Goal: Task Accomplishment & Management: Use online tool/utility

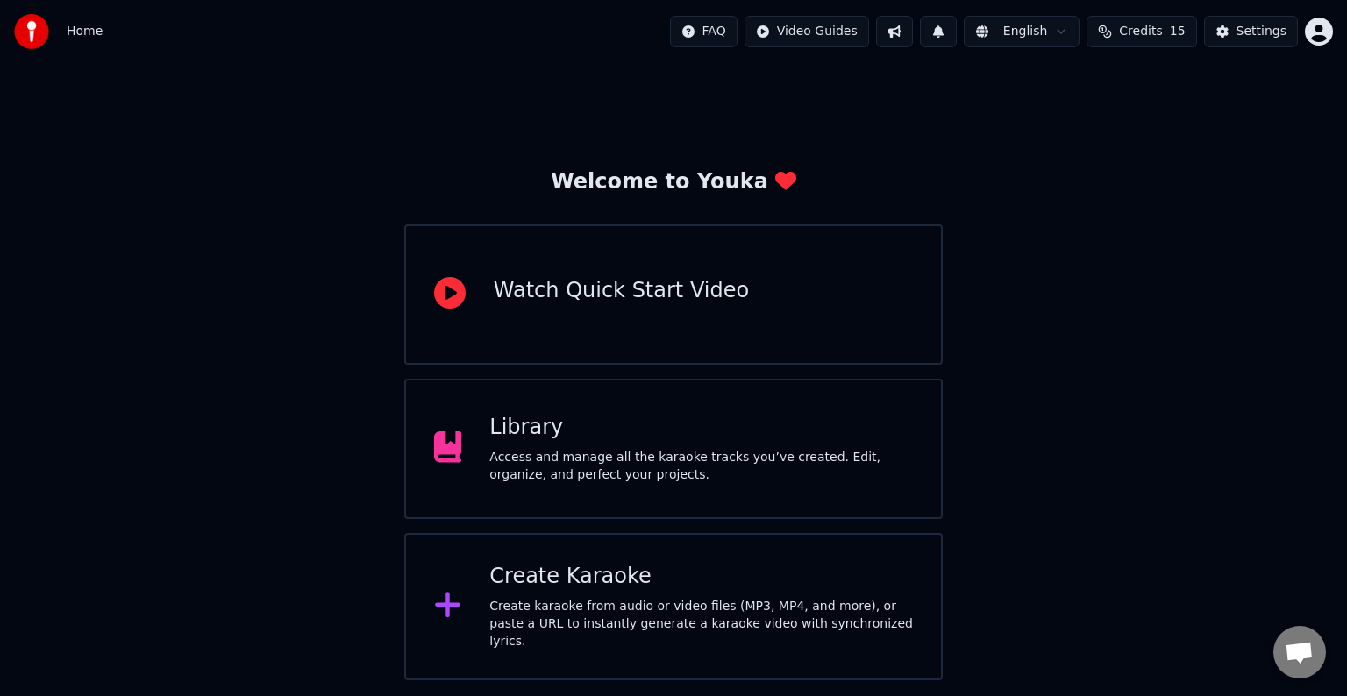
click at [565, 591] on div "Create Karaoke" at bounding box center [701, 577] width 424 height 28
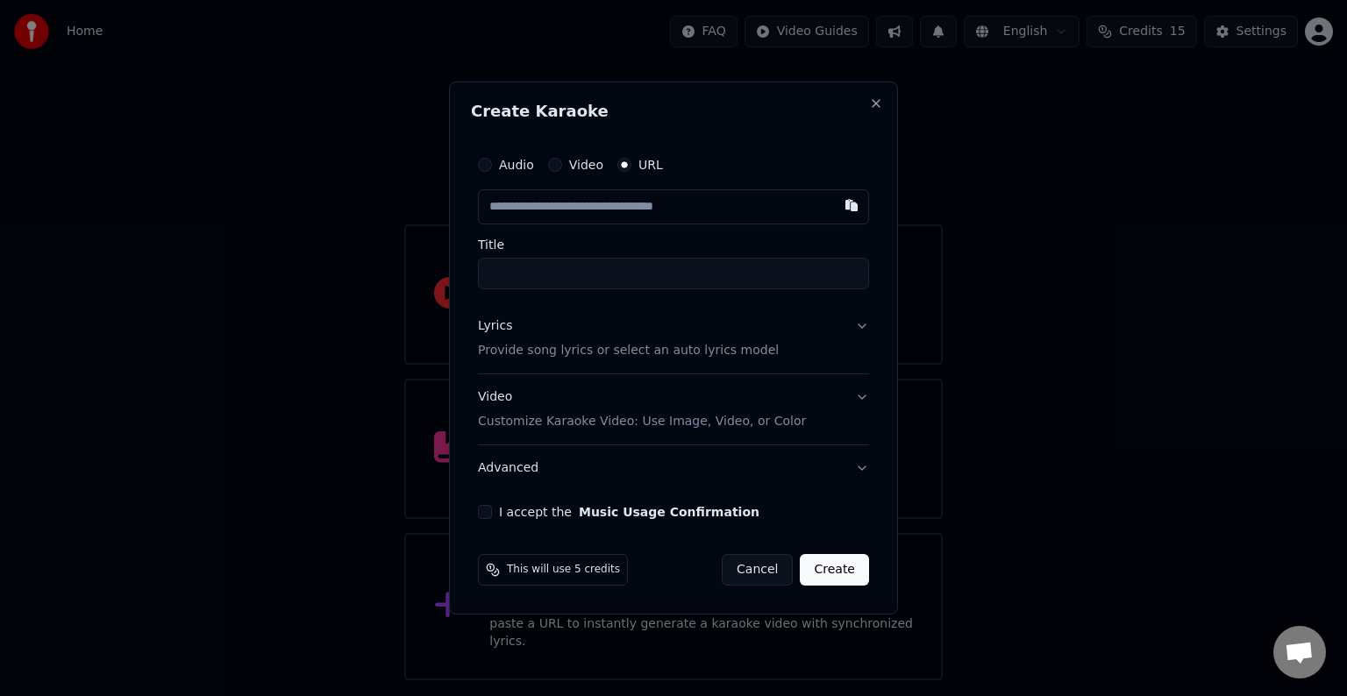
click at [622, 210] on input "text" at bounding box center [673, 206] width 391 height 35
type input "**********"
click at [582, 353] on p "Provide song lyrics or select an auto lyrics model" at bounding box center [628, 351] width 301 height 18
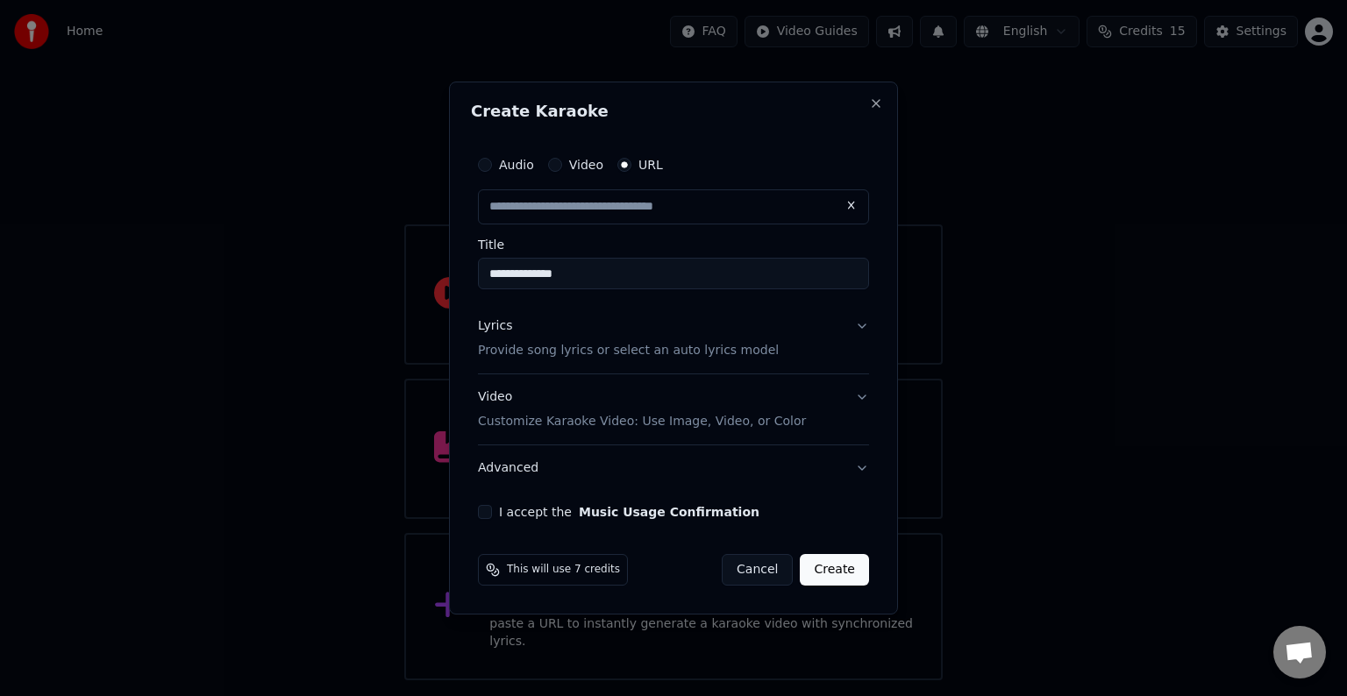
type input "**********"
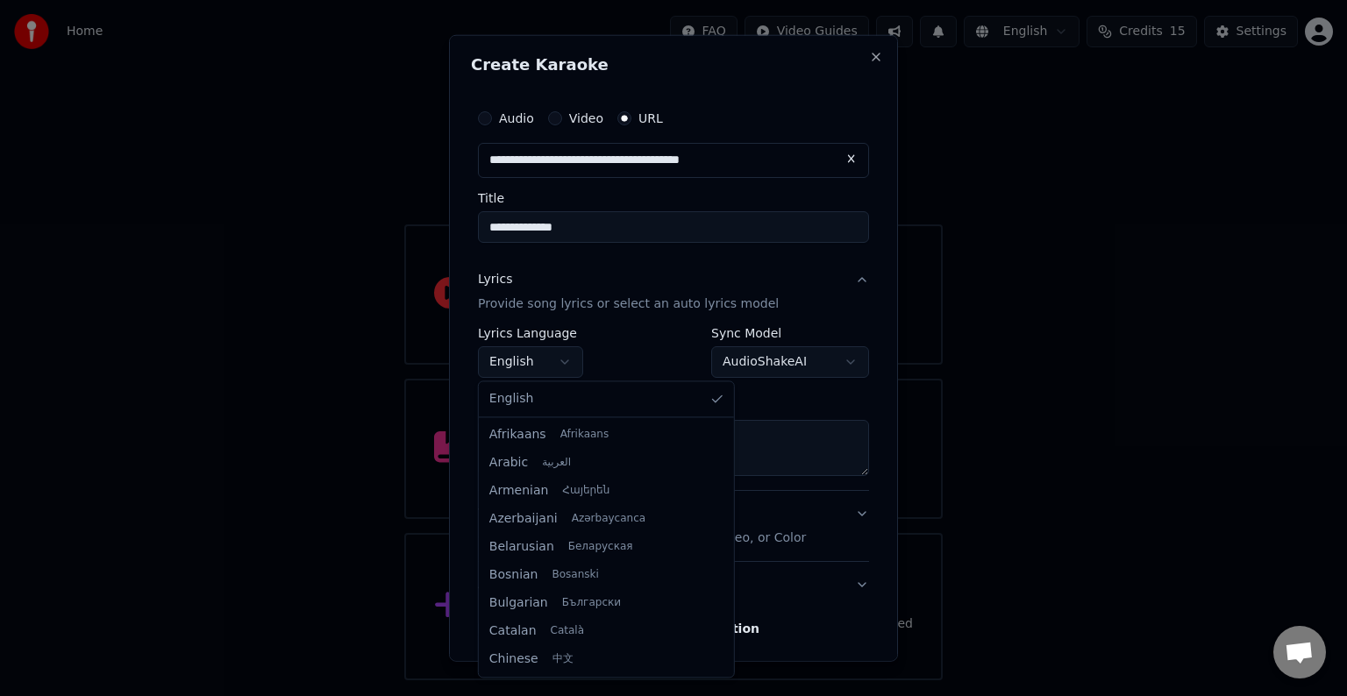
click at [538, 360] on body "**********" at bounding box center [673, 340] width 1347 height 680
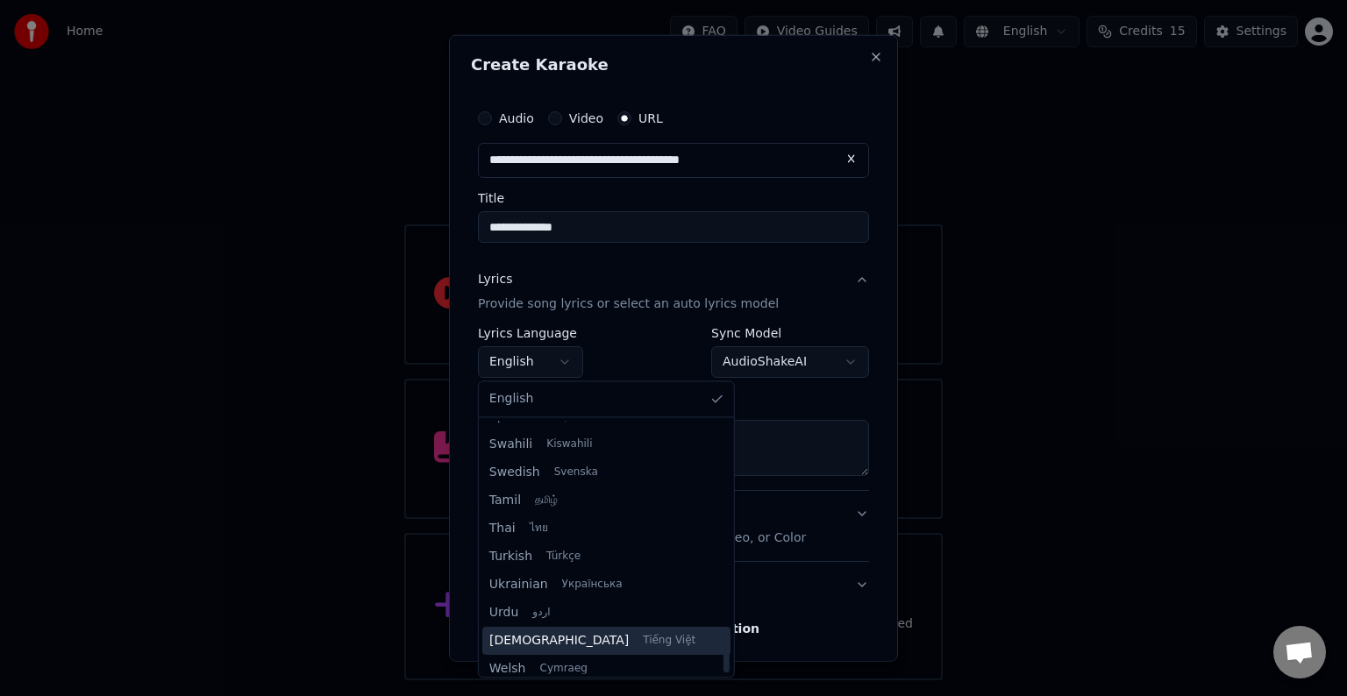
scroll to position [1346, 0]
select select "**"
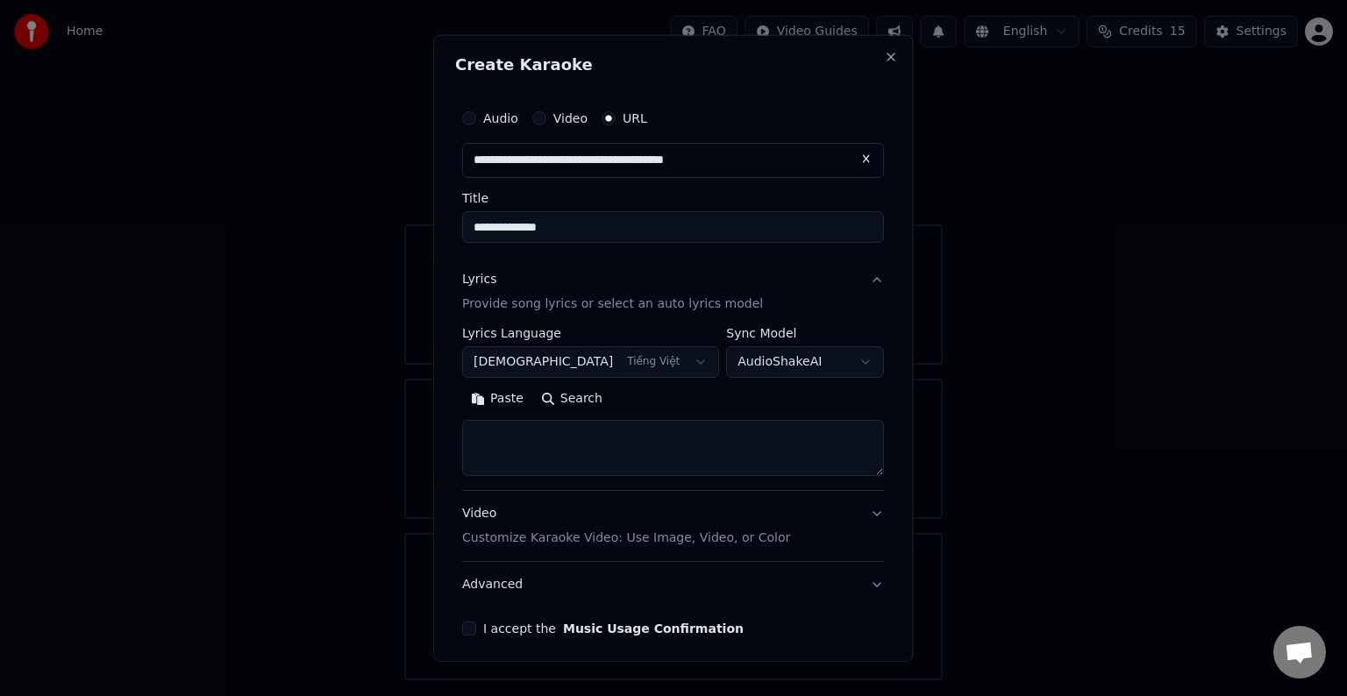
click at [548, 442] on textarea at bounding box center [673, 448] width 422 height 56
click at [534, 430] on textarea at bounding box center [673, 448] width 422 height 56
paste textarea "**********"
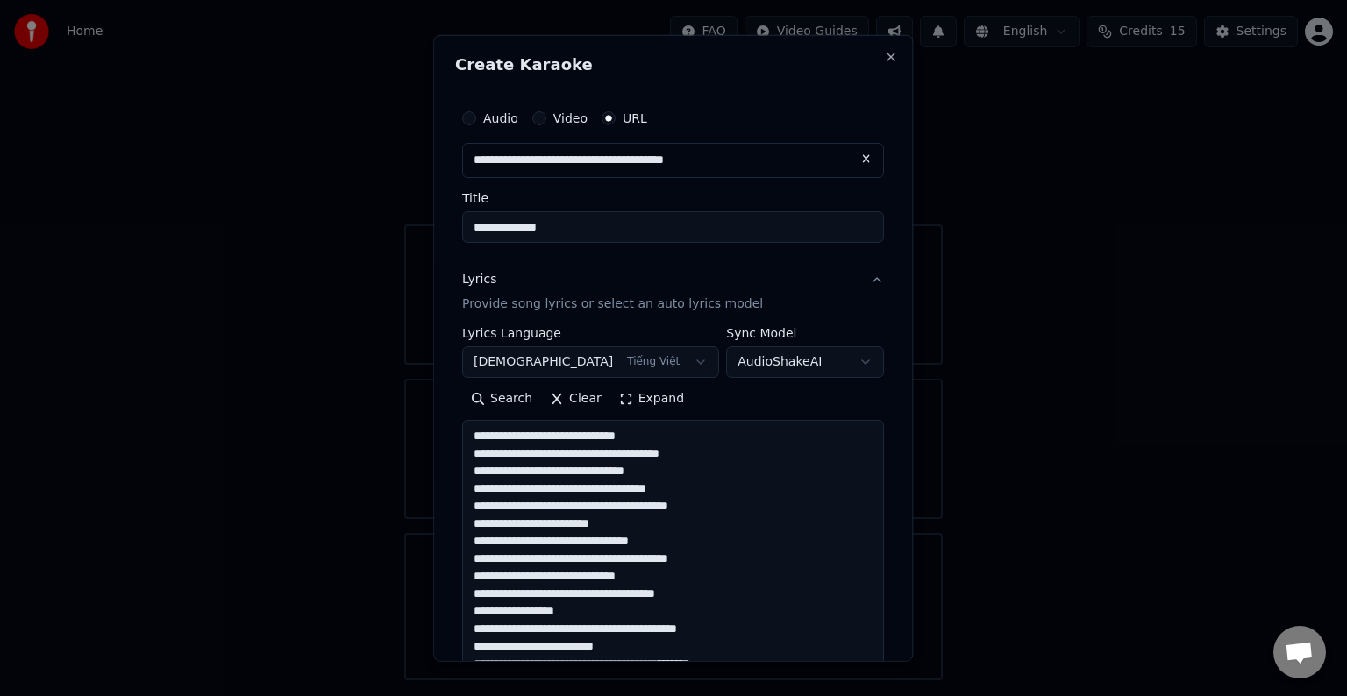
scroll to position [793, 0]
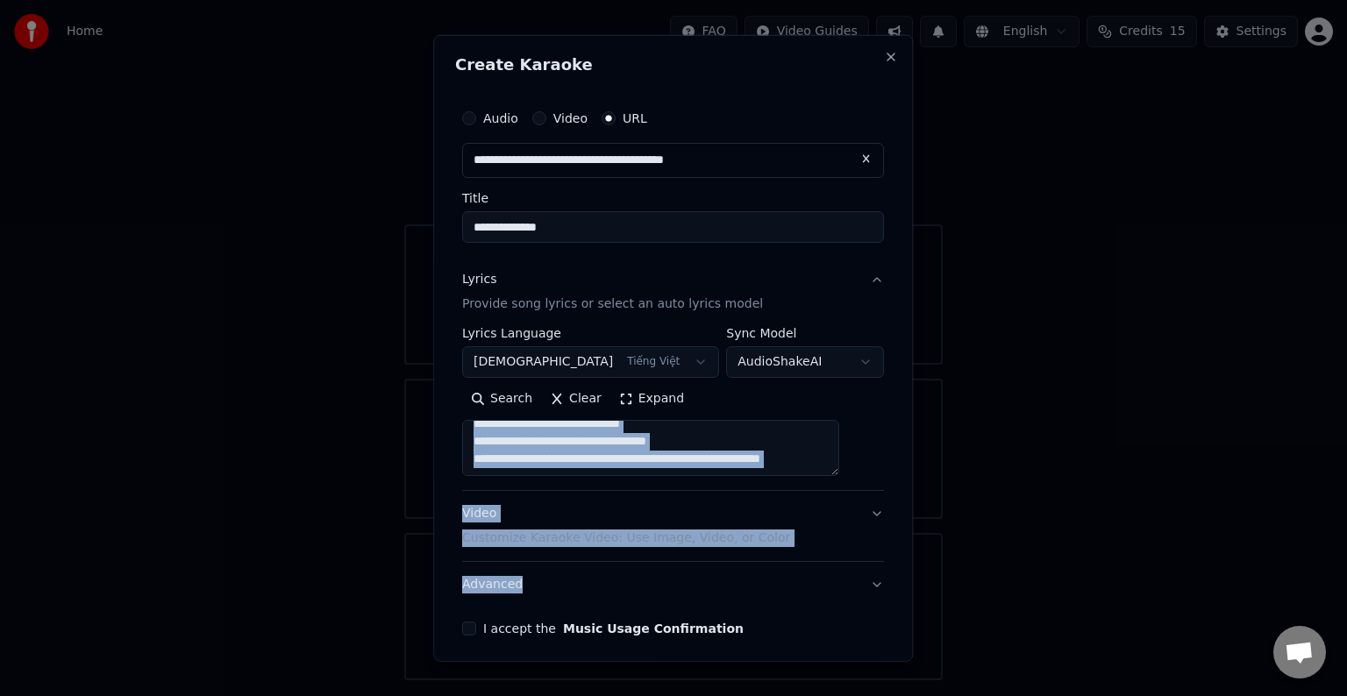
drag, startPoint x: 849, startPoint y: 477, endPoint x: 878, endPoint y: 547, distance: 75.9
click at [886, 577] on div "**********" at bounding box center [673, 348] width 480 height 627
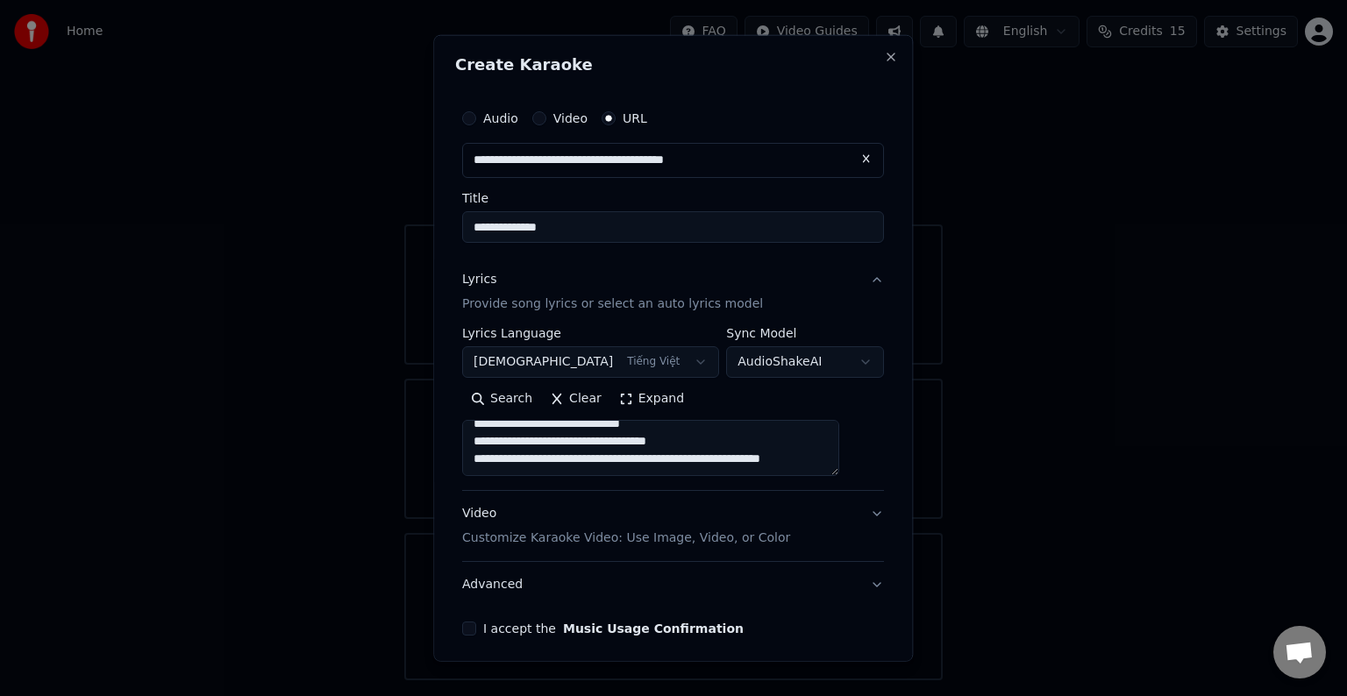
click at [748, 452] on textarea at bounding box center [650, 448] width 377 height 56
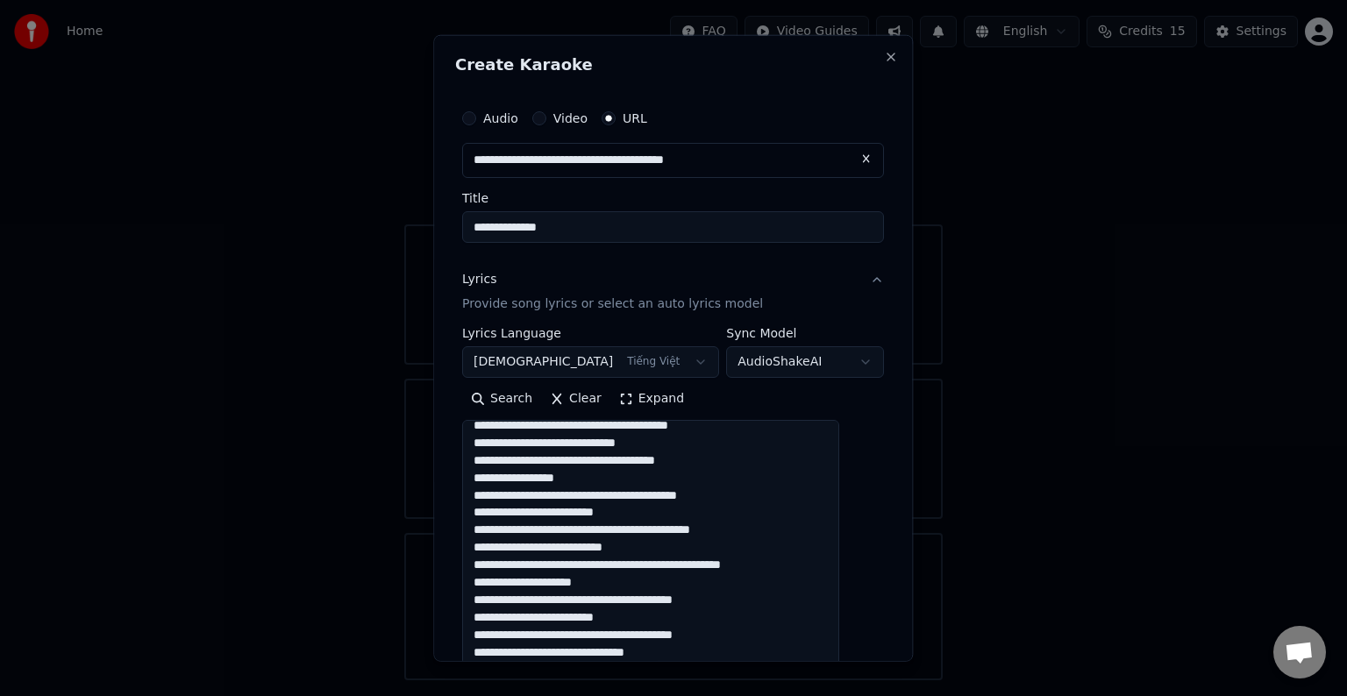
scroll to position [537, 0]
drag, startPoint x: 849, startPoint y: 472, endPoint x: 898, endPoint y: 737, distance: 269.3
click at [898, 680] on html "**********" at bounding box center [673, 340] width 1347 height 680
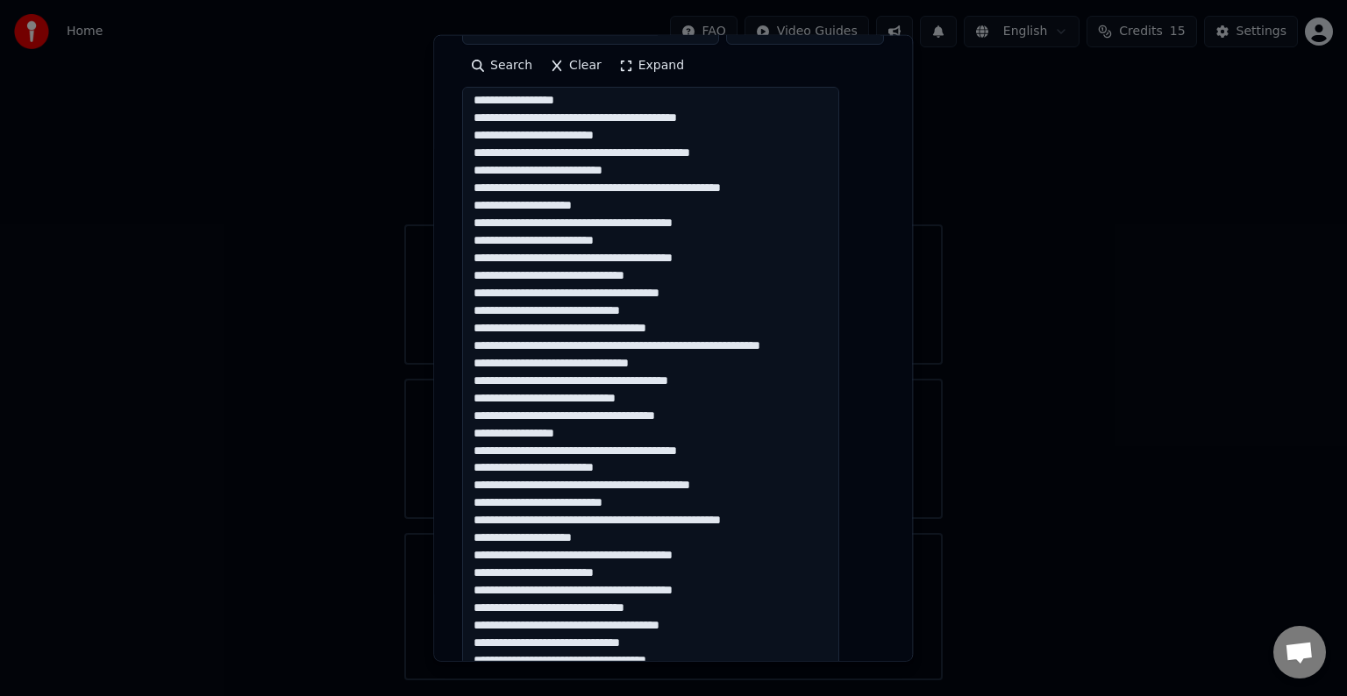
scroll to position [247, 0]
drag, startPoint x: 849, startPoint y: 402, endPoint x: 866, endPoint y: 687, distance: 286.4
click at [866, 680] on body "**********" at bounding box center [673, 340] width 1347 height 680
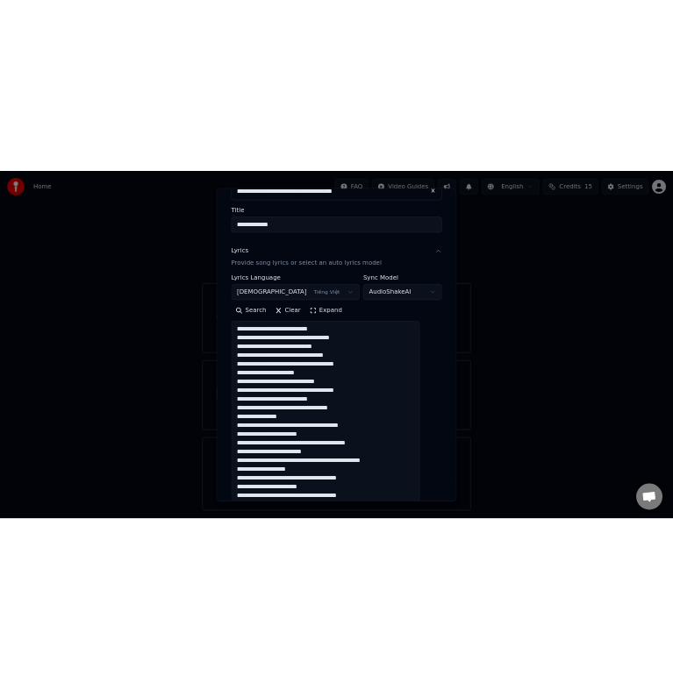
scroll to position [70, 0]
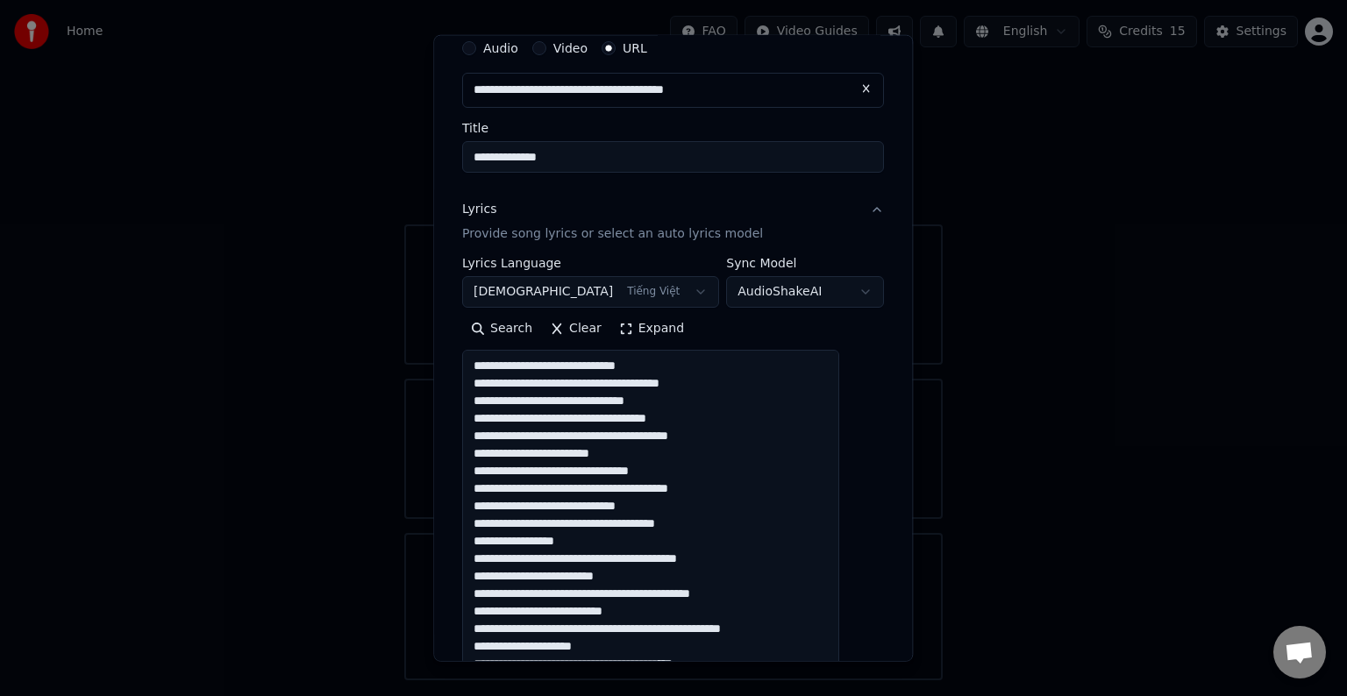
click at [592, 365] on textarea at bounding box center [650, 653] width 377 height 607
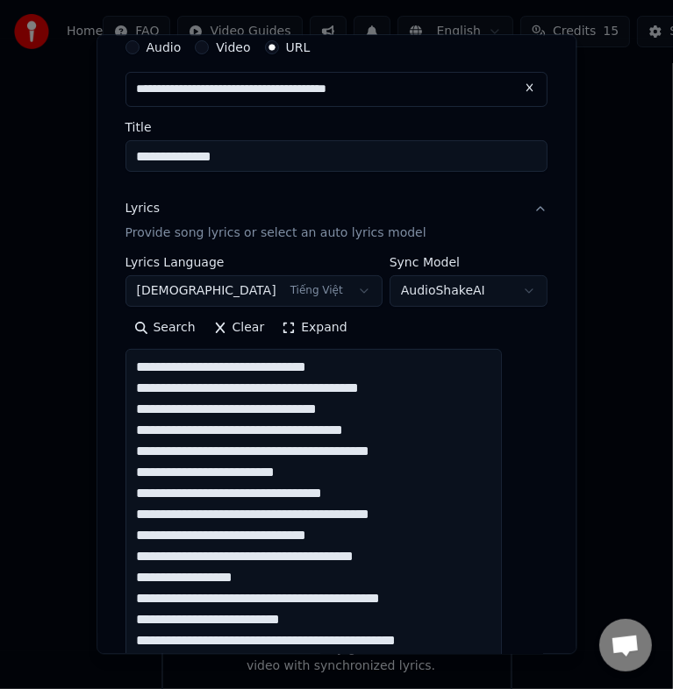
click at [274, 371] on textarea at bounding box center [313, 652] width 377 height 607
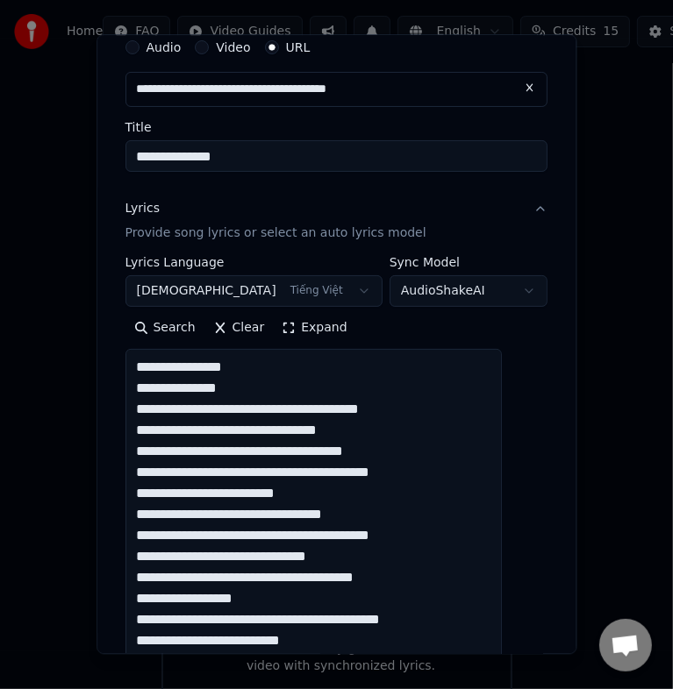
click at [246, 410] on textarea at bounding box center [313, 652] width 377 height 607
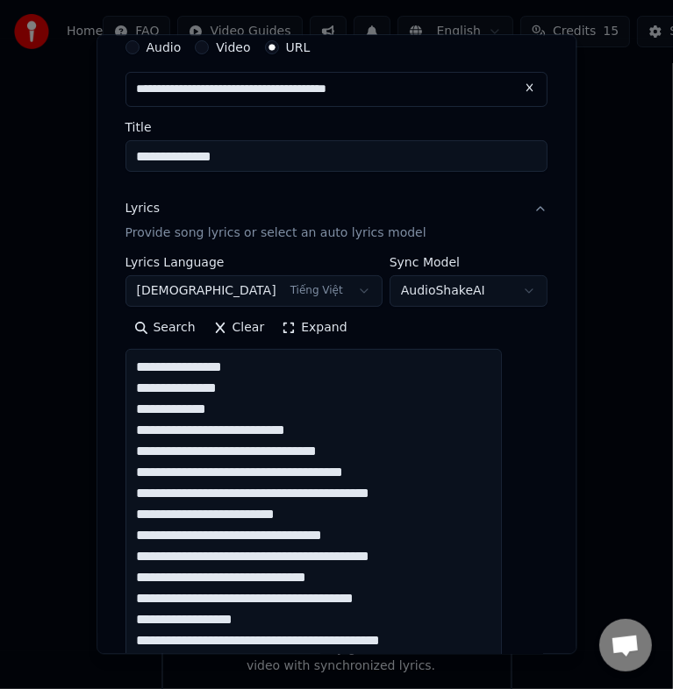
click at [253, 431] on textarea at bounding box center [313, 652] width 377 height 607
click at [239, 431] on textarea at bounding box center [313, 652] width 377 height 607
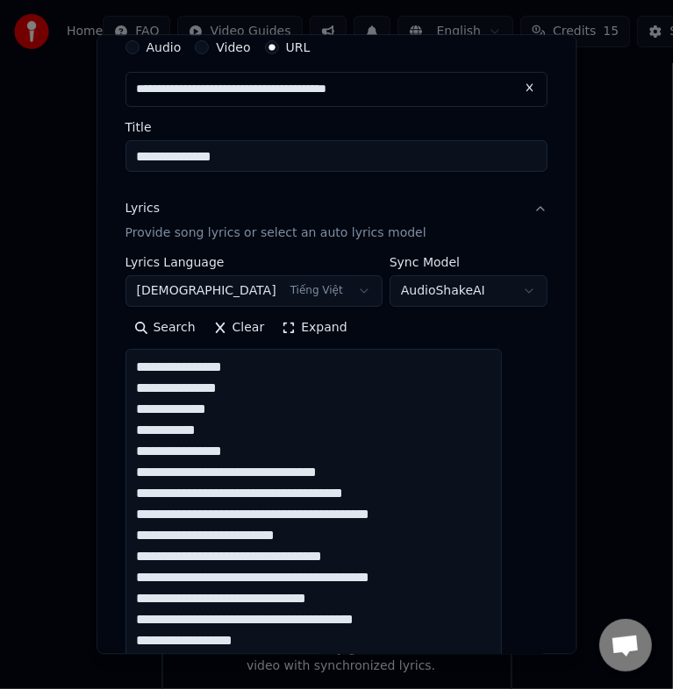
click at [280, 468] on textarea at bounding box center [313, 652] width 377 height 607
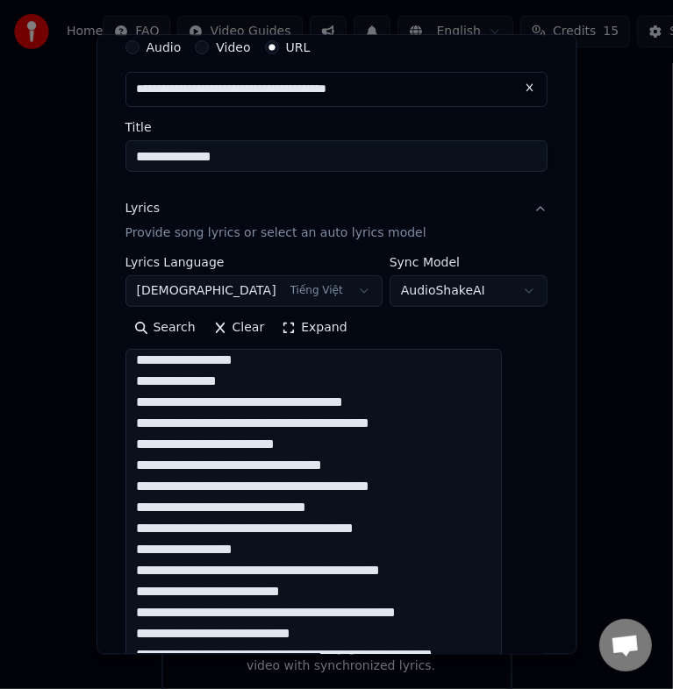
scroll to position [88, 0]
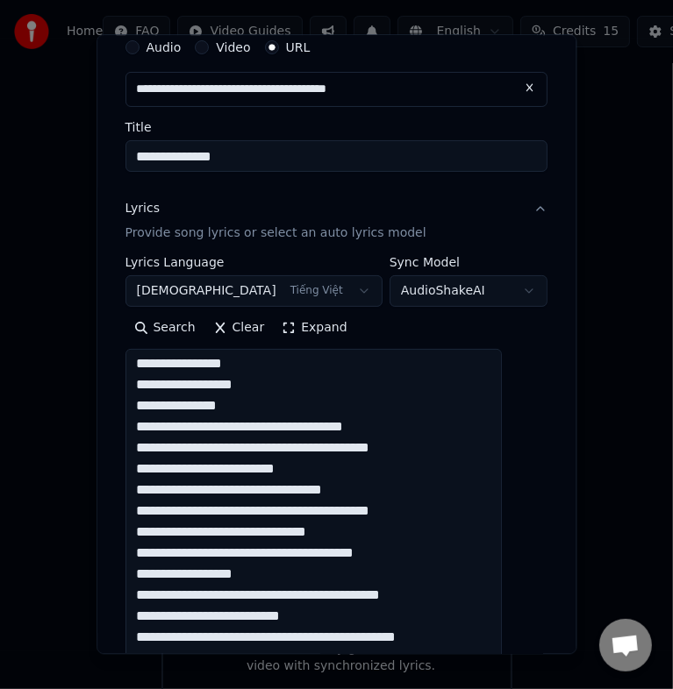
click at [247, 431] on textarea at bounding box center [313, 652] width 377 height 607
click at [281, 429] on textarea at bounding box center [313, 652] width 377 height 607
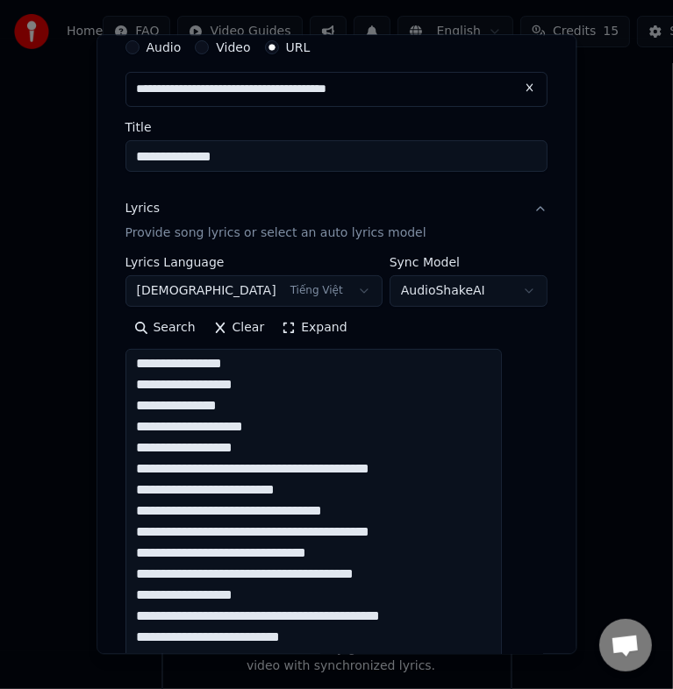
click at [252, 469] on textarea at bounding box center [313, 652] width 377 height 607
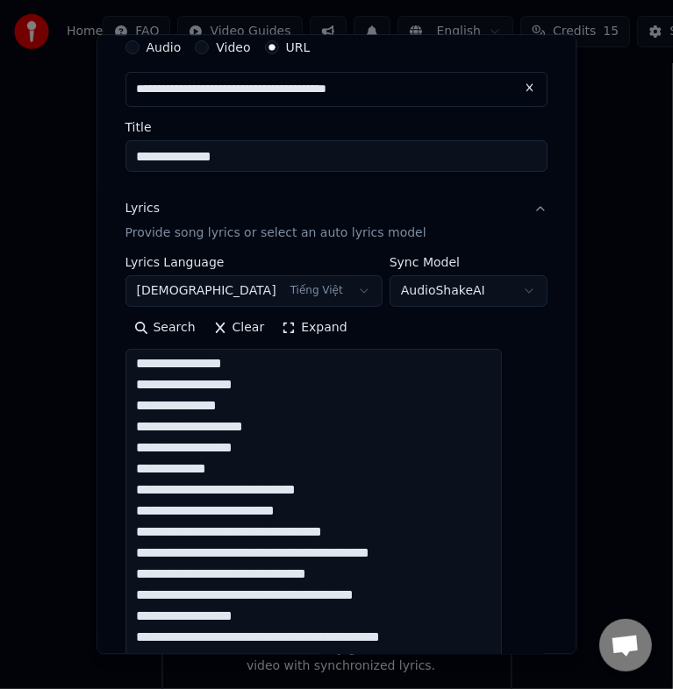
click at [270, 491] on textarea at bounding box center [313, 652] width 377 height 607
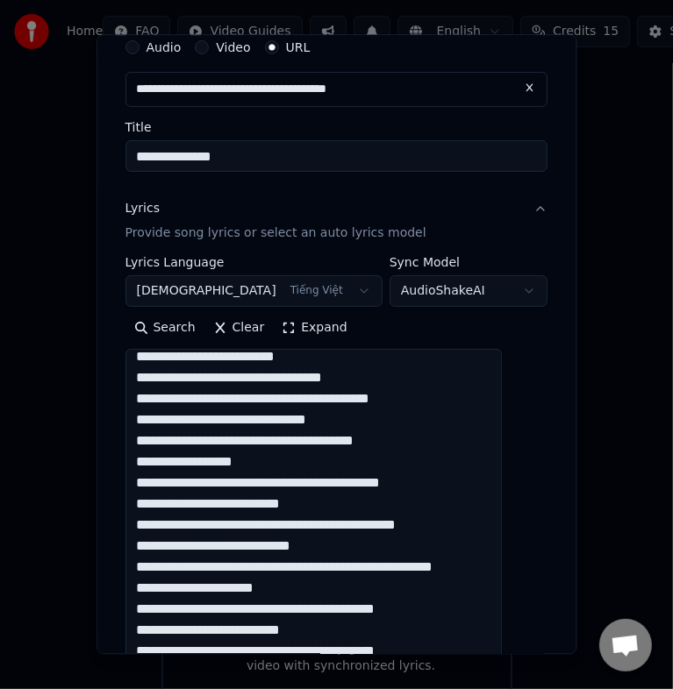
scroll to position [175, 0]
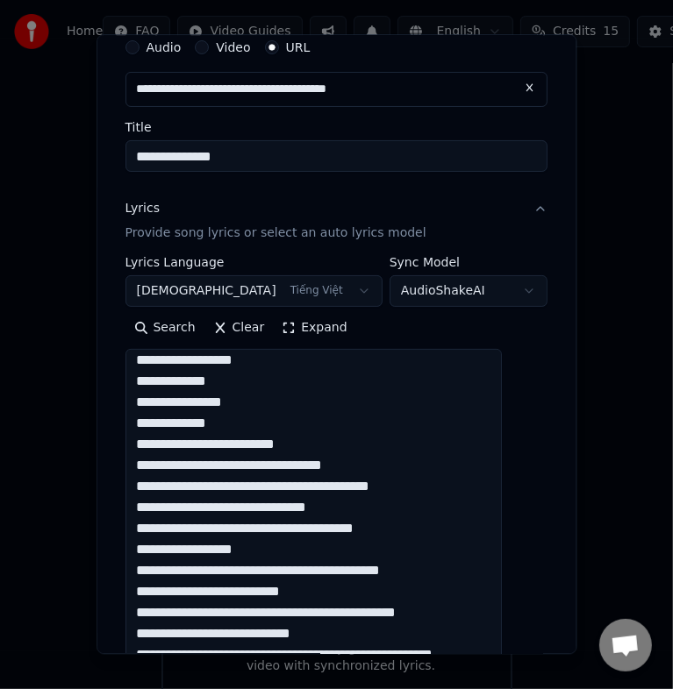
click at [262, 447] on textarea at bounding box center [313, 652] width 377 height 607
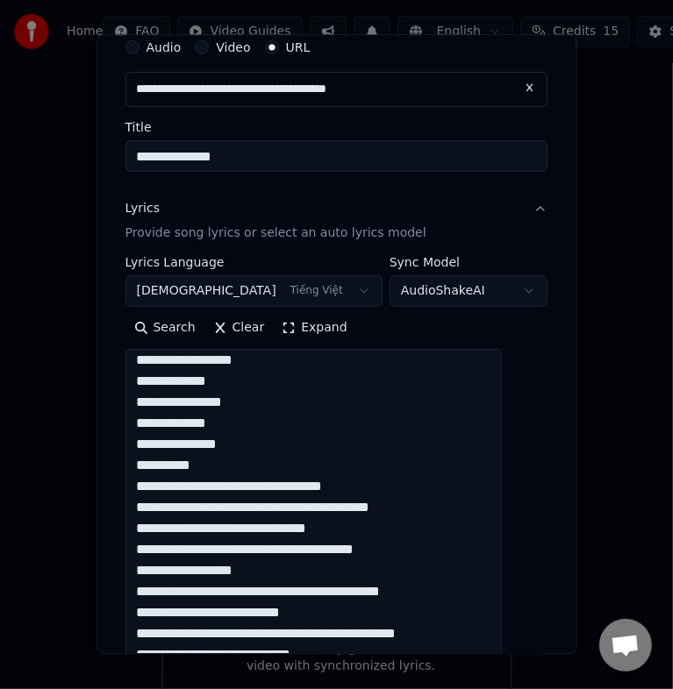
click at [278, 486] on textarea at bounding box center [313, 652] width 377 height 607
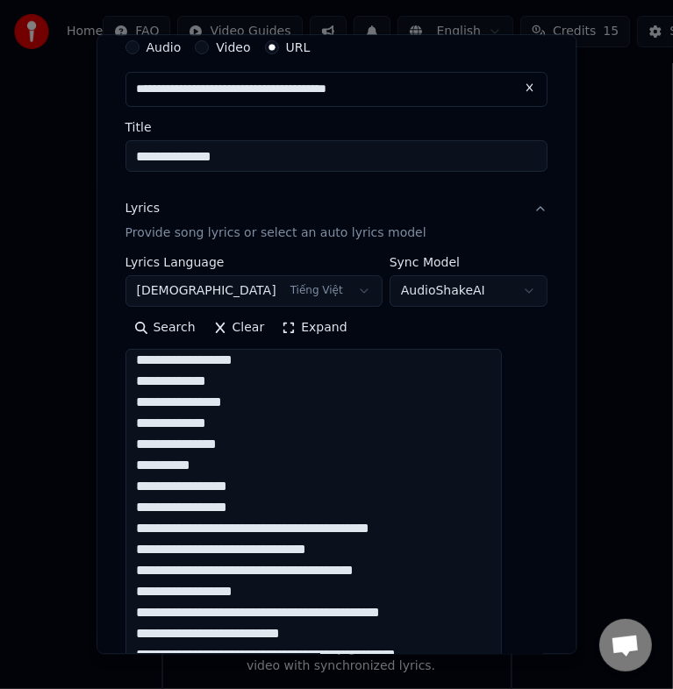
scroll to position [263, 0]
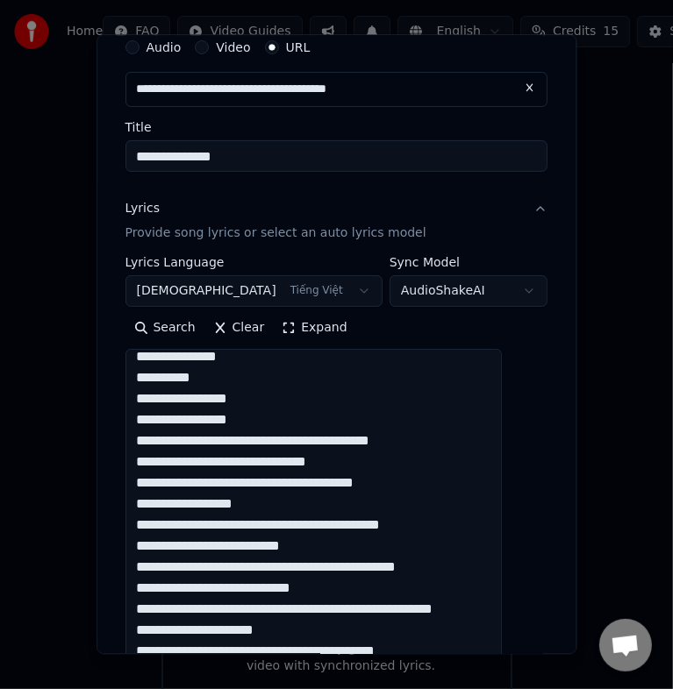
click at [256, 439] on textarea at bounding box center [313, 652] width 377 height 607
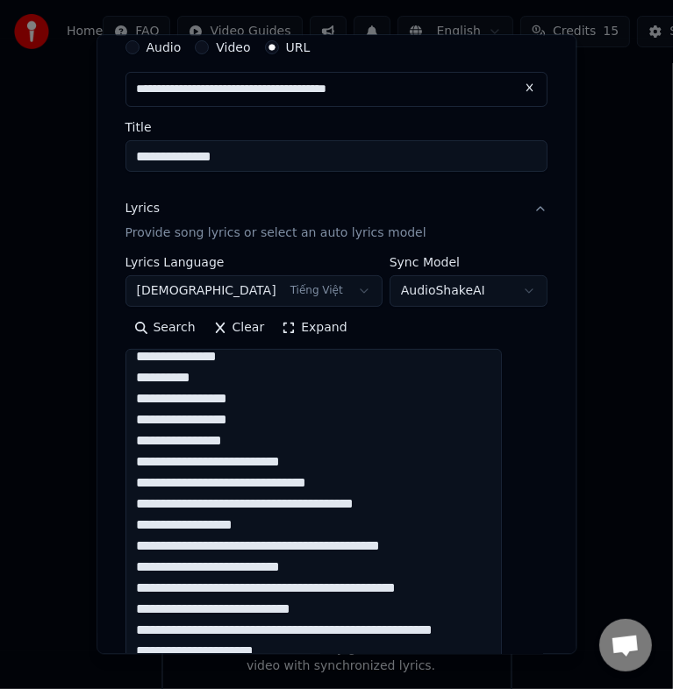
click at [268, 464] on textarea at bounding box center [313, 652] width 377 height 607
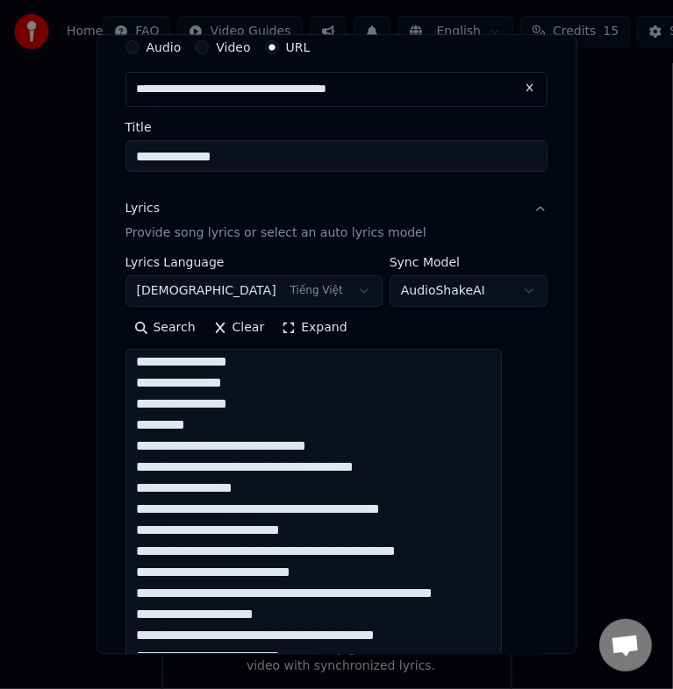
scroll to position [351, 0]
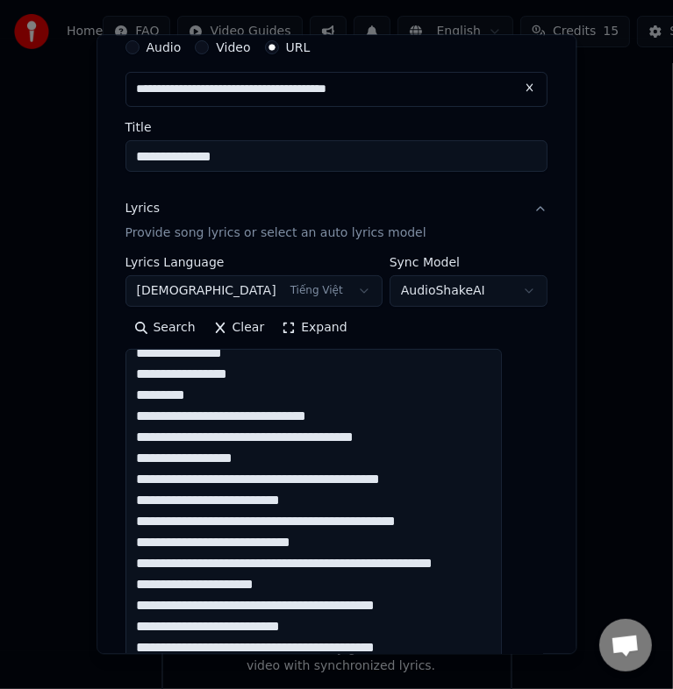
click at [229, 417] on textarea at bounding box center [313, 652] width 377 height 607
click at [263, 418] on textarea at bounding box center [313, 652] width 377 height 607
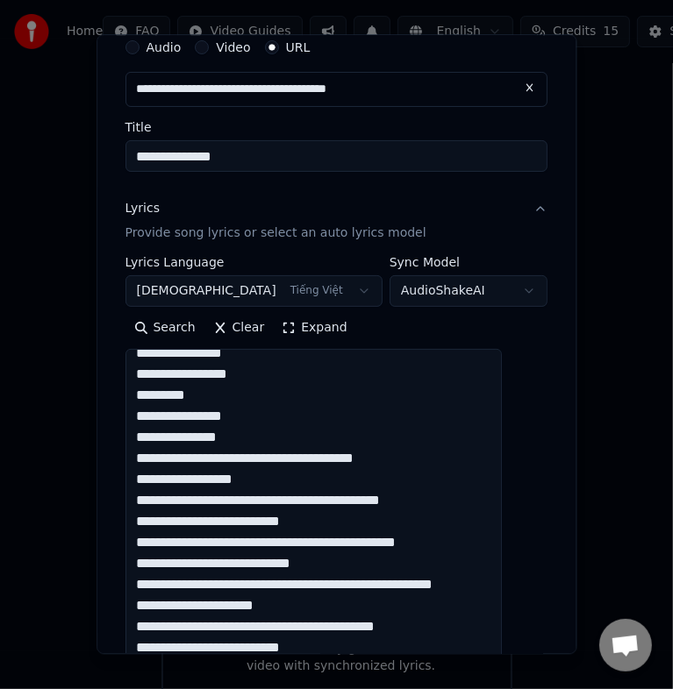
click at [253, 457] on textarea at bounding box center [313, 652] width 377 height 607
click at [235, 459] on textarea at bounding box center [313, 652] width 377 height 607
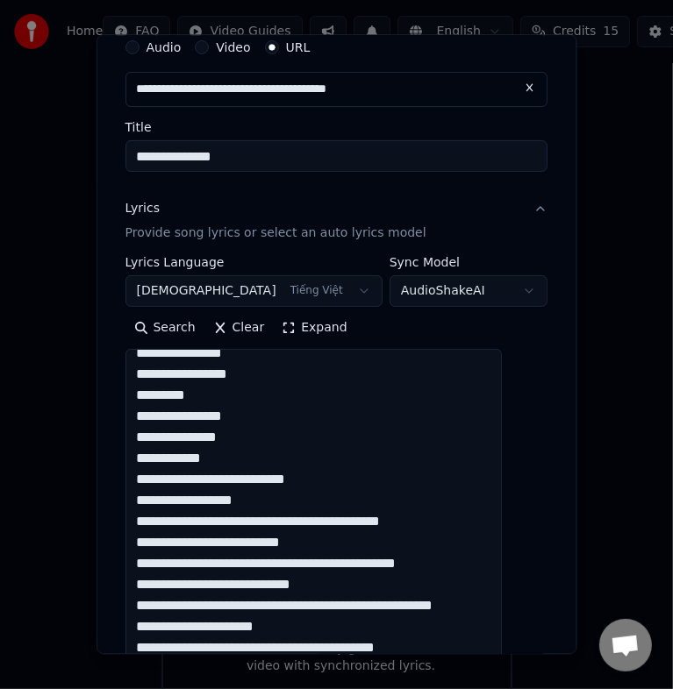
click at [234, 479] on textarea at bounding box center [313, 652] width 377 height 607
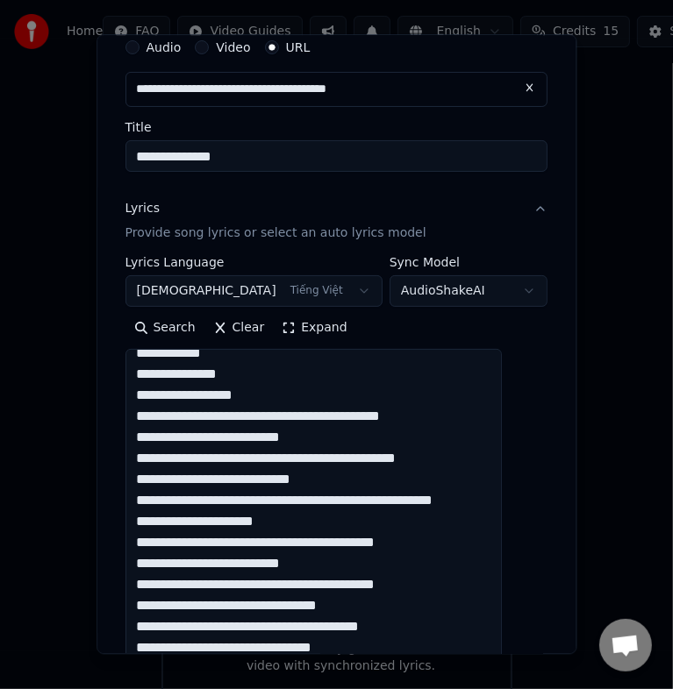
scroll to position [438, 0]
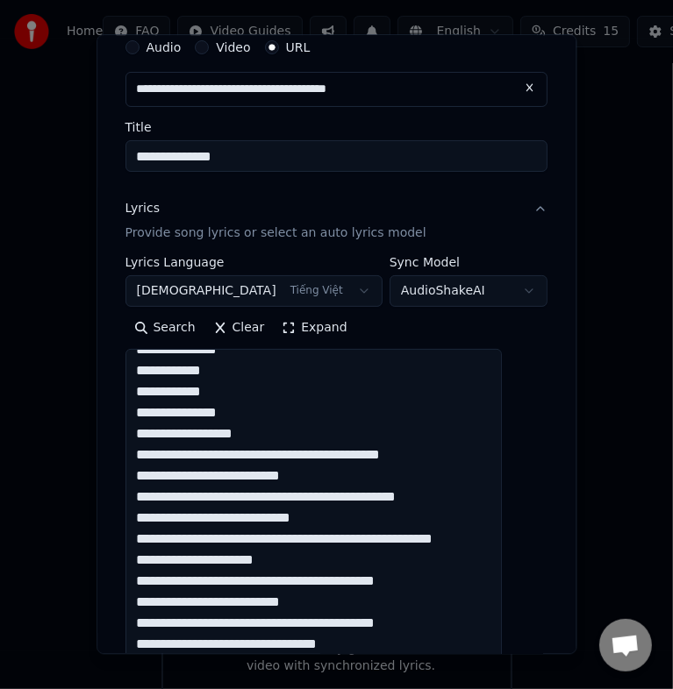
click at [271, 454] on textarea at bounding box center [313, 652] width 377 height 607
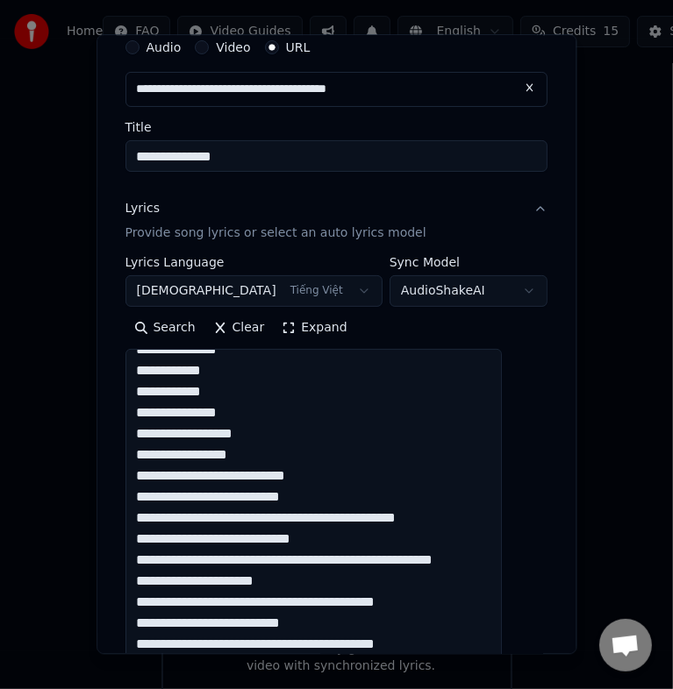
click at [243, 475] on textarea at bounding box center [313, 652] width 377 height 607
click at [246, 480] on textarea at bounding box center [313, 652] width 377 height 607
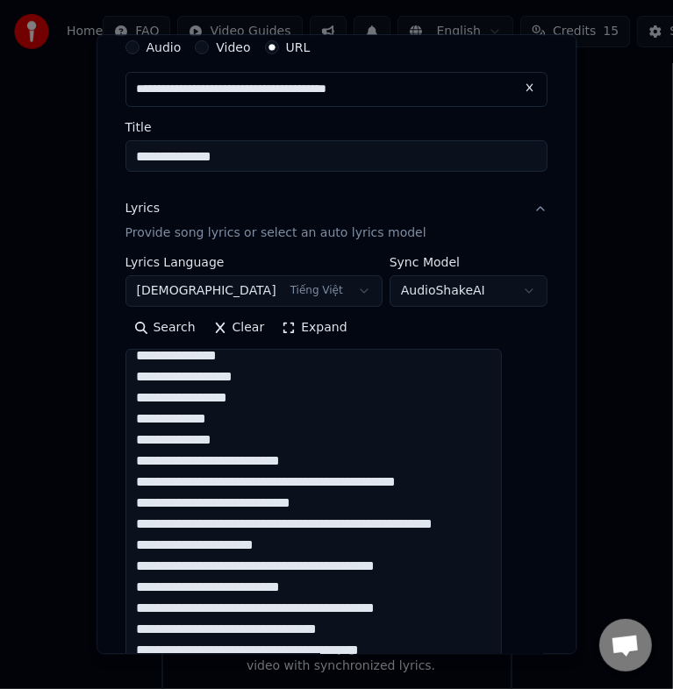
scroll to position [526, 0]
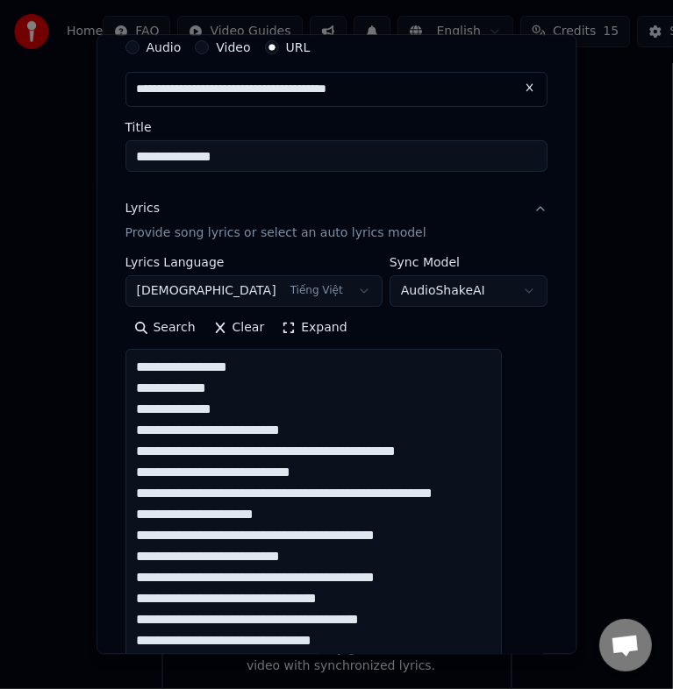
click at [253, 428] on textarea at bounding box center [313, 652] width 377 height 607
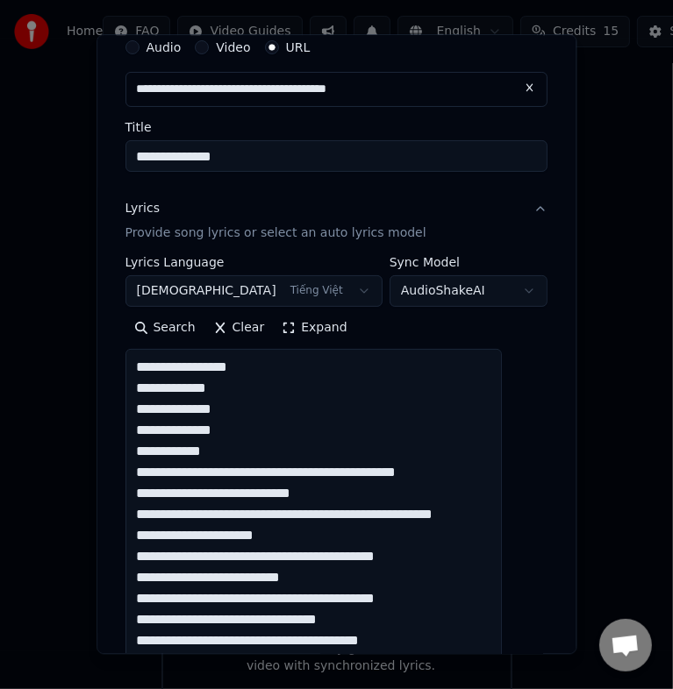
click at [289, 472] on textarea at bounding box center [313, 652] width 377 height 607
click at [294, 471] on textarea at bounding box center [313, 652] width 377 height 607
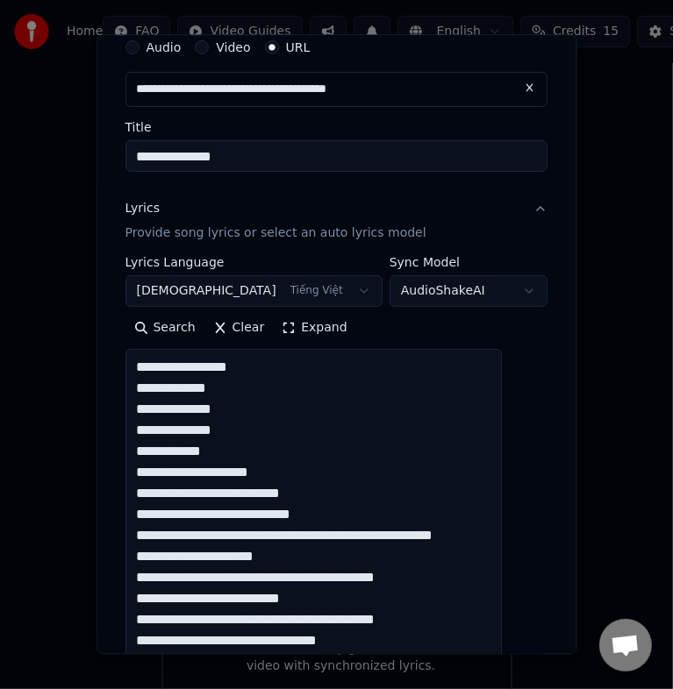
click at [241, 498] on textarea at bounding box center [313, 652] width 377 height 607
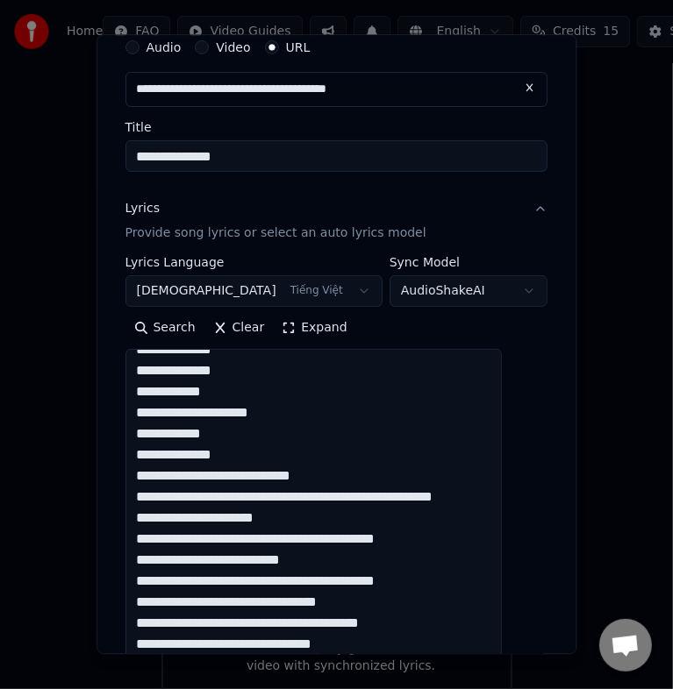
scroll to position [614, 0]
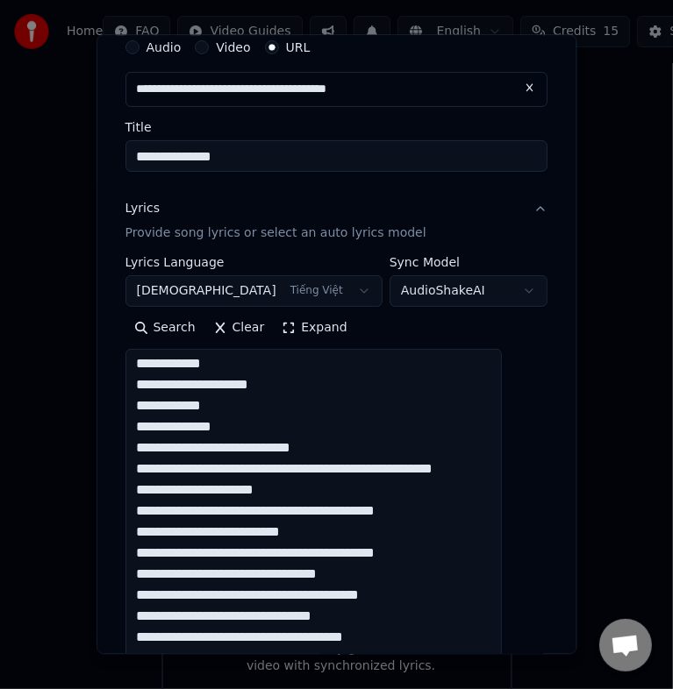
click at [248, 449] on textarea at bounding box center [313, 652] width 377 height 607
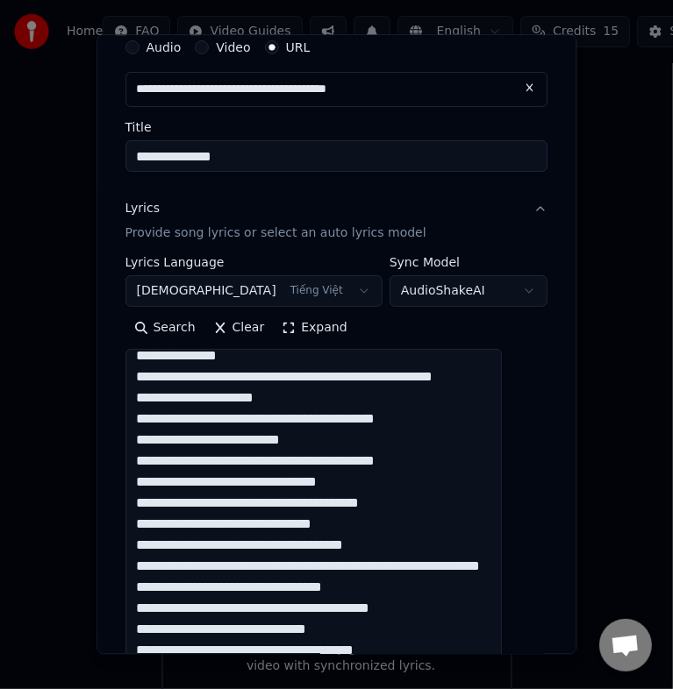
scroll to position [701, 0]
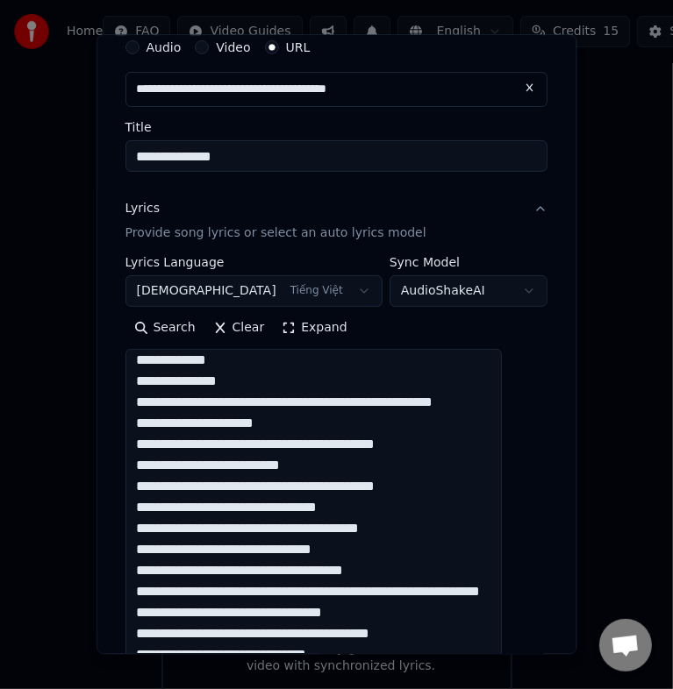
click at [259, 402] on textarea at bounding box center [313, 652] width 377 height 607
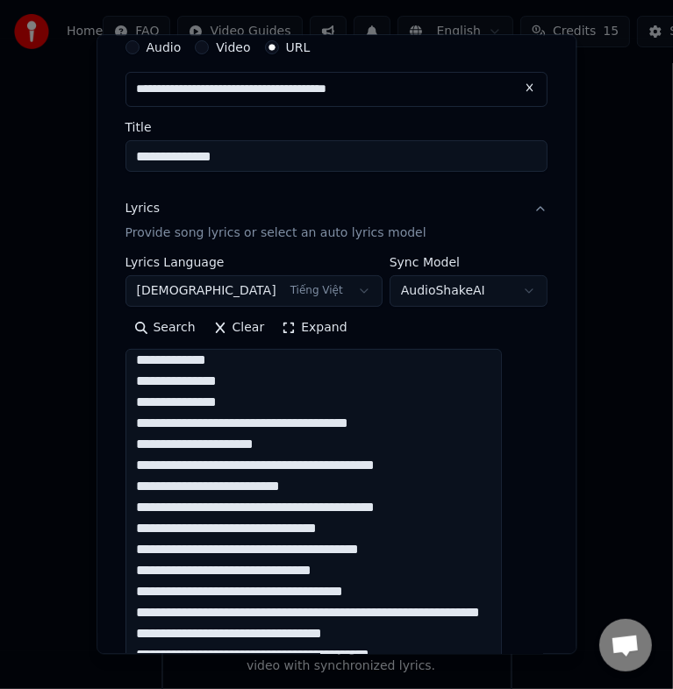
click at [289, 422] on textarea at bounding box center [313, 652] width 377 height 607
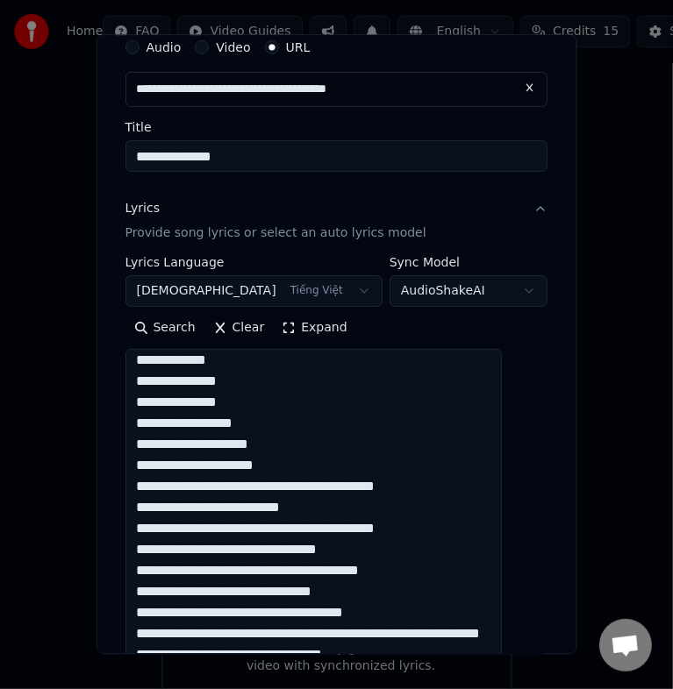
click at [223, 464] on textarea at bounding box center [313, 652] width 377 height 607
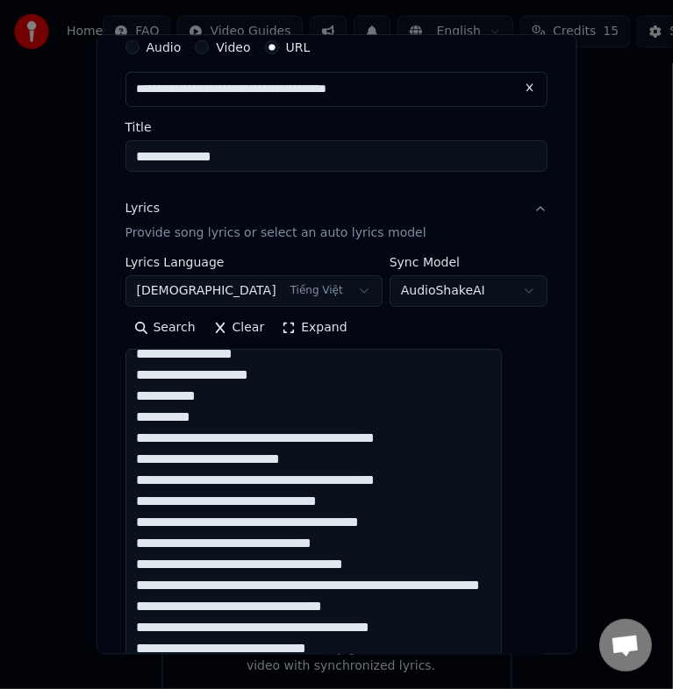
scroll to position [789, 0]
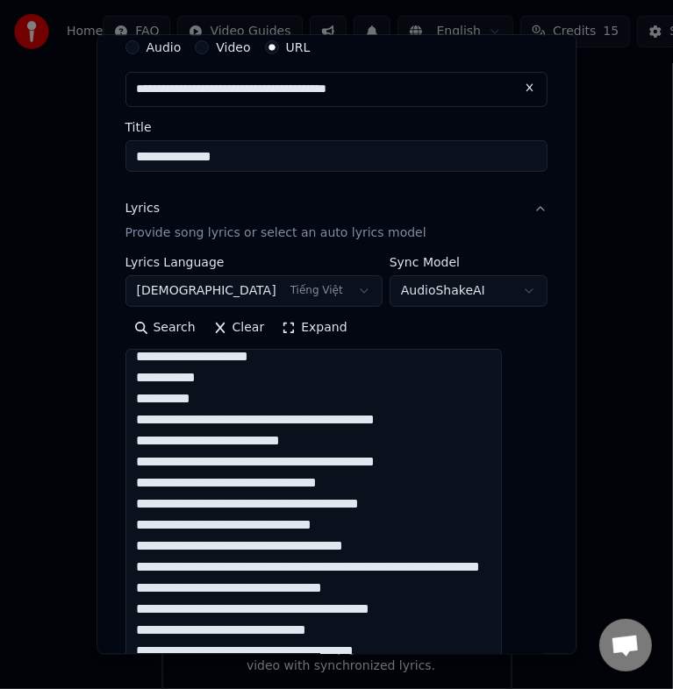
click at [249, 421] on textarea at bounding box center [313, 652] width 377 height 607
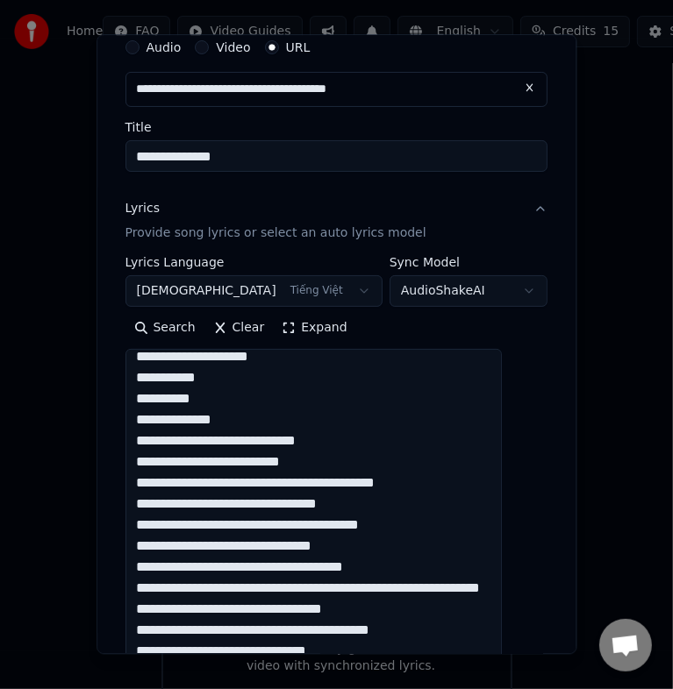
click at [255, 440] on textarea at bounding box center [313, 652] width 377 height 607
click at [227, 444] on textarea at bounding box center [313, 652] width 377 height 607
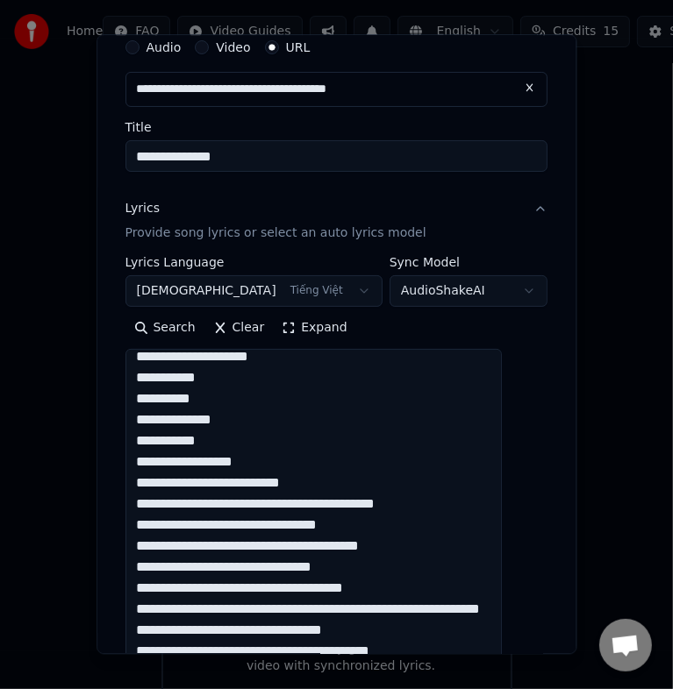
click at [244, 484] on textarea at bounding box center [313, 652] width 377 height 607
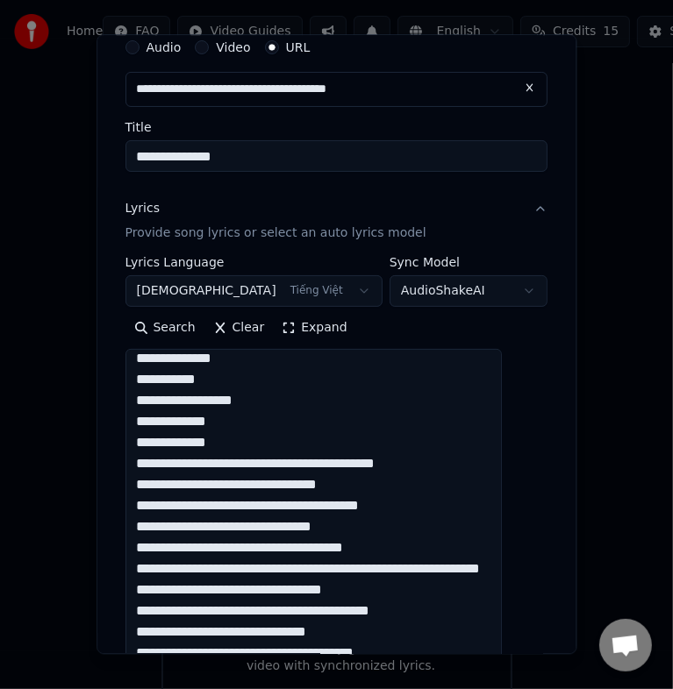
scroll to position [877, 0]
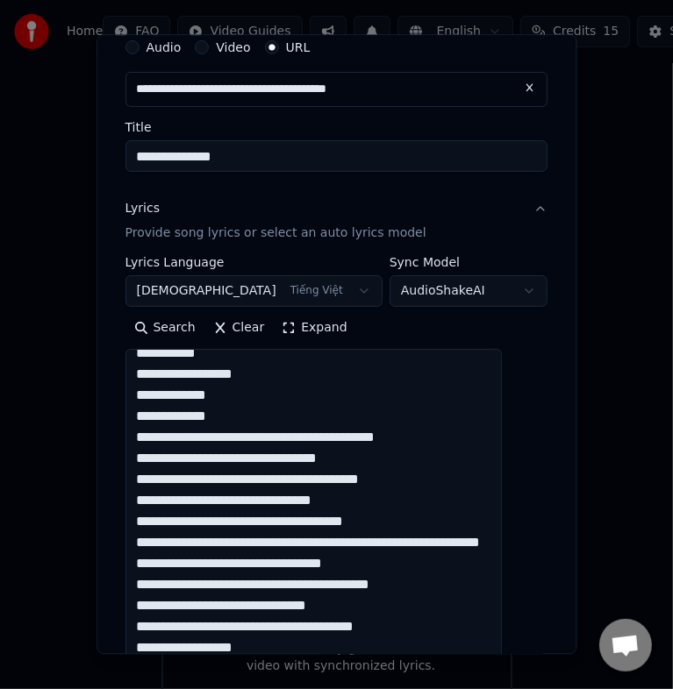
click at [246, 438] on textarea at bounding box center [313, 652] width 377 height 607
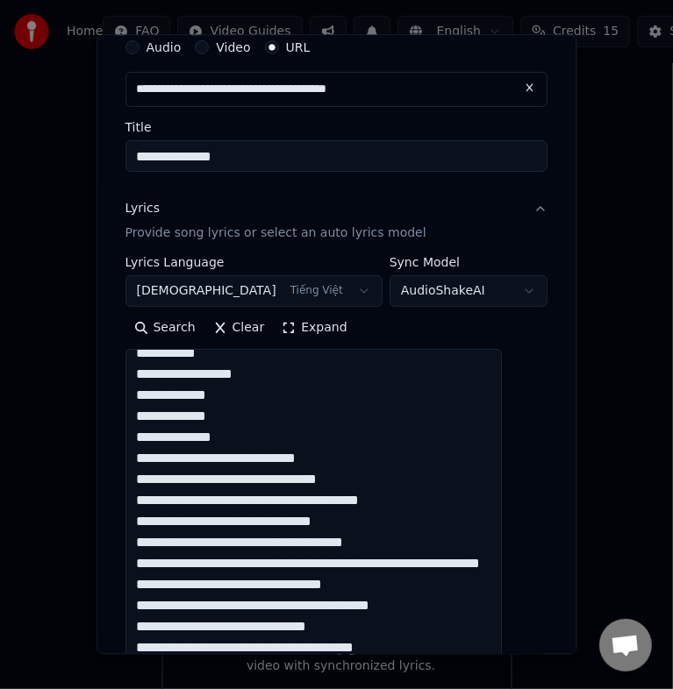
click at [271, 459] on textarea at bounding box center [313, 652] width 377 height 607
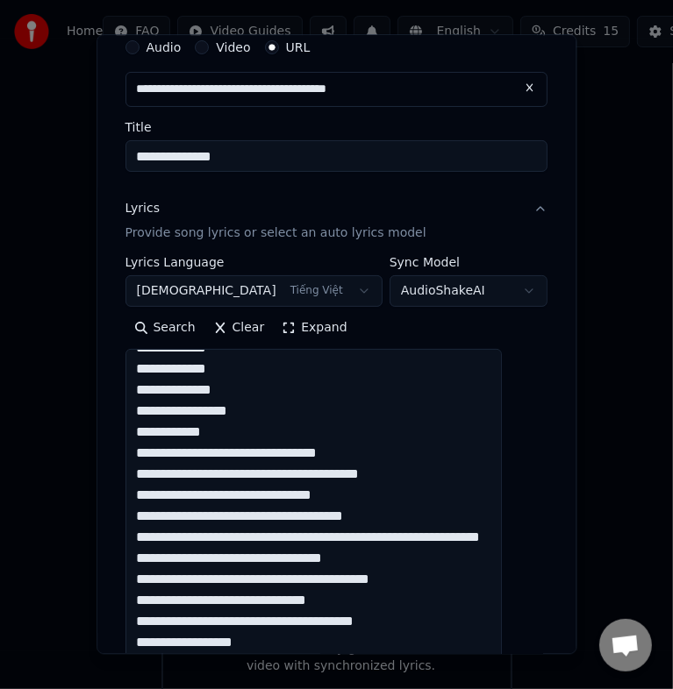
scroll to position [986, 0]
click at [270, 389] on textarea at bounding box center [313, 652] width 377 height 607
click at [252, 433] on textarea at bounding box center [313, 652] width 377 height 607
click at [239, 453] on textarea at bounding box center [313, 652] width 377 height 607
click at [155, 456] on textarea at bounding box center [313, 652] width 377 height 607
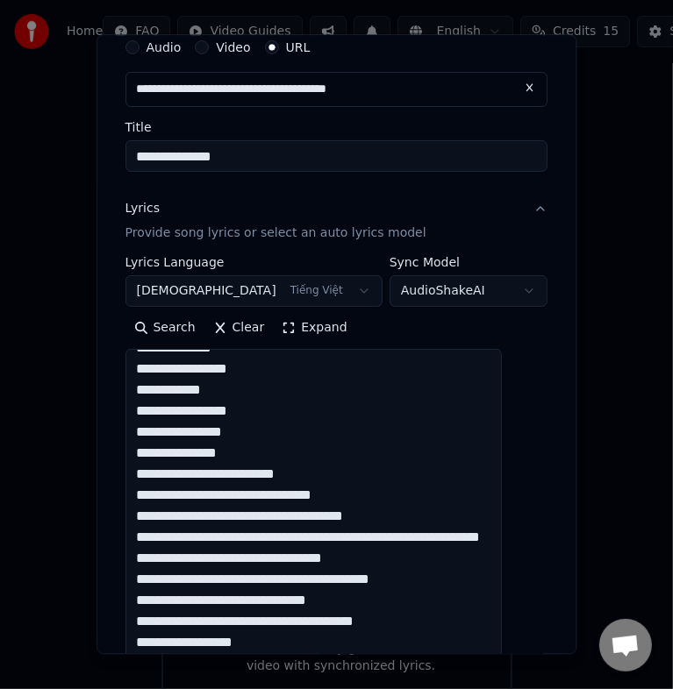
click at [153, 456] on textarea at bounding box center [313, 652] width 377 height 607
click at [238, 434] on textarea at bounding box center [313, 652] width 377 height 607
click at [239, 455] on textarea at bounding box center [313, 652] width 377 height 607
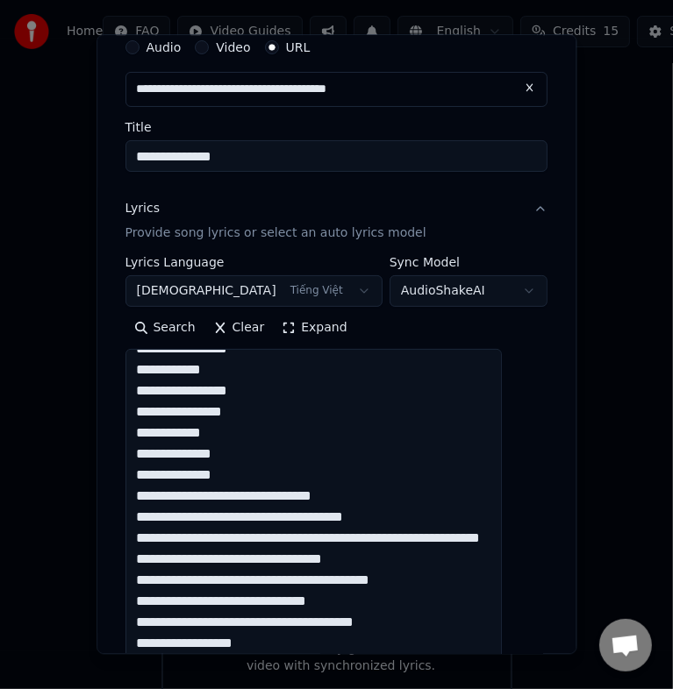
click at [274, 496] on textarea at bounding box center [313, 652] width 377 height 607
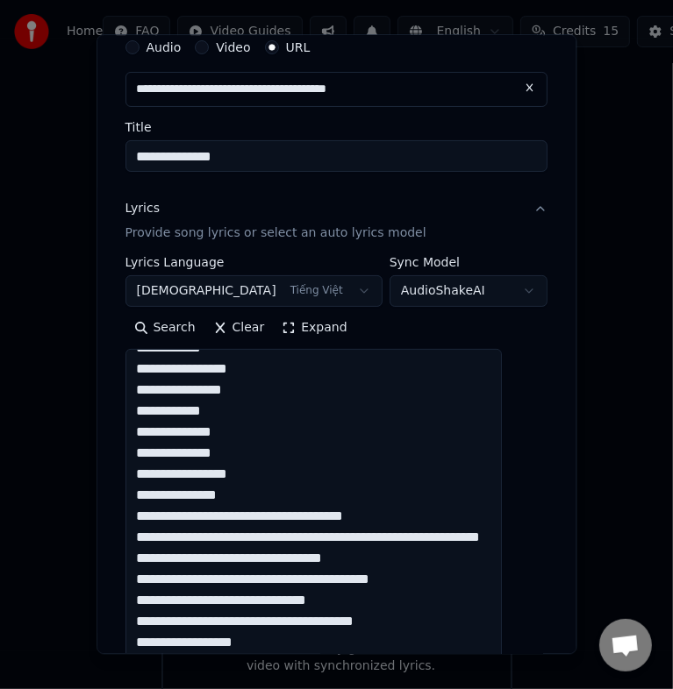
scroll to position [1071, 0]
click at [227, 453] on textarea at bounding box center [313, 652] width 377 height 607
click at [258, 476] on textarea at bounding box center [313, 652] width 377 height 607
click at [273, 473] on textarea at bounding box center [313, 652] width 377 height 607
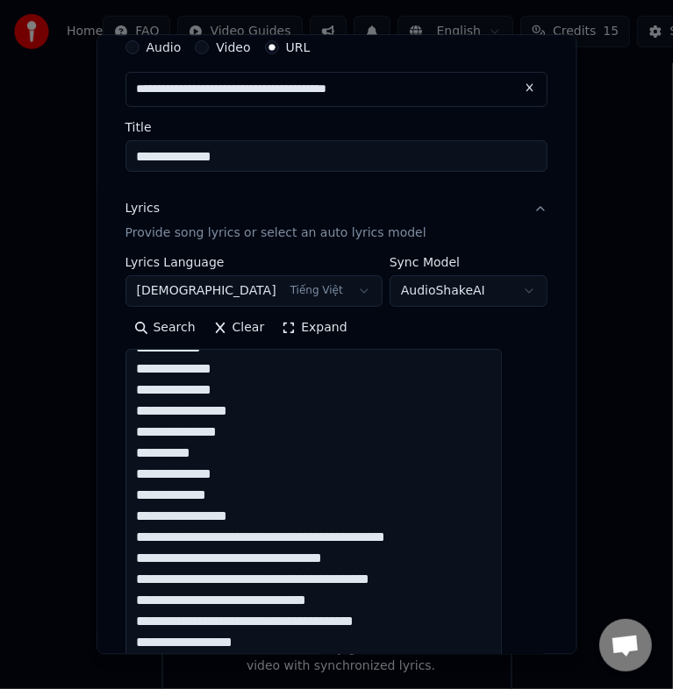
click at [225, 495] on textarea at bounding box center [313, 652] width 377 height 607
click at [245, 516] on textarea at bounding box center [313, 652] width 377 height 607
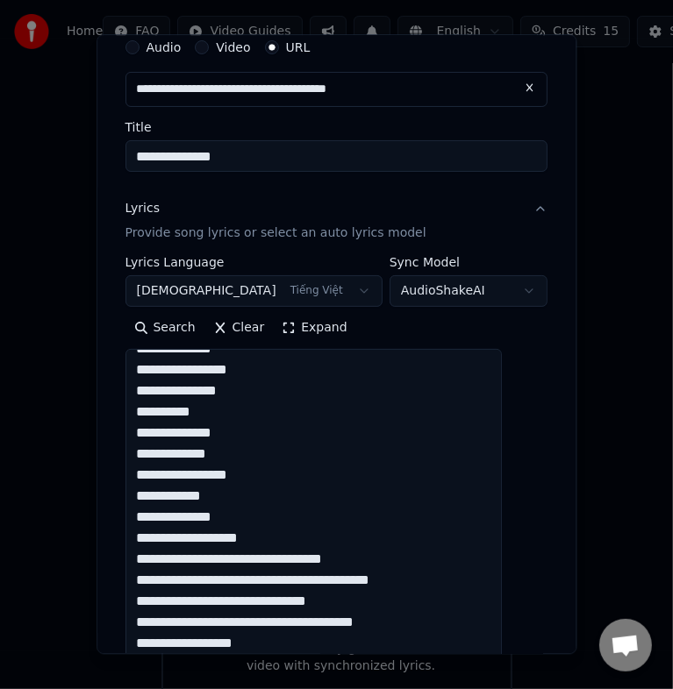
scroll to position [1155, 0]
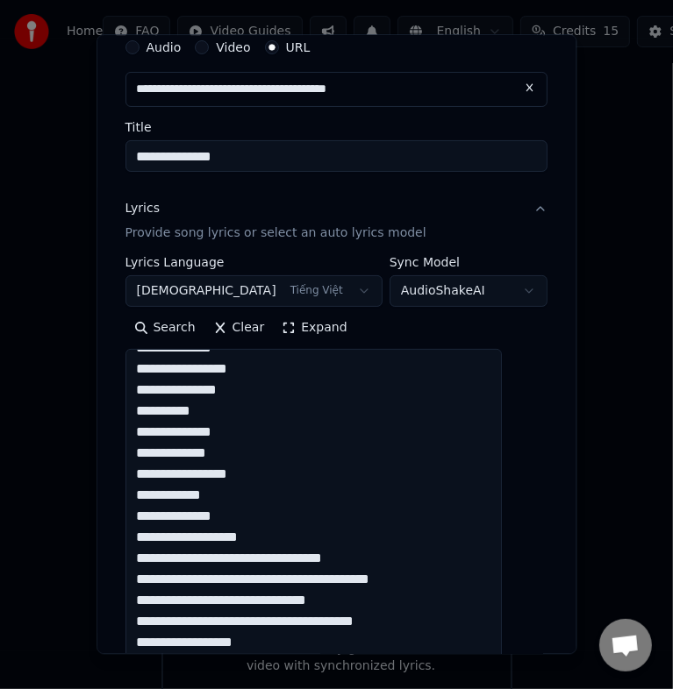
click at [276, 514] on textarea at bounding box center [313, 652] width 377 height 607
click at [291, 495] on textarea at bounding box center [313, 652] width 377 height 607
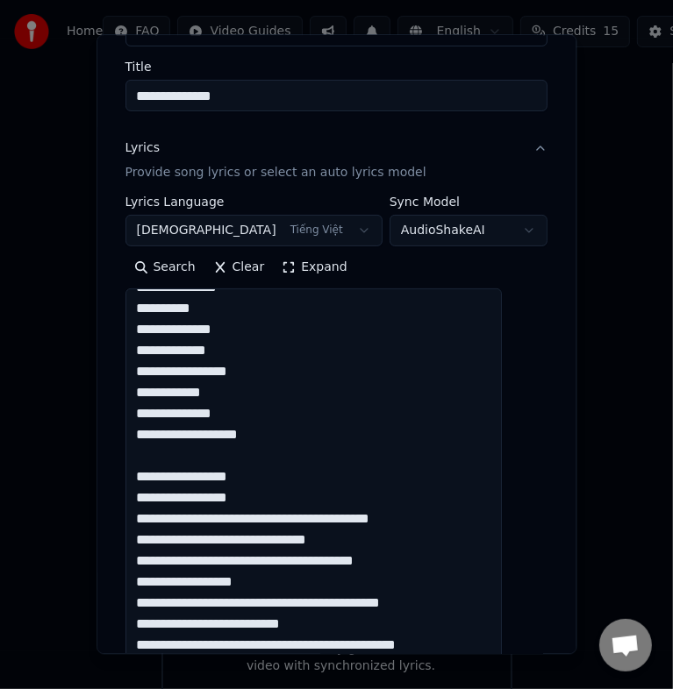
scroll to position [158, 0]
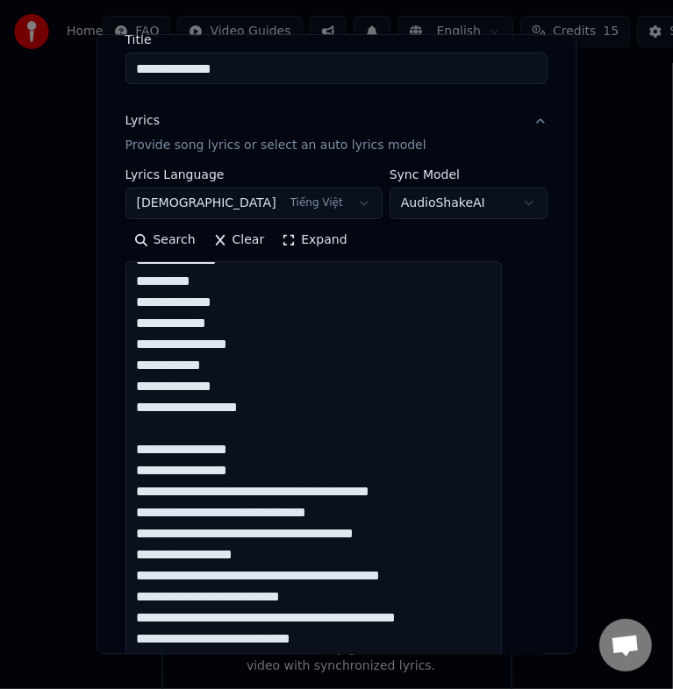
click at [256, 451] on textarea at bounding box center [313, 564] width 377 height 607
click at [231, 451] on textarea at bounding box center [313, 564] width 377 height 607
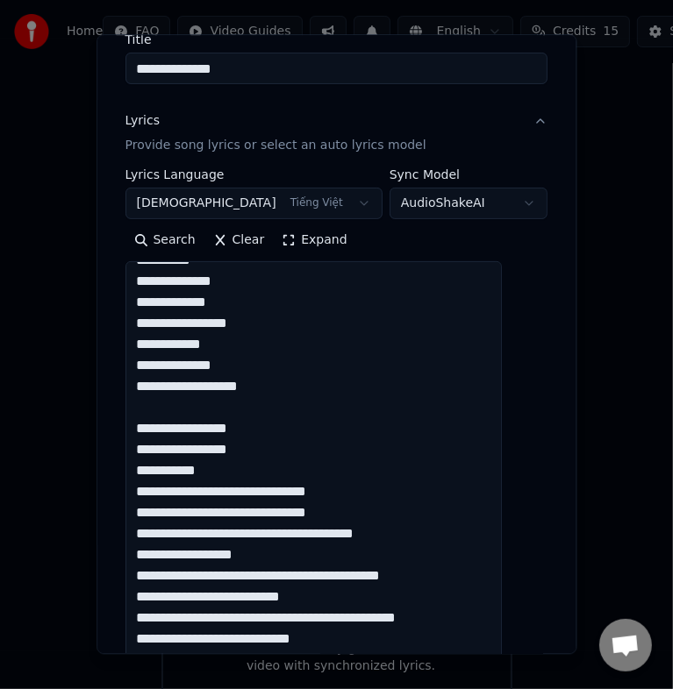
click at [260, 473] on textarea at bounding box center [313, 564] width 377 height 607
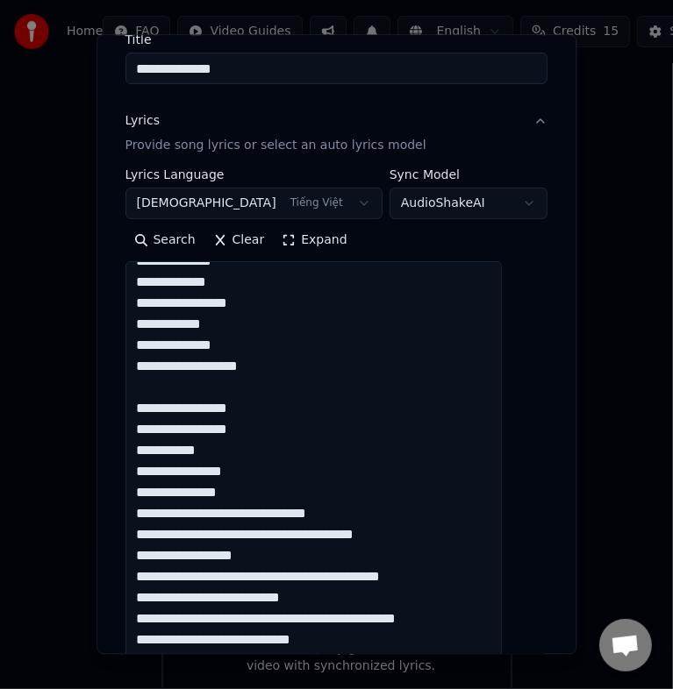
click at [231, 450] on textarea at bounding box center [313, 564] width 377 height 607
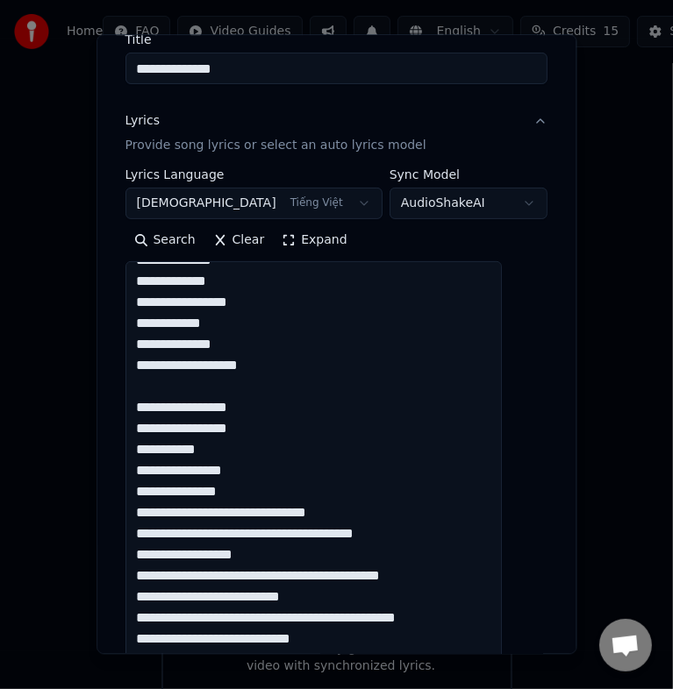
scroll to position [1239, 0]
click at [260, 471] on textarea at bounding box center [313, 564] width 377 height 607
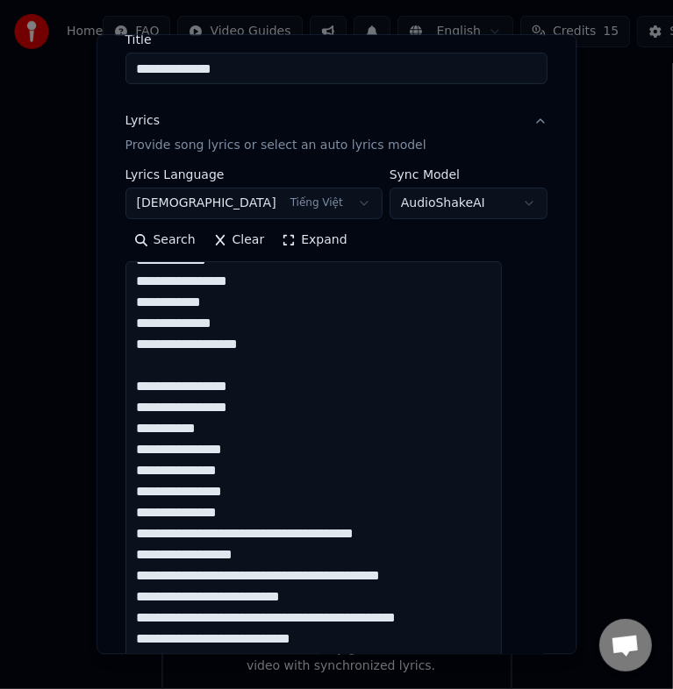
scroll to position [1260, 0]
click at [235, 494] on textarea at bounding box center [313, 564] width 377 height 607
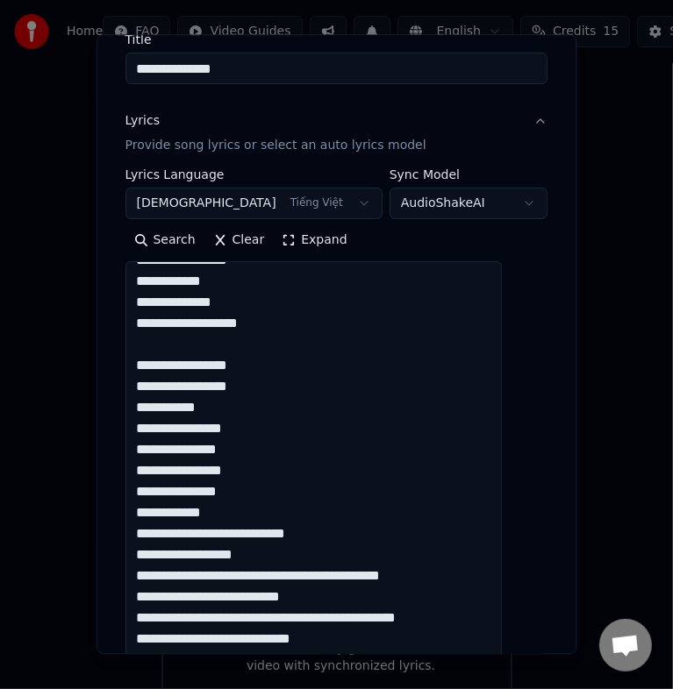
click at [231, 516] on textarea at bounding box center [313, 564] width 377 height 607
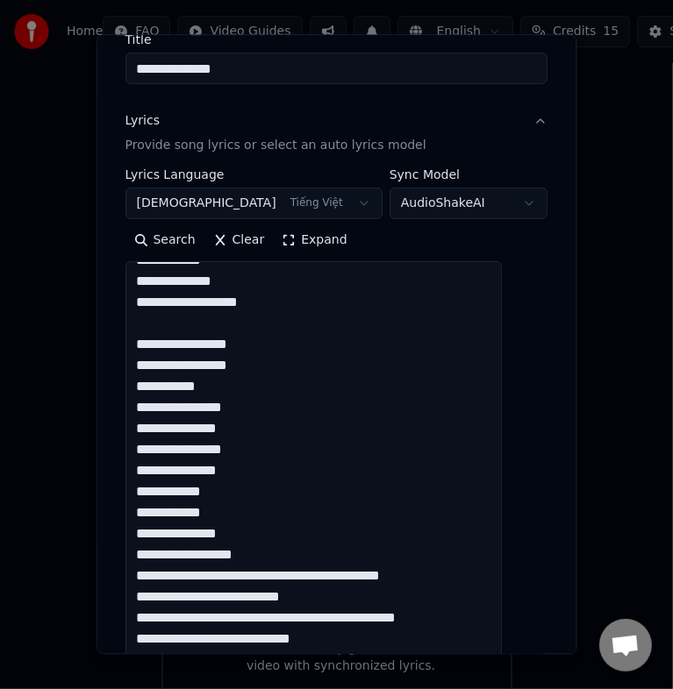
scroll to position [1302, 0]
click at [273, 534] on textarea at bounding box center [313, 564] width 377 height 607
click at [240, 530] on textarea at bounding box center [313, 564] width 377 height 607
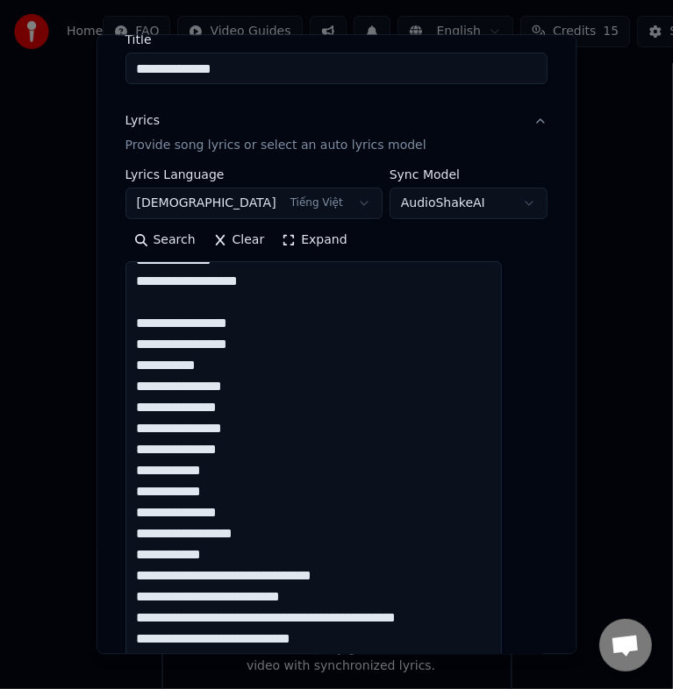
scroll to position [1323, 0]
click at [250, 533] on textarea at bounding box center [313, 564] width 377 height 607
click at [276, 533] on textarea at bounding box center [313, 564] width 377 height 607
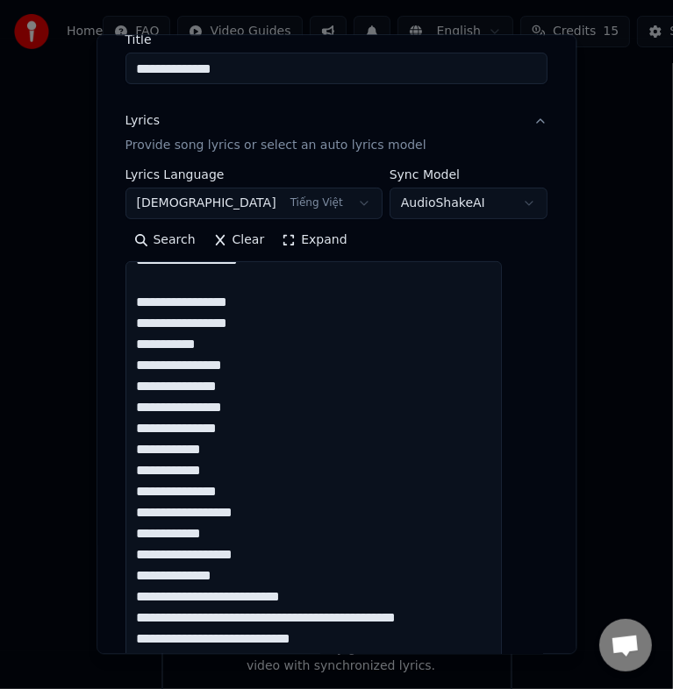
scroll to position [1344, 0]
click at [249, 555] on textarea at bounding box center [313, 564] width 377 height 607
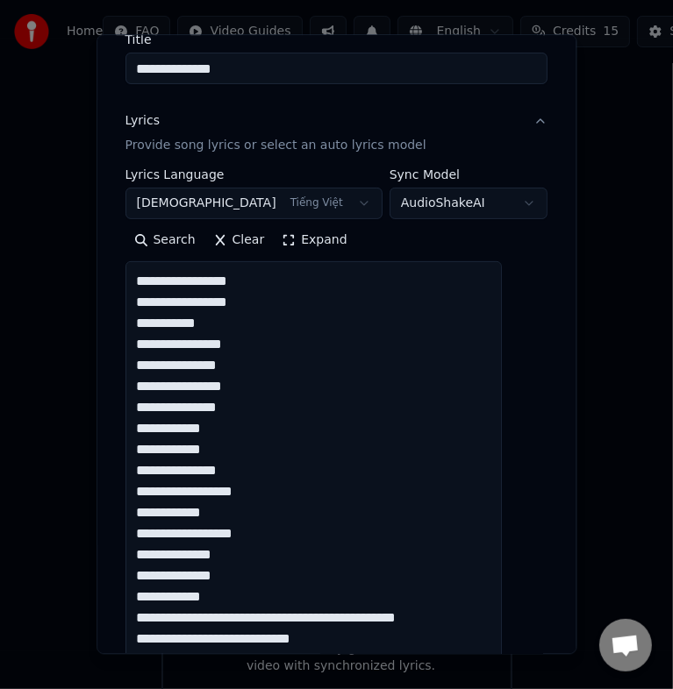
scroll to position [1365, 0]
click at [254, 577] on textarea at bounding box center [313, 564] width 377 height 607
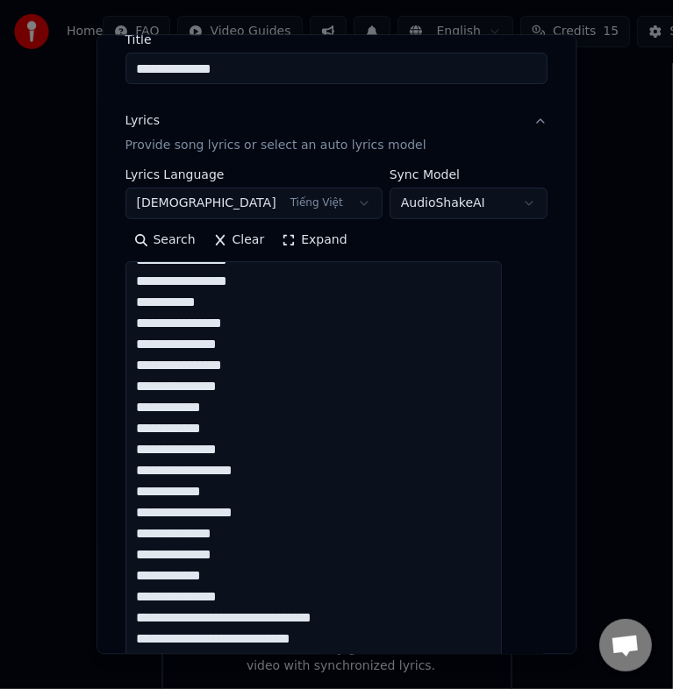
click at [276, 598] on textarea at bounding box center [313, 564] width 377 height 607
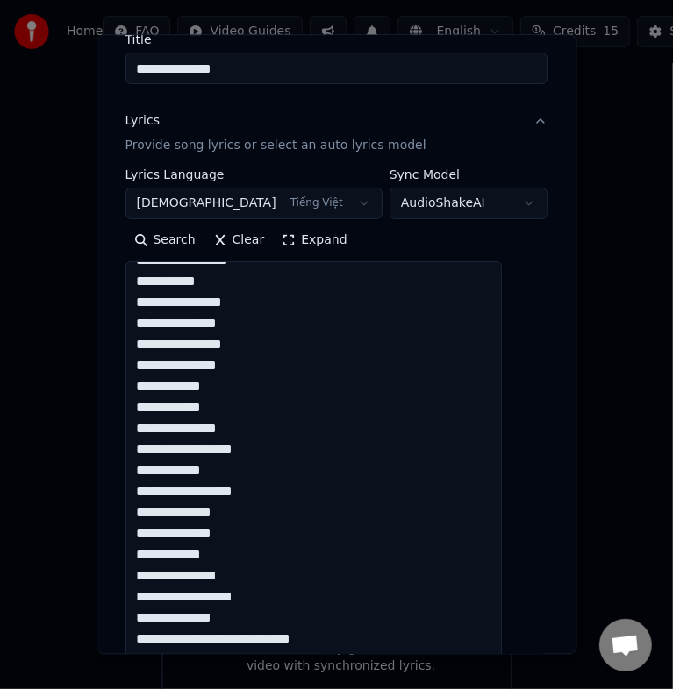
scroll to position [1407, 0]
click at [248, 596] on textarea at bounding box center [313, 564] width 377 height 607
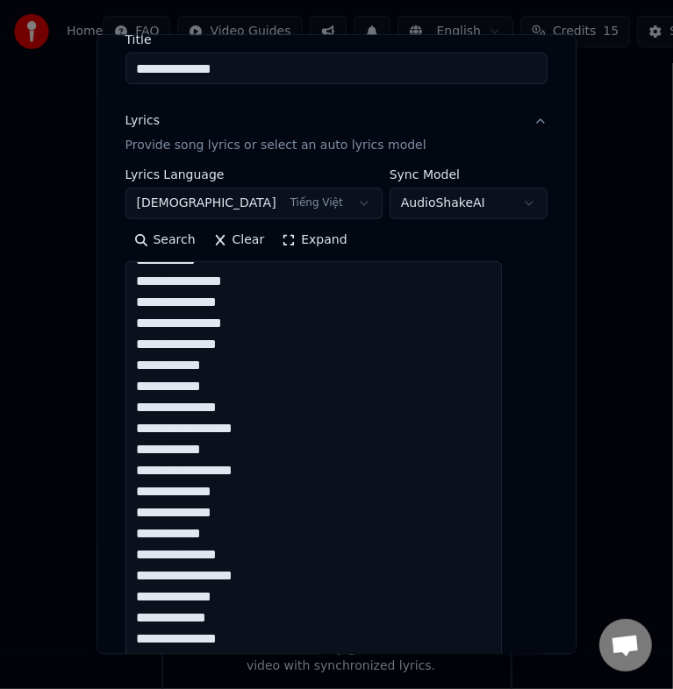
scroll to position [1428, 0]
click at [231, 617] on textarea at bounding box center [313, 564] width 377 height 607
click at [233, 616] on textarea at bounding box center [313, 564] width 377 height 607
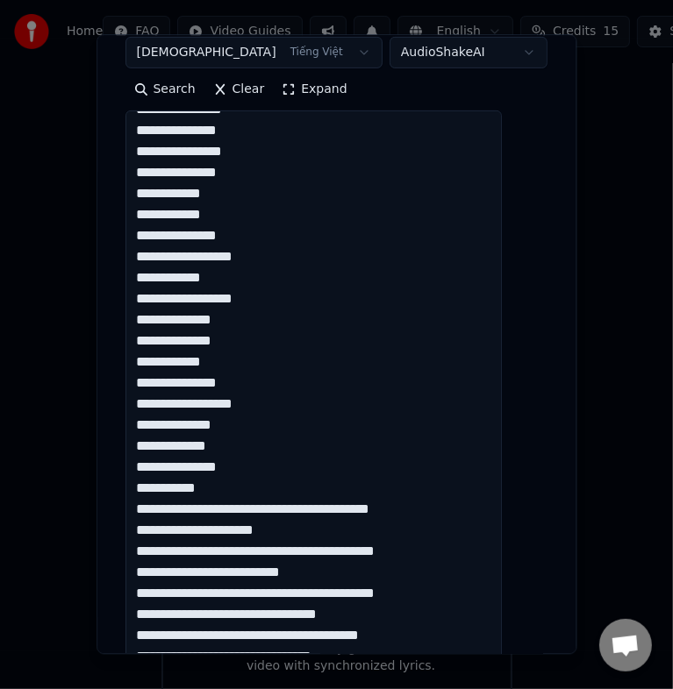
scroll to position [333, 0]
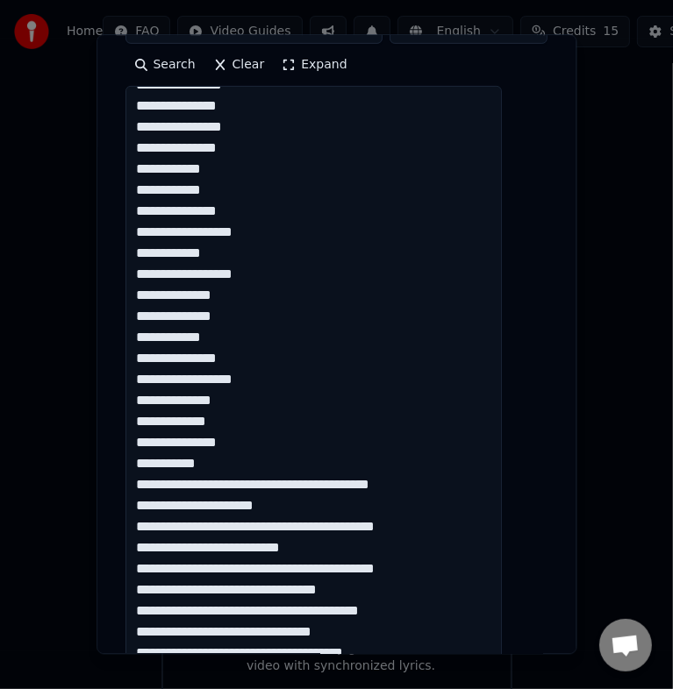
click at [291, 462] on textarea at bounding box center [313, 389] width 377 height 607
click at [151, 465] on textarea at bounding box center [313, 389] width 377 height 607
click at [235, 445] on textarea at bounding box center [313, 389] width 377 height 607
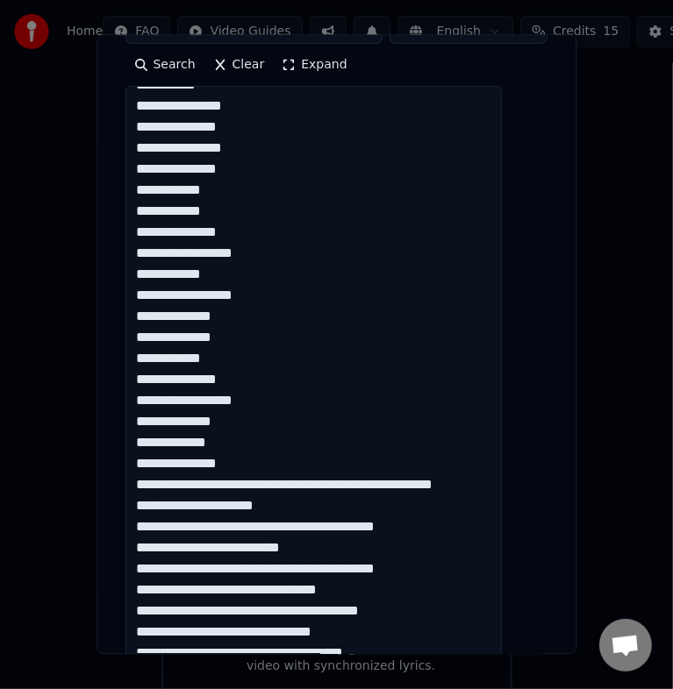
click at [262, 444] on textarea at bounding box center [313, 389] width 377 height 607
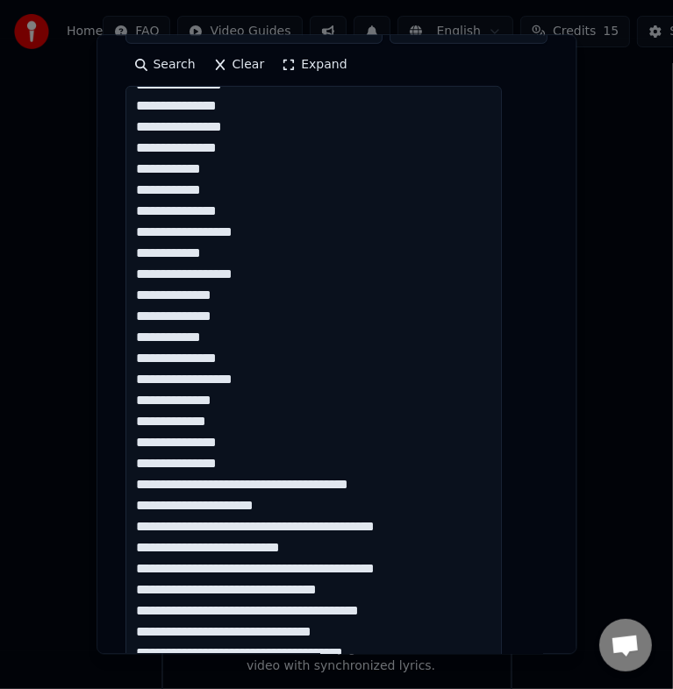
click at [289, 466] on textarea at bounding box center [313, 389] width 377 height 607
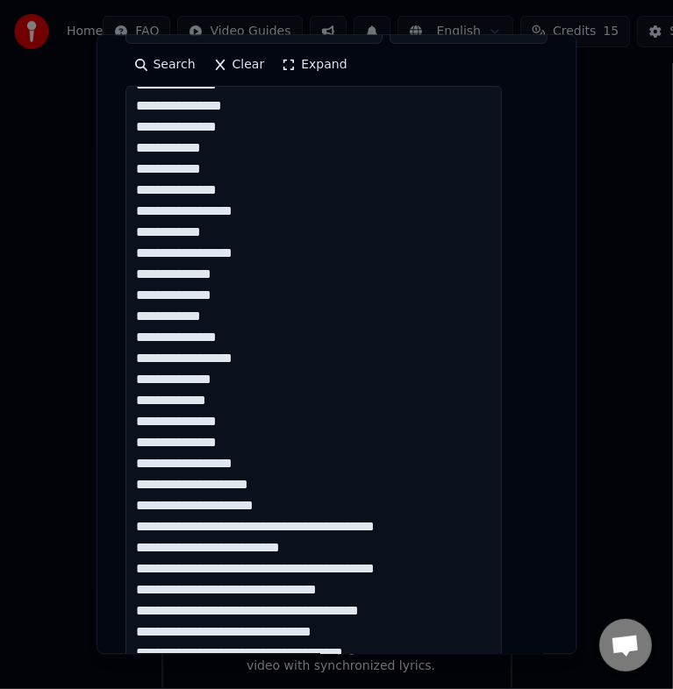
scroll to position [1449, 0]
click at [222, 483] on textarea at bounding box center [313, 389] width 377 height 607
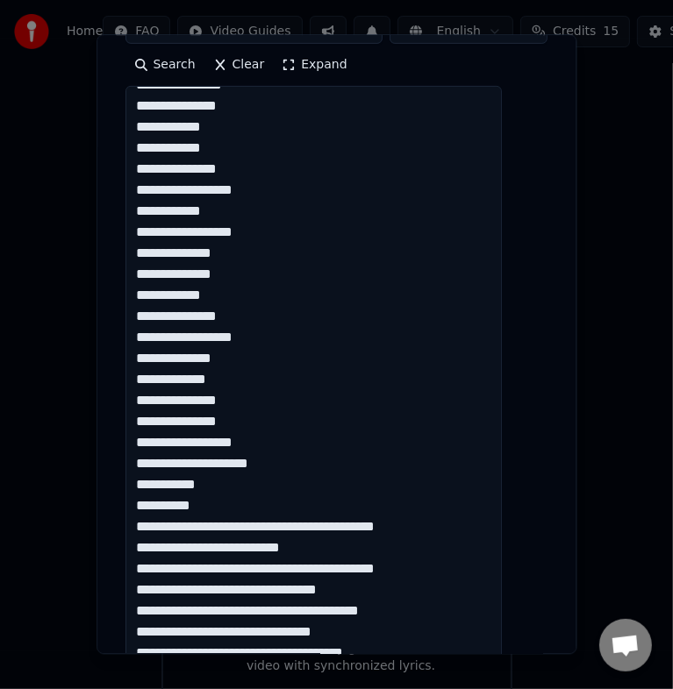
scroll to position [1470, 0]
click at [246, 508] on textarea at bounding box center [313, 389] width 377 height 607
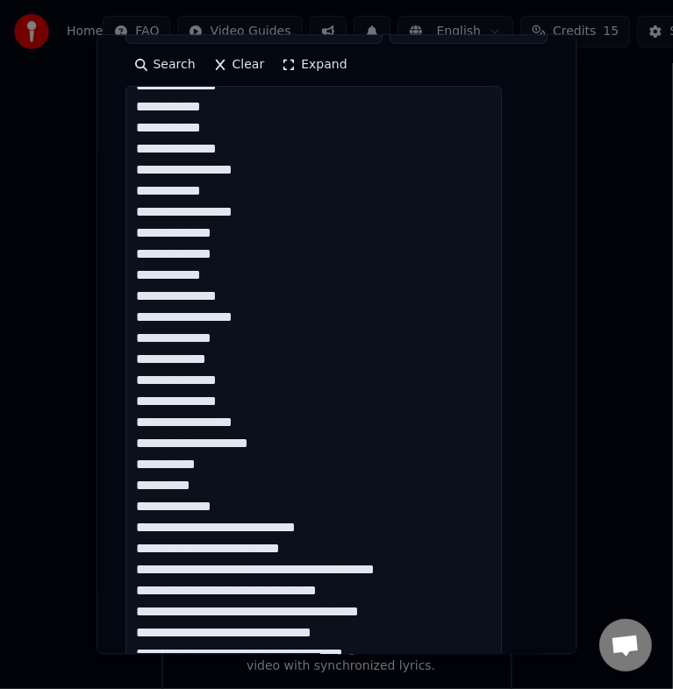
click at [253, 526] on textarea at bounding box center [313, 389] width 377 height 607
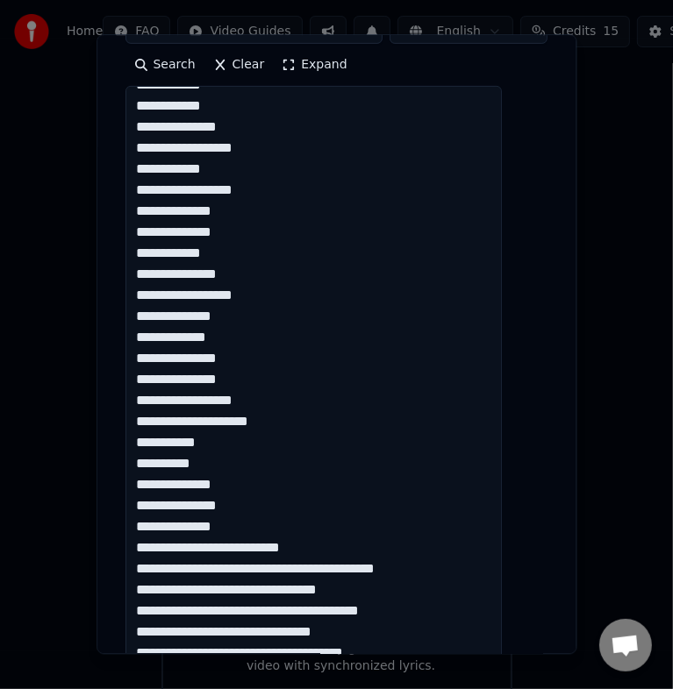
scroll to position [1513, 0]
click at [243, 526] on textarea at bounding box center [313, 389] width 377 height 607
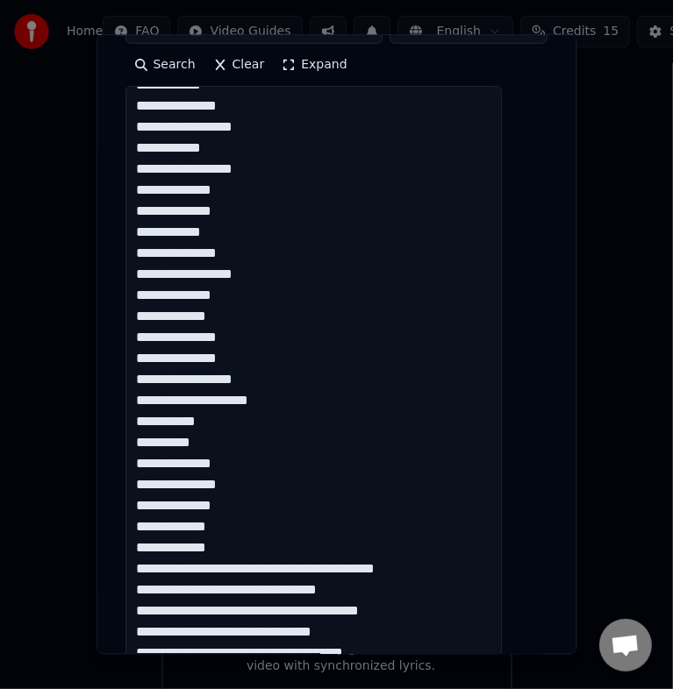
scroll to position [1534, 0]
click at [247, 549] on textarea at bounding box center [313, 389] width 377 height 607
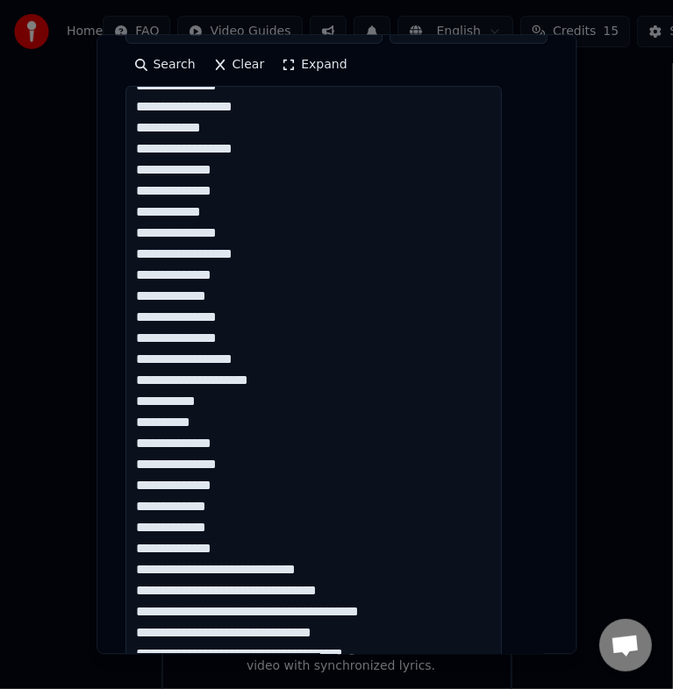
click at [270, 570] on textarea at bounding box center [313, 389] width 377 height 607
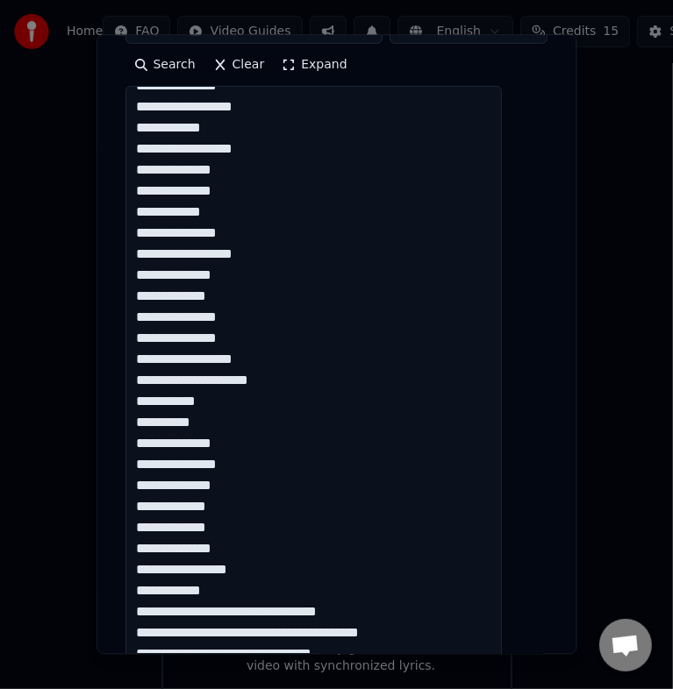
scroll to position [1576, 0]
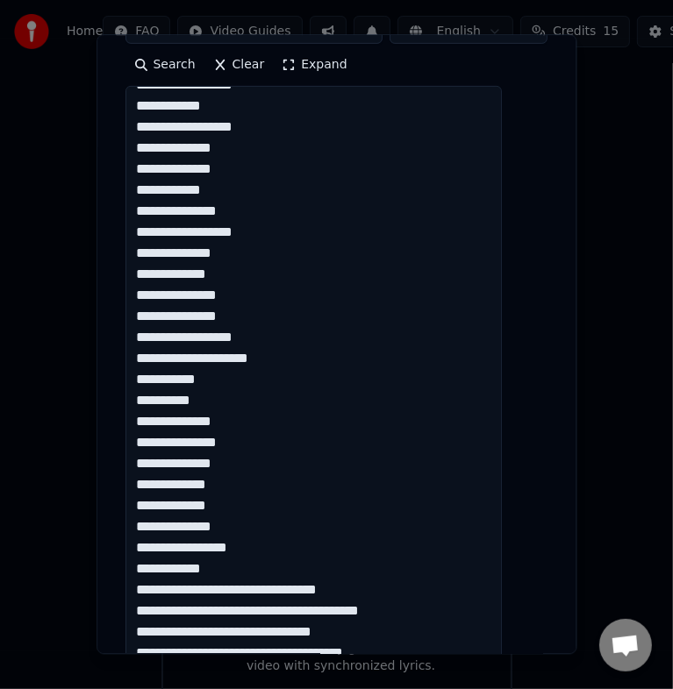
click at [253, 569] on textarea at bounding box center [313, 389] width 377 height 607
click at [270, 570] on textarea at bounding box center [313, 389] width 377 height 607
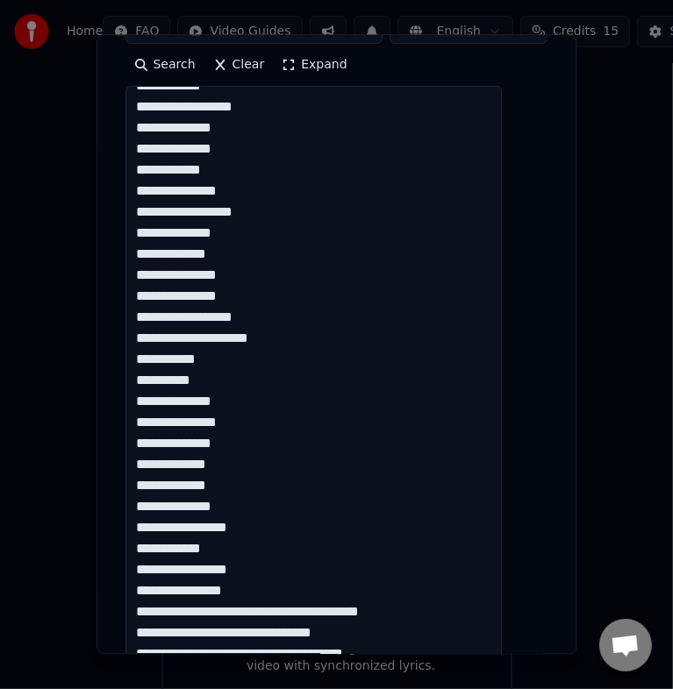
scroll to position [1597, 0]
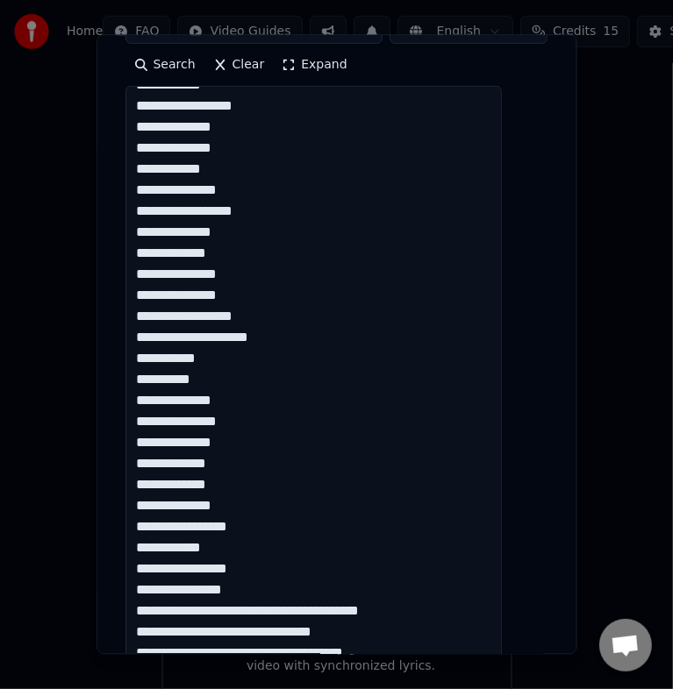
click at [237, 591] on textarea at bounding box center [313, 389] width 377 height 607
click at [254, 589] on textarea at bounding box center [313, 389] width 377 height 607
click at [253, 592] on textarea at bounding box center [313, 389] width 377 height 607
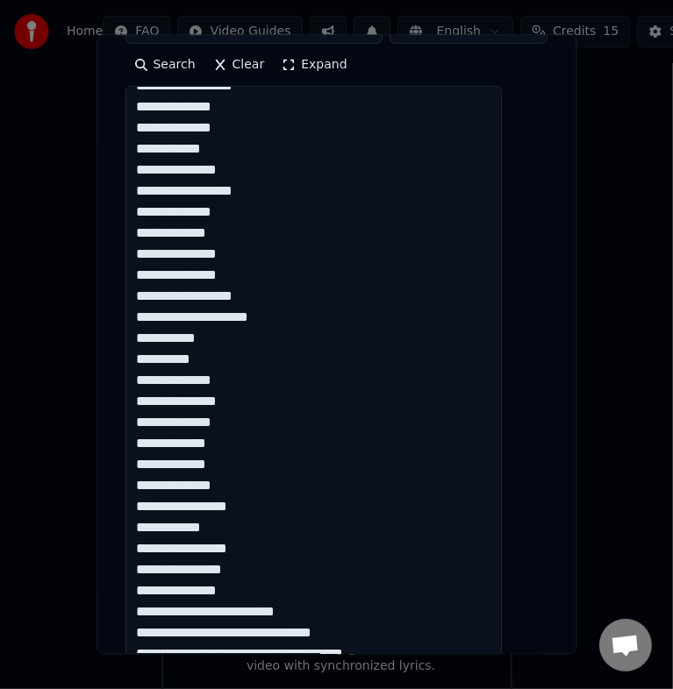
click at [224, 610] on textarea at bounding box center [313, 389] width 377 height 607
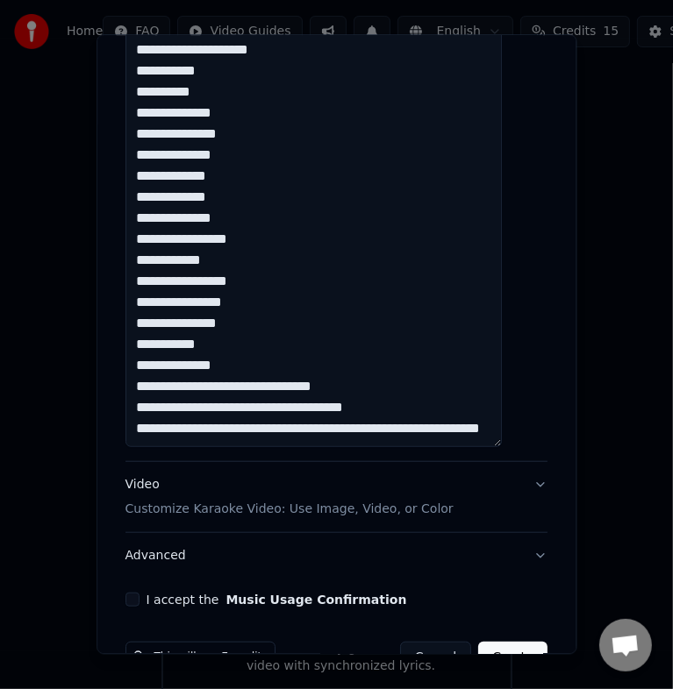
scroll to position [625, 0]
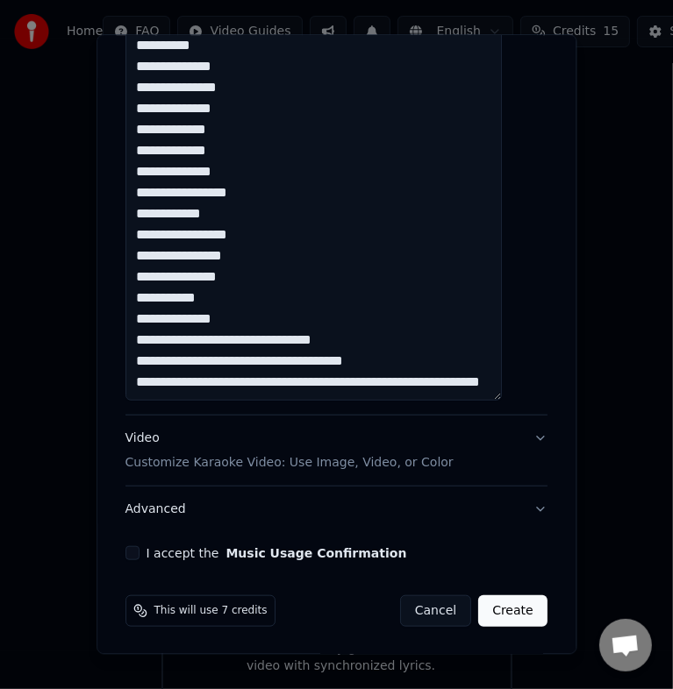
drag, startPoint x: 277, startPoint y: 319, endPoint x: 278, endPoint y: 331, distance: 11.4
click at [278, 320] on textarea at bounding box center [313, 97] width 377 height 607
click at [239, 321] on textarea at bounding box center [313, 97] width 377 height 607
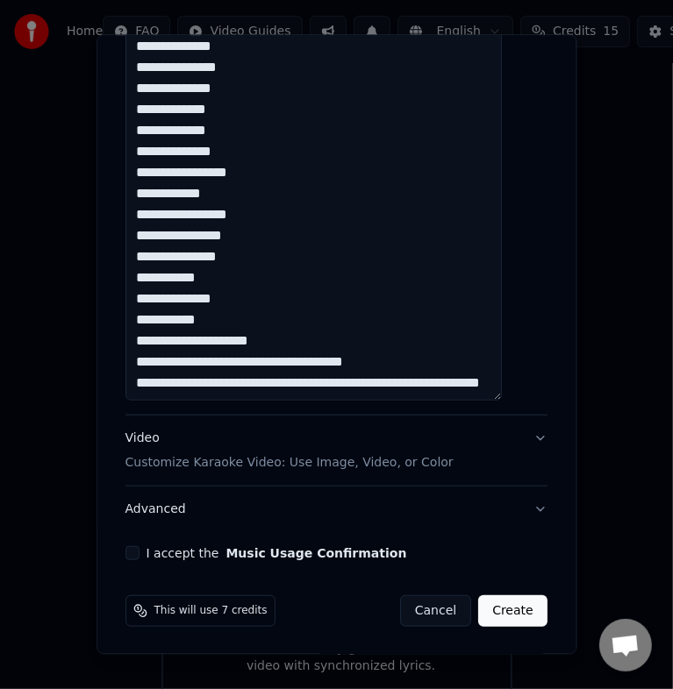
click at [223, 360] on textarea at bounding box center [313, 97] width 377 height 607
click at [224, 362] on textarea at bounding box center [313, 97] width 377 height 607
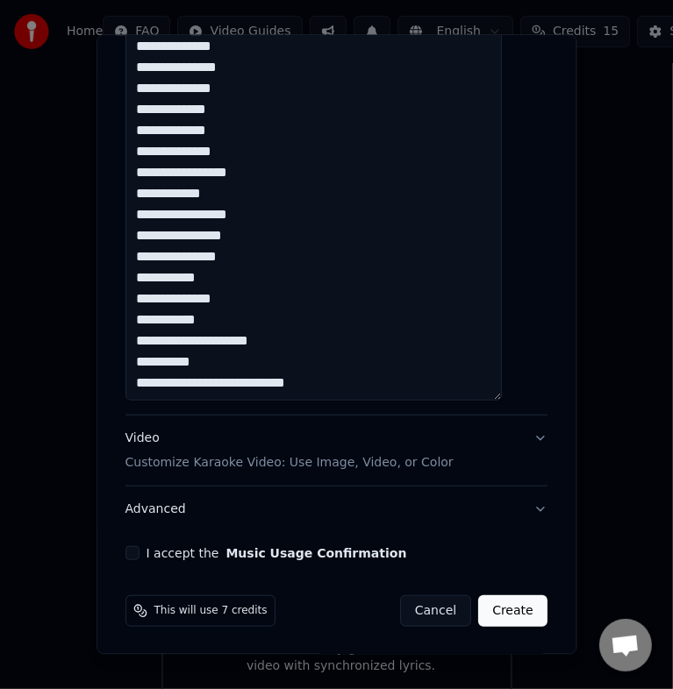
click at [256, 383] on textarea at bounding box center [313, 97] width 377 height 607
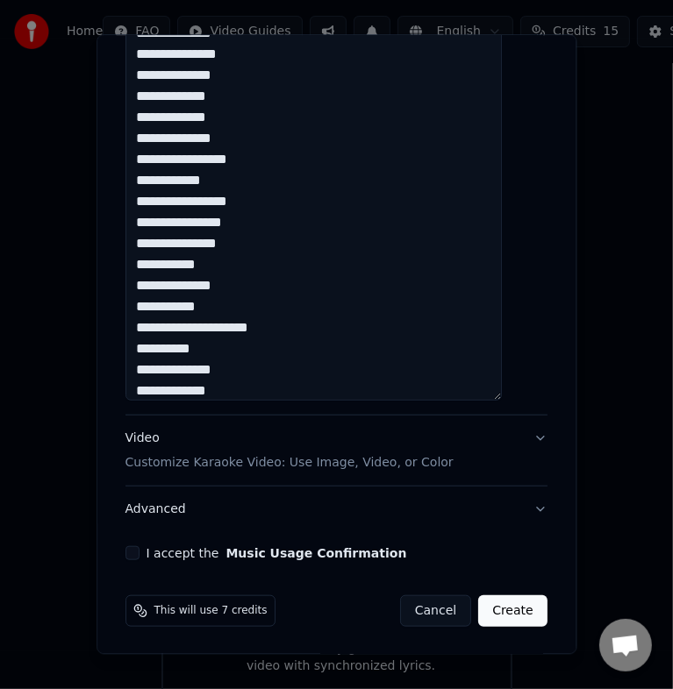
scroll to position [1702, 0]
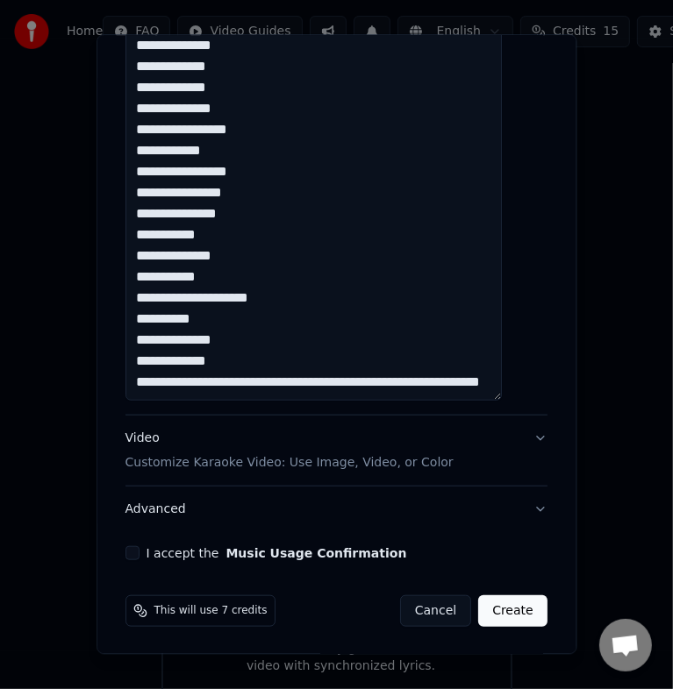
click at [275, 361] on textarea at bounding box center [313, 97] width 377 height 607
click at [269, 365] on textarea at bounding box center [313, 97] width 377 height 607
click at [272, 360] on textarea at bounding box center [313, 97] width 377 height 607
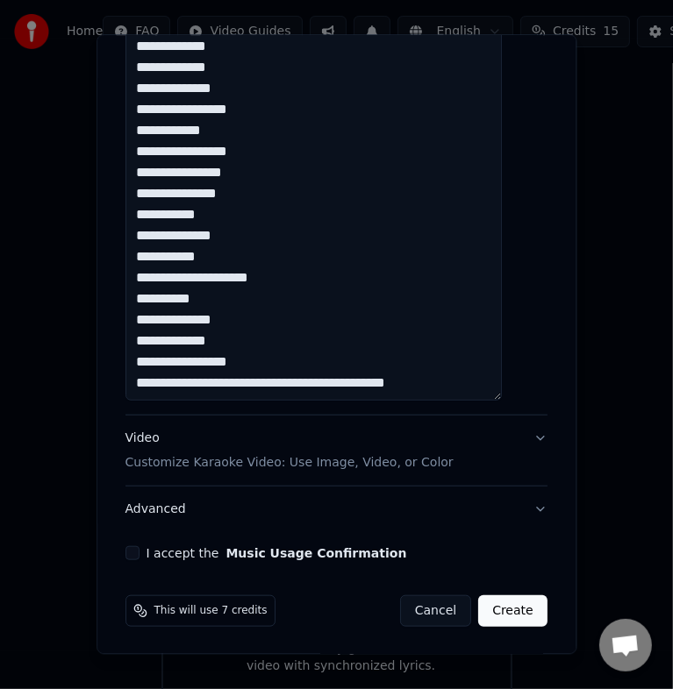
click at [230, 381] on textarea at bounding box center [313, 97] width 377 height 607
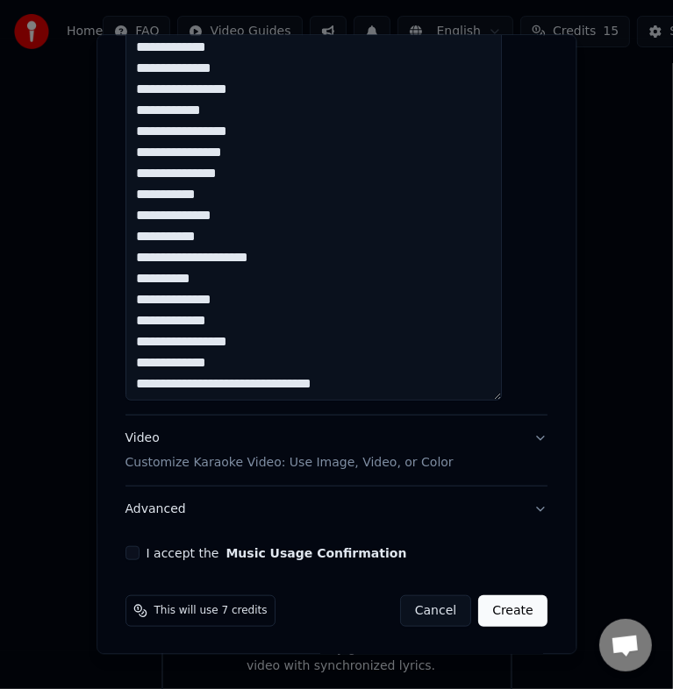
scroll to position [1723, 0]
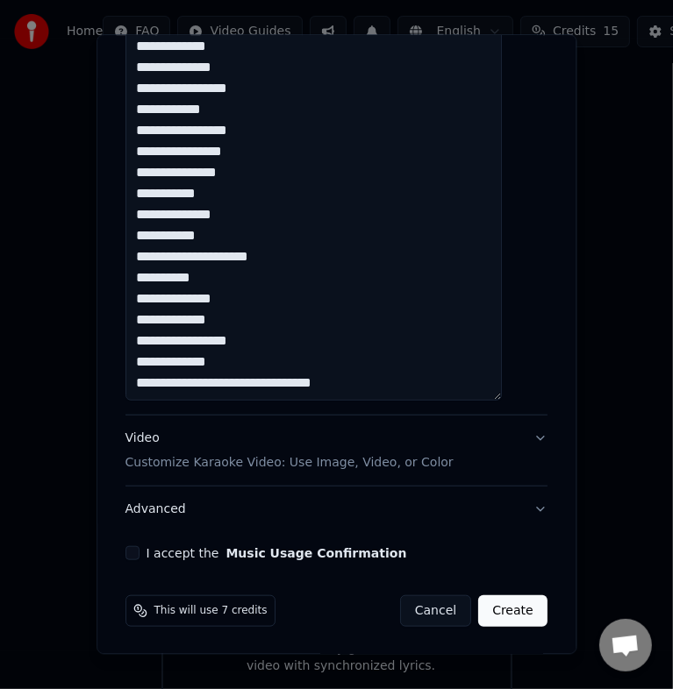
click at [239, 386] on textarea at bounding box center [313, 97] width 377 height 607
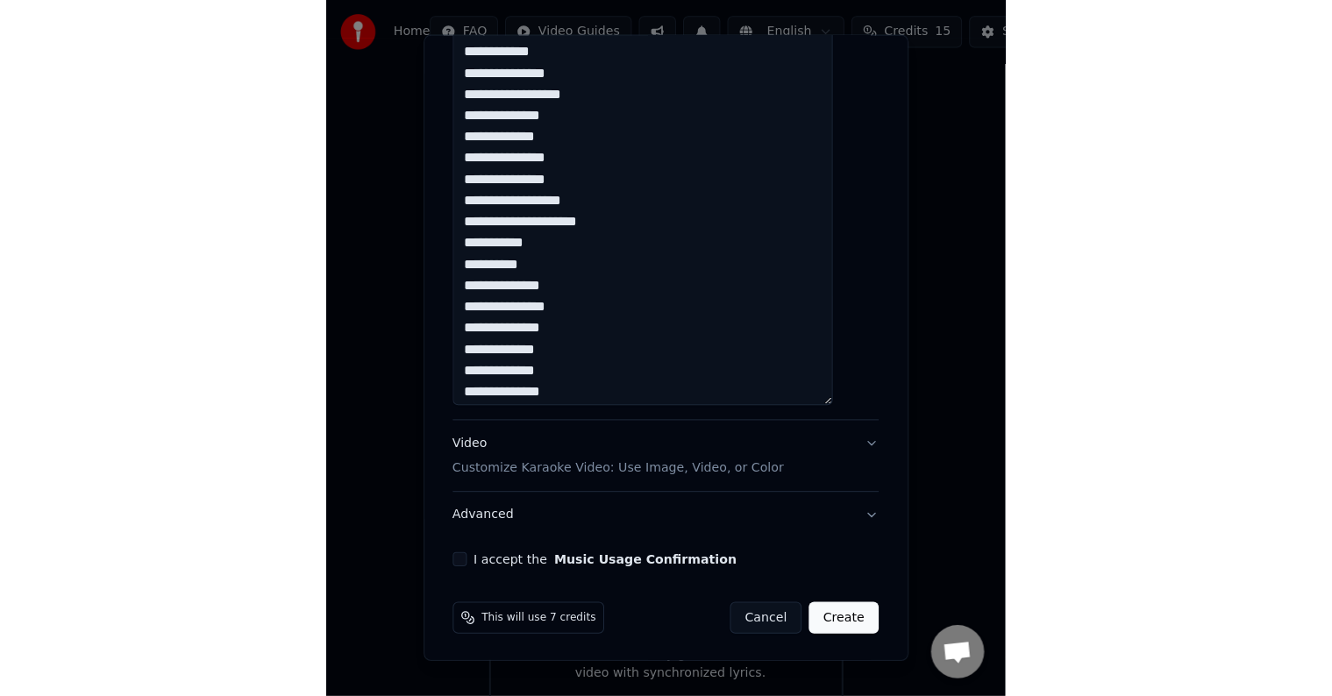
scroll to position [1744, 0]
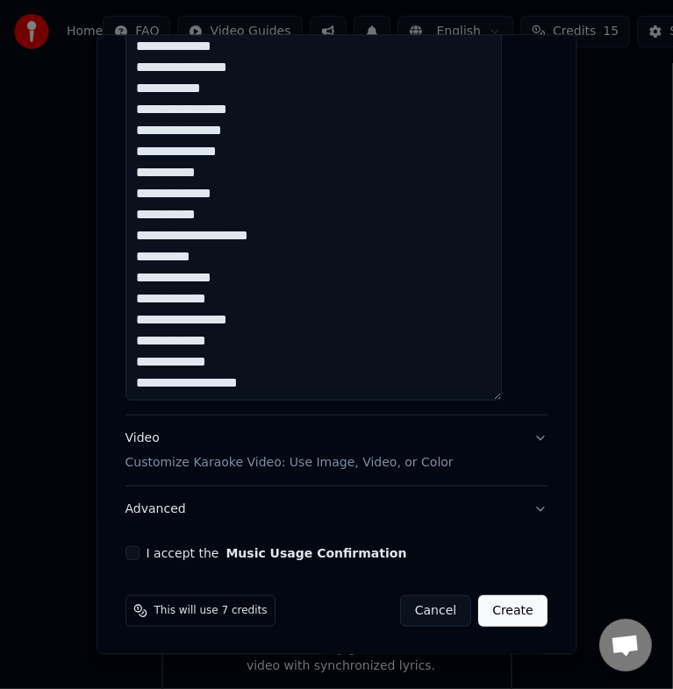
type textarea "**********"
click at [139, 552] on button "I accept the Music Usage Confirmation" at bounding box center [132, 553] width 14 height 14
click at [488, 608] on button "Create" at bounding box center [513, 611] width 69 height 32
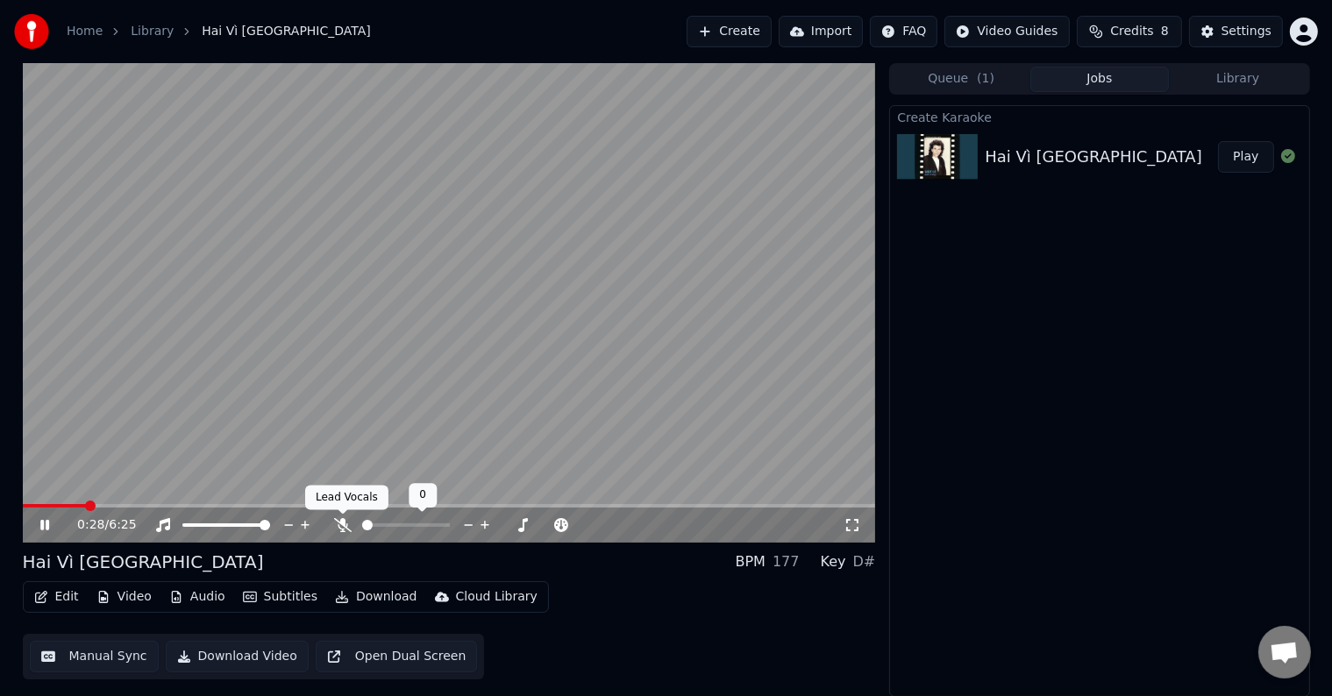
click at [340, 521] on icon at bounding box center [343, 525] width 18 height 14
click at [39, 507] on span at bounding box center [44, 506] width 11 height 11
click at [86, 503] on span at bounding box center [91, 506] width 11 height 11
click at [77, 502] on span at bounding box center [82, 506] width 11 height 11
click at [98, 657] on button "Manual Sync" at bounding box center [94, 657] width 129 height 32
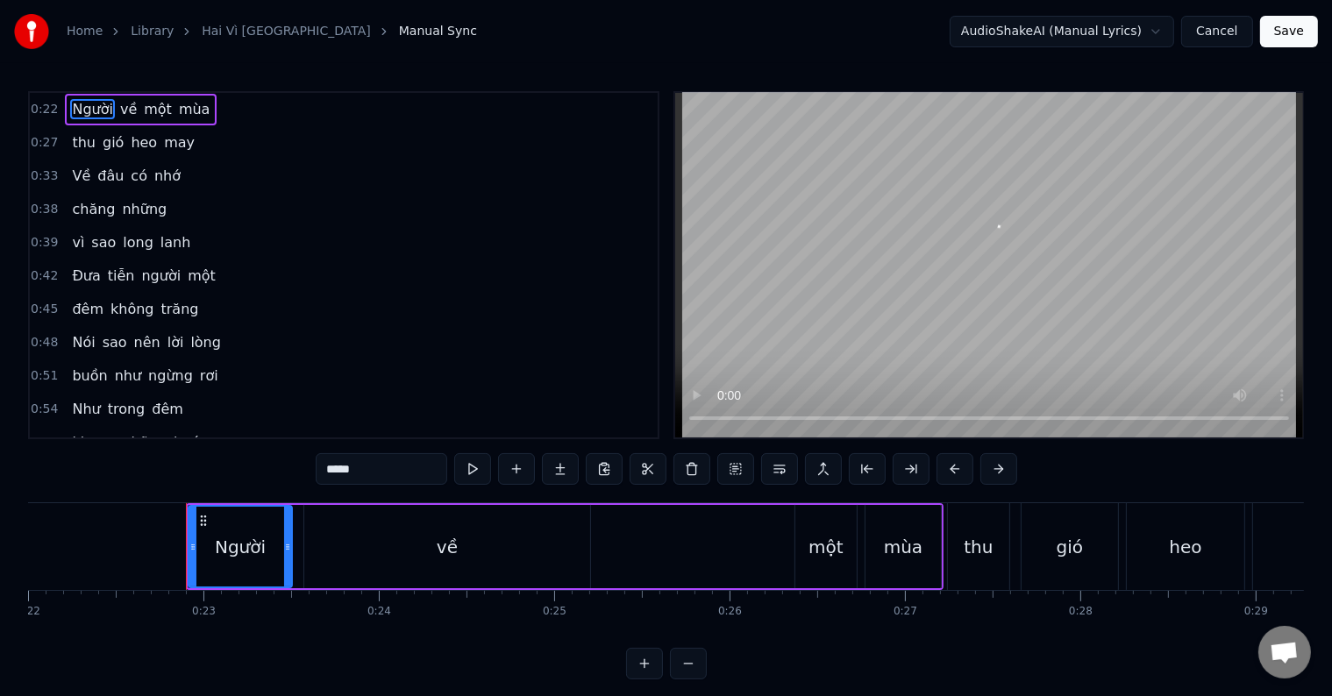
scroll to position [0, 3928]
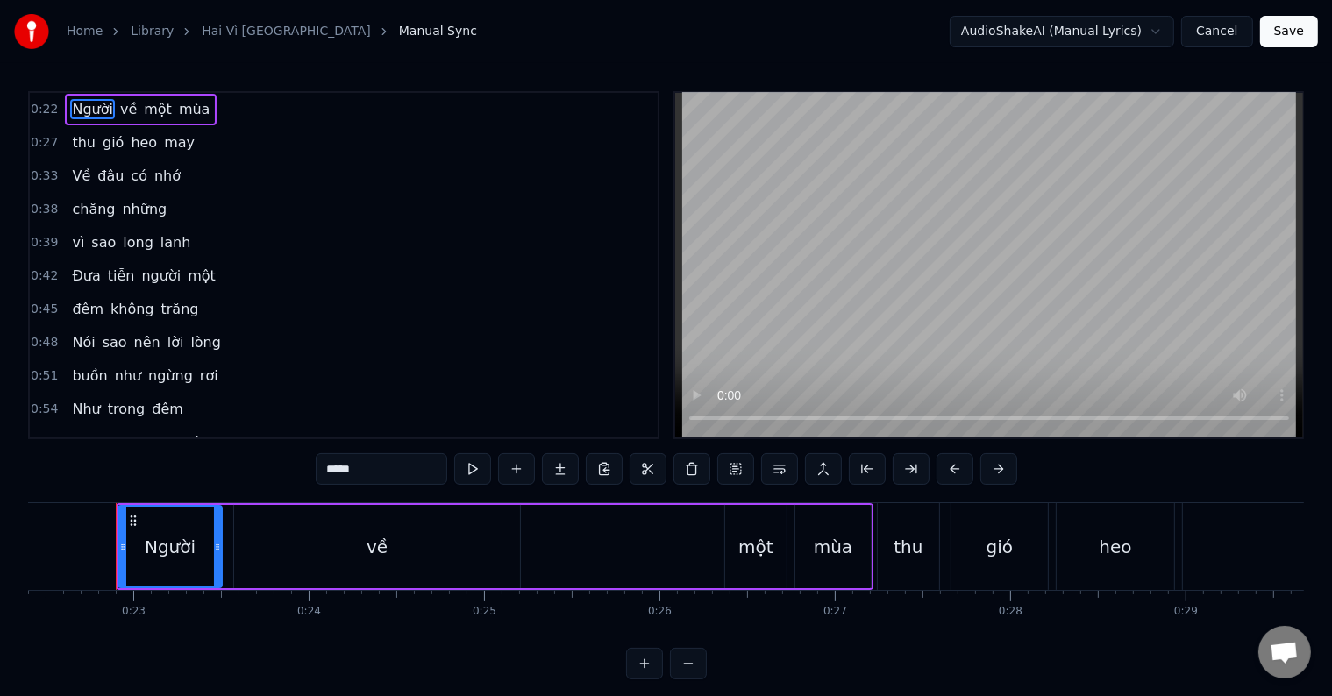
click at [356, 544] on div "về" at bounding box center [377, 546] width 286 height 83
type input "**"
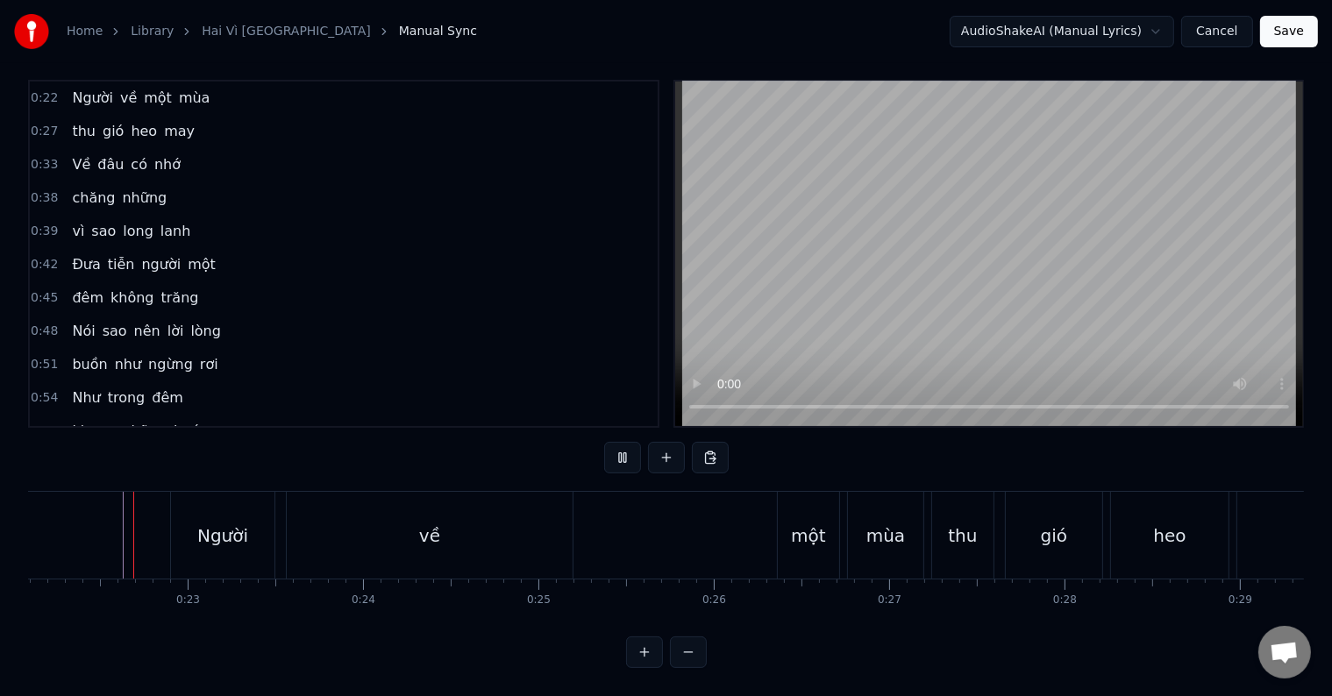
scroll to position [26, 0]
click at [488, 519] on div "về" at bounding box center [430, 535] width 286 height 87
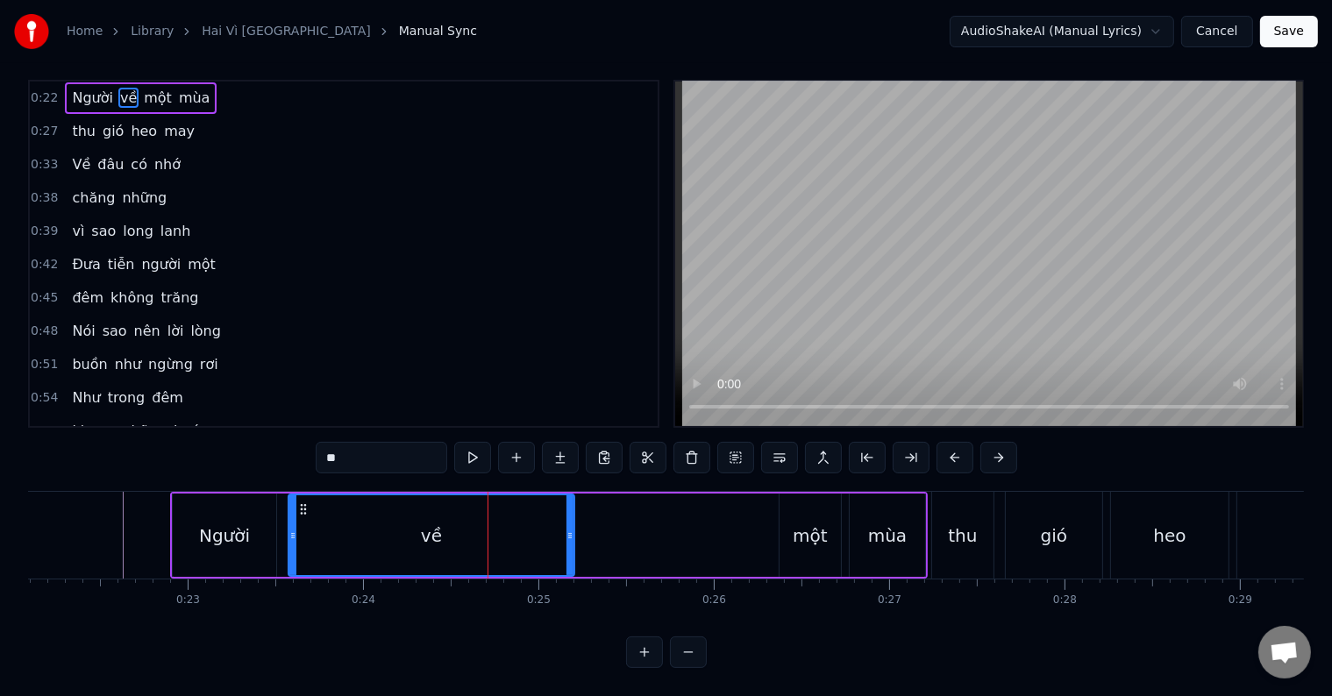
scroll to position [0, 0]
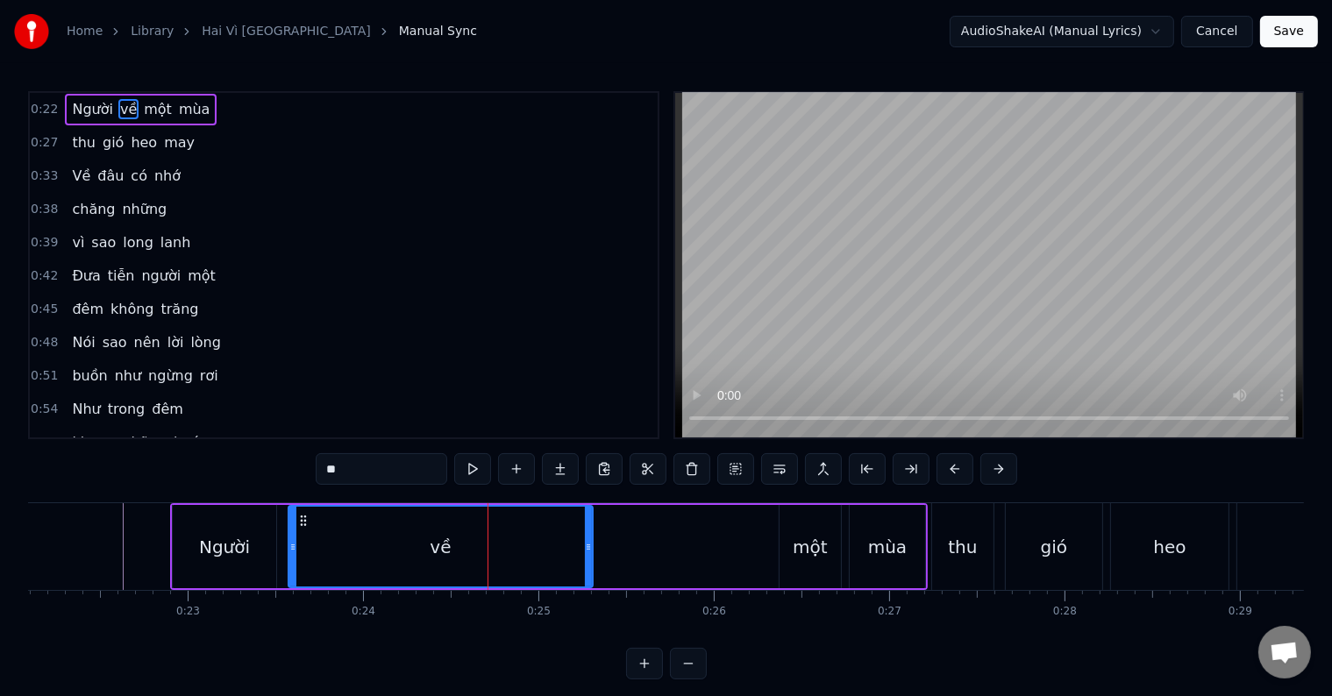
drag, startPoint x: 567, startPoint y: 546, endPoint x: 587, endPoint y: 545, distance: 19.4
click at [587, 545] on icon at bounding box center [588, 547] width 7 height 14
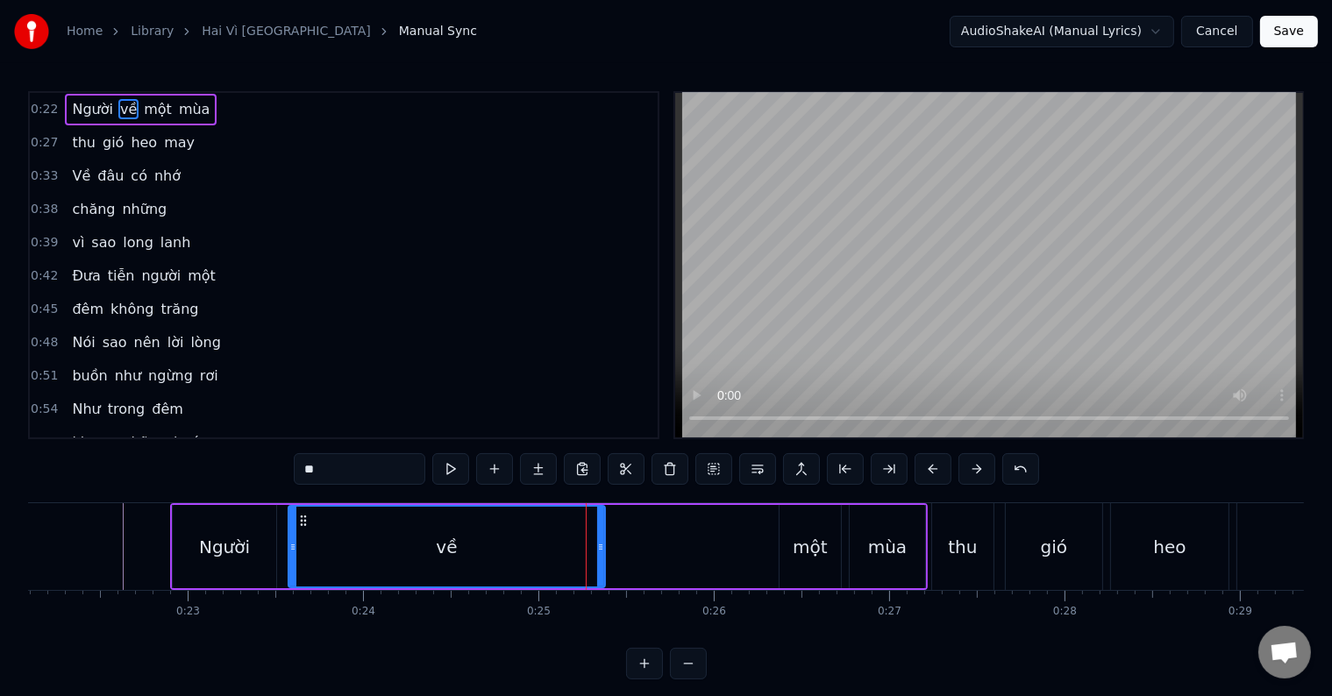
drag, startPoint x: 587, startPoint y: 545, endPoint x: 598, endPoint y: 545, distance: 11.4
click at [598, 545] on icon at bounding box center [600, 547] width 7 height 14
drag, startPoint x: 603, startPoint y: 545, endPoint x: 616, endPoint y: 545, distance: 13.2
click at [616, 545] on icon at bounding box center [613, 547] width 7 height 14
drag, startPoint x: 616, startPoint y: 545, endPoint x: 632, endPoint y: 545, distance: 15.8
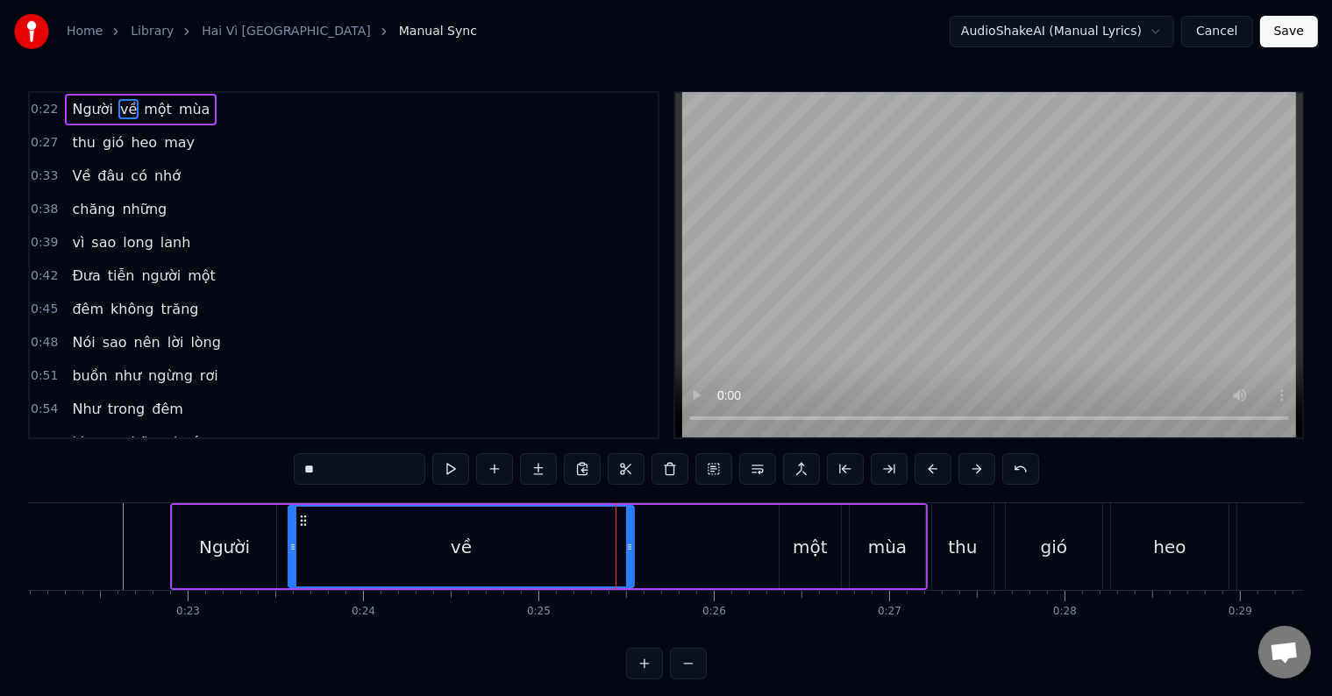
click at [632, 545] on icon at bounding box center [629, 547] width 7 height 14
click at [640, 545] on icon at bounding box center [637, 547] width 7 height 14
drag, startPoint x: 641, startPoint y: 546, endPoint x: 657, endPoint y: 546, distance: 15.8
click at [657, 546] on div "Người về một mùa" at bounding box center [549, 546] width 758 height 87
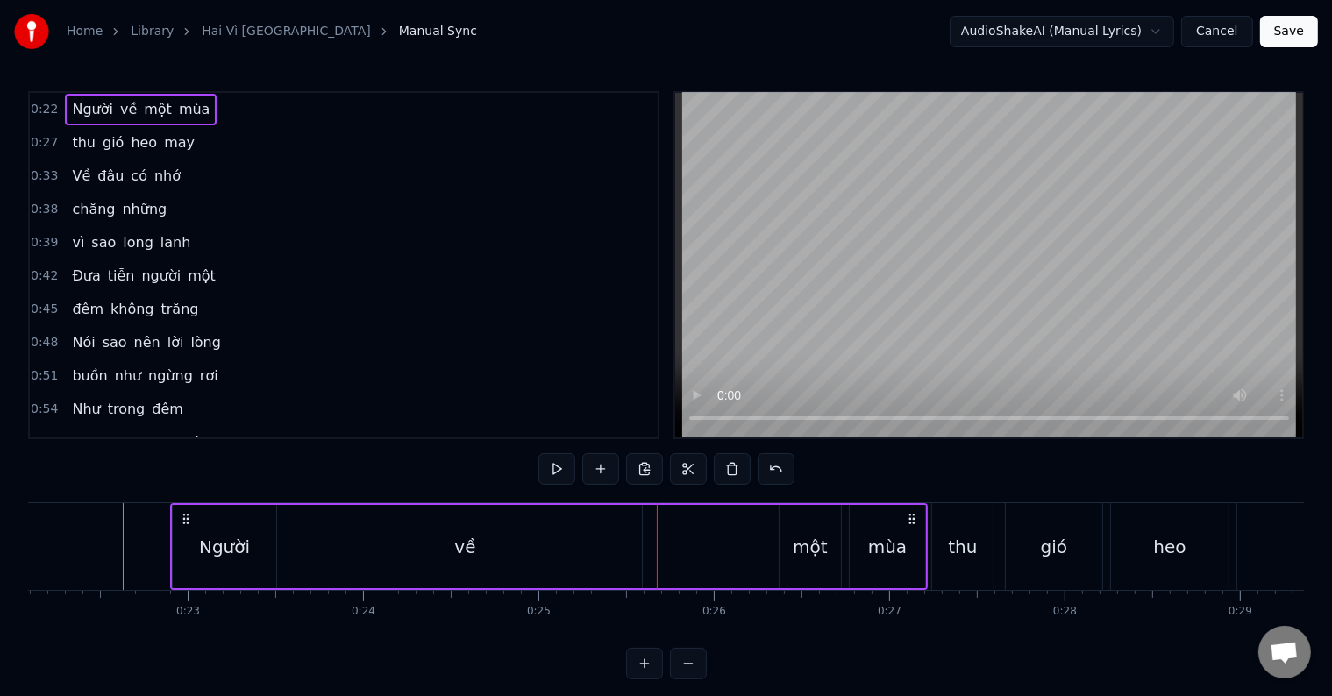
click at [532, 542] on div "về" at bounding box center [464, 546] width 353 height 83
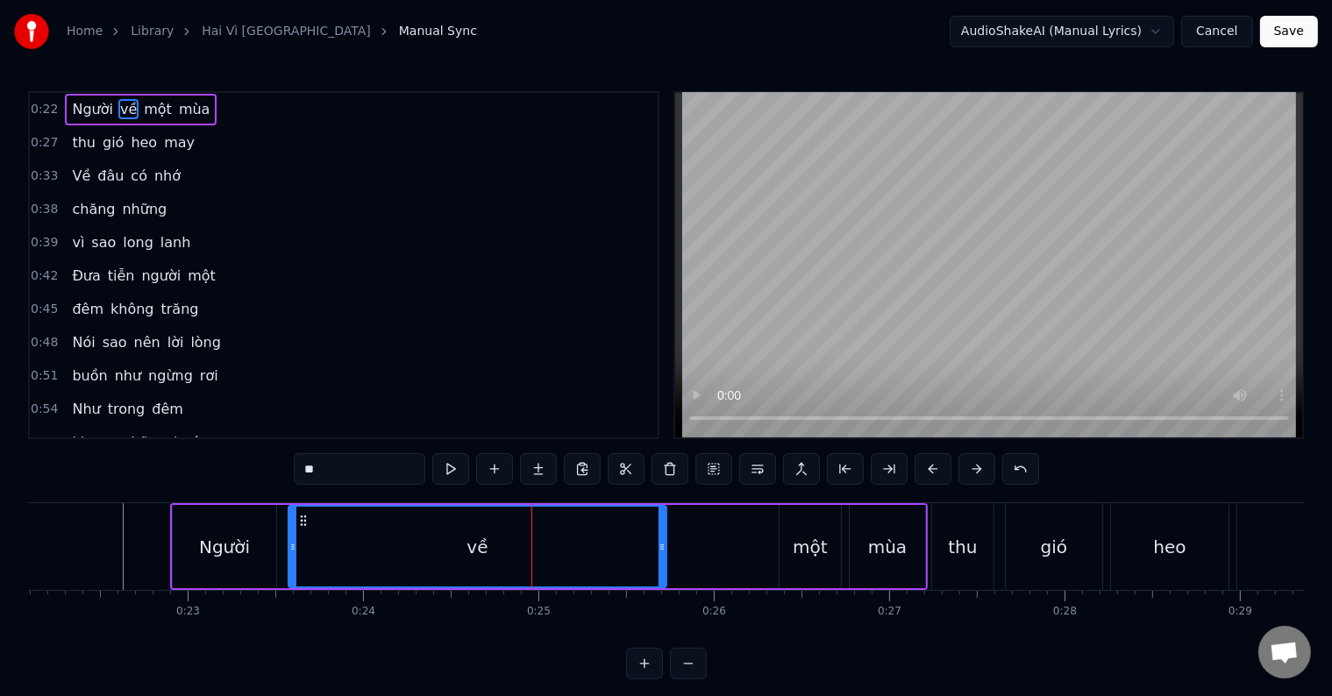
drag, startPoint x: 635, startPoint y: 550, endPoint x: 659, endPoint y: 549, distance: 24.6
click at [659, 549] on icon at bounding box center [662, 547] width 7 height 14
drag, startPoint x: 659, startPoint y: 549, endPoint x: 687, endPoint y: 548, distance: 27.2
click at [687, 548] on icon at bounding box center [689, 547] width 7 height 14
drag, startPoint x: 692, startPoint y: 544, endPoint x: 675, endPoint y: 544, distance: 16.7
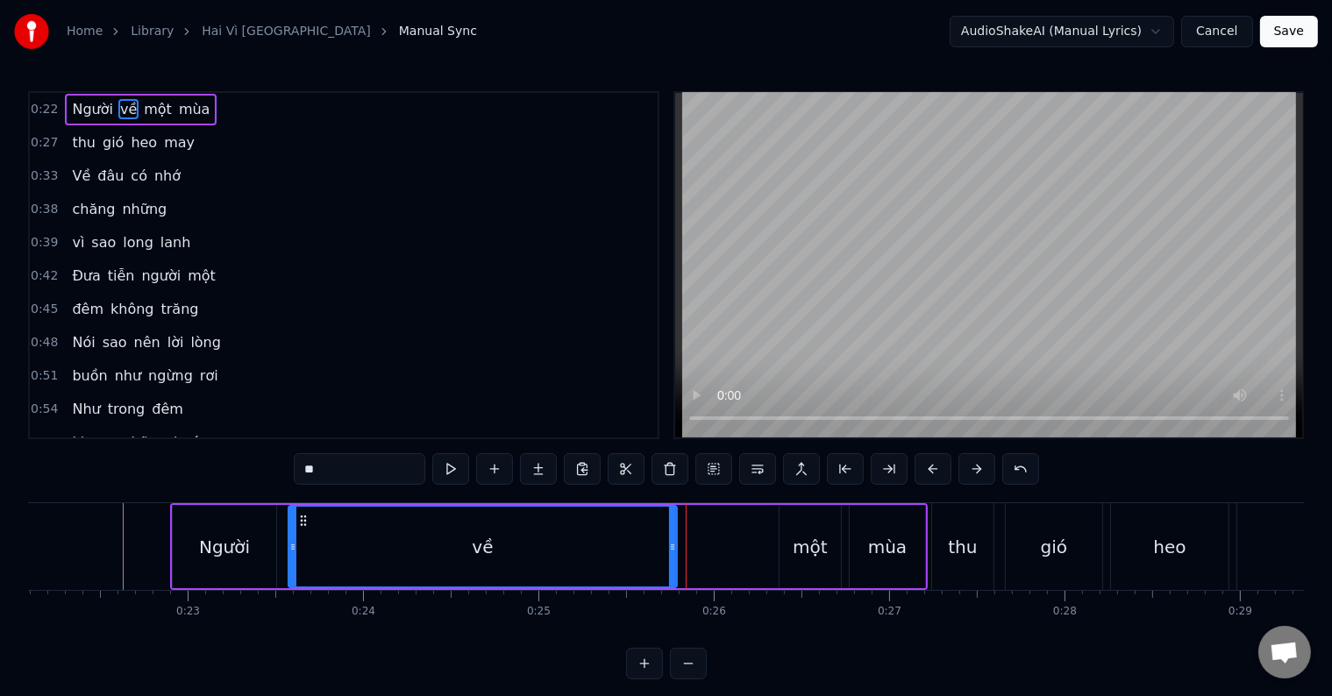
click at [675, 544] on icon at bounding box center [672, 547] width 7 height 14
click at [683, 545] on icon at bounding box center [681, 547] width 7 height 14
click at [691, 545] on icon at bounding box center [689, 547] width 7 height 14
click at [983, 543] on div at bounding box center [983, 546] width 1 height 87
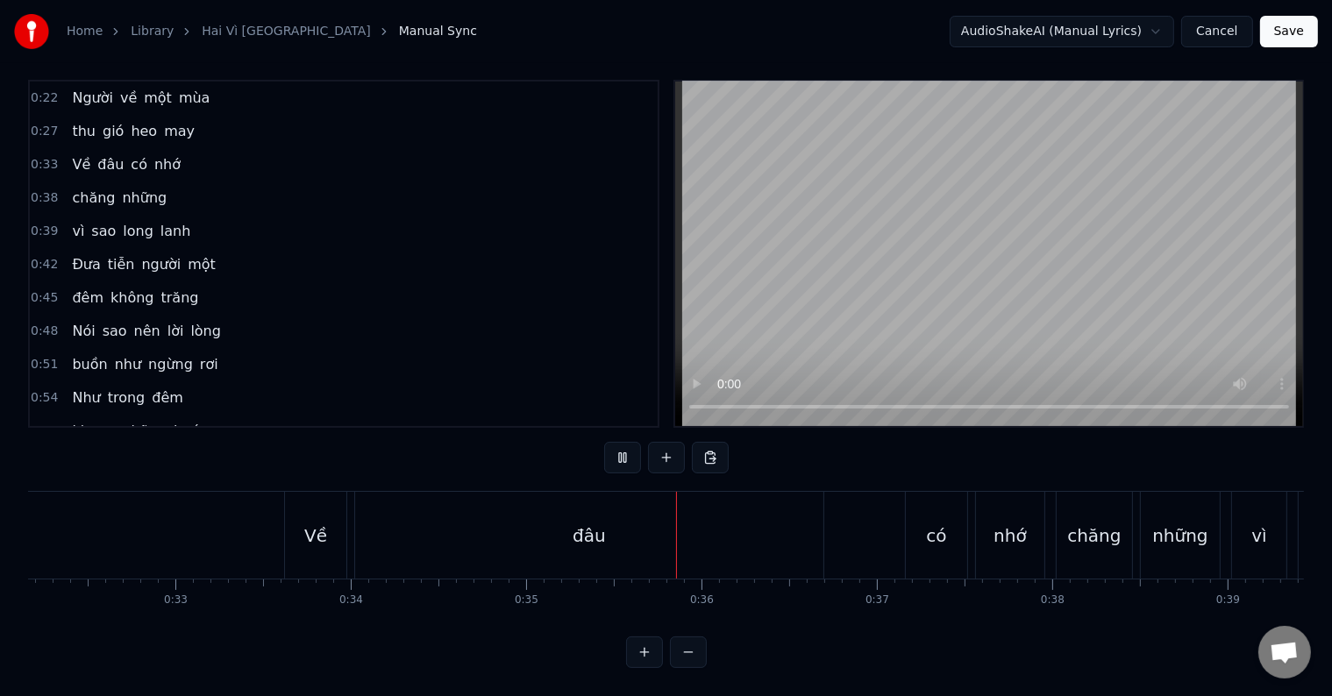
scroll to position [0, 6107]
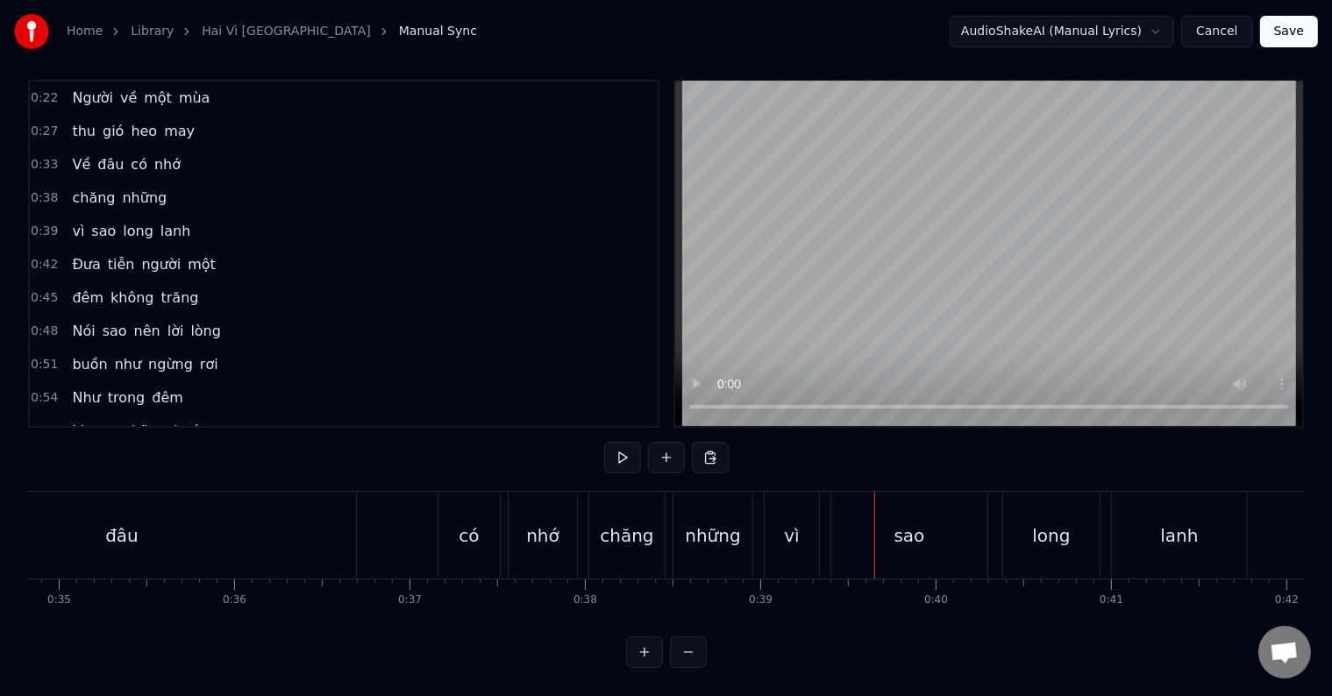
click at [78, 188] on span "chăng" at bounding box center [93, 198] width 46 height 20
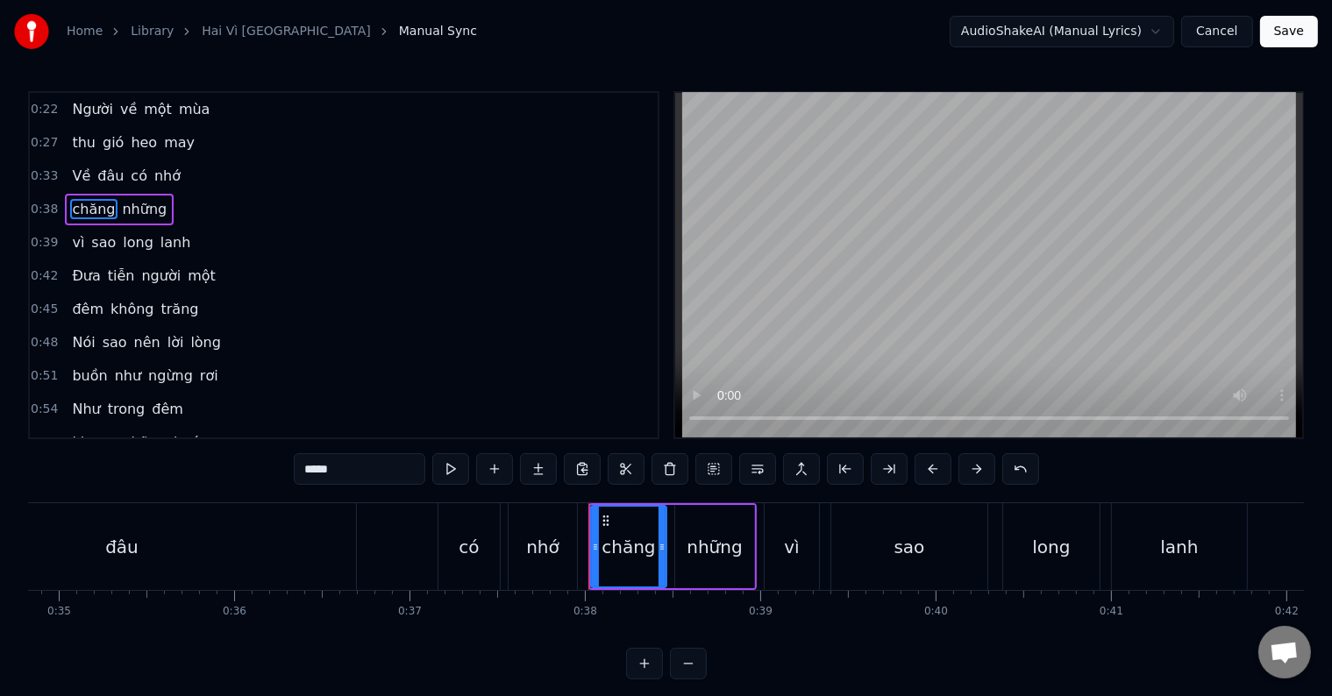
click at [153, 171] on span "nhớ" at bounding box center [168, 176] width 30 height 20
type input "***"
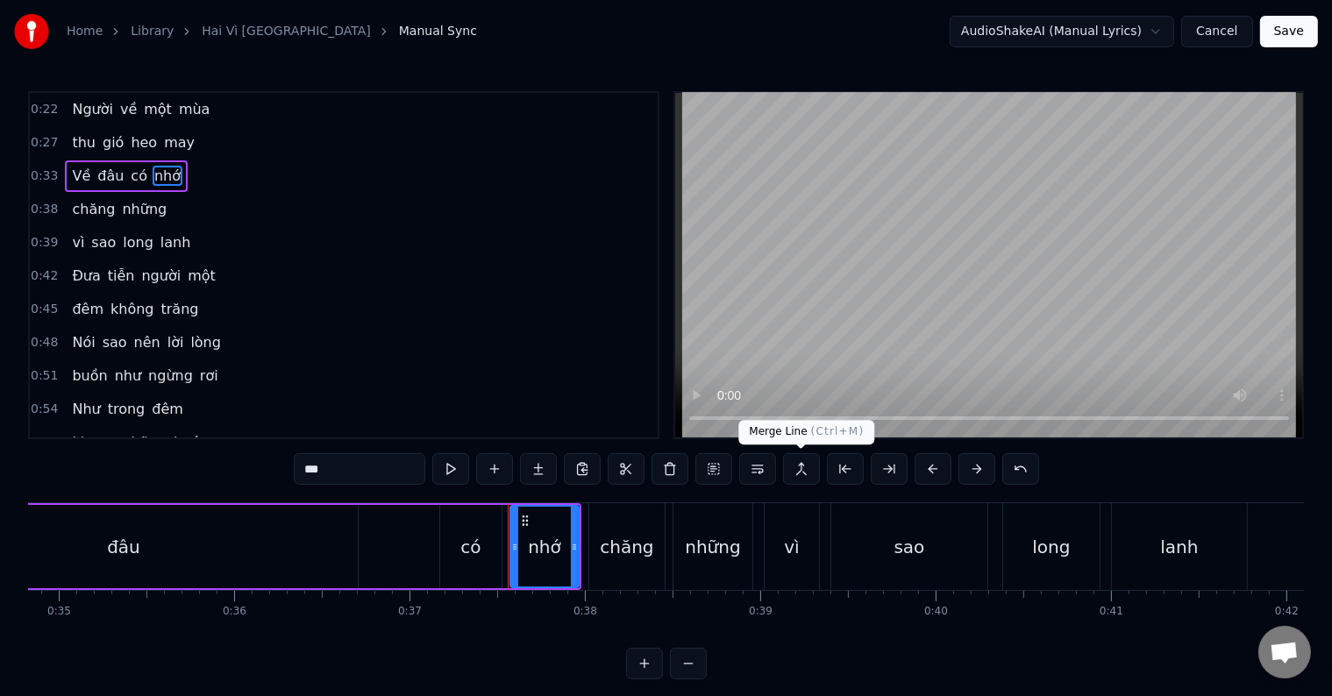
click at [798, 471] on button at bounding box center [801, 469] width 37 height 32
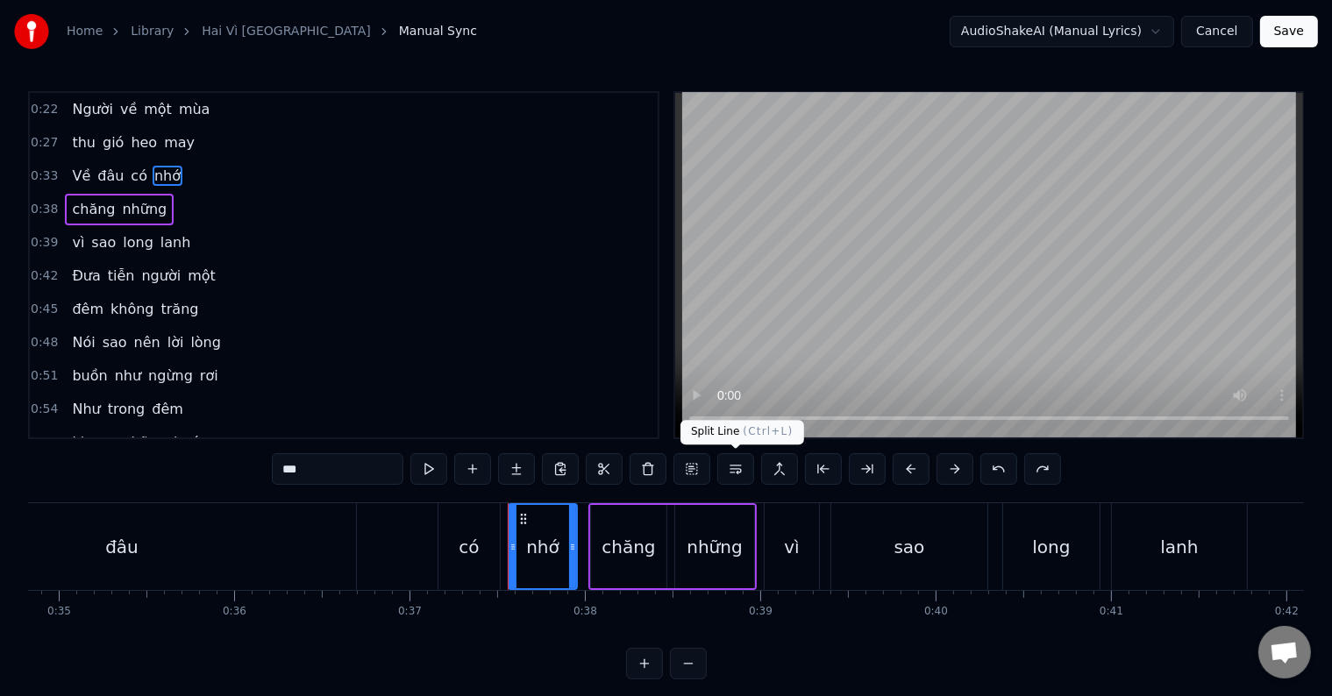
click at [733, 466] on button at bounding box center [735, 469] width 37 height 32
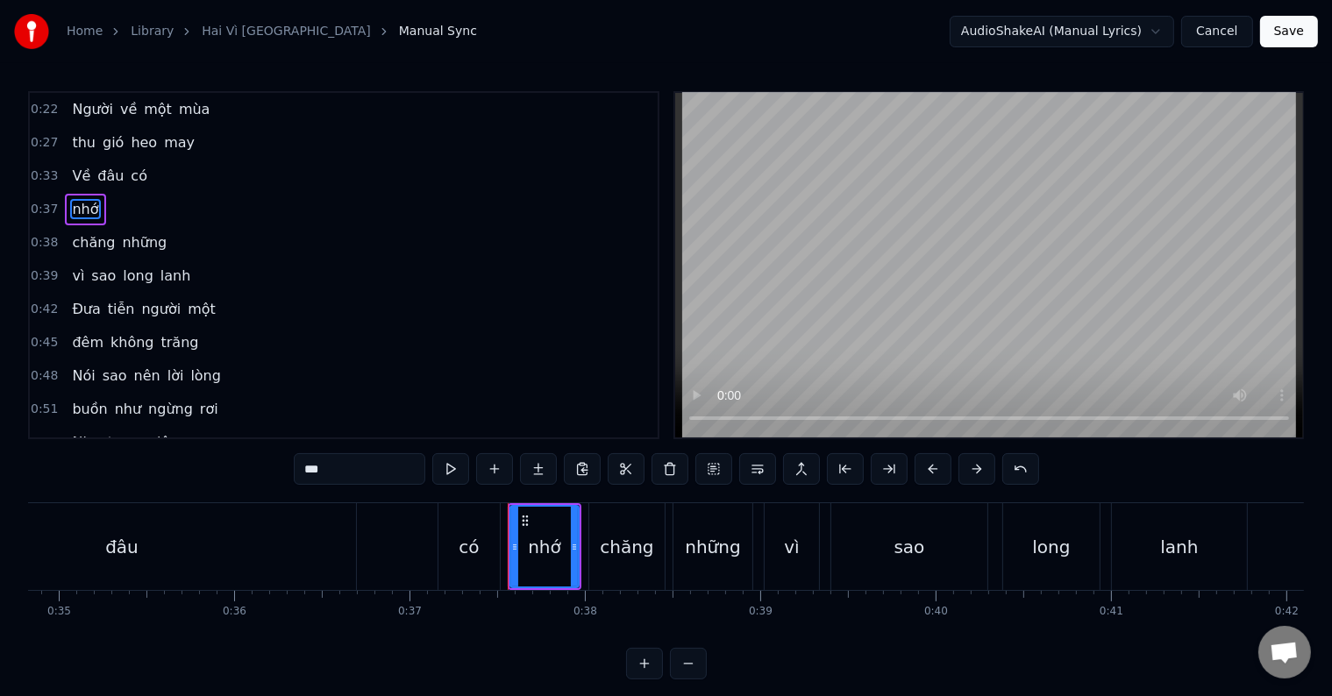
click at [77, 199] on span "nhớ" at bounding box center [85, 209] width 30 height 20
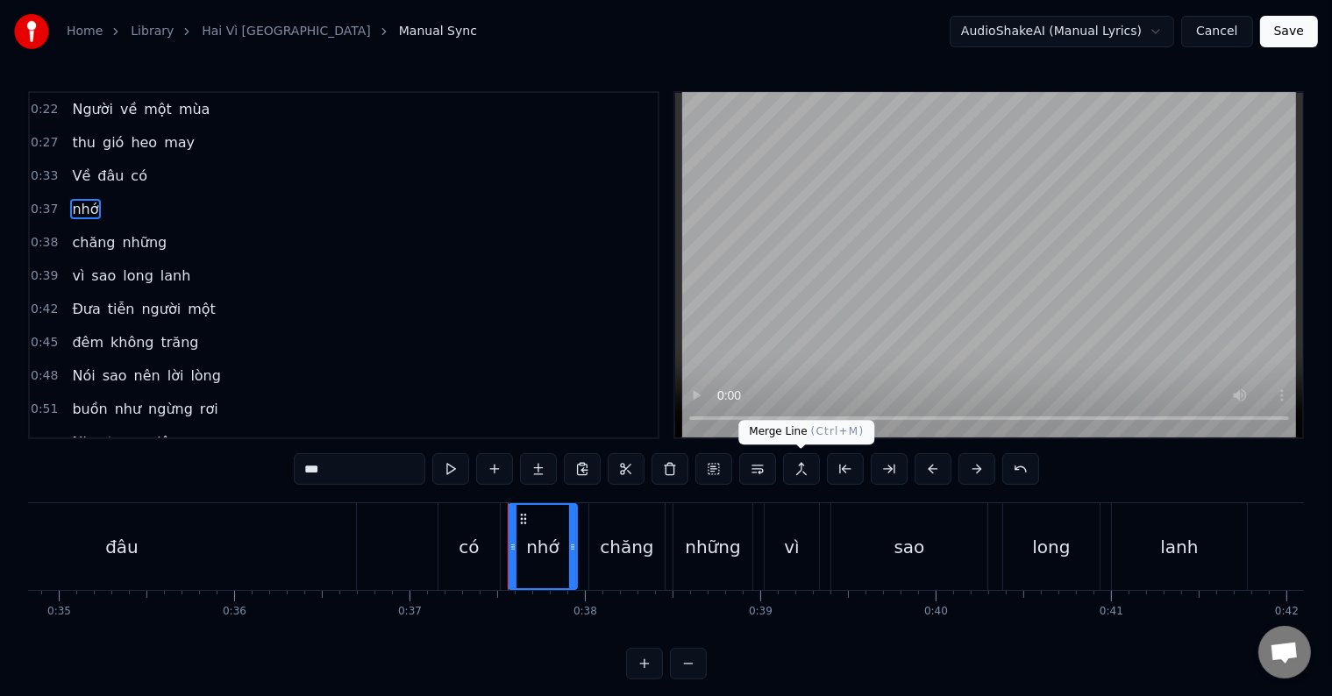
click at [801, 467] on button at bounding box center [801, 469] width 37 height 32
click at [70, 242] on span "chăng" at bounding box center [93, 242] width 46 height 20
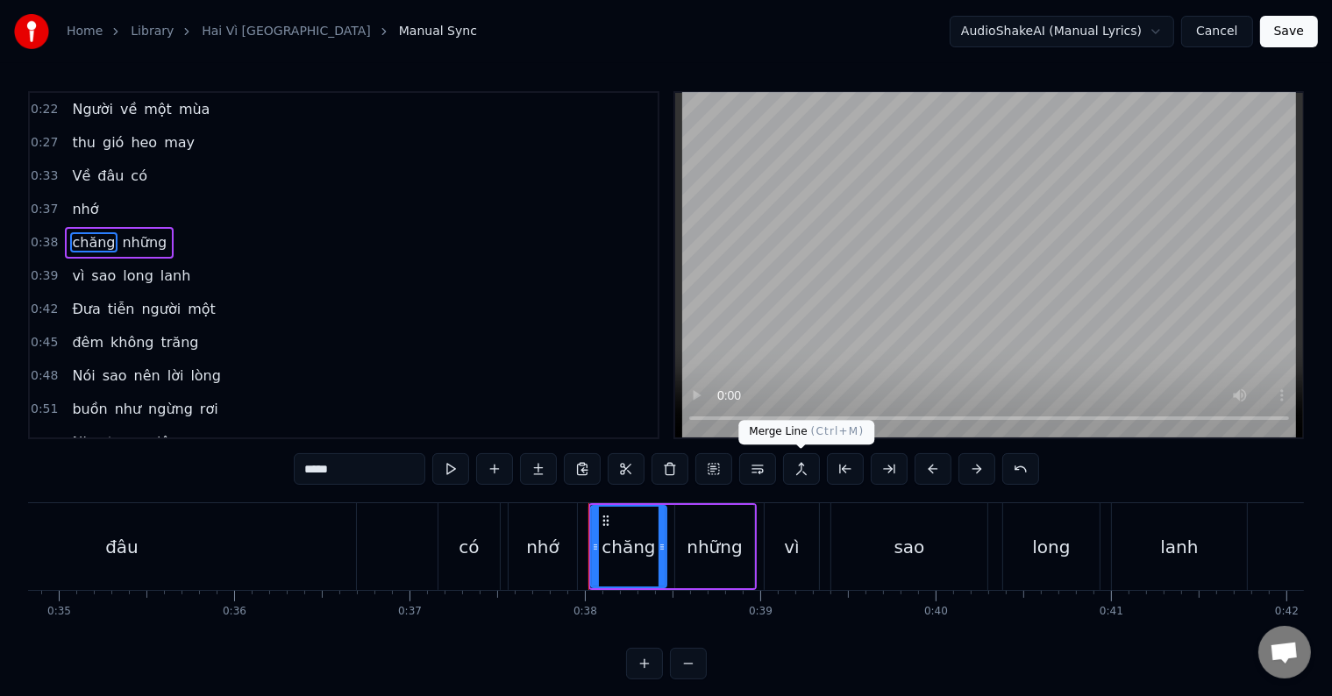
click at [800, 469] on button at bounding box center [801, 469] width 37 height 32
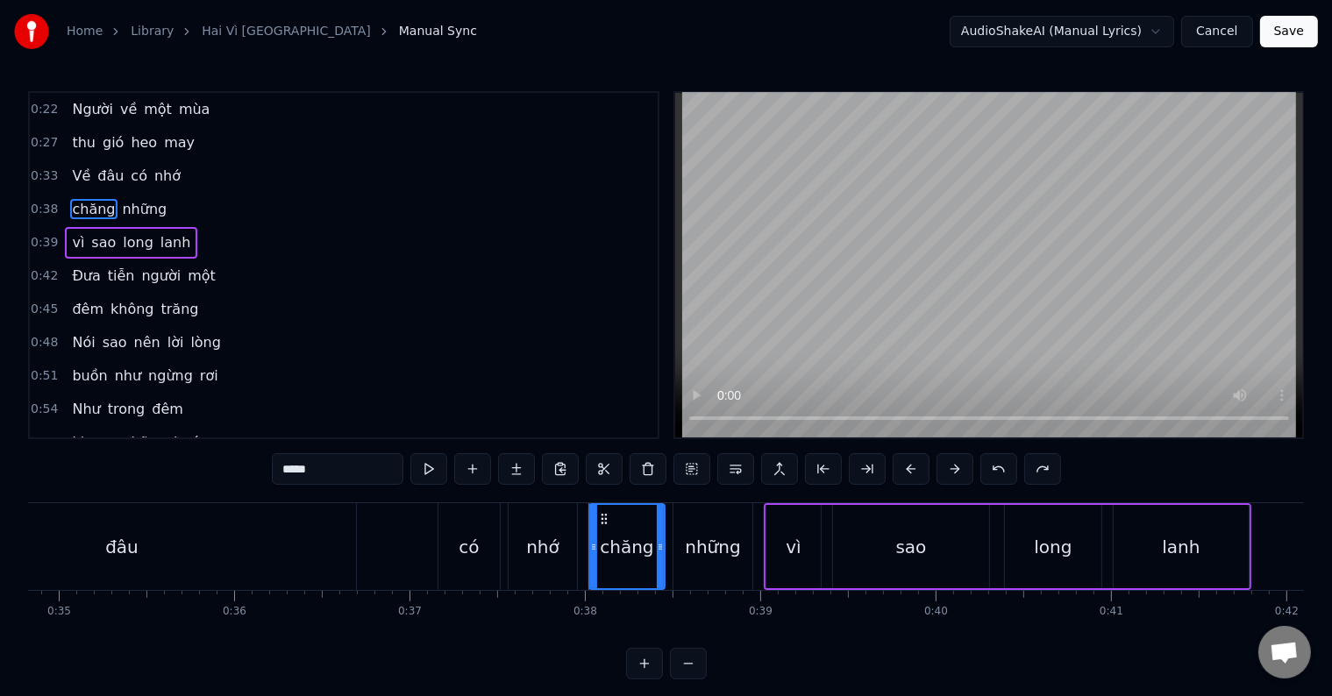
click at [70, 172] on span "Về" at bounding box center [81, 176] width 22 height 20
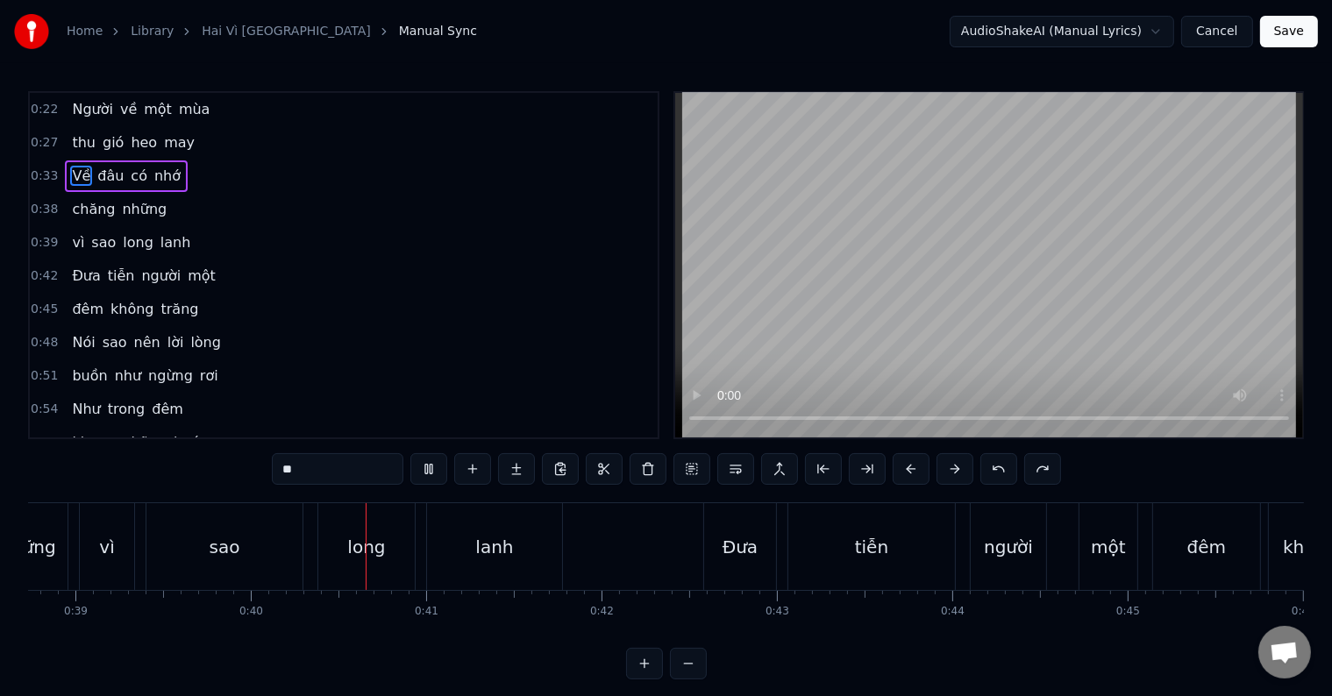
scroll to position [0, 6945]
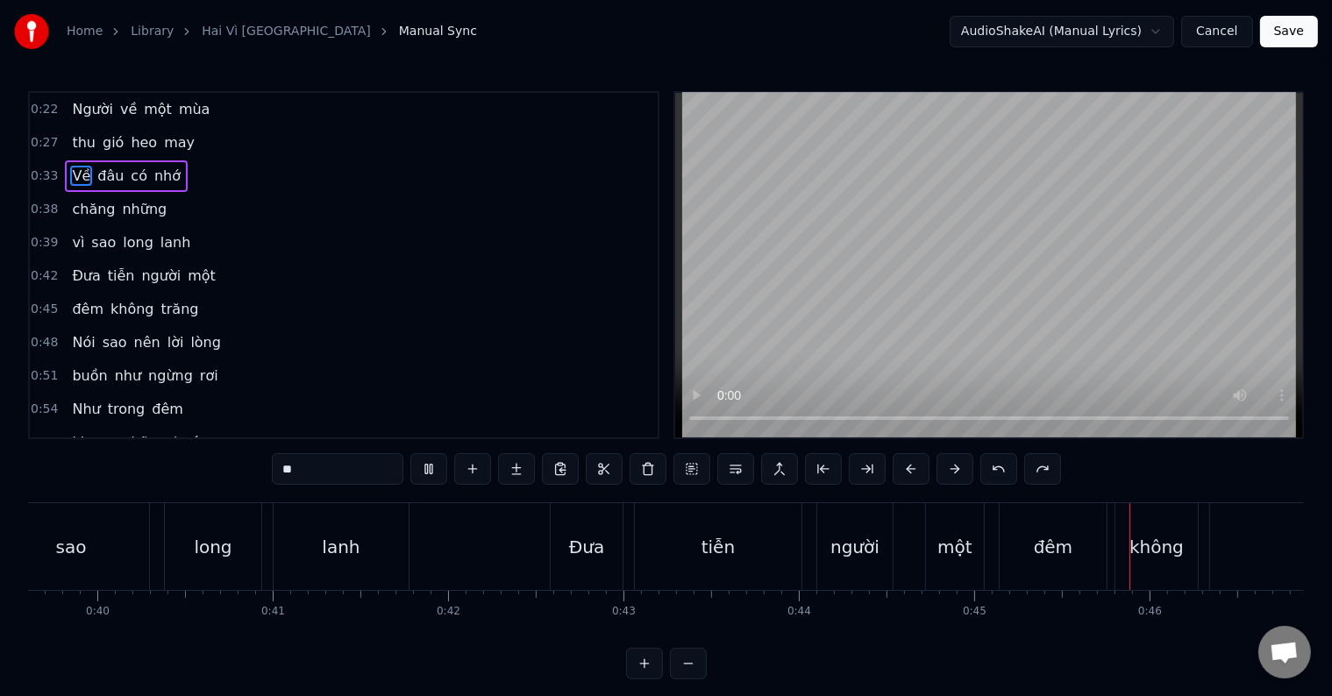
click at [157, 174] on span "nhớ" at bounding box center [168, 176] width 30 height 20
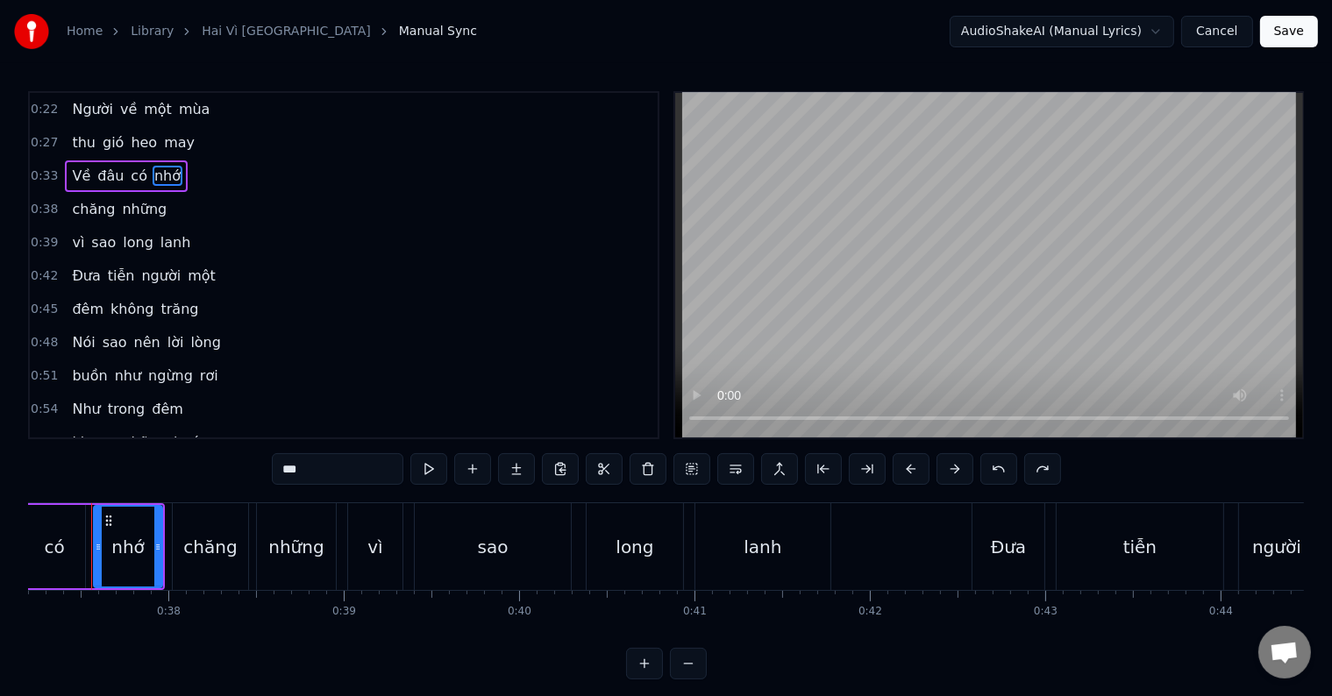
scroll to position [0, 6499]
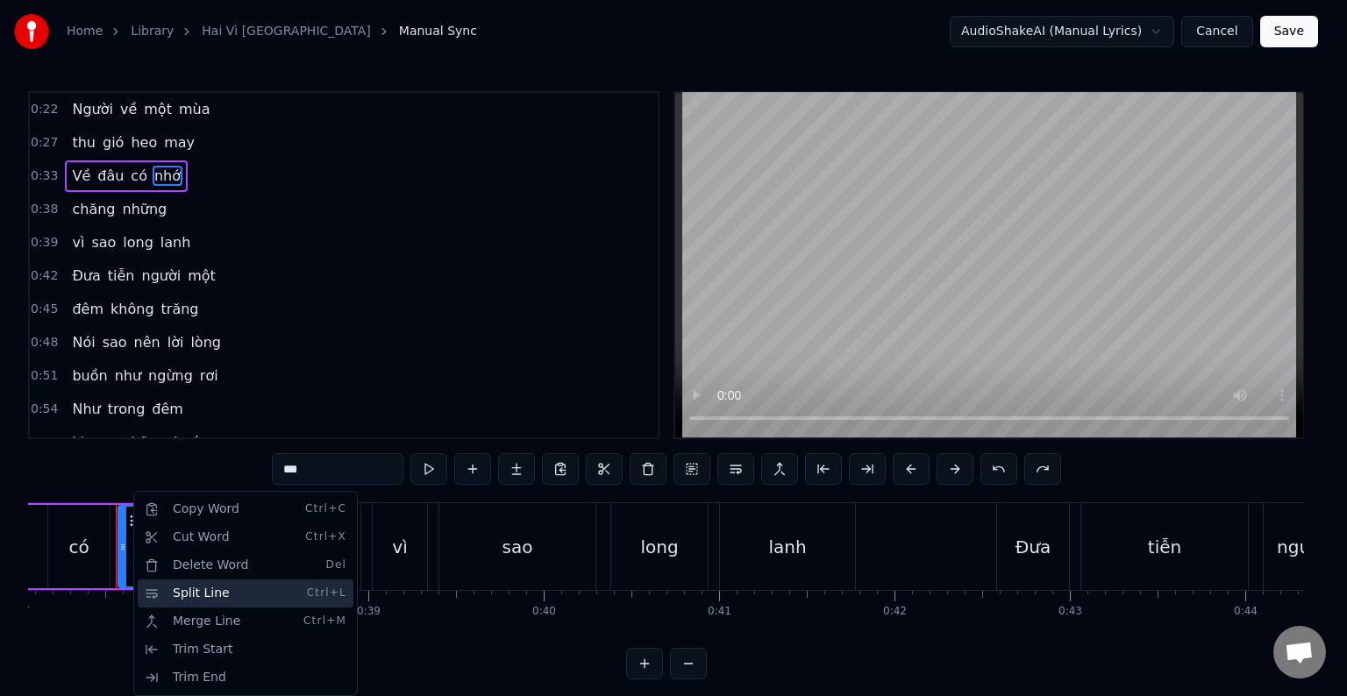
click at [203, 590] on div "Split Line Ctrl+L" at bounding box center [246, 594] width 216 height 28
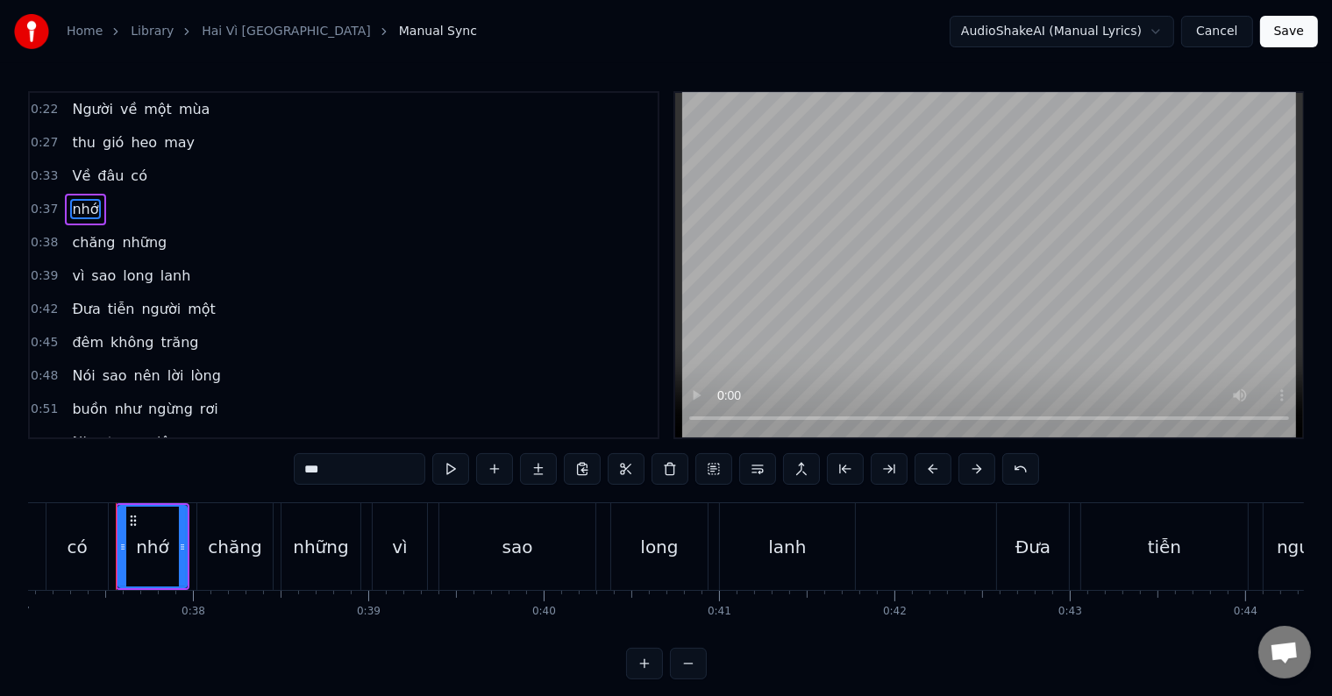
click at [70, 205] on span "nhớ" at bounding box center [85, 209] width 30 height 20
click at [74, 232] on span "chăng" at bounding box center [93, 242] width 46 height 20
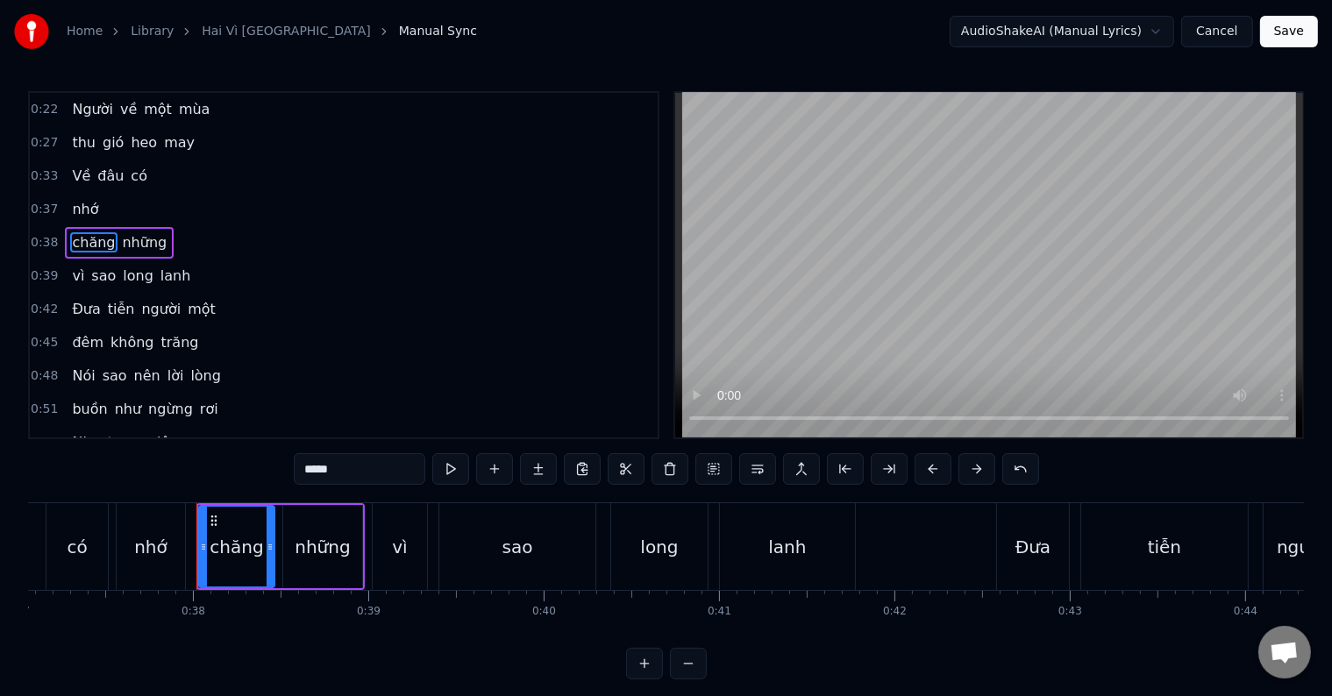
click at [77, 203] on span "nhớ" at bounding box center [85, 209] width 30 height 20
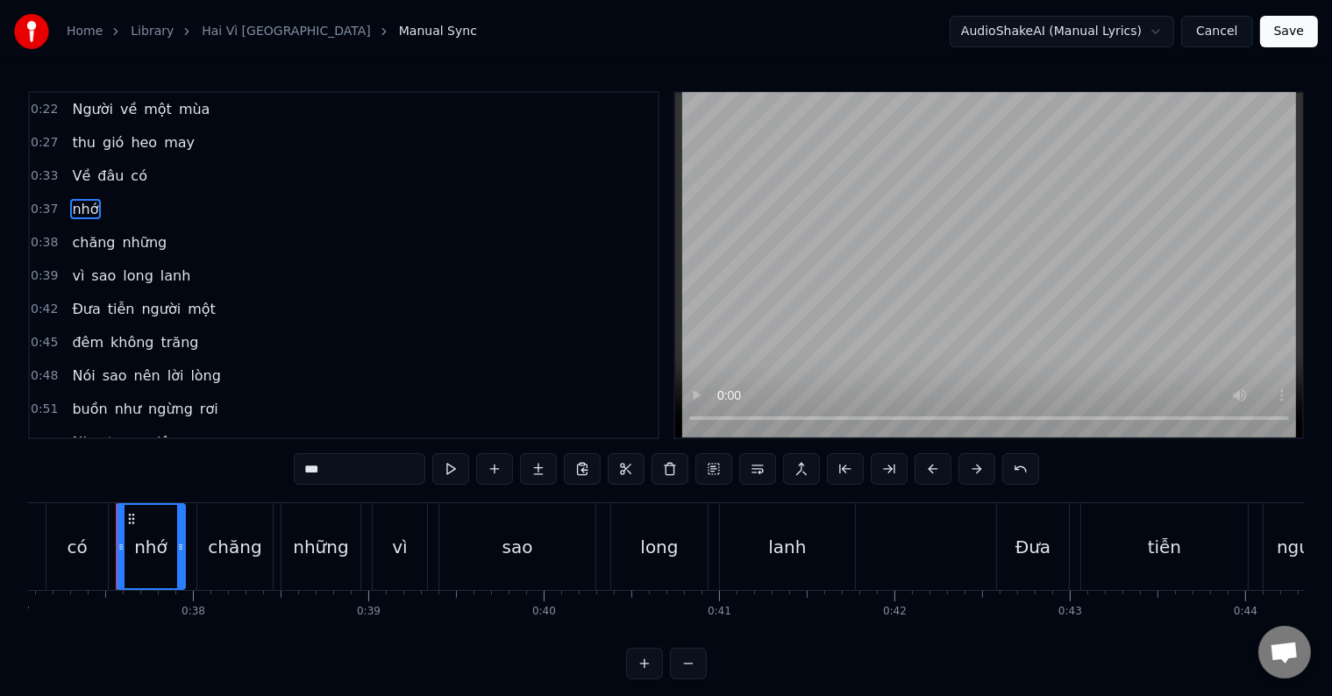
click at [231, 541] on div "chăng" at bounding box center [234, 547] width 53 height 26
type input "*****"
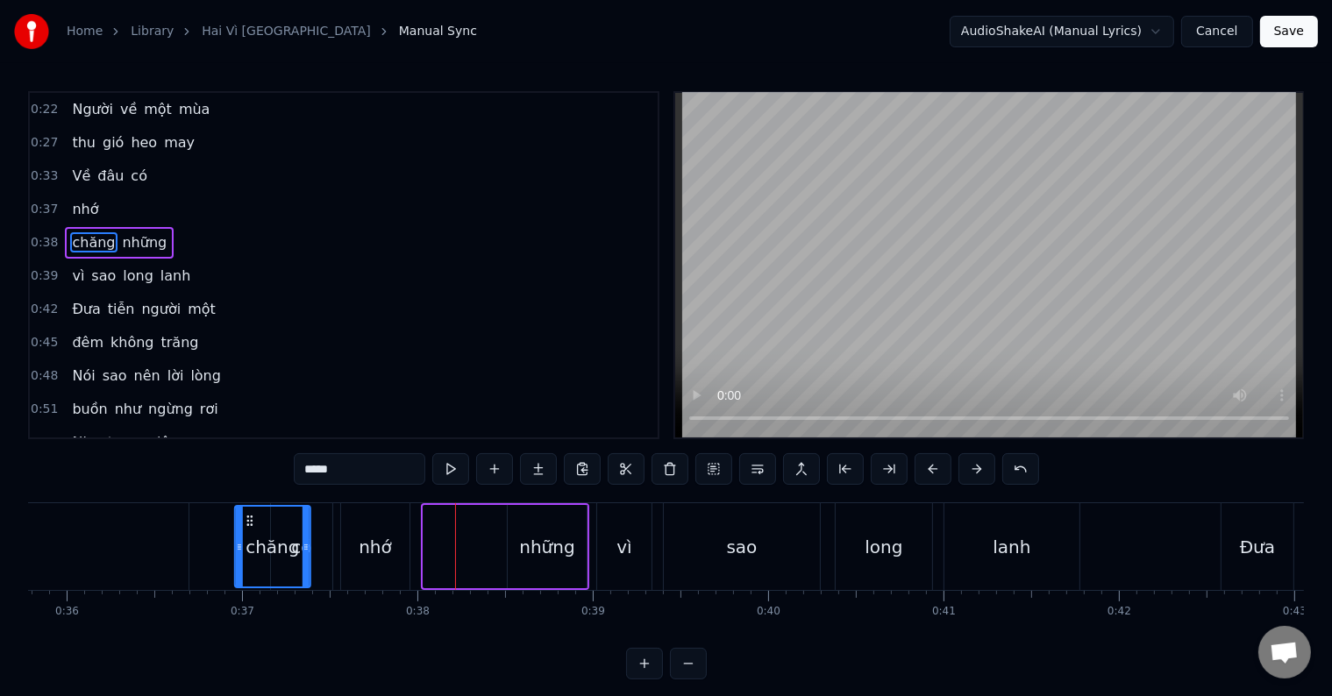
scroll to position [0, 6254]
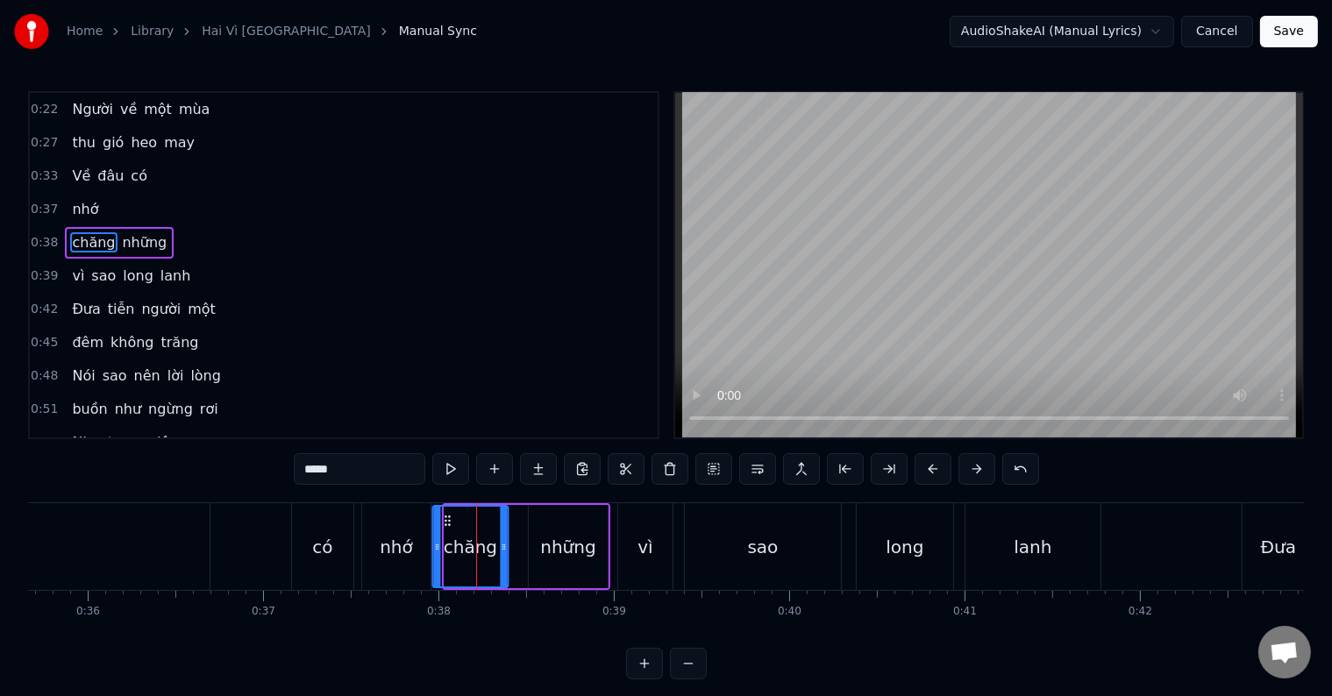
drag, startPoint x: 211, startPoint y: 519, endPoint x: 445, endPoint y: 532, distance: 234.5
click at [445, 532] on div "chăng" at bounding box center [470, 547] width 74 height 80
click at [245, 550] on div "Về đâu có" at bounding box center [13, 546] width 687 height 87
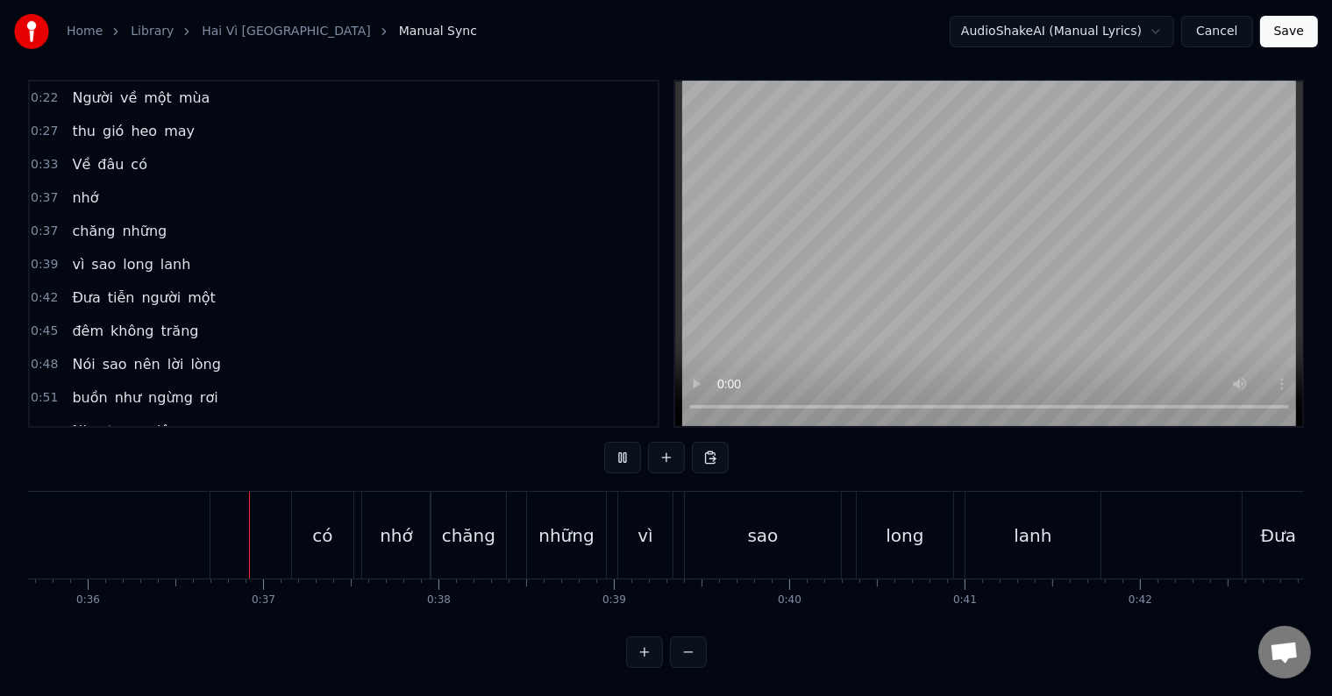
scroll to position [26, 0]
click at [326, 523] on div "có" at bounding box center [322, 536] width 20 height 26
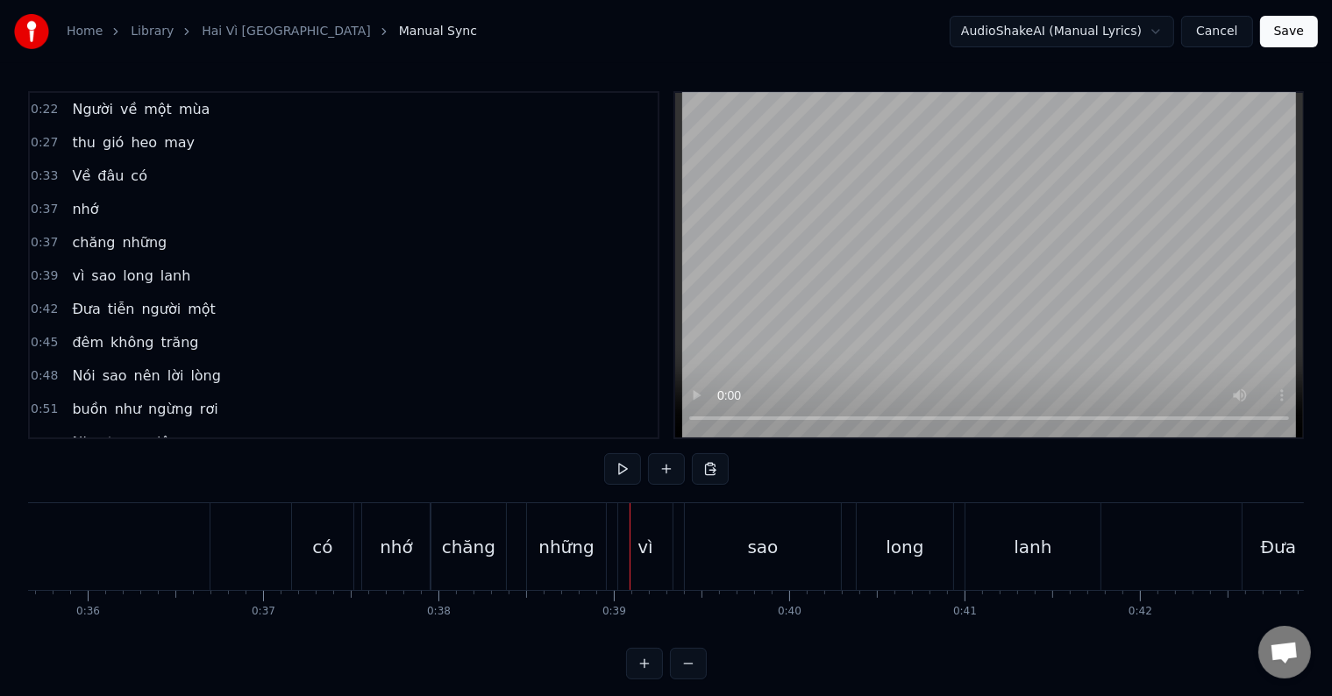
click at [630, 523] on div at bounding box center [630, 546] width 1 height 87
click at [264, 538] on div "Về đâu có" at bounding box center [13, 546] width 687 height 87
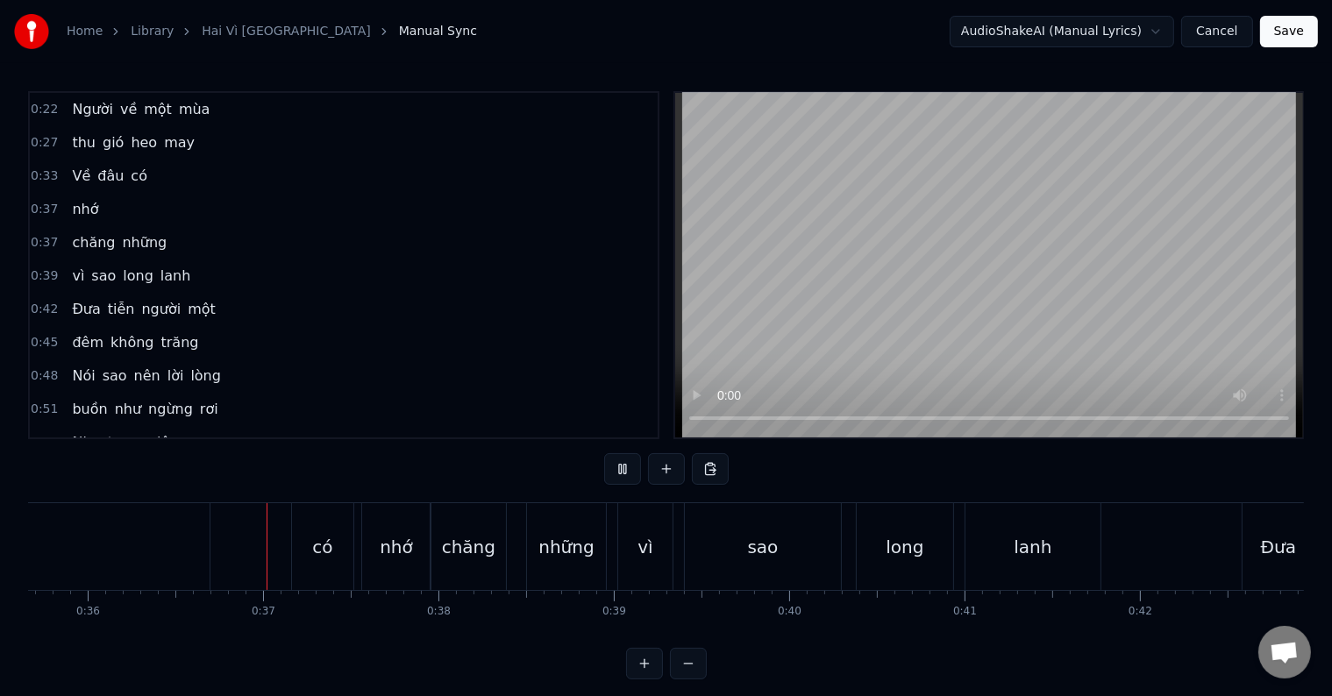
scroll to position [26, 0]
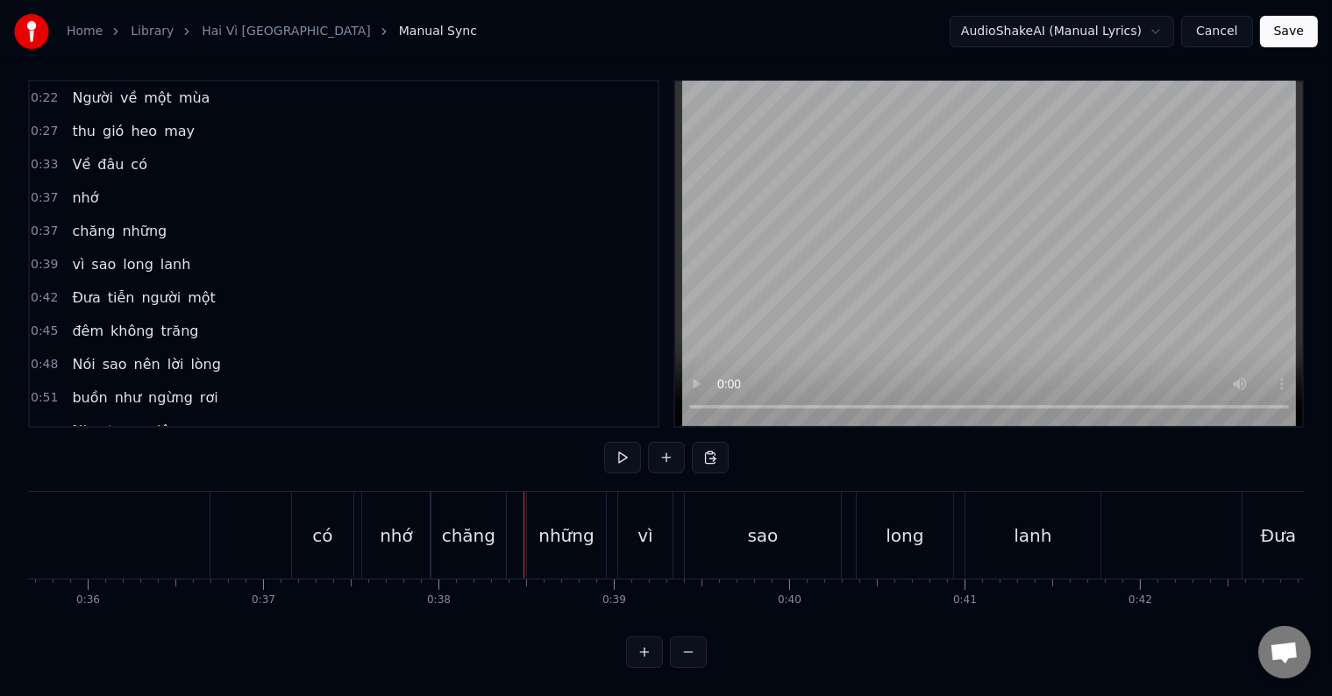
click at [396, 526] on div "nhớ" at bounding box center [396, 536] width 33 height 26
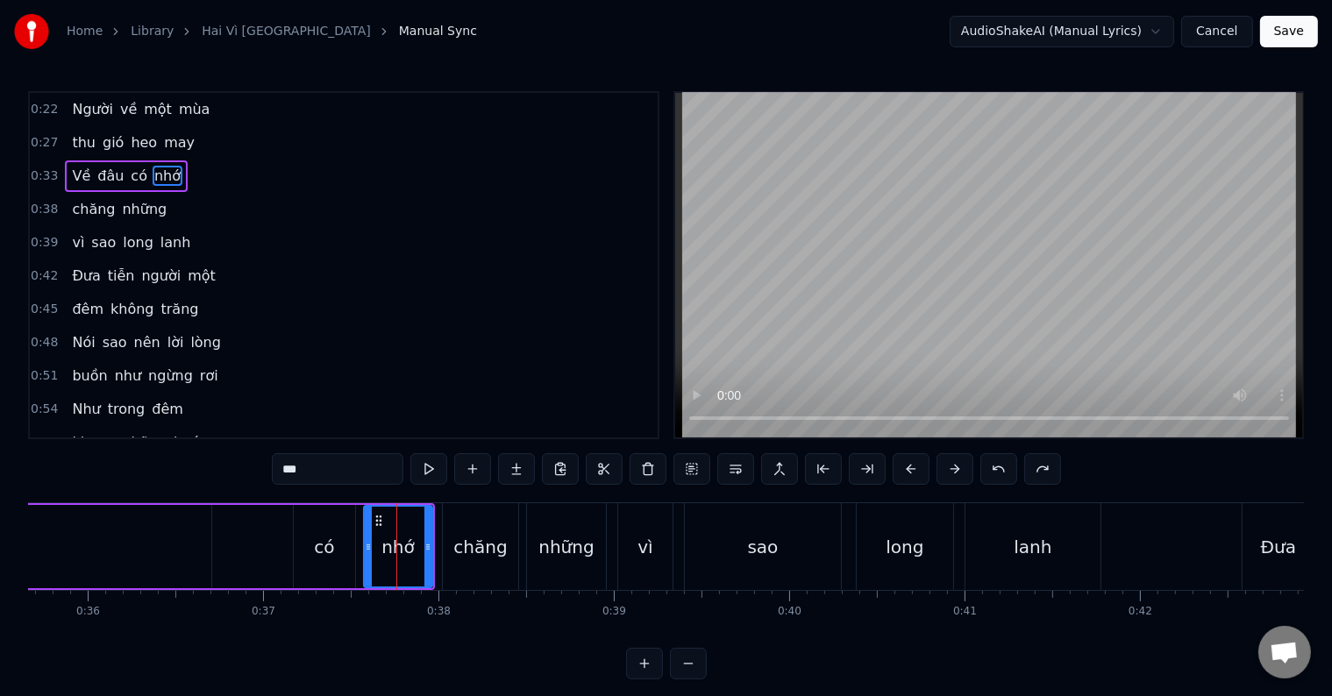
click at [215, 551] on div "Về đâu có nhớ" at bounding box center [52, 546] width 765 height 87
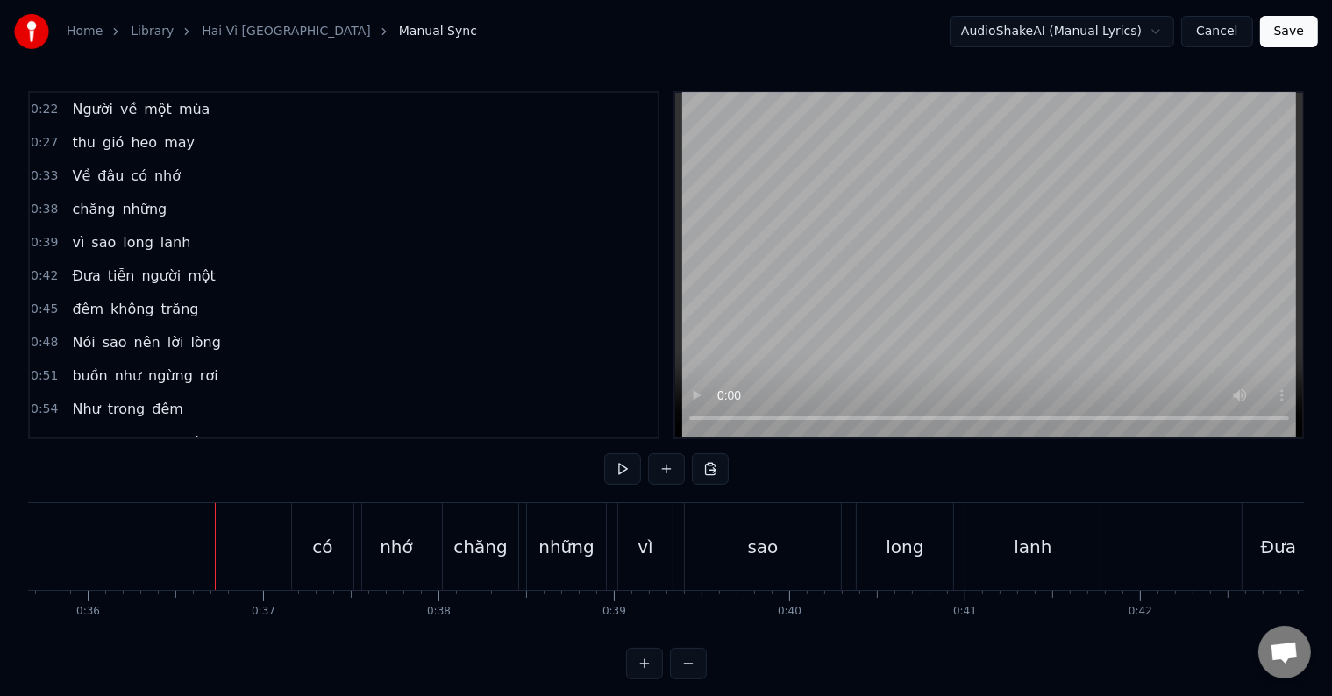
click at [87, 100] on span "Người" at bounding box center [92, 109] width 45 height 20
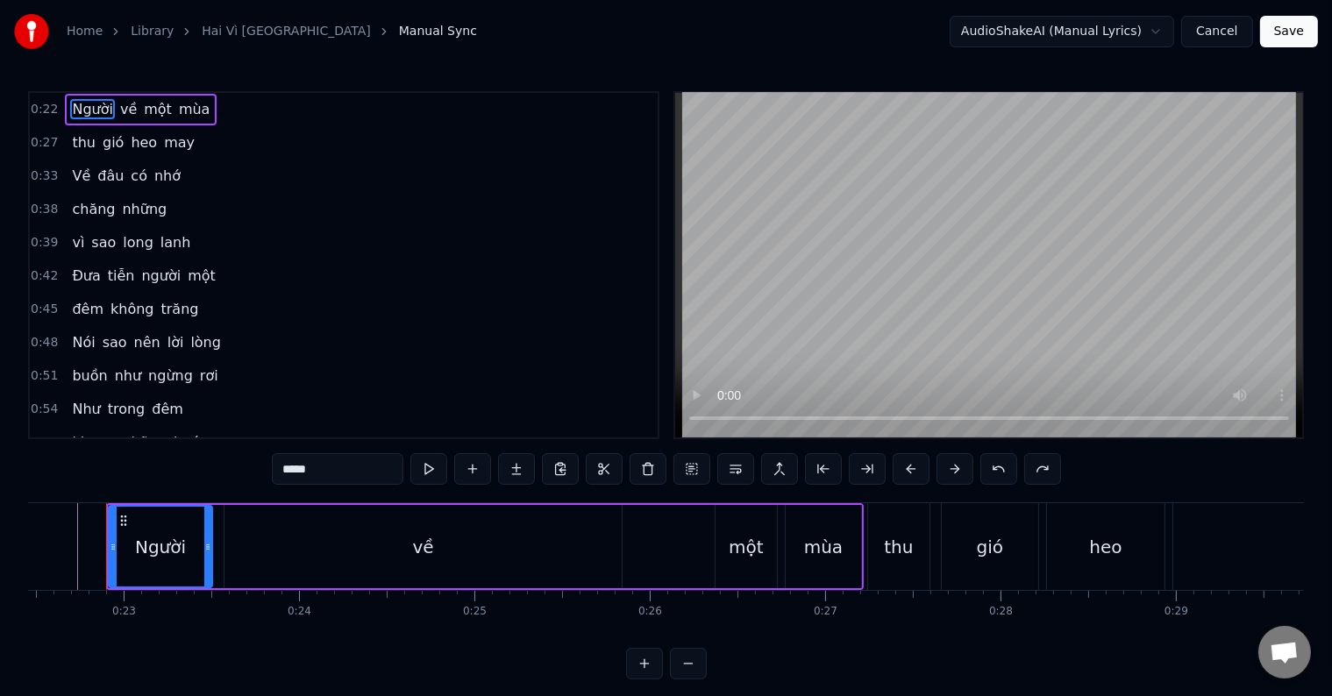
scroll to position [0, 3928]
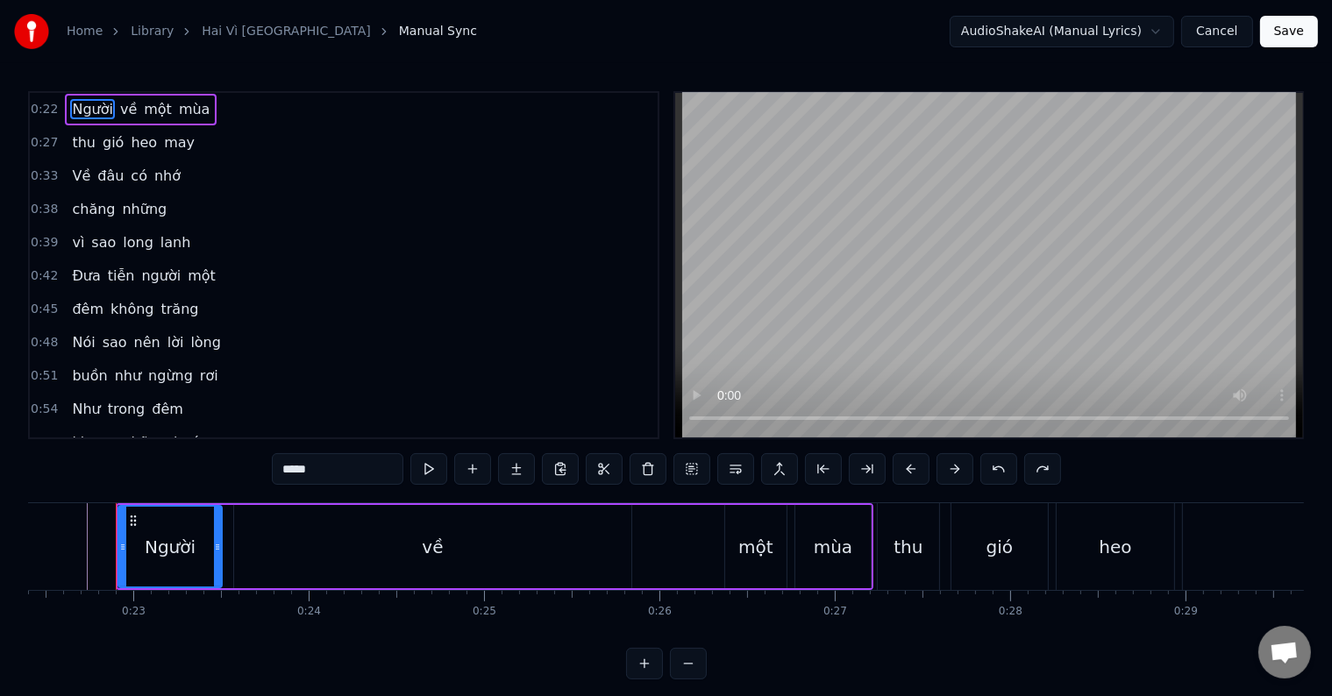
click at [526, 554] on div "về" at bounding box center [432, 546] width 397 height 83
type input "**"
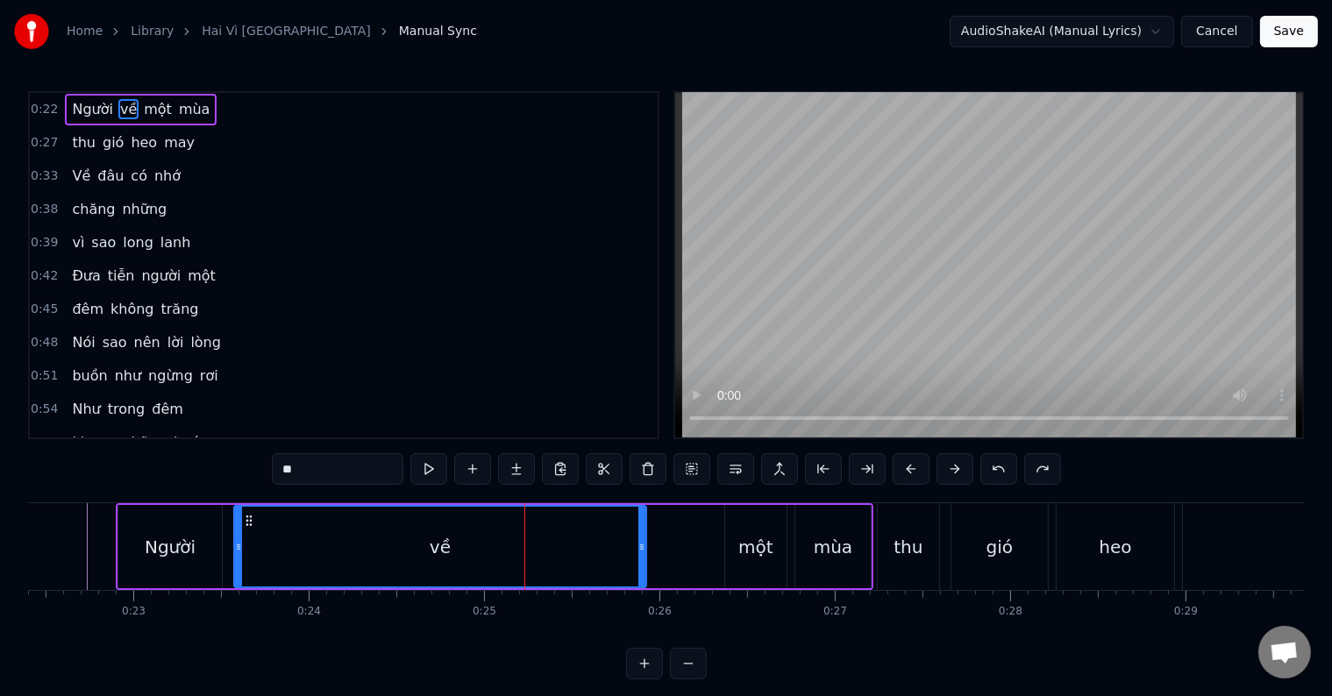
drag, startPoint x: 628, startPoint y: 547, endPoint x: 643, endPoint y: 547, distance: 14.9
click at [643, 547] on icon at bounding box center [641, 547] width 7 height 14
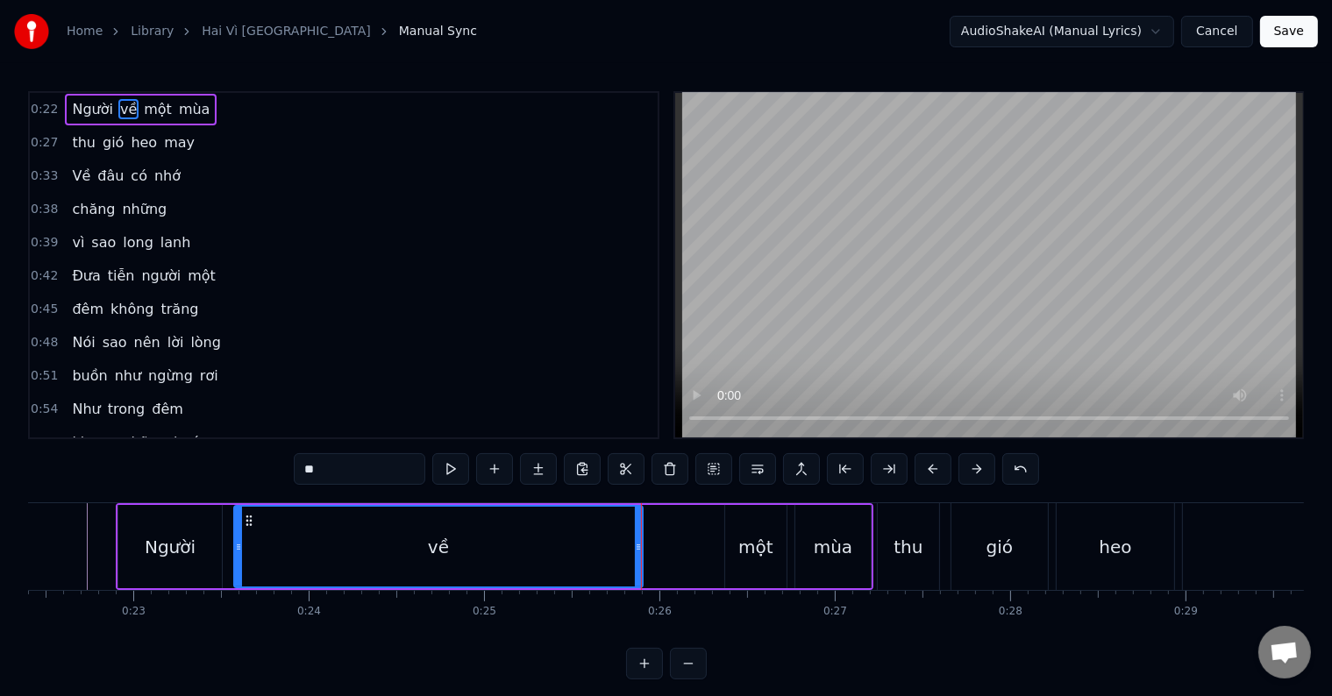
click at [640, 545] on icon at bounding box center [638, 547] width 7 height 14
click at [631, 536] on div at bounding box center [633, 547] width 7 height 80
click at [627, 533] on div at bounding box center [626, 547] width 7 height 80
click at [630, 534] on div at bounding box center [629, 547] width 7 height 80
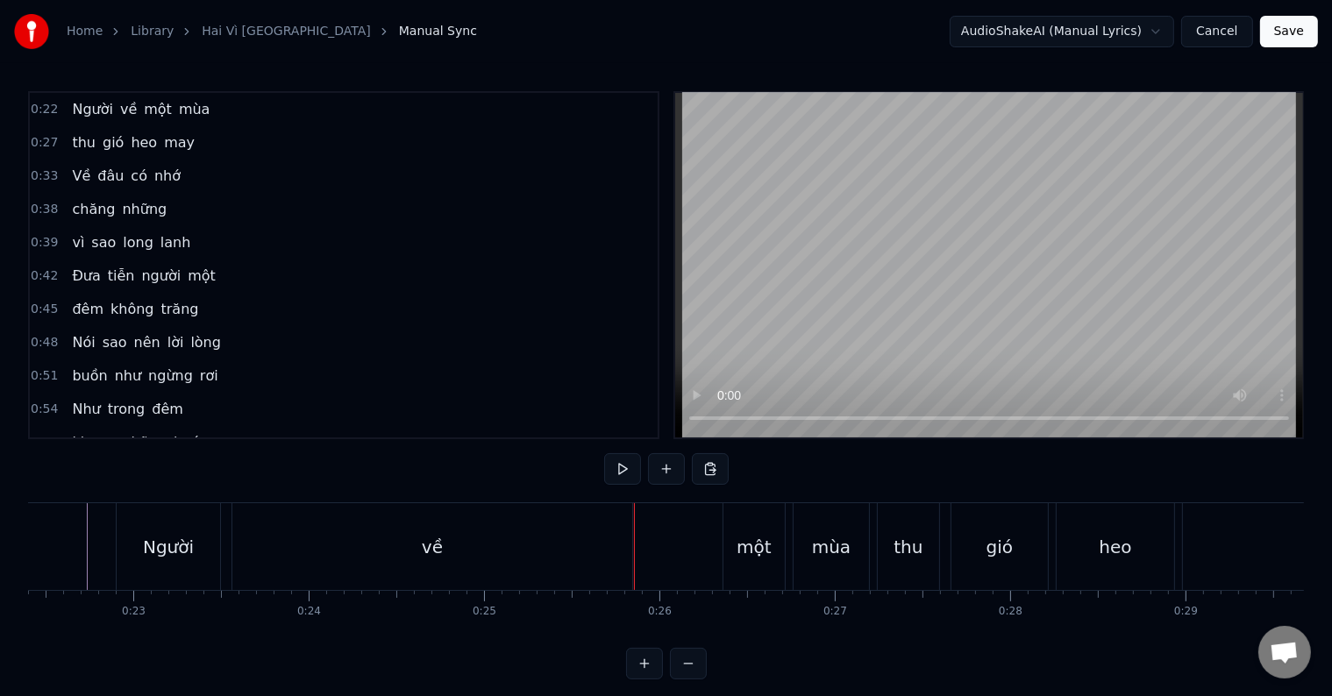
click at [607, 539] on div "về" at bounding box center [432, 546] width 400 height 87
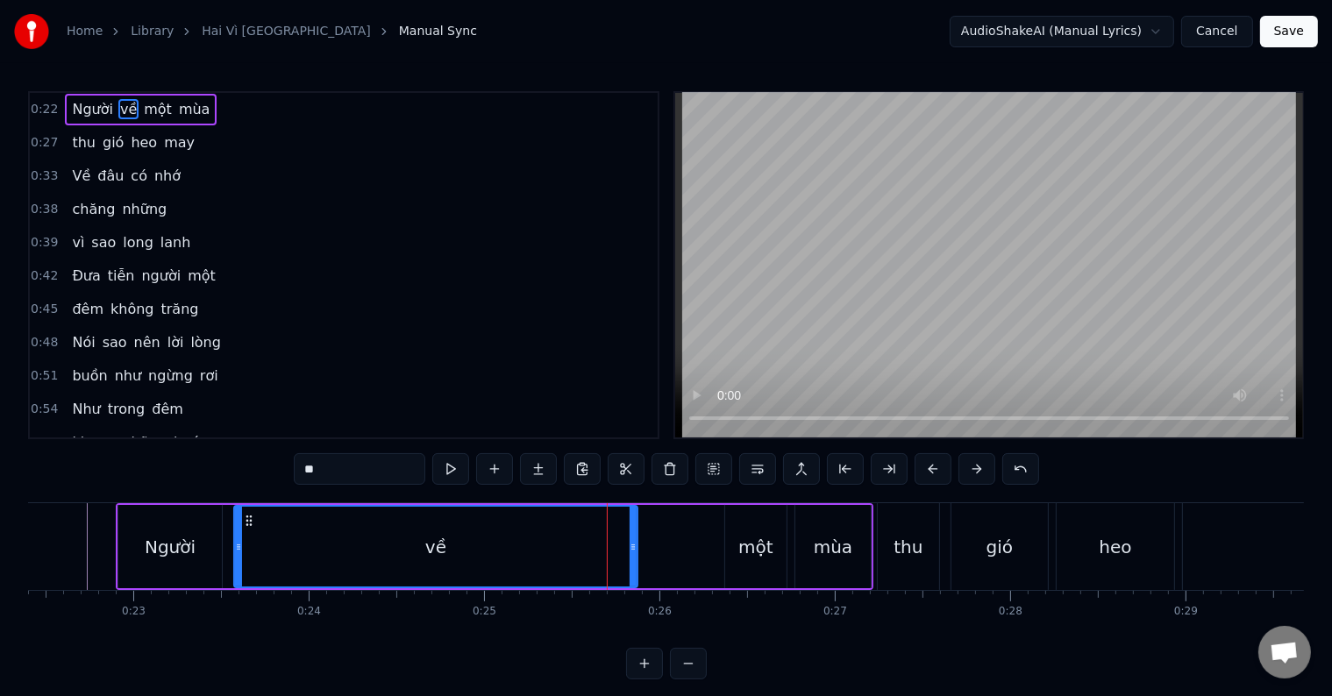
click at [636, 538] on div at bounding box center [633, 547] width 7 height 80
click at [544, 535] on div "về" at bounding box center [436, 547] width 402 height 80
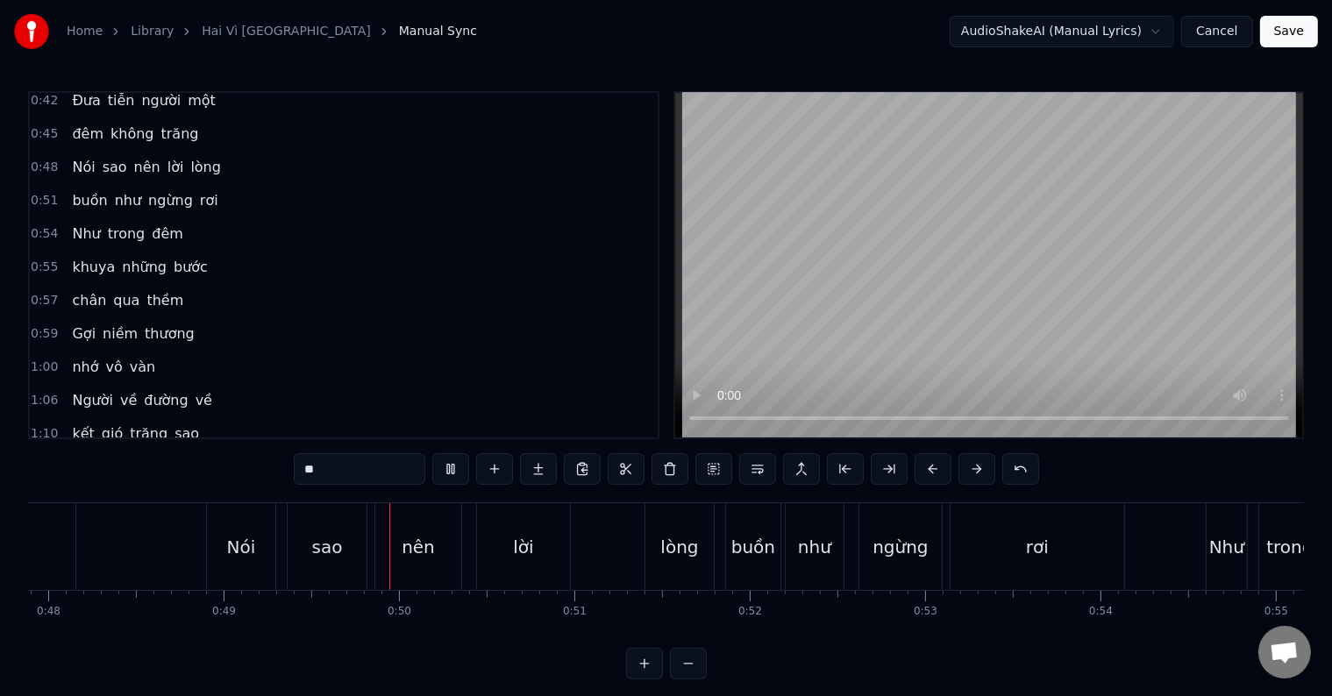
scroll to position [0, 0]
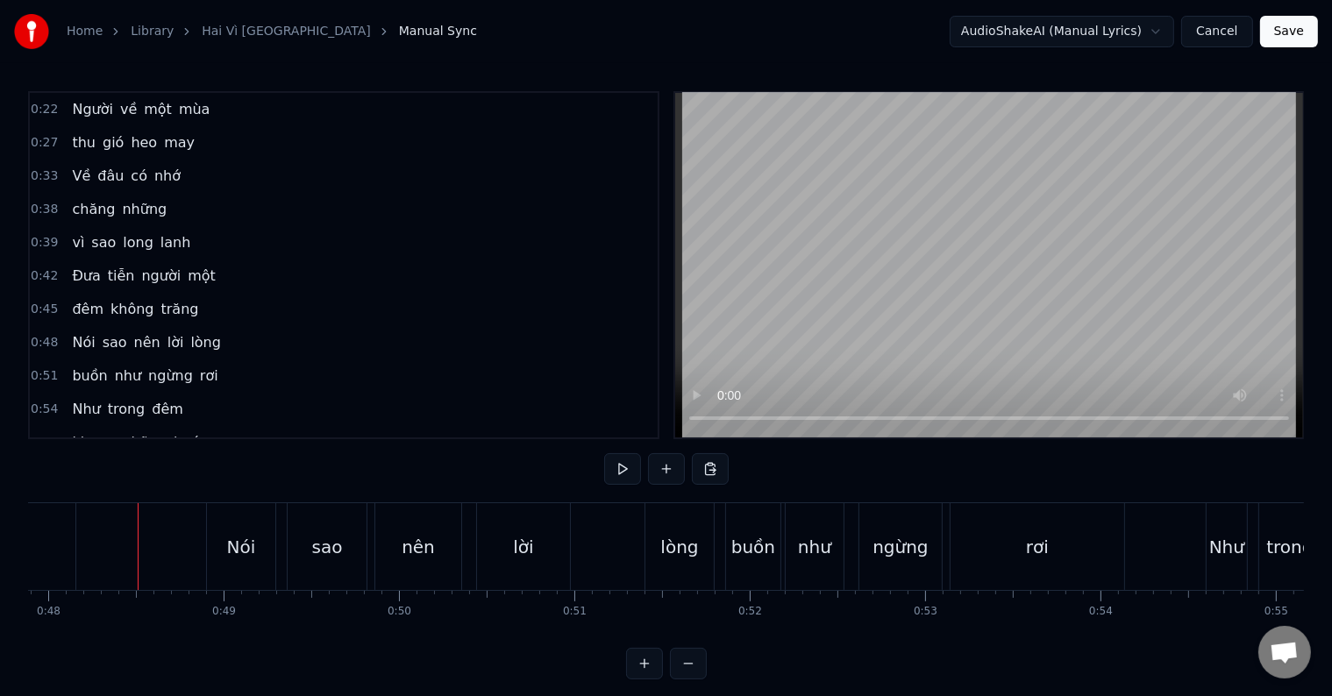
click at [138, 559] on div at bounding box center [138, 546] width 1 height 87
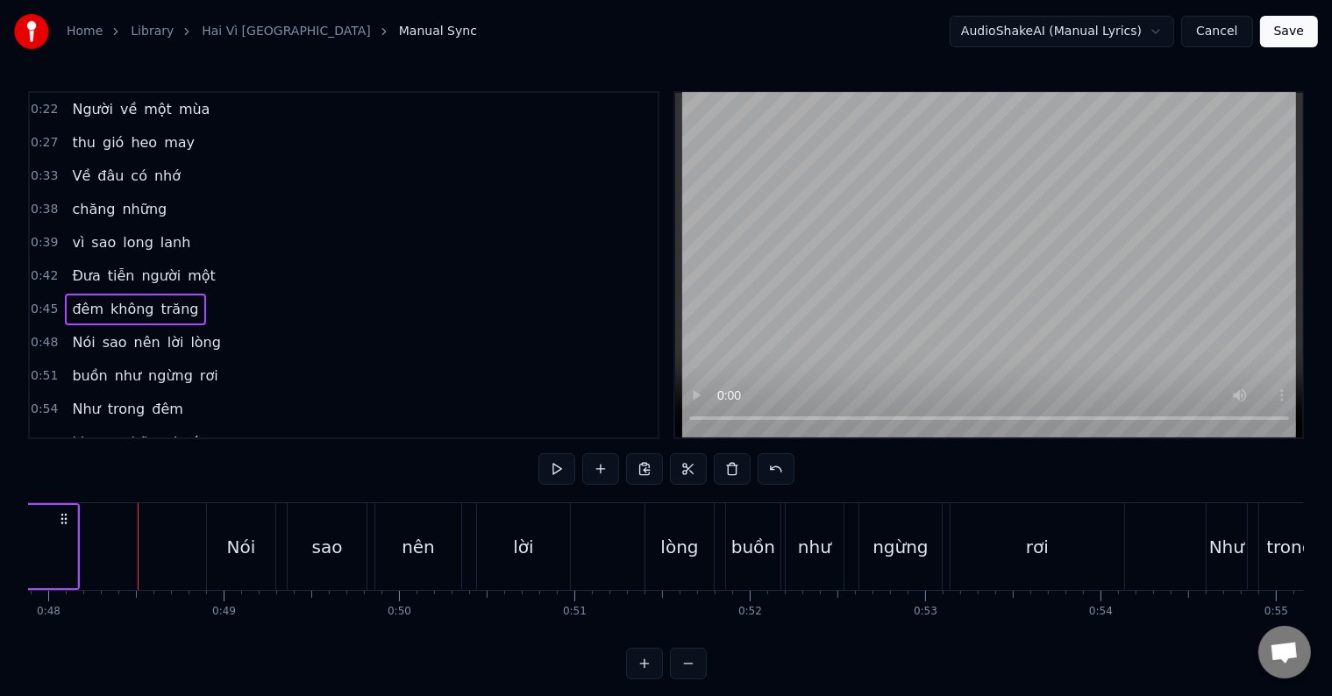
scroll to position [0, 8360]
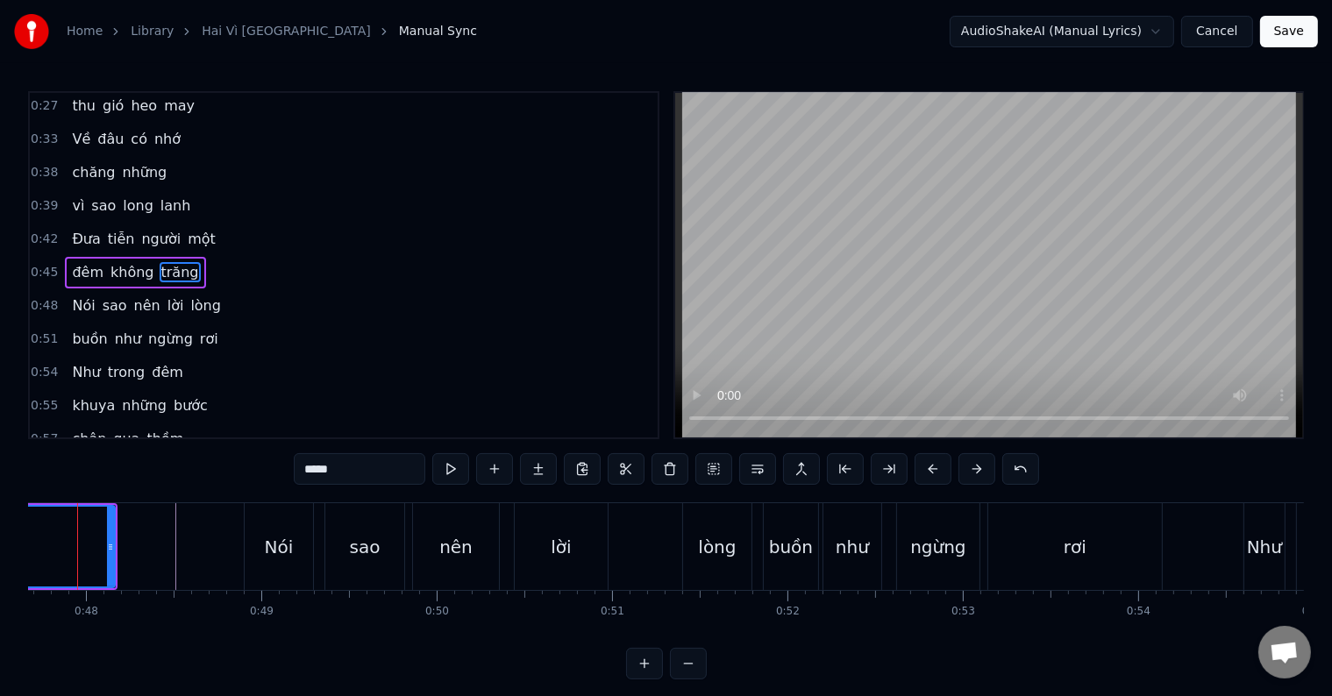
scroll to position [0, 8320]
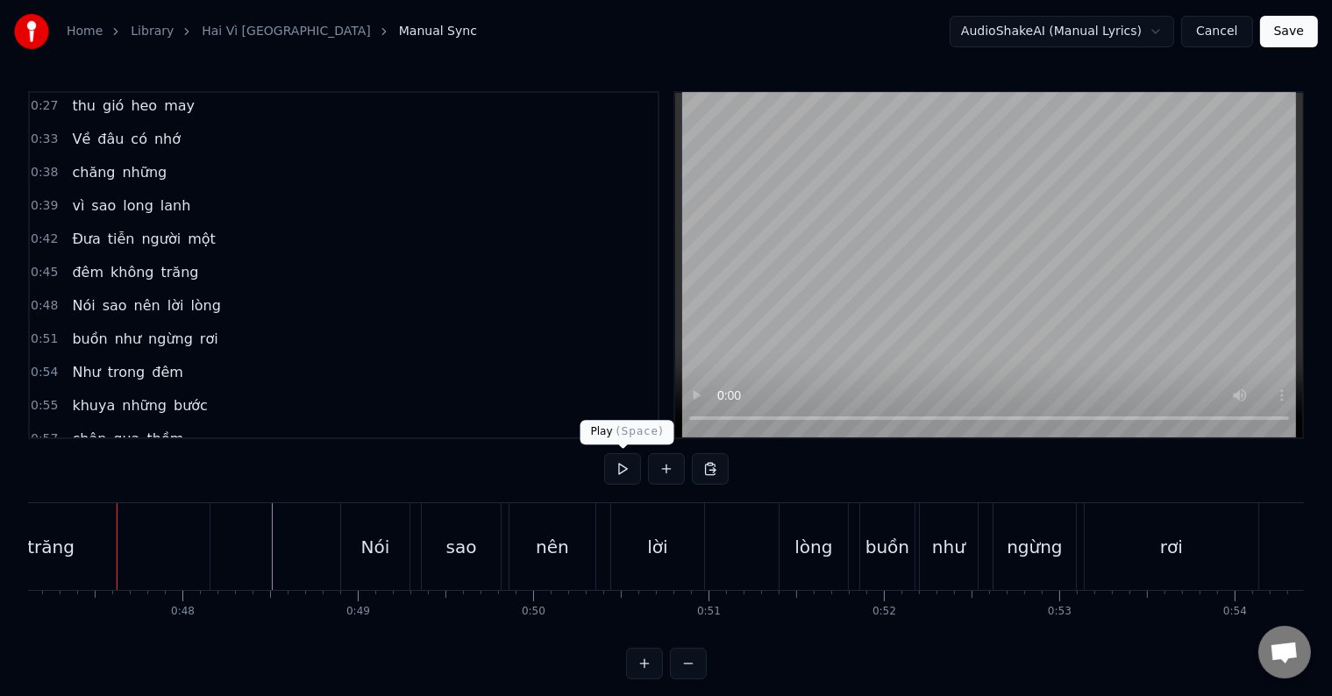
click at [628, 466] on button at bounding box center [622, 469] width 37 height 32
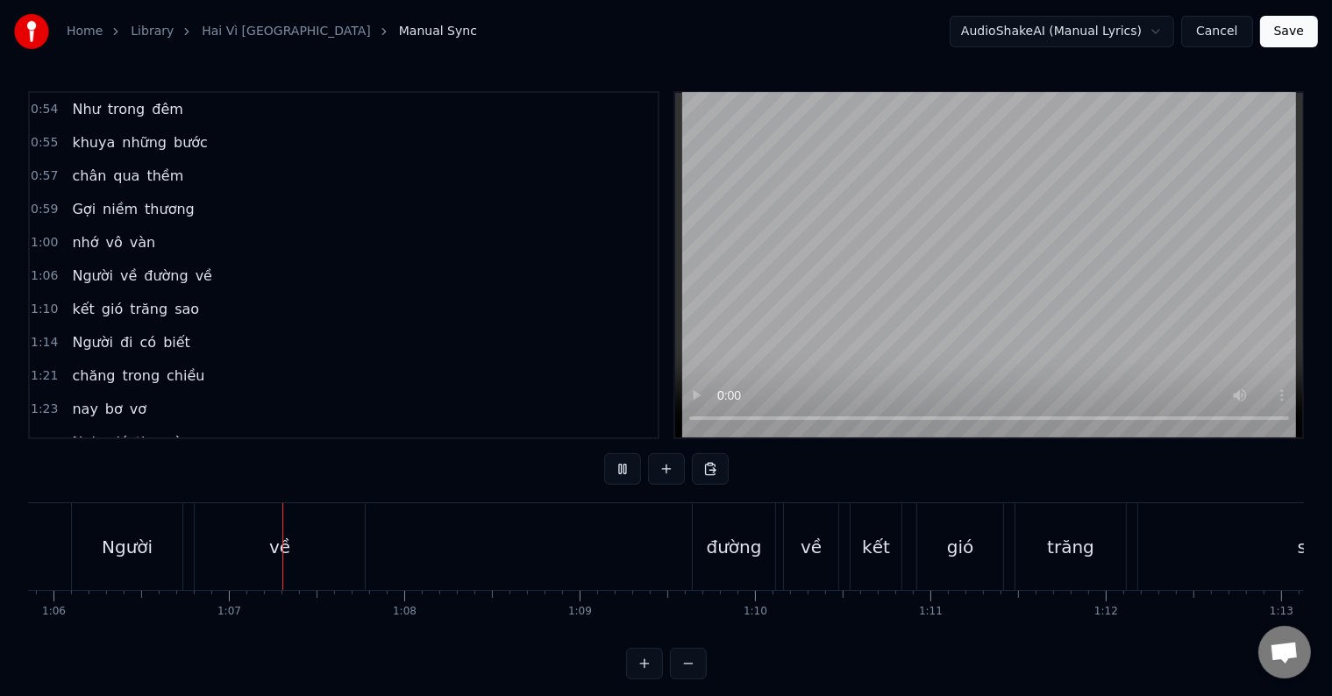
scroll to position [0, 11611]
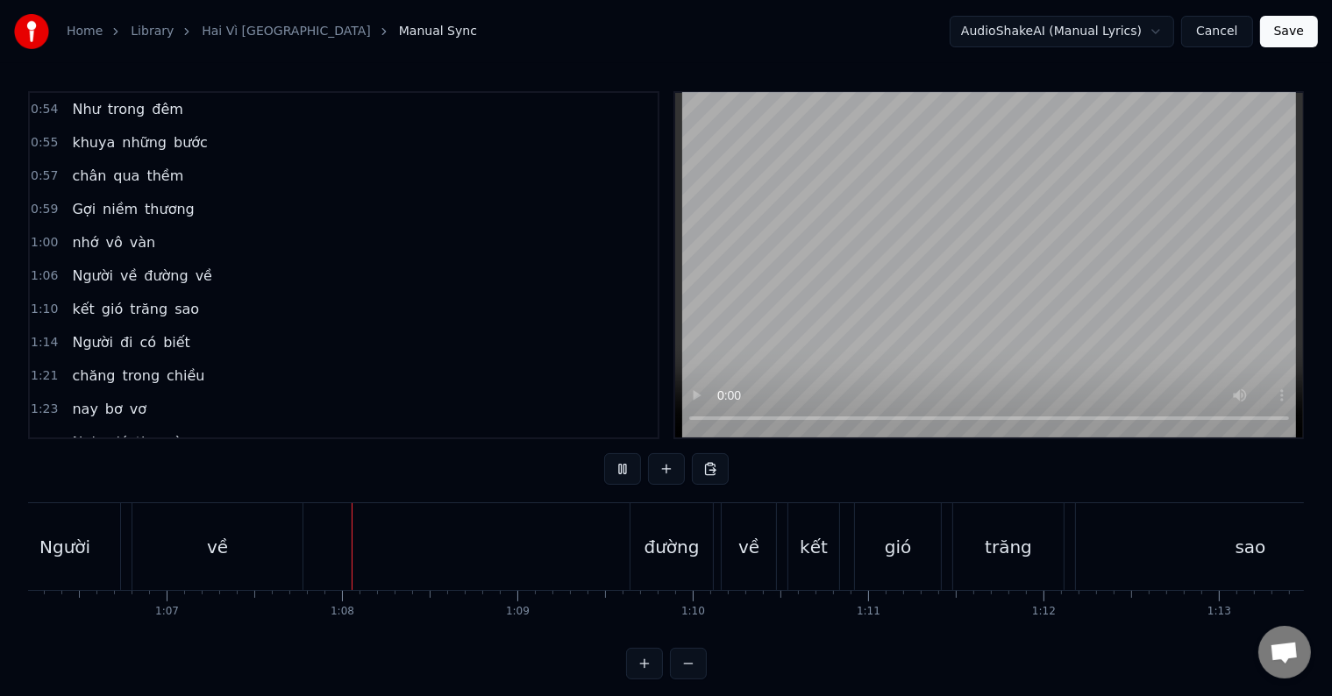
click at [604, 453] on button at bounding box center [622, 469] width 37 height 32
click at [626, 471] on button at bounding box center [622, 469] width 37 height 32
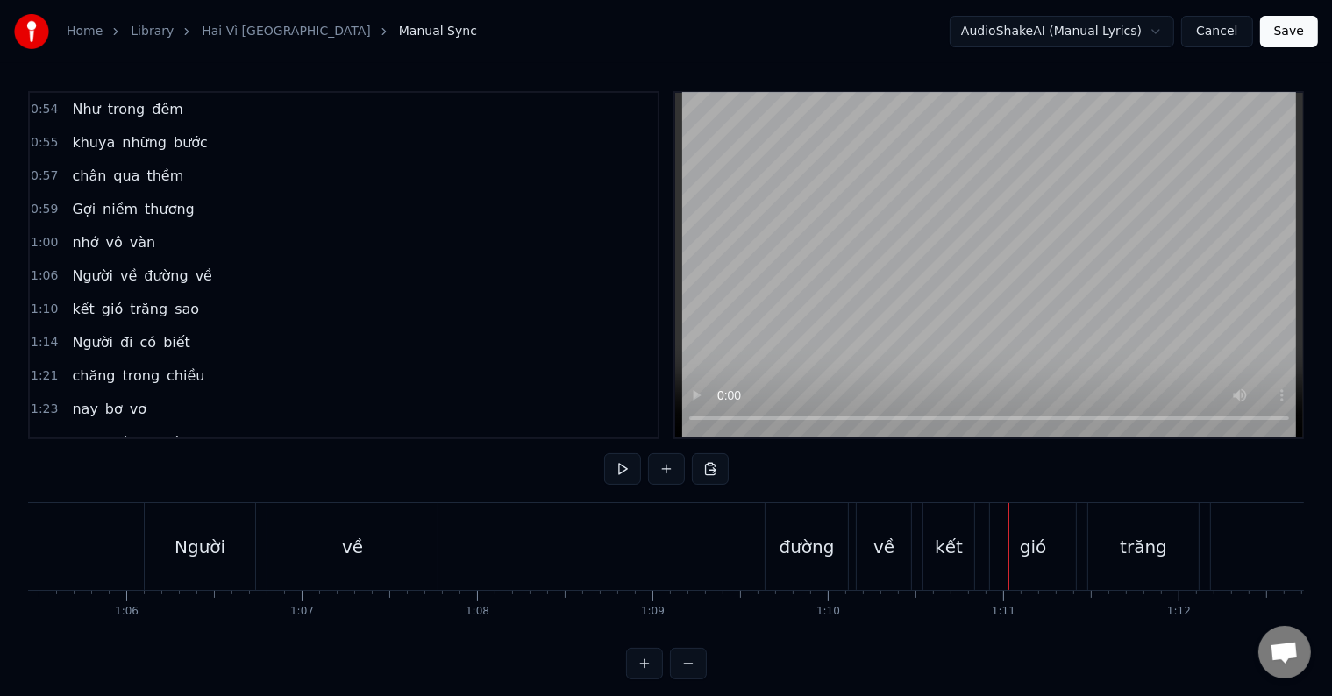
scroll to position [0, 11059]
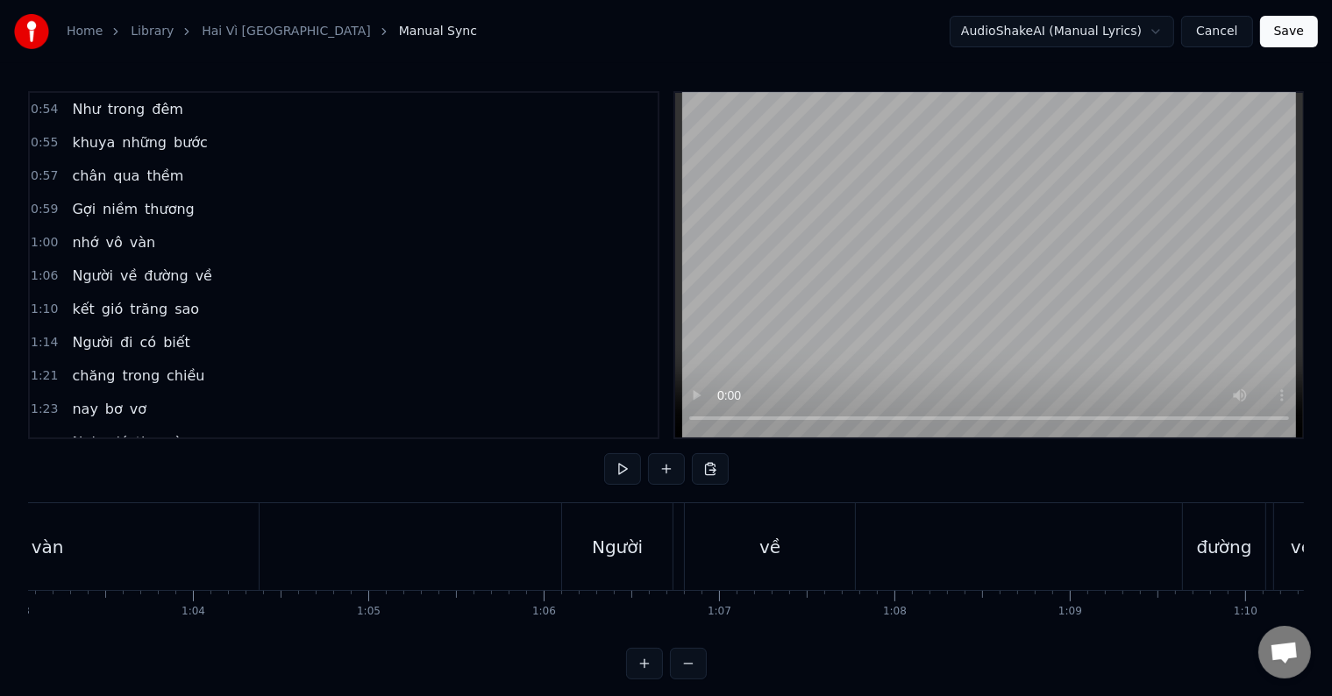
click at [620, 544] on div "Người" at bounding box center [617, 547] width 51 height 26
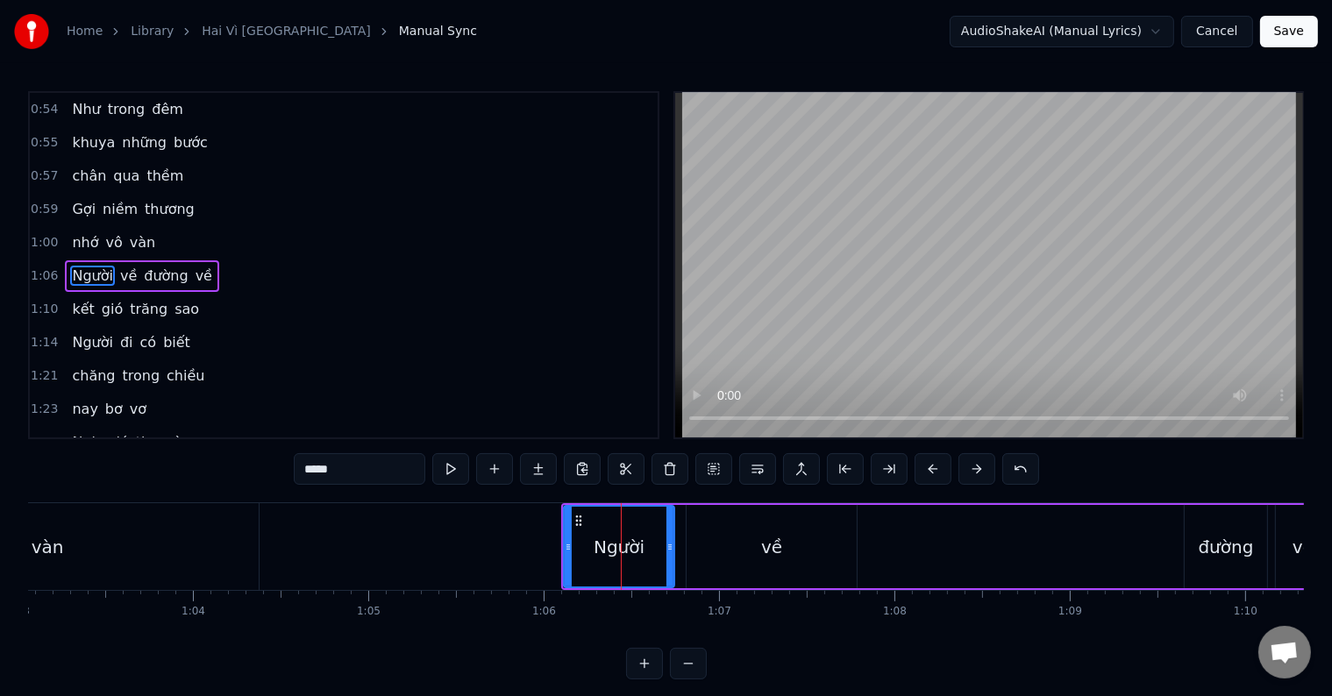
scroll to position [295, 0]
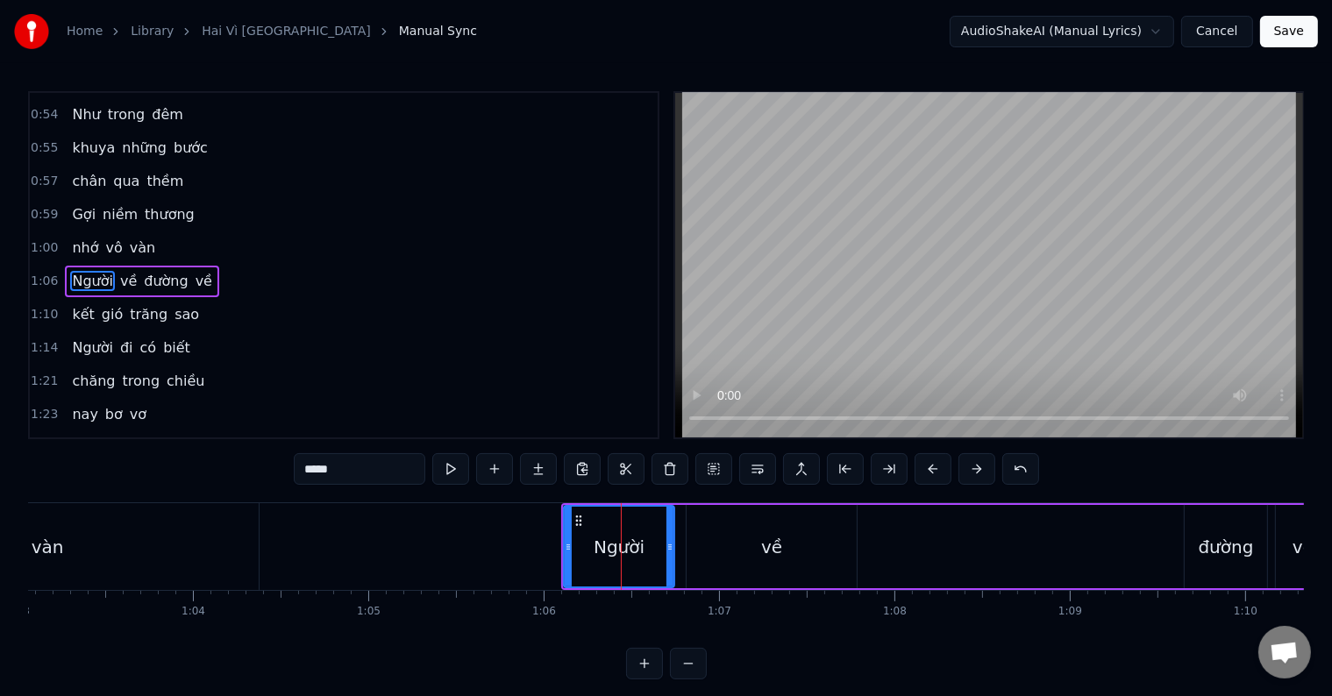
click at [755, 538] on div "về" at bounding box center [772, 546] width 170 height 83
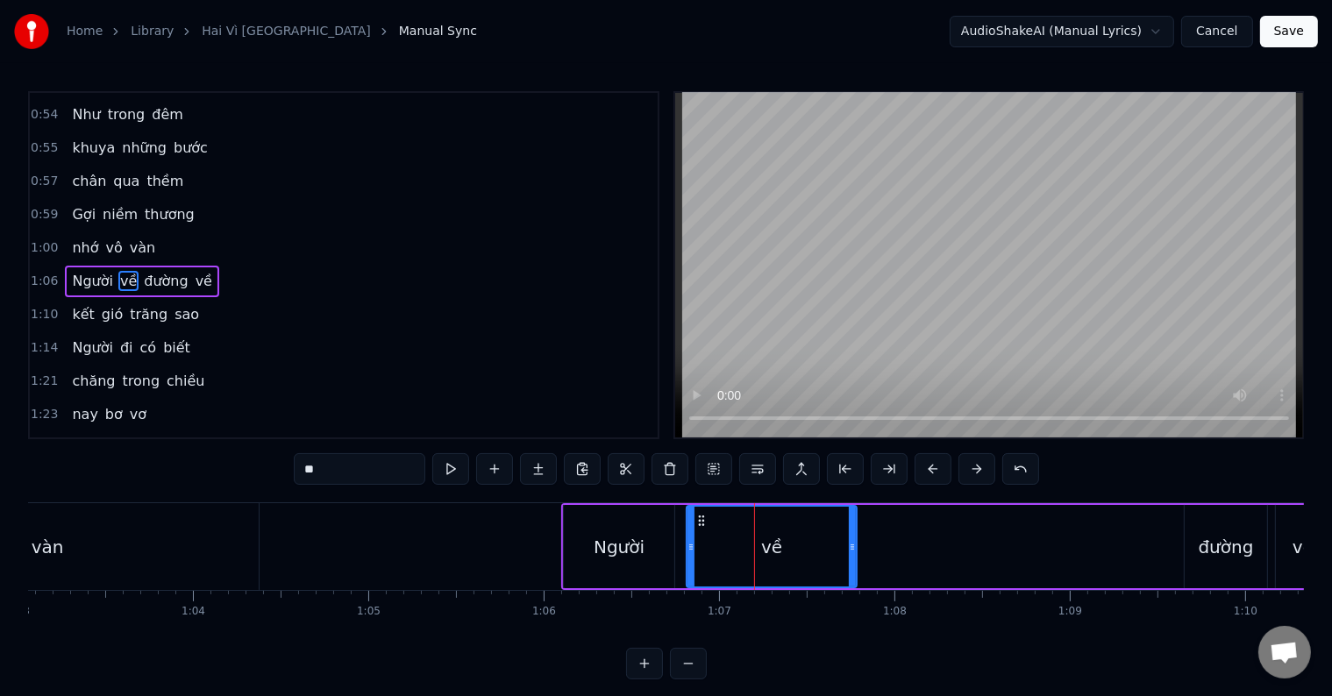
scroll to position [26, 0]
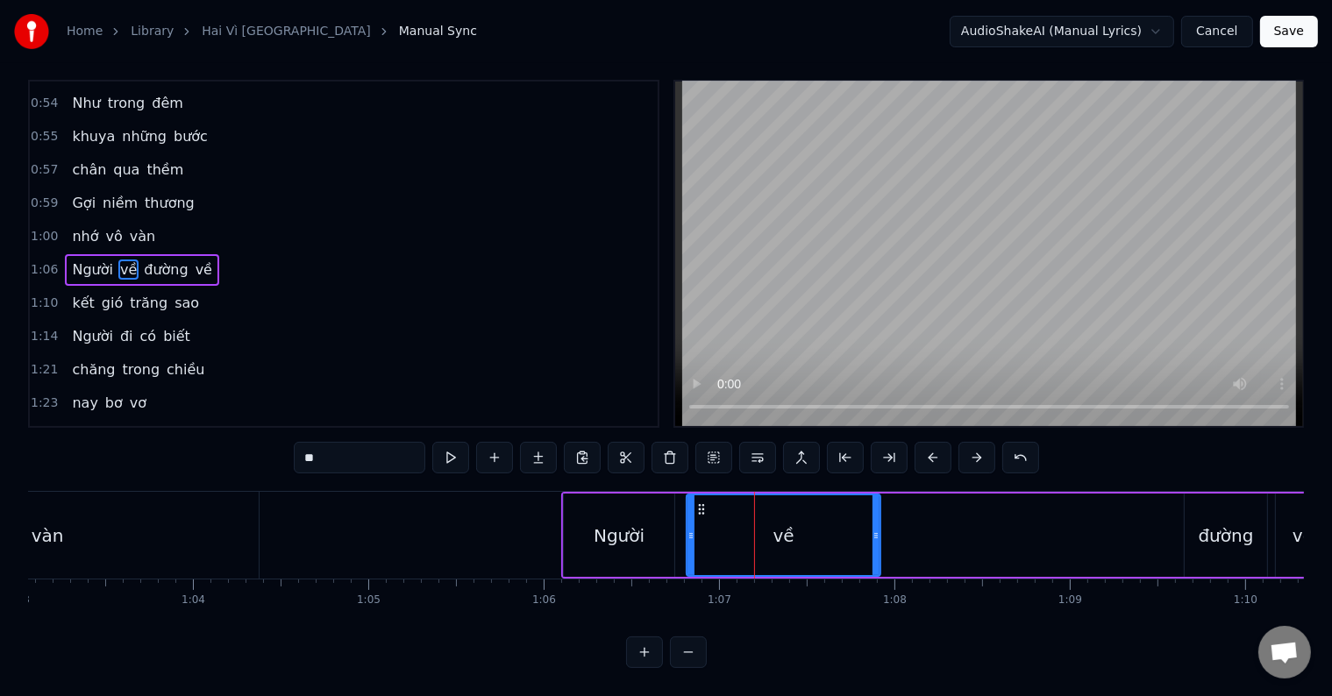
drag, startPoint x: 852, startPoint y: 518, endPoint x: 876, endPoint y: 517, distance: 23.7
click at [876, 529] on icon at bounding box center [875, 536] width 7 height 14
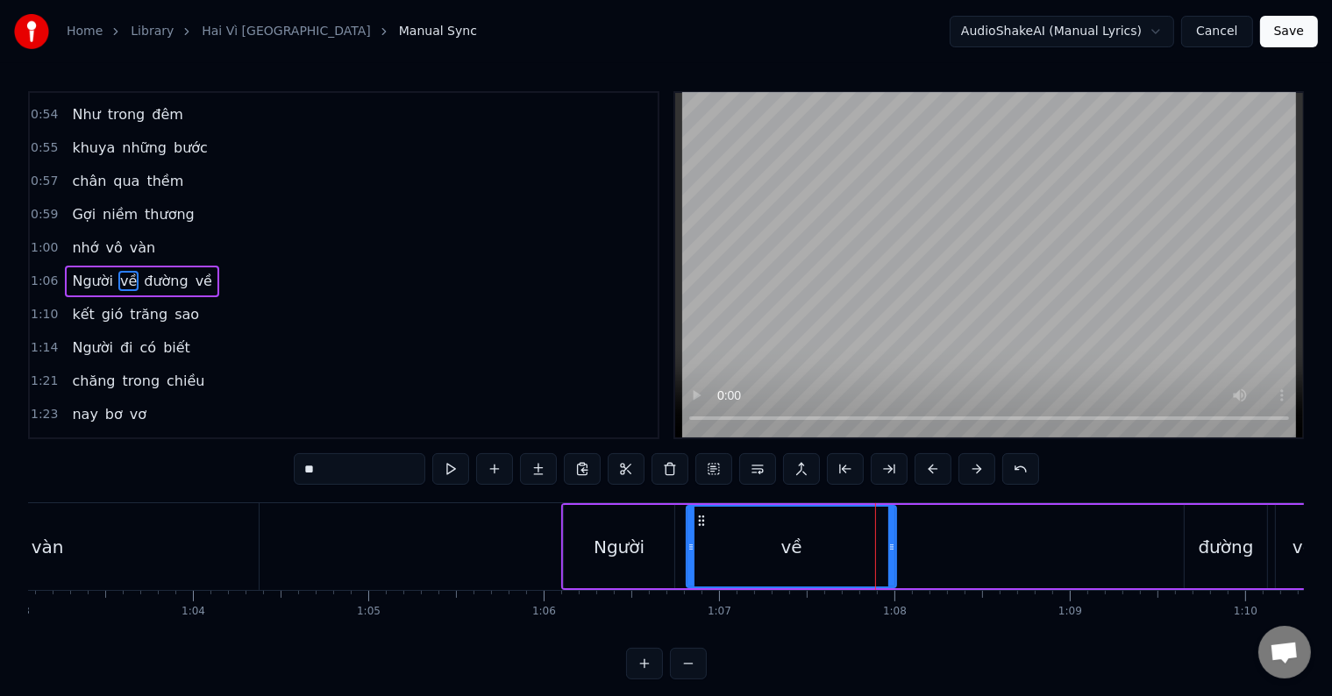
drag, startPoint x: 877, startPoint y: 517, endPoint x: 893, endPoint y: 523, distance: 16.6
click at [893, 523] on div at bounding box center [891, 547] width 7 height 80
drag, startPoint x: 893, startPoint y: 523, endPoint x: 929, endPoint y: 523, distance: 36.8
click at [929, 523] on div at bounding box center [927, 547] width 7 height 80
drag, startPoint x: 929, startPoint y: 524, endPoint x: 957, endPoint y: 524, distance: 27.2
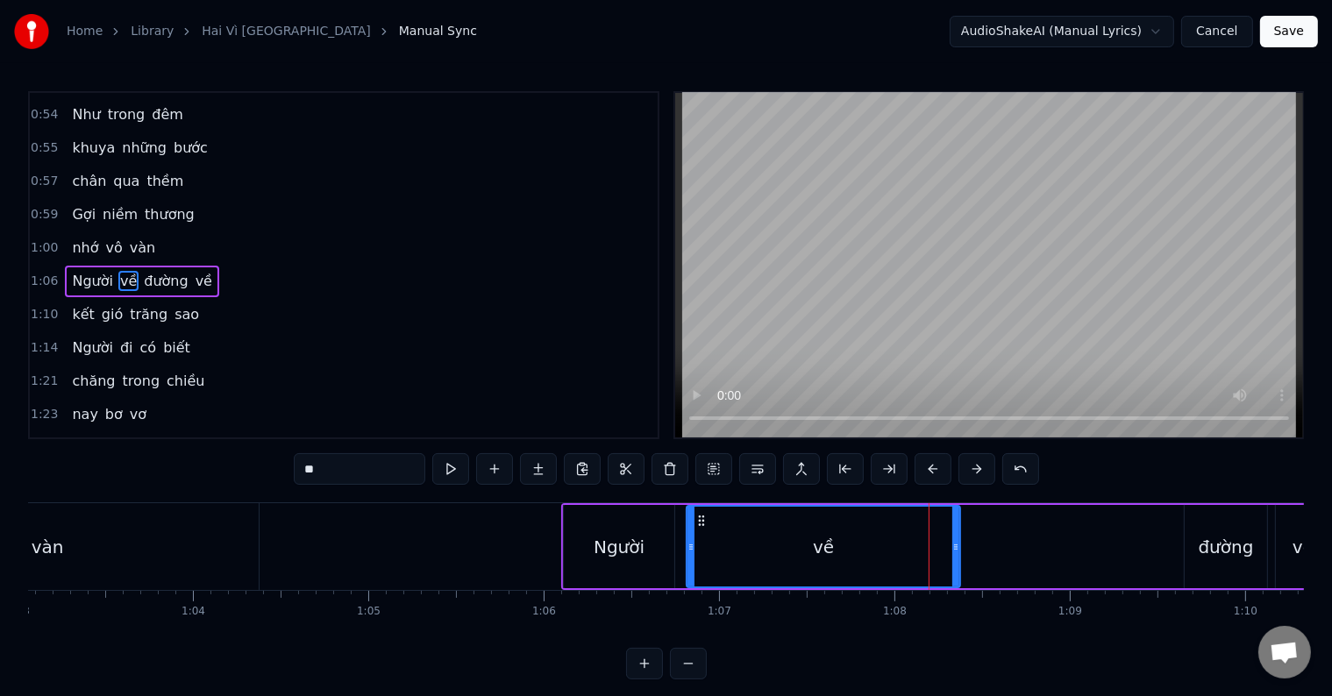
click at [957, 524] on div at bounding box center [955, 547] width 7 height 80
drag, startPoint x: 957, startPoint y: 524, endPoint x: 971, endPoint y: 524, distance: 14.0
click at [971, 524] on div at bounding box center [969, 547] width 7 height 80
drag, startPoint x: 970, startPoint y: 541, endPoint x: 1033, endPoint y: 541, distance: 63.1
click at [1033, 541] on icon at bounding box center [1032, 547] width 7 height 14
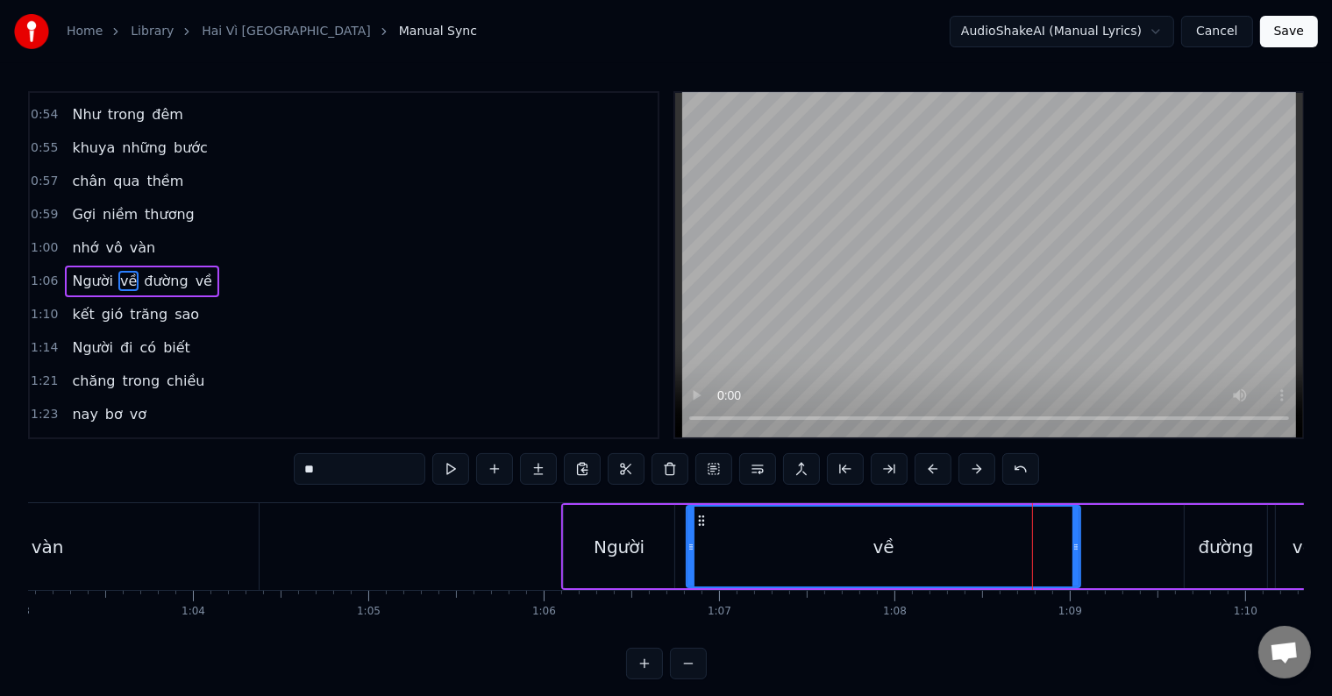
drag, startPoint x: 1033, startPoint y: 543, endPoint x: 1076, endPoint y: 543, distance: 43.0
click at [1076, 543] on icon at bounding box center [1075, 547] width 7 height 14
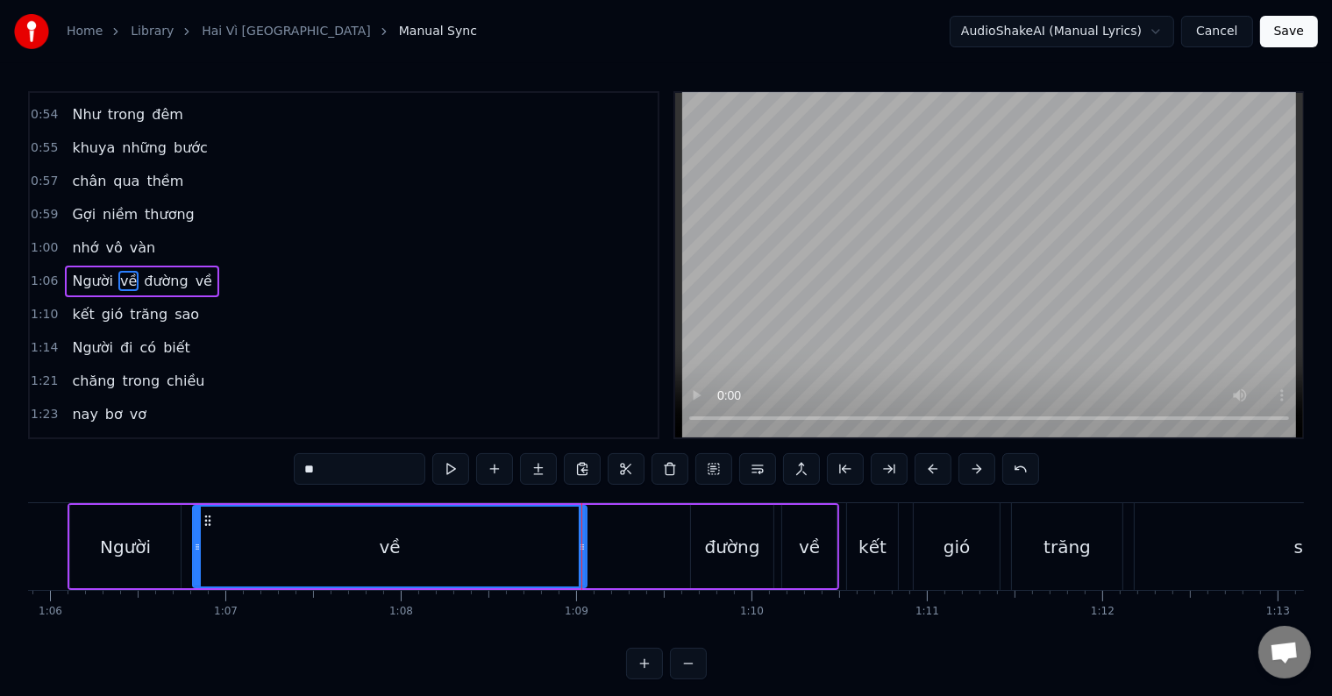
scroll to position [0, 11629]
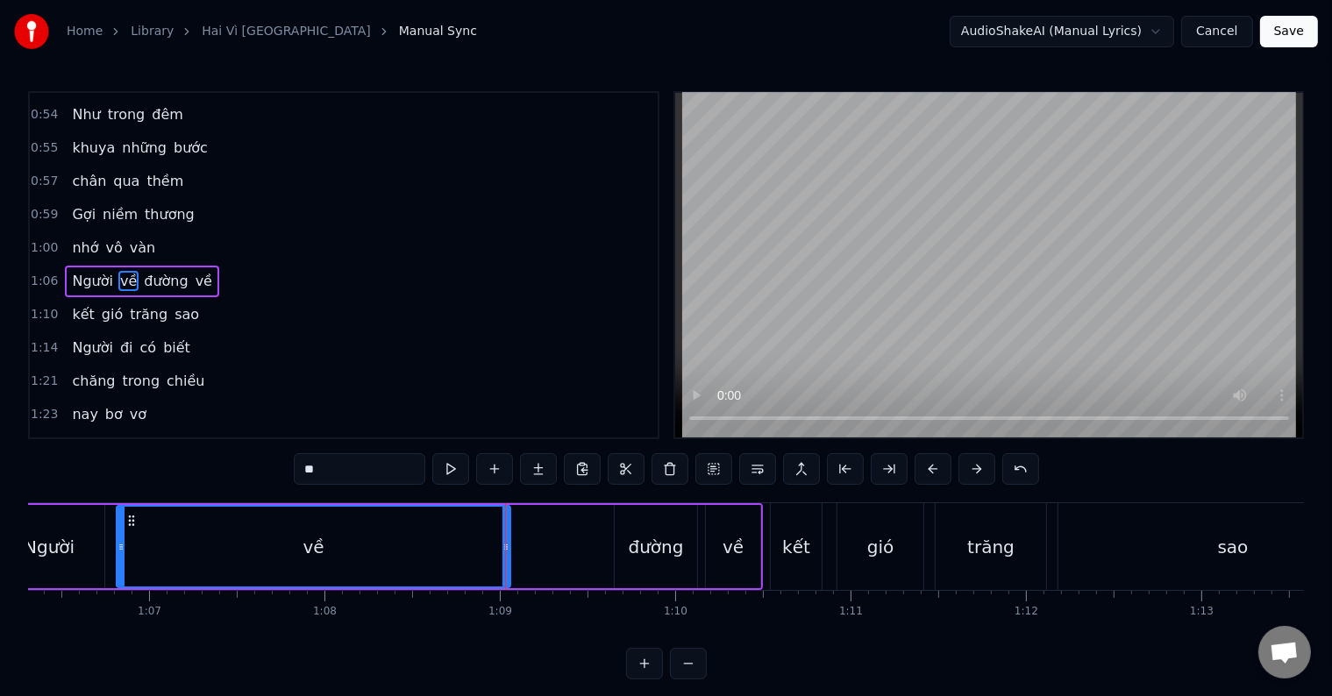
click at [76, 238] on span "nhớ" at bounding box center [85, 248] width 30 height 20
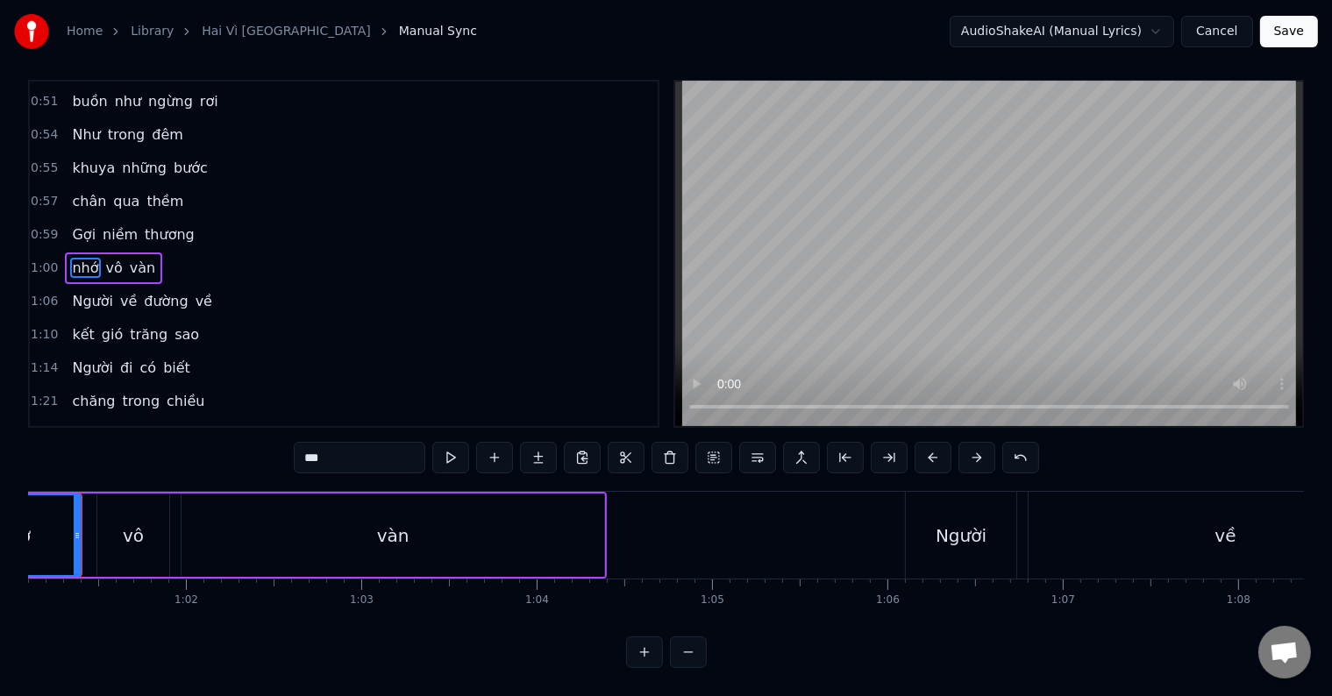
scroll to position [0, 10680]
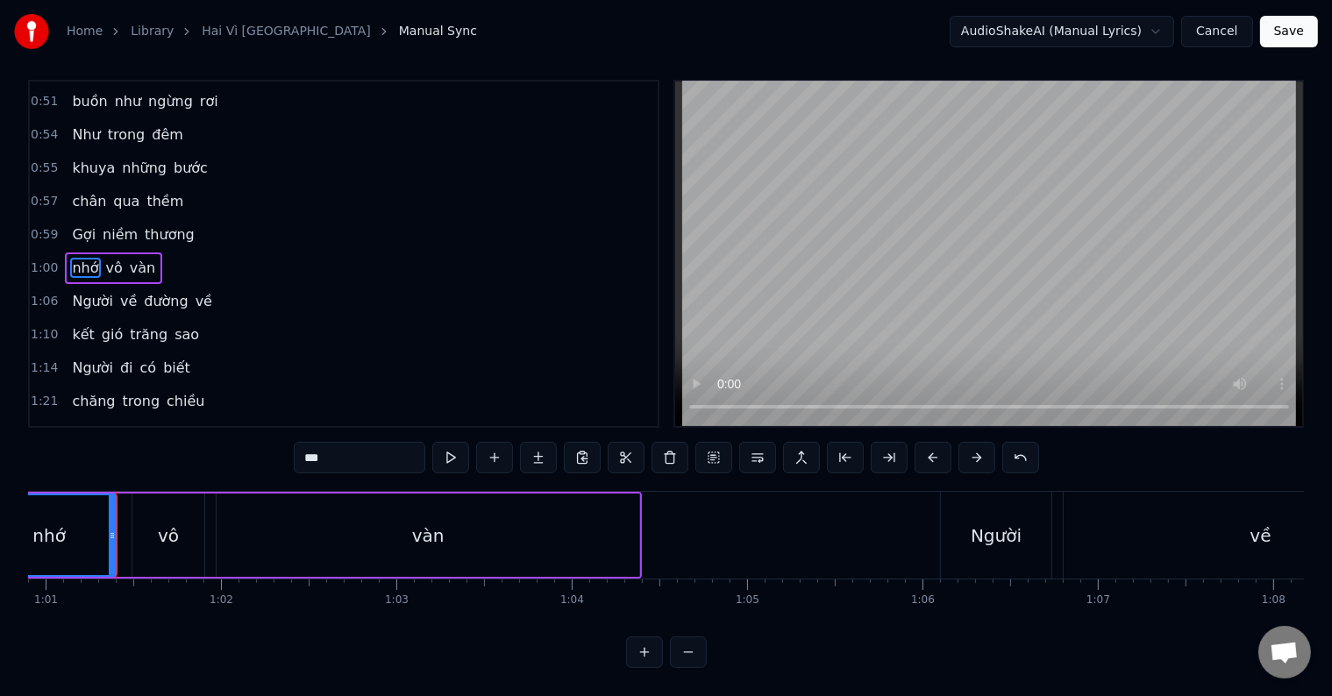
click at [53, 523] on div "nhớ" at bounding box center [48, 536] width 33 height 26
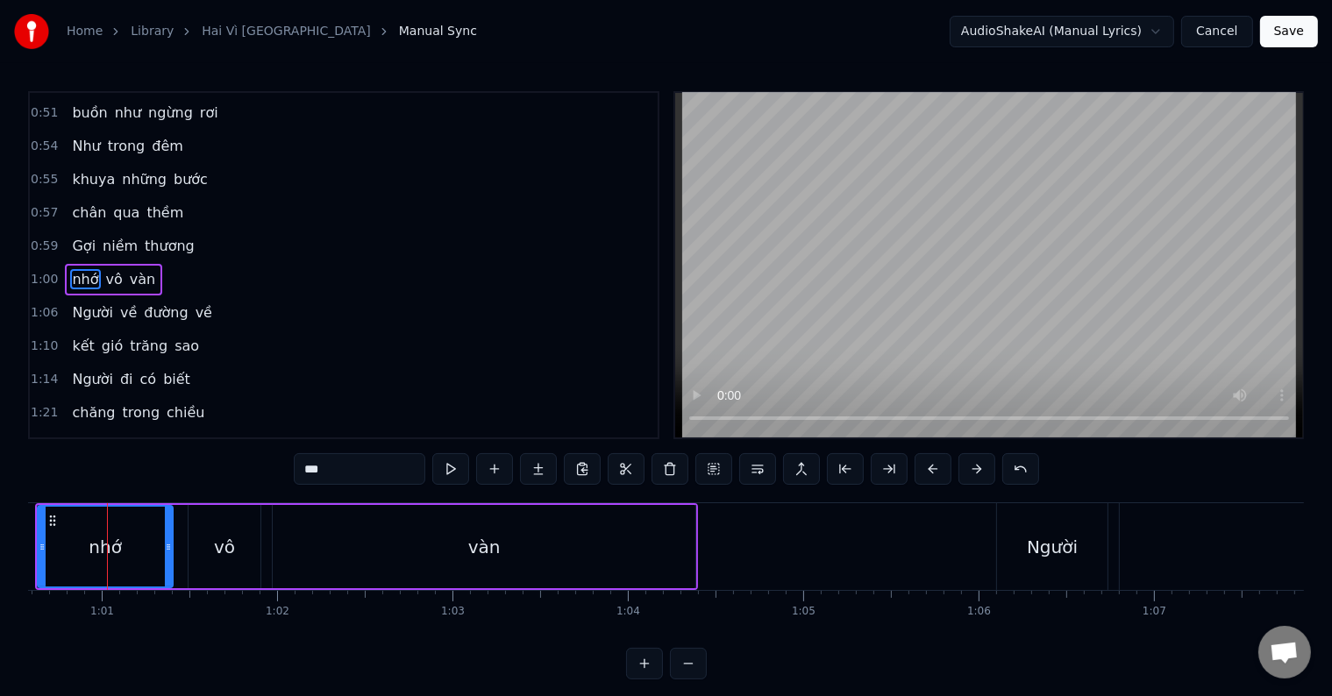
scroll to position [0, 10615]
click at [81, 531] on div "nhớ" at bounding box center [113, 547] width 133 height 80
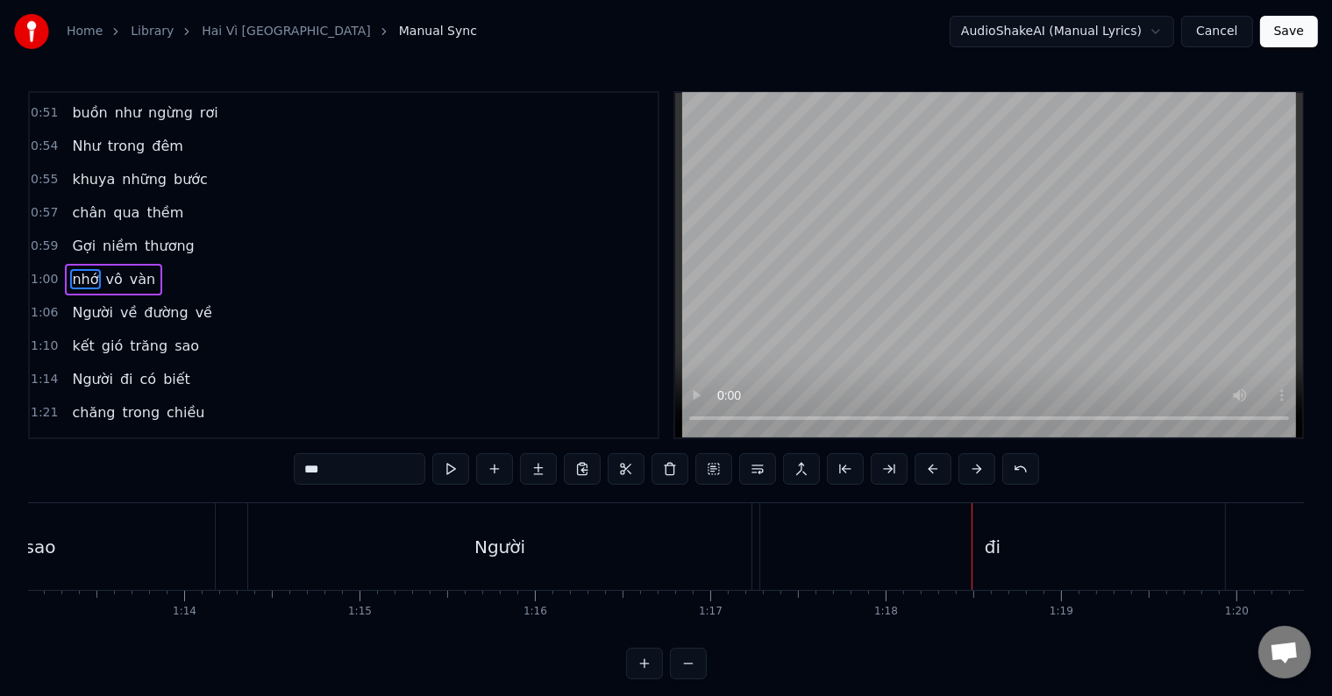
scroll to position [26, 0]
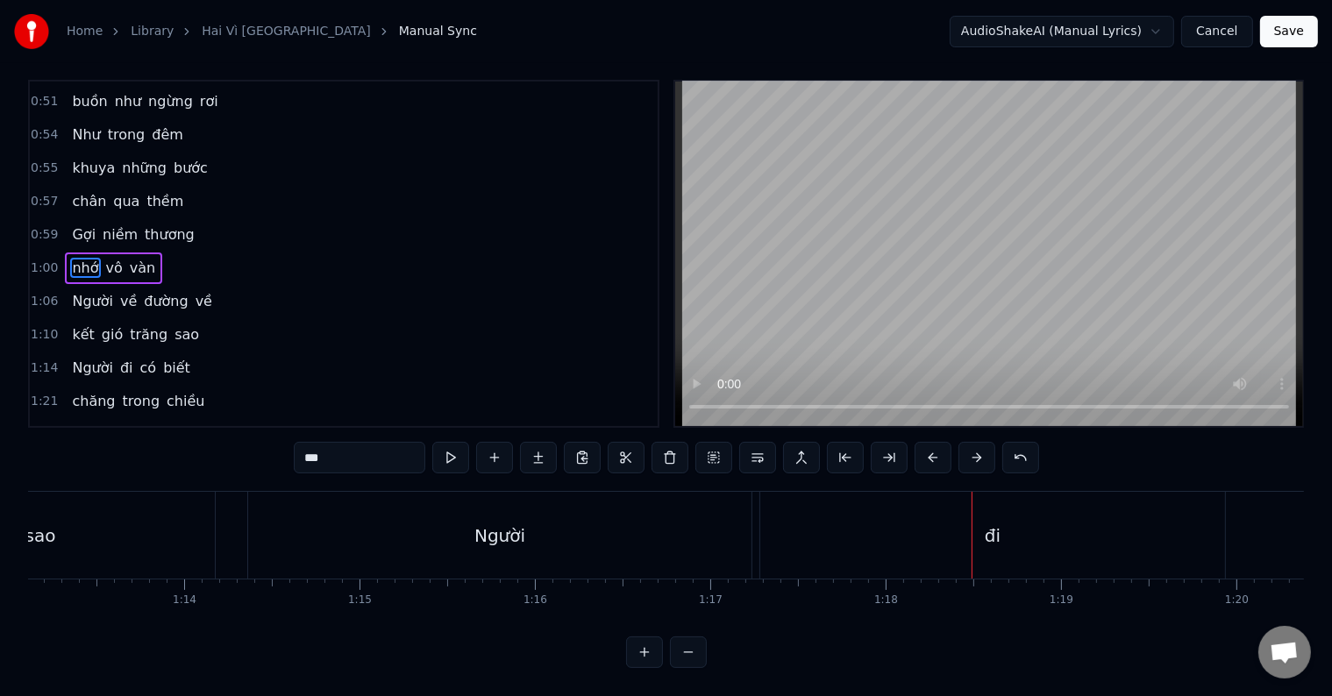
click at [112, 519] on div "sao" at bounding box center [40, 535] width 349 height 87
type input "***"
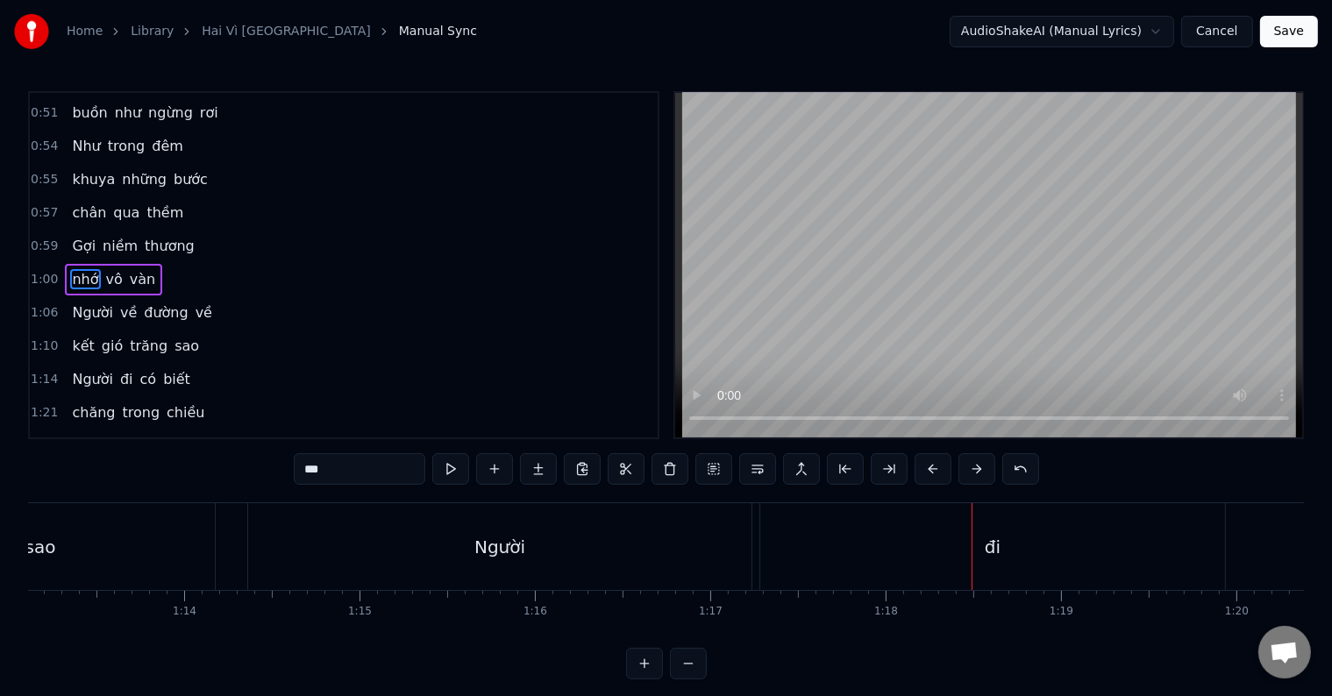
click at [972, 519] on div at bounding box center [972, 546] width 1 height 87
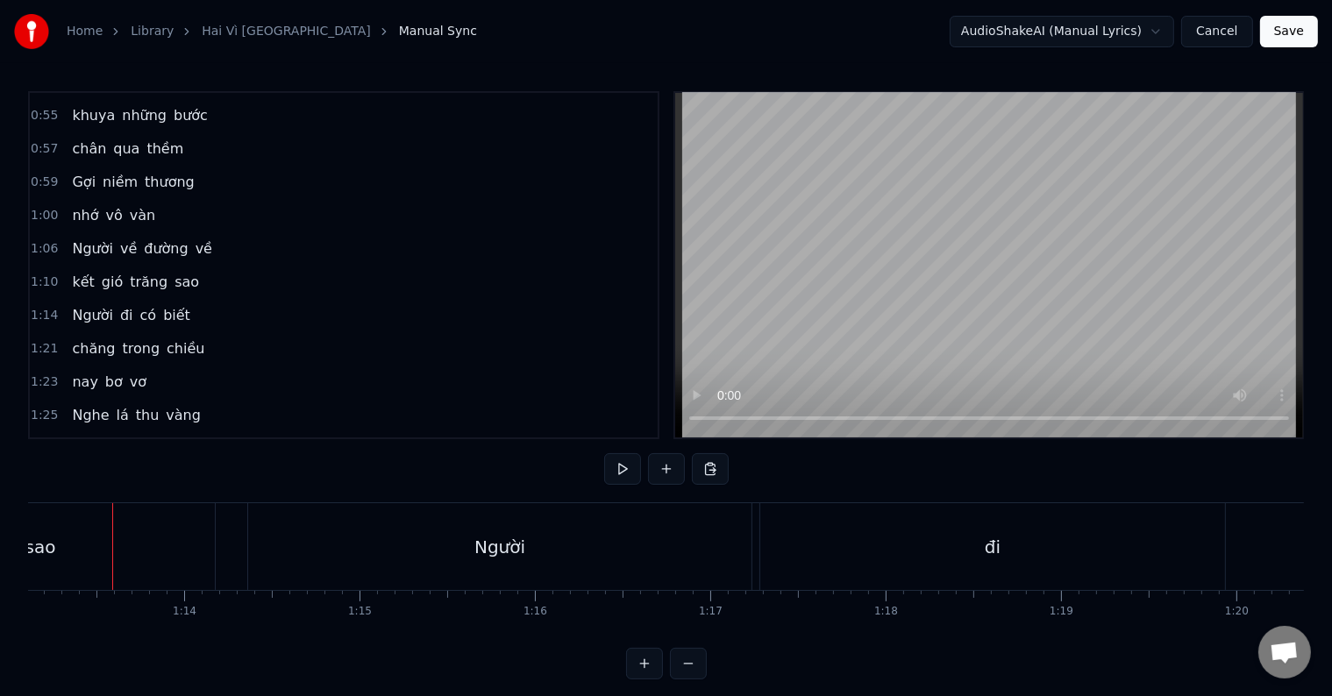
scroll to position [0, 12818]
click at [351, 544] on div "Người" at bounding box center [503, 546] width 503 height 87
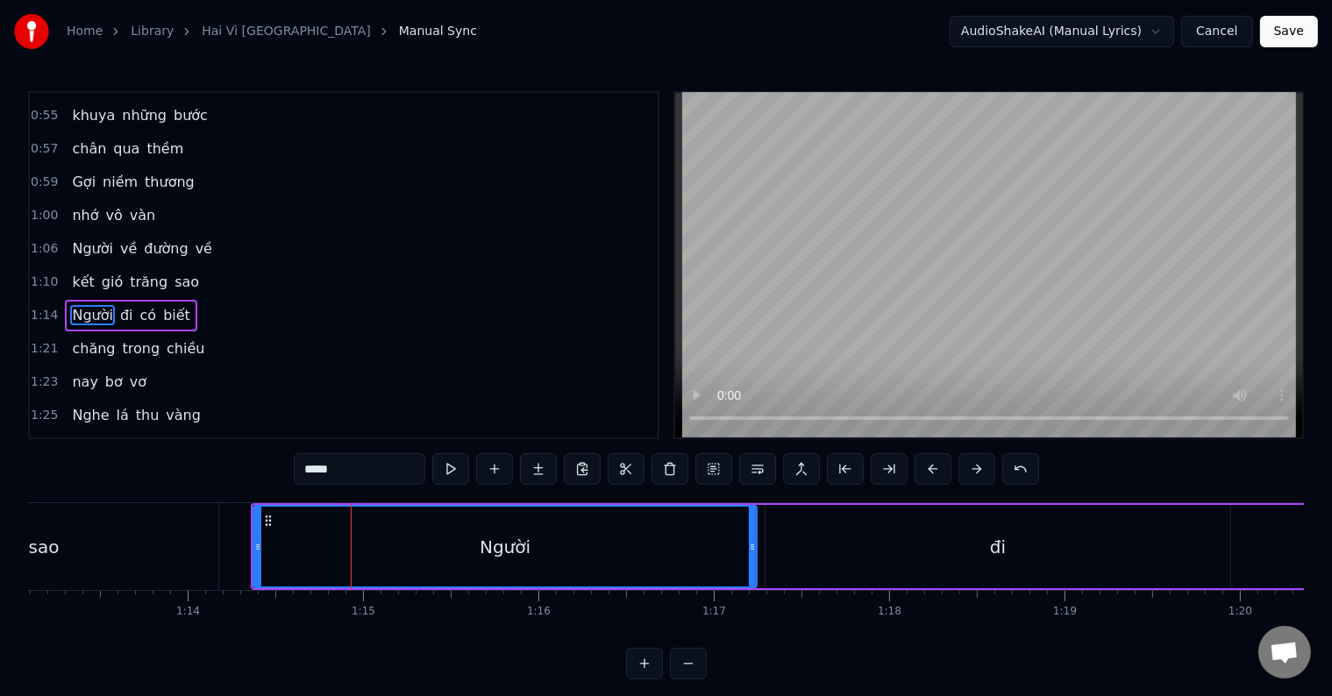
scroll to position [360, 0]
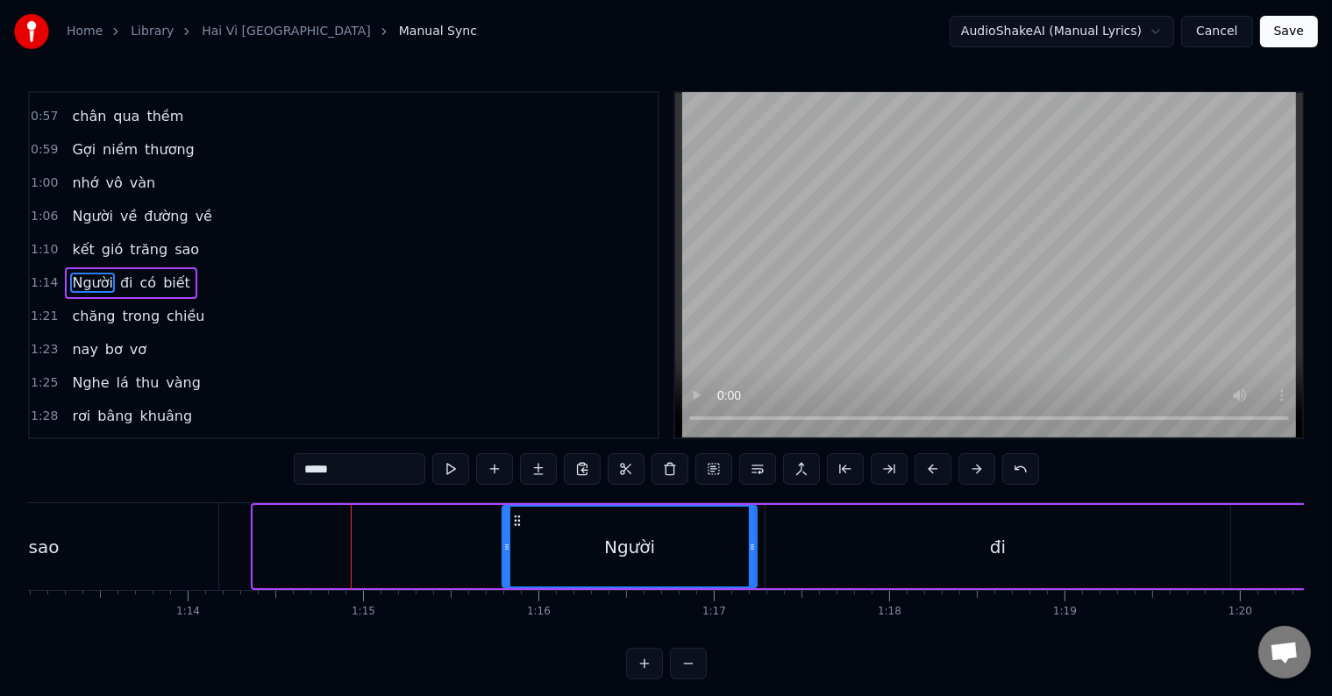
drag, startPoint x: 256, startPoint y: 544, endPoint x: 505, endPoint y: 544, distance: 249.0
click at [505, 544] on icon at bounding box center [506, 547] width 7 height 14
click at [142, 544] on div "sao" at bounding box center [43, 546] width 349 height 87
type input "***"
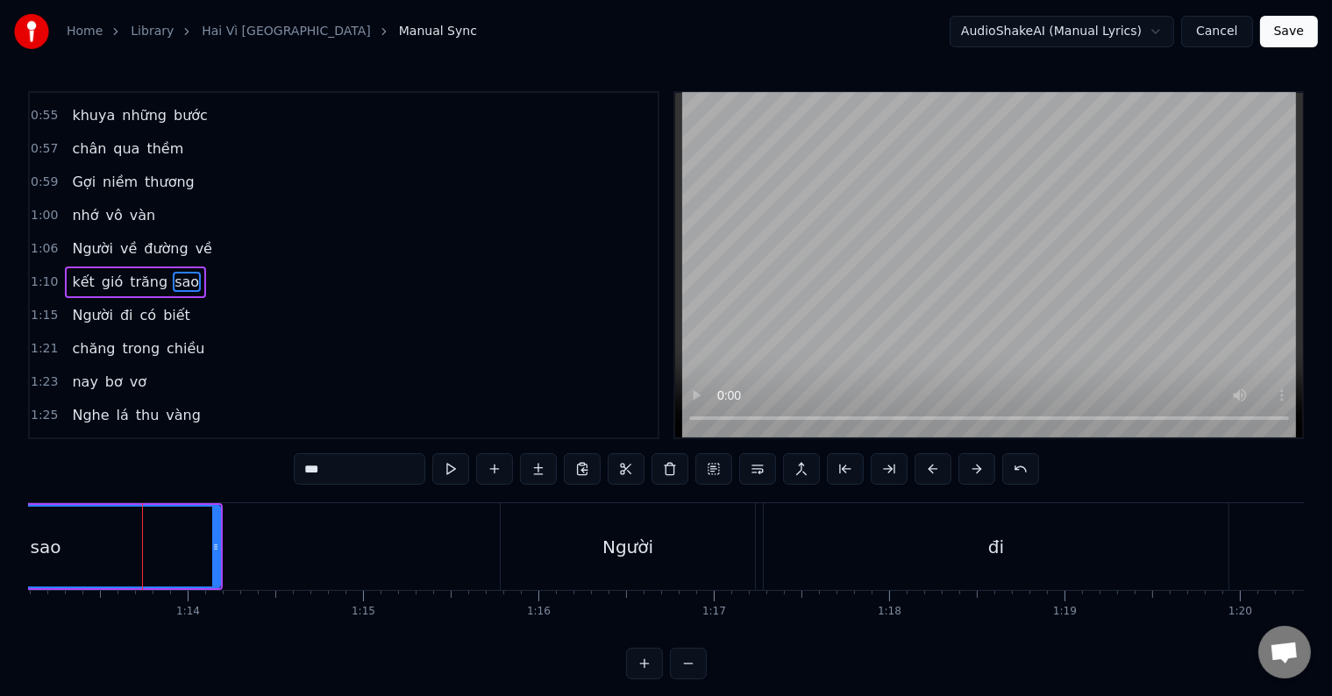
click at [142, 544] on div at bounding box center [142, 546] width 1 height 87
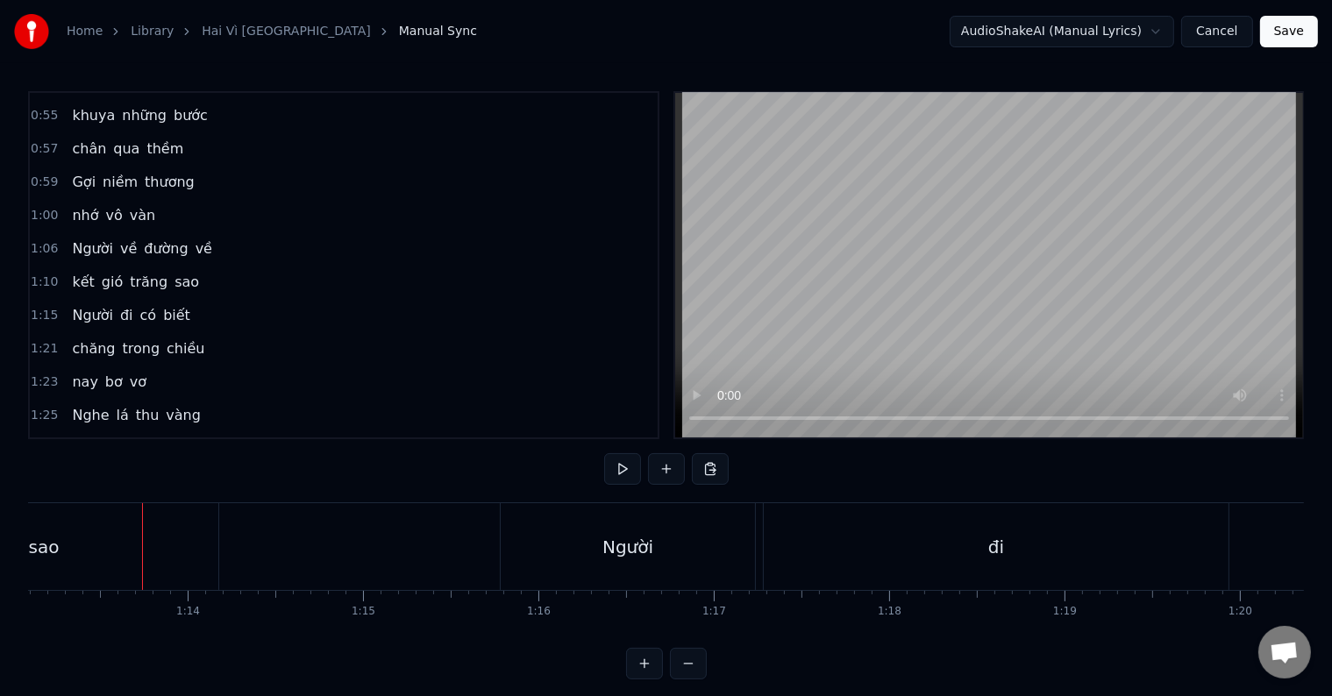
scroll to position [26, 0]
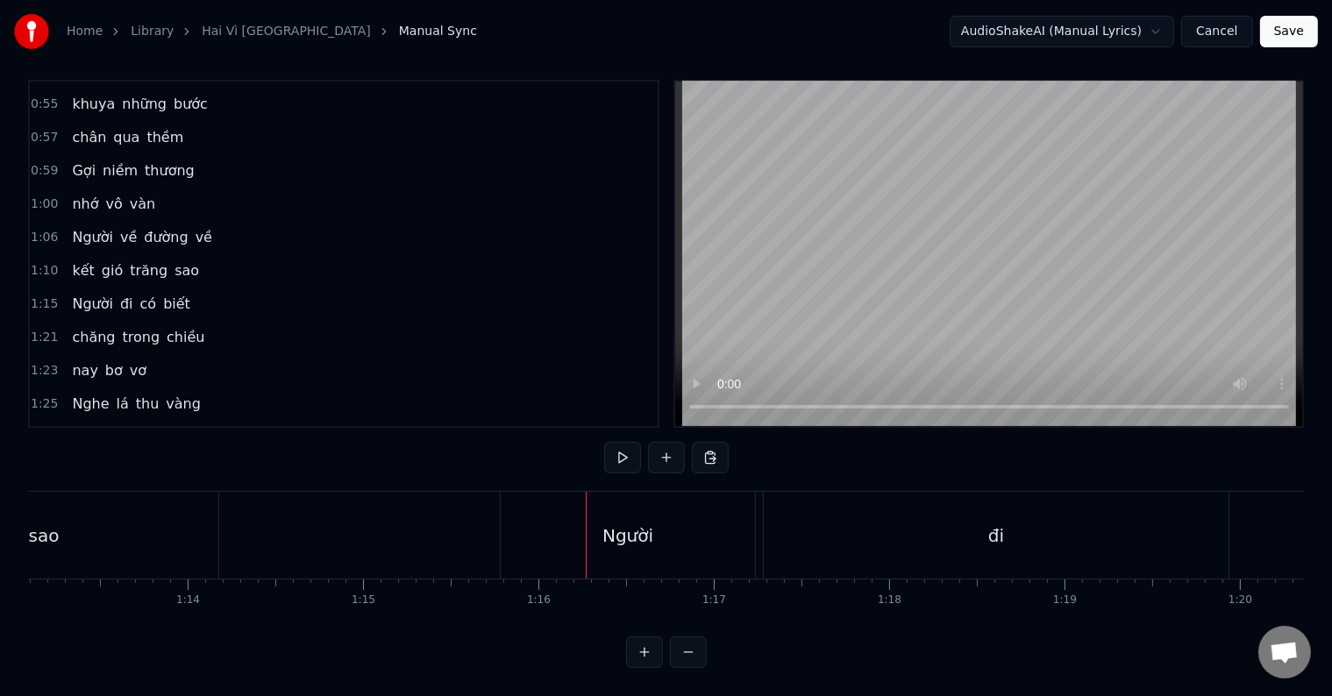
click at [708, 509] on div "Người" at bounding box center [628, 535] width 254 height 87
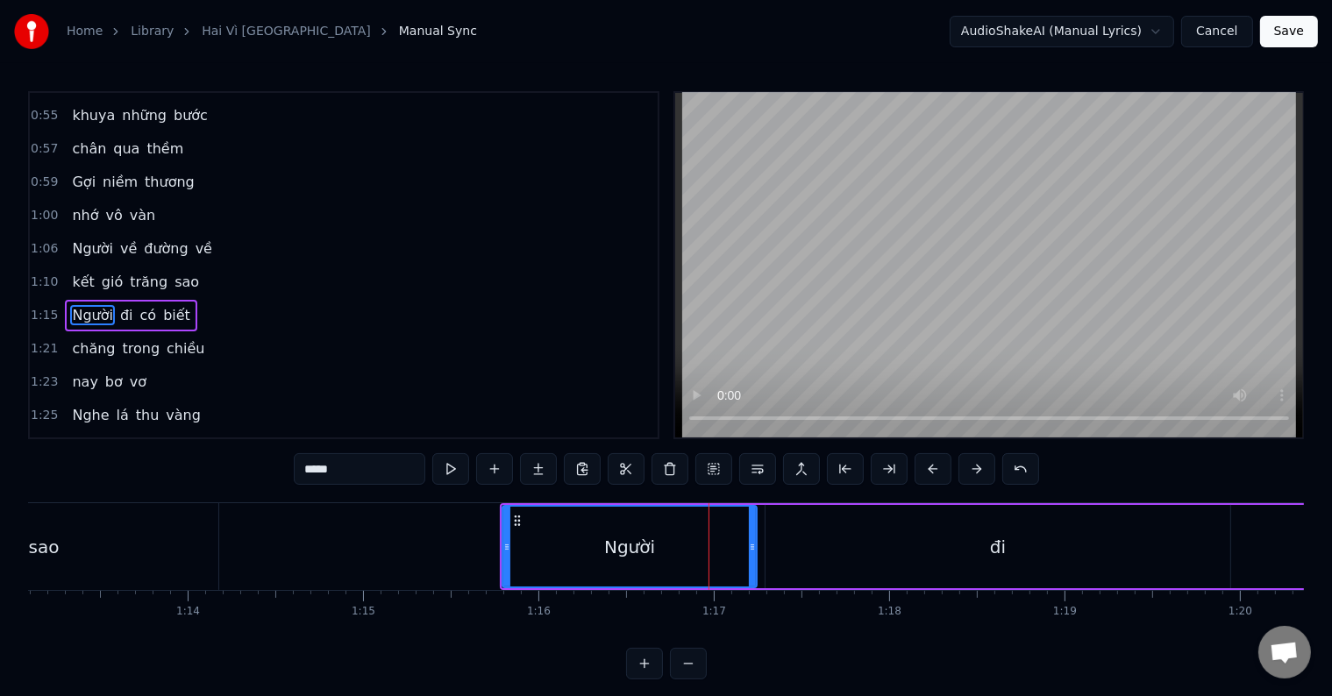
scroll to position [360, 0]
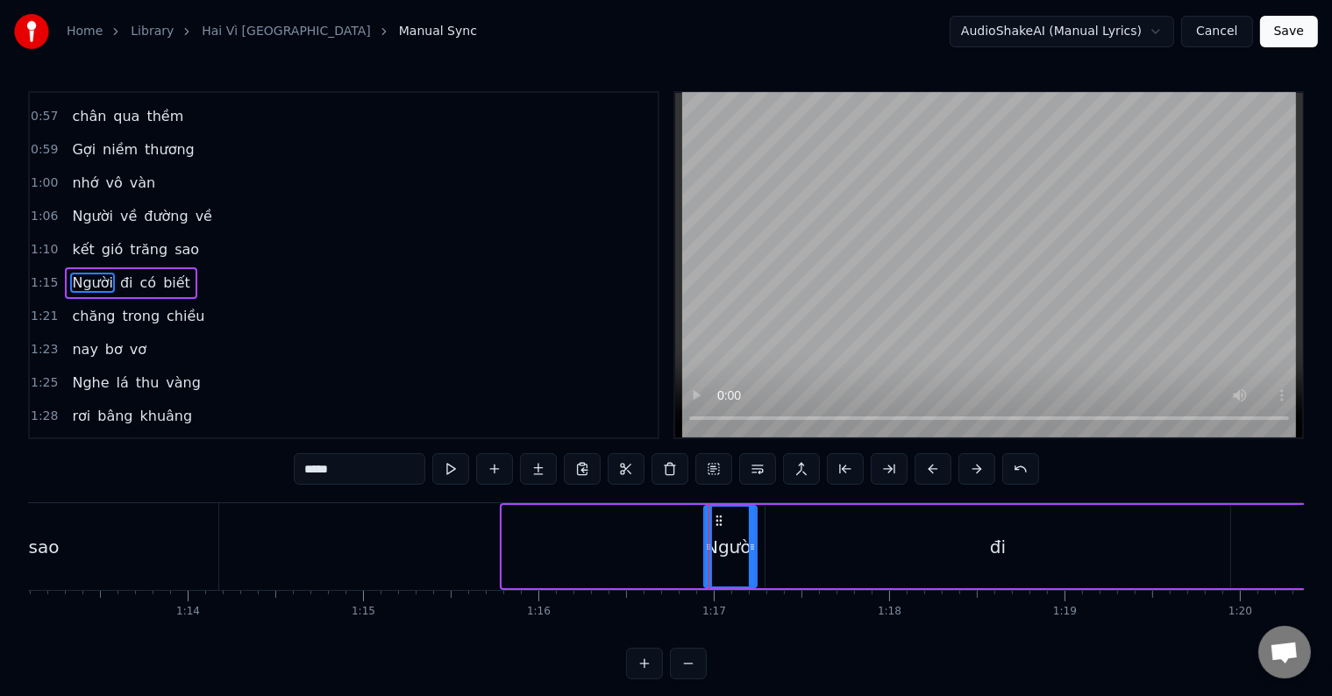
drag, startPoint x: 505, startPoint y: 544, endPoint x: 707, endPoint y: 546, distance: 201.7
click at [707, 546] on icon at bounding box center [708, 547] width 7 height 14
click at [706, 542] on div at bounding box center [706, 546] width 1 height 87
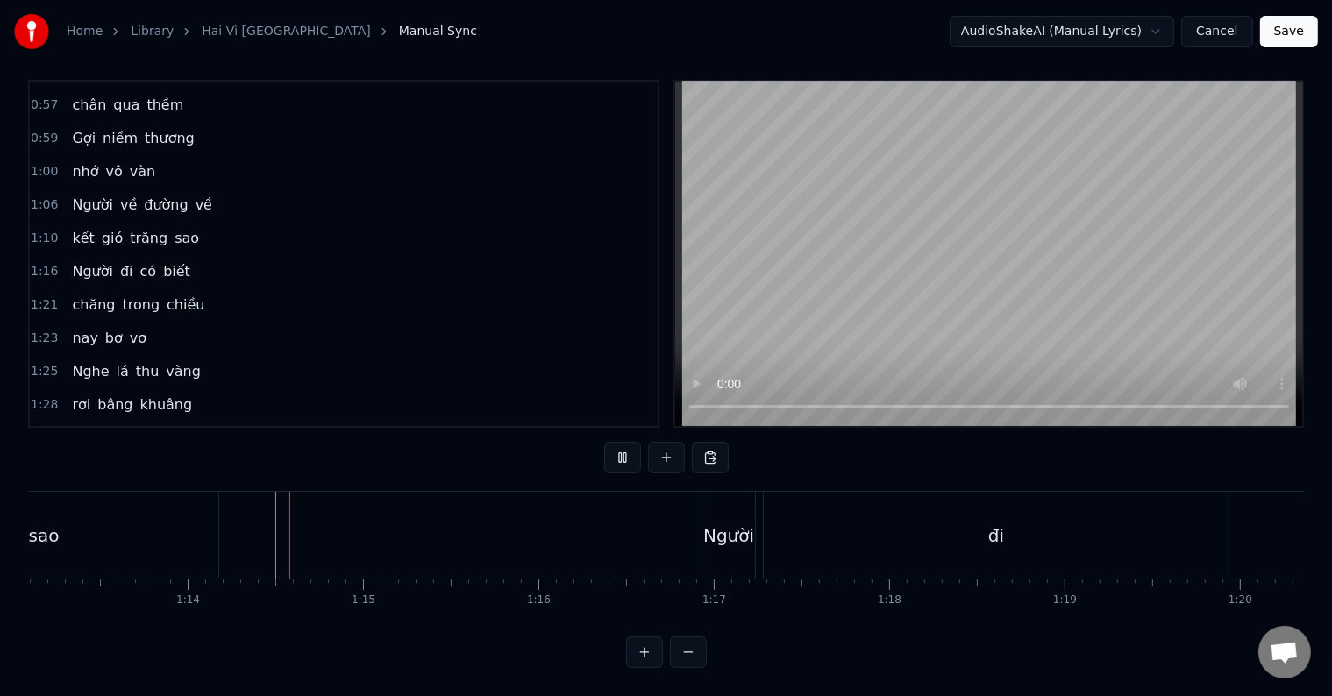
scroll to position [26, 0]
click at [727, 528] on div "Người" at bounding box center [728, 536] width 51 height 26
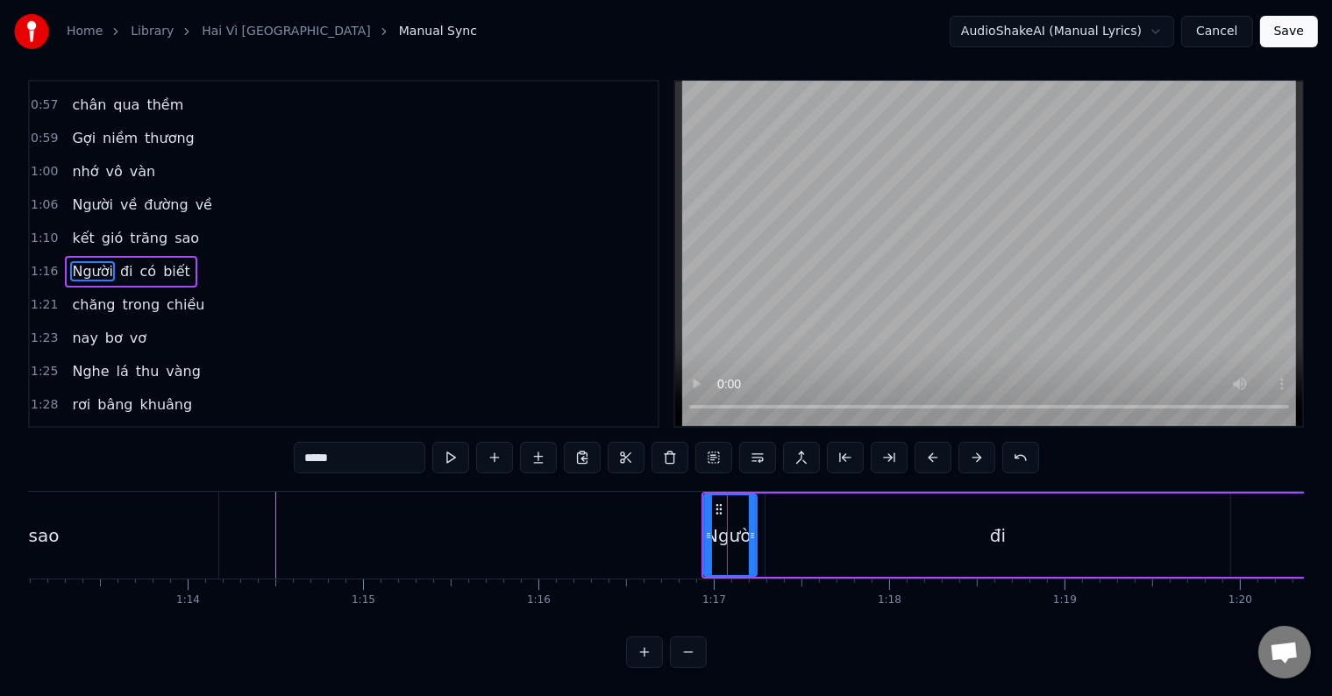
scroll to position [0, 0]
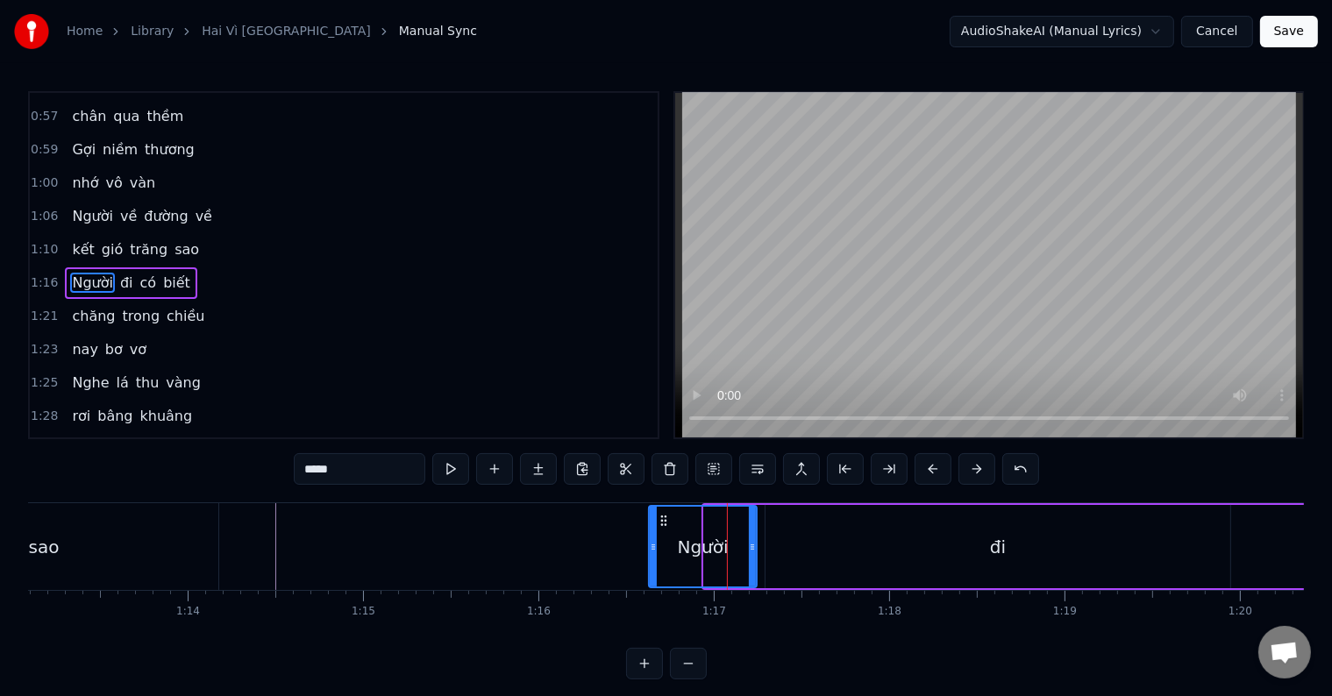
drag, startPoint x: 706, startPoint y: 548, endPoint x: 651, endPoint y: 552, distance: 55.4
click at [651, 552] on icon at bounding box center [653, 547] width 7 height 14
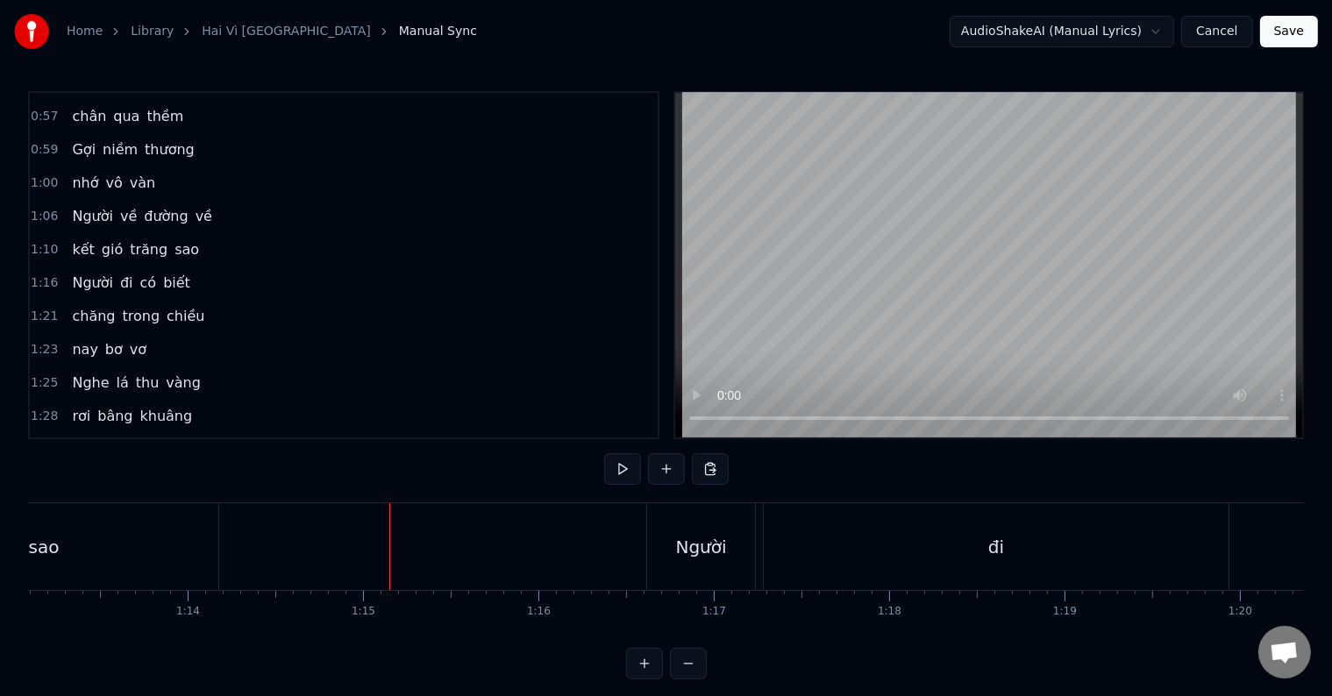
click at [389, 533] on div at bounding box center [389, 546] width 1 height 87
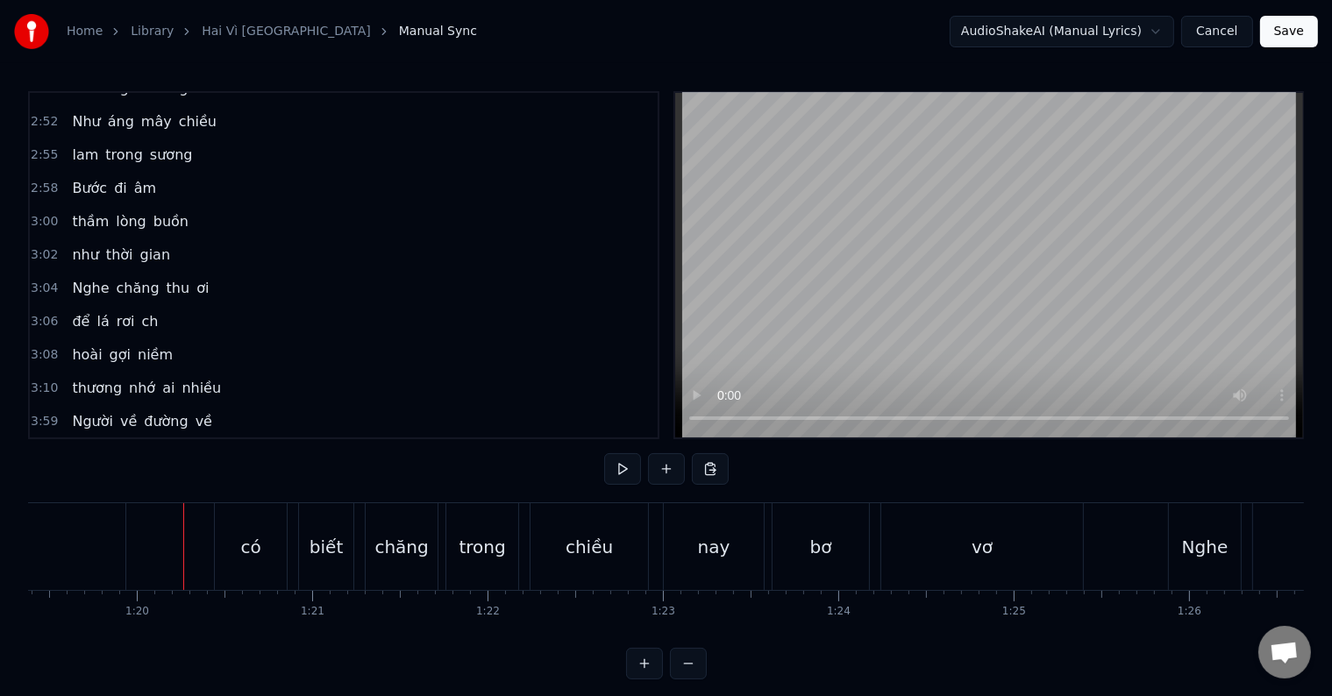
scroll to position [0, 13529]
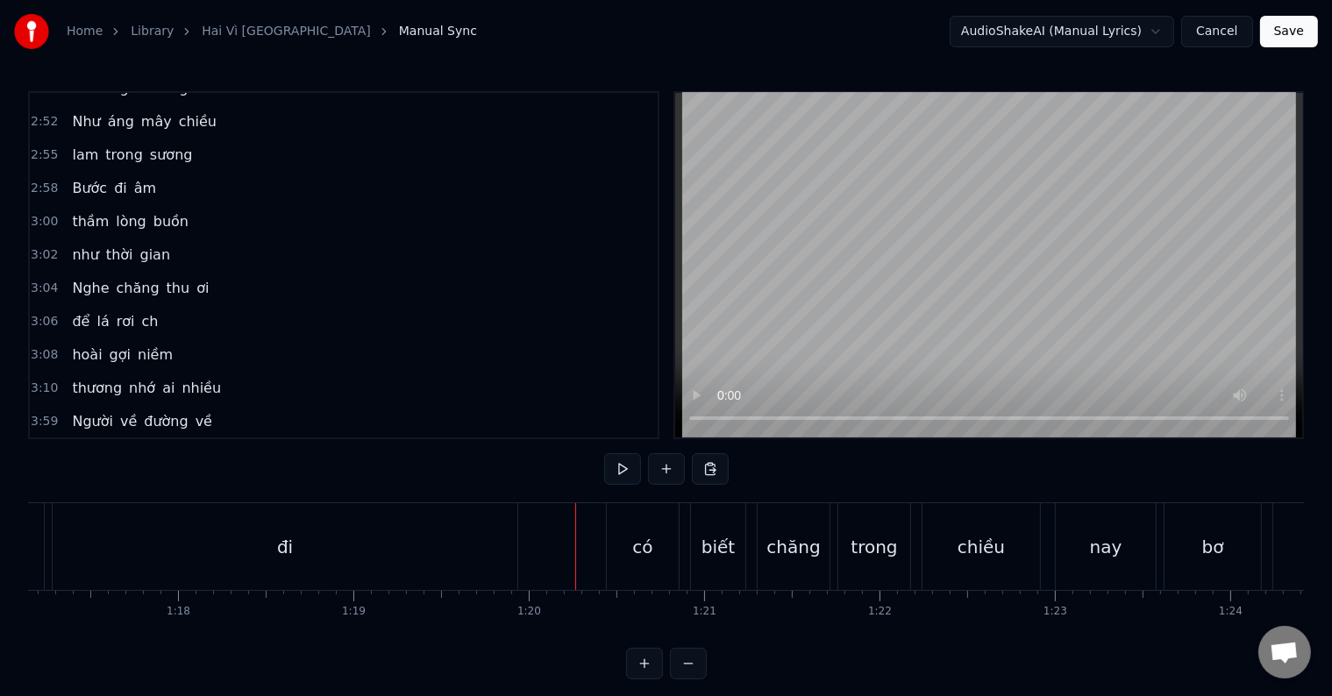
click at [296, 544] on div "đi" at bounding box center [285, 546] width 465 height 87
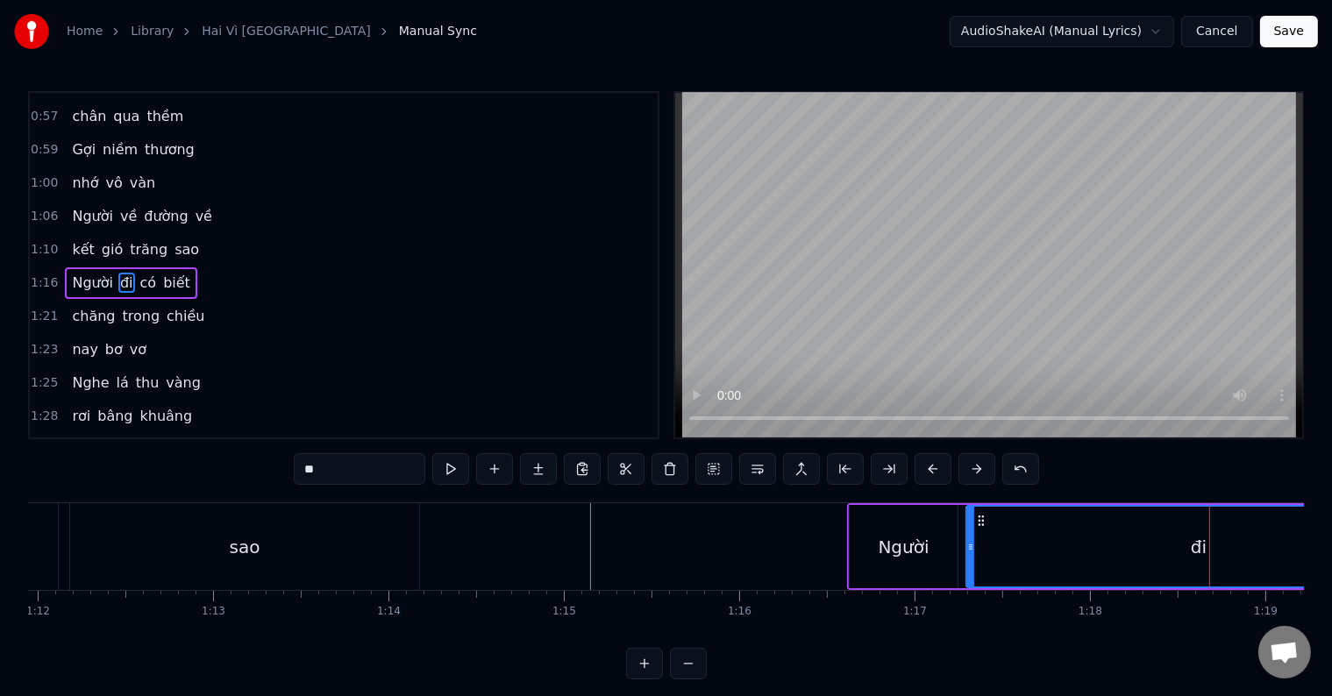
scroll to position [0, 12693]
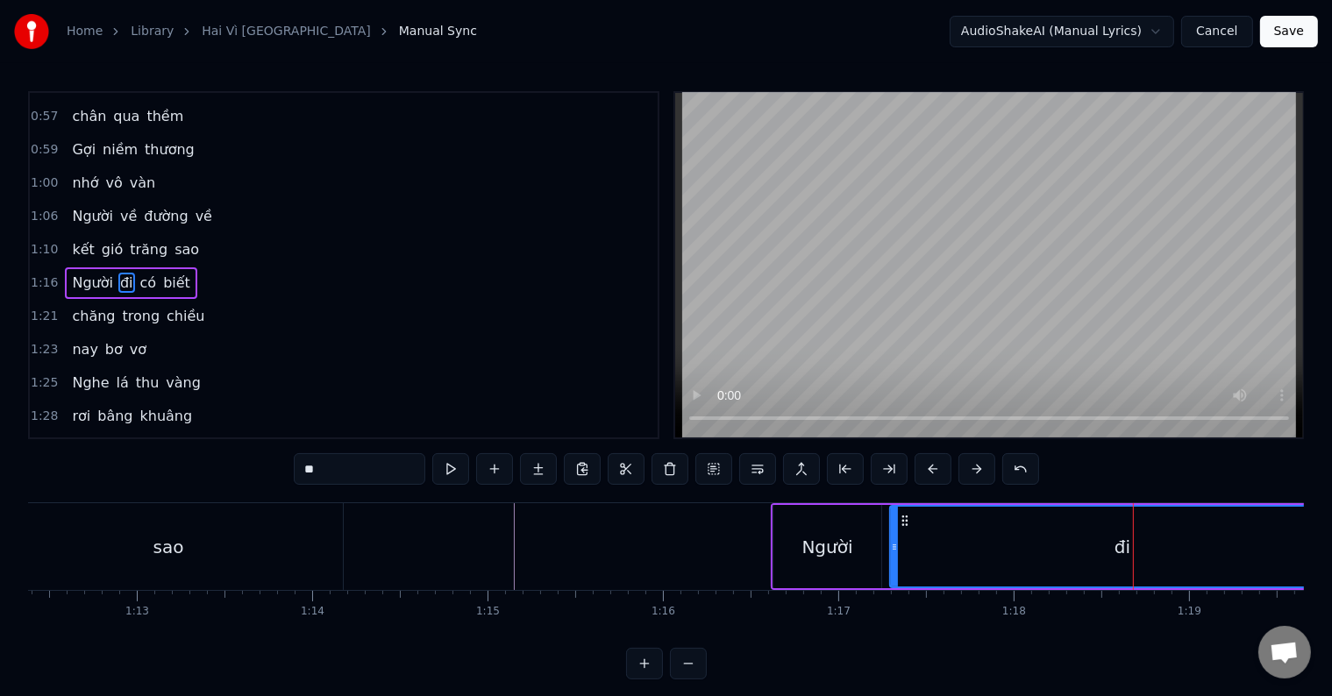
click at [806, 551] on div "Người" at bounding box center [827, 547] width 51 height 26
type input "*****"
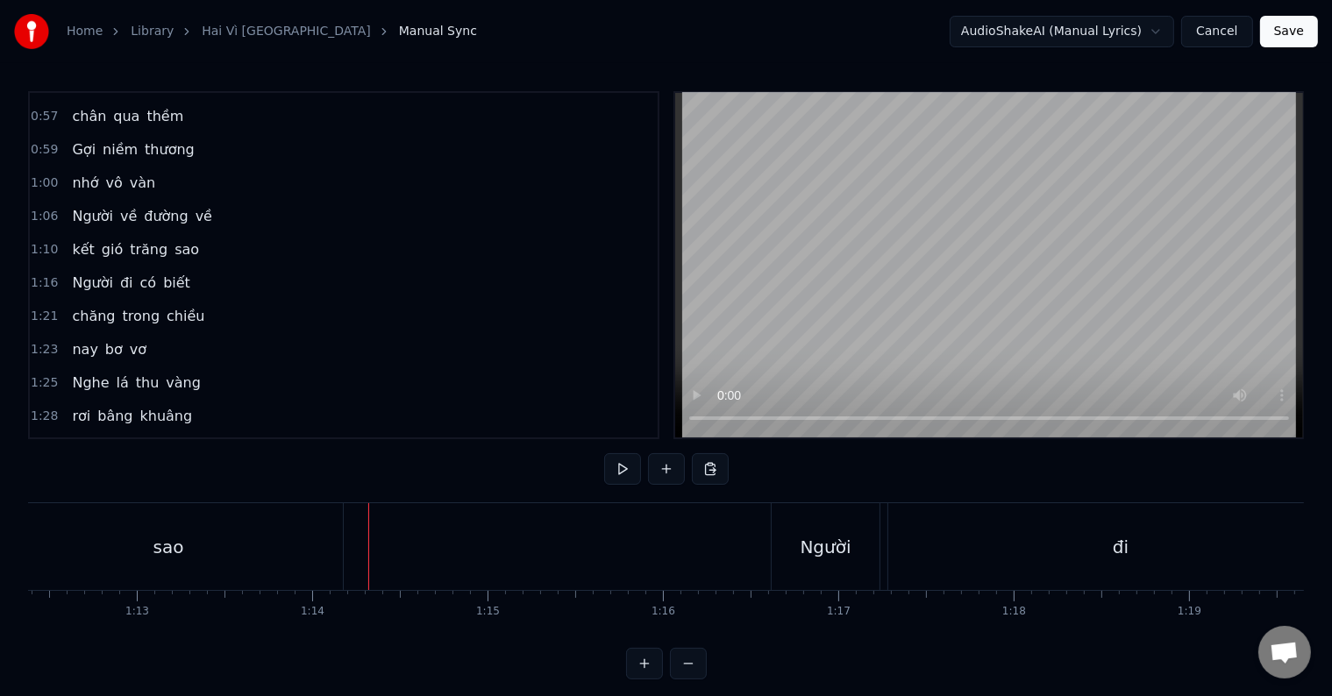
click at [368, 541] on div at bounding box center [368, 546] width 1 height 87
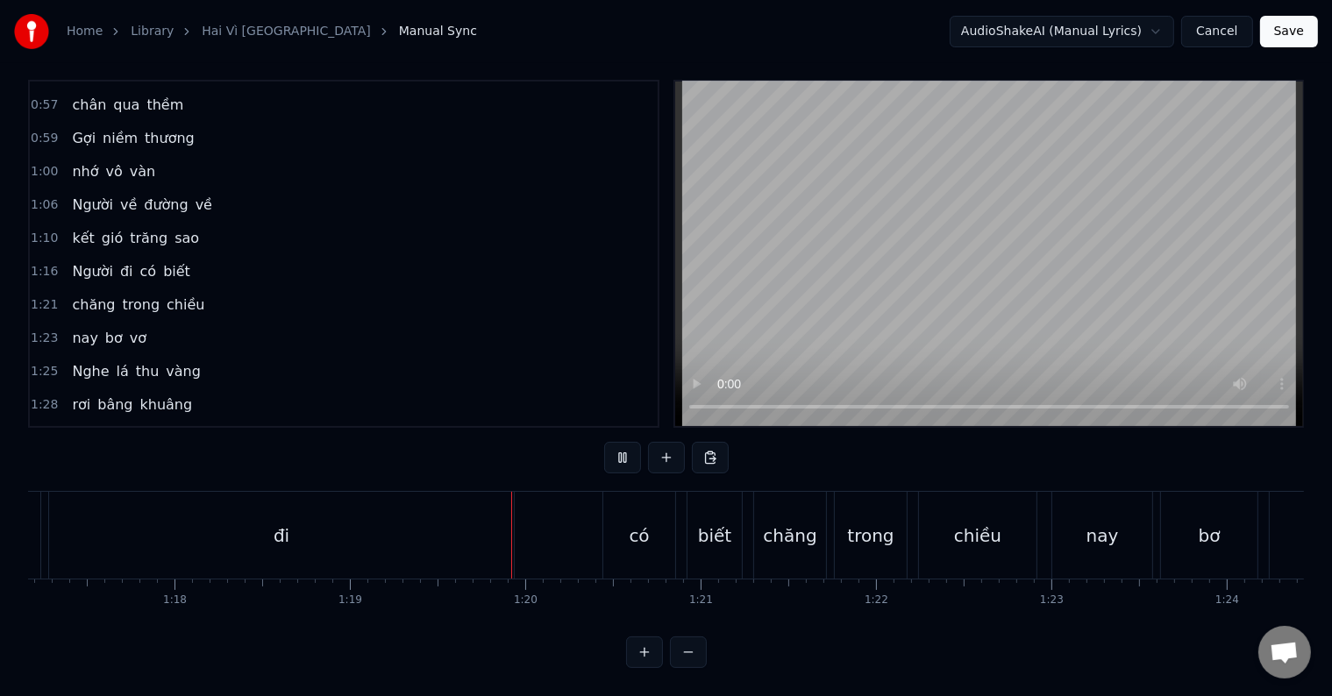
scroll to position [0, 13830]
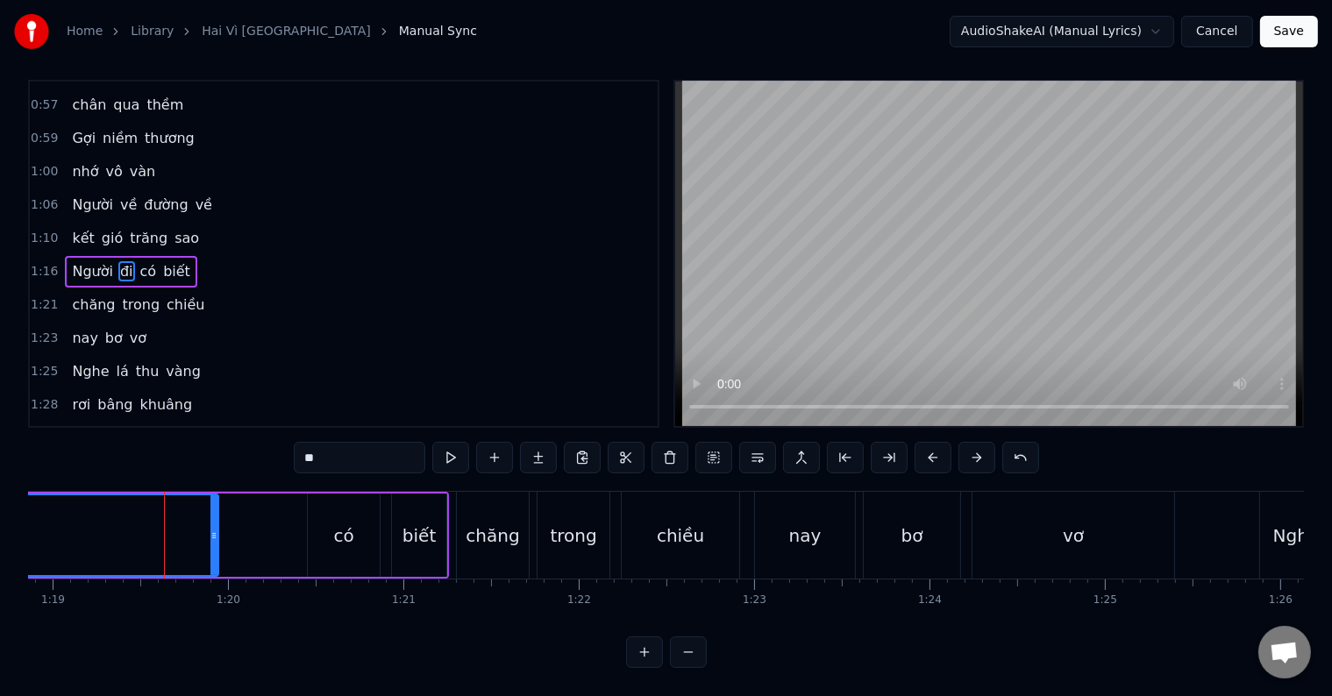
scroll to position [0, 0]
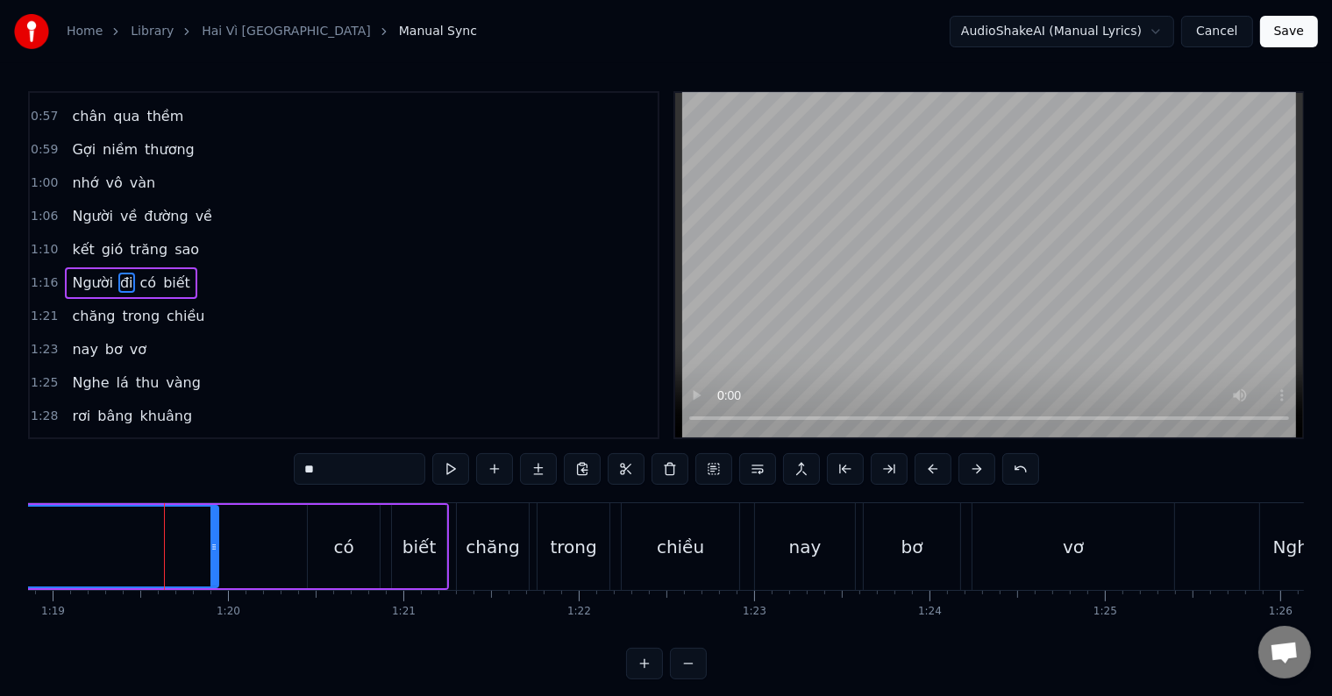
click at [347, 550] on div "có" at bounding box center [343, 547] width 20 height 26
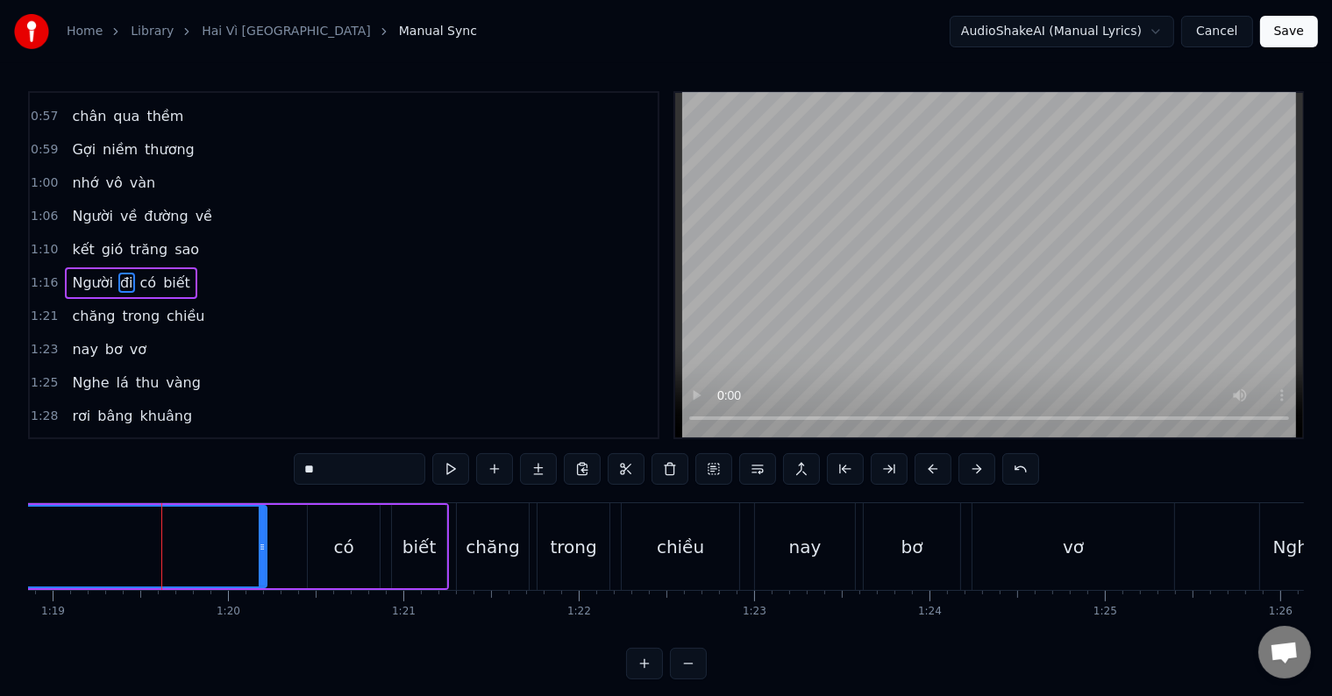
drag, startPoint x: 214, startPoint y: 547, endPoint x: 263, endPoint y: 551, distance: 49.2
click at [263, 551] on icon at bounding box center [262, 547] width 7 height 14
click at [189, 549] on div "đi" at bounding box center [10, 547] width 512 height 80
click at [61, 532] on div "đi" at bounding box center [10, 547] width 512 height 80
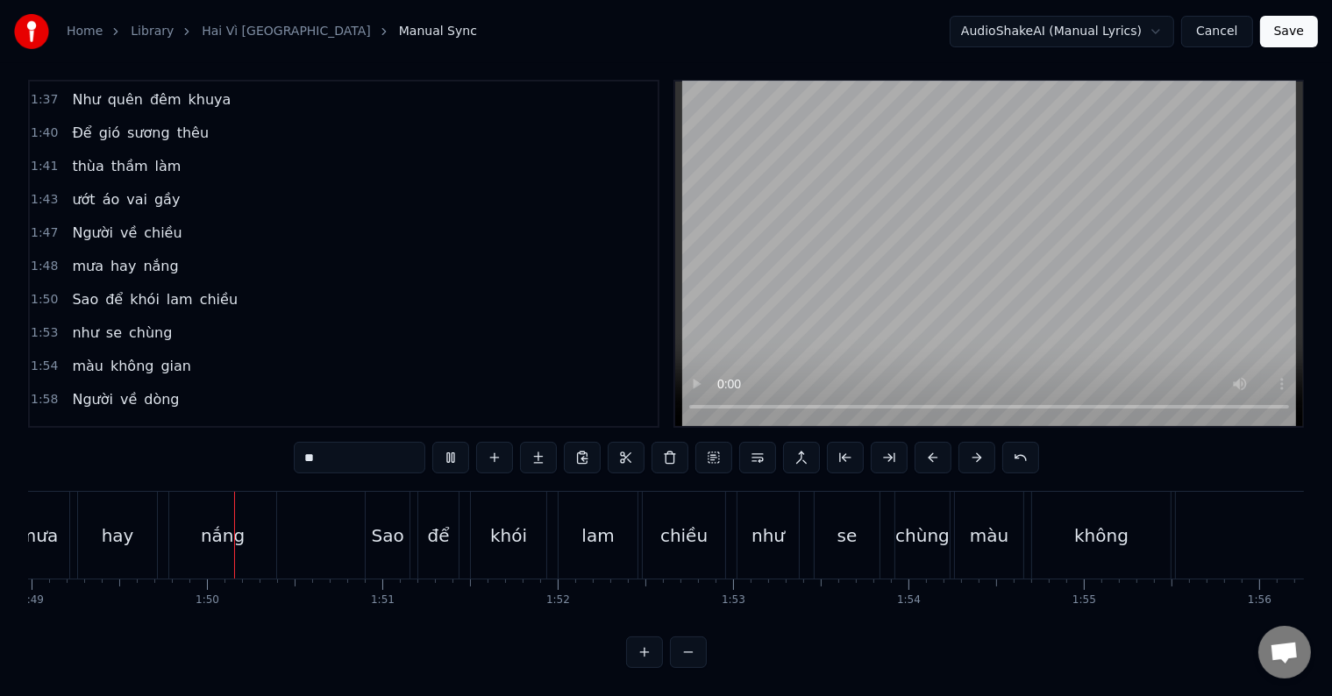
scroll to position [0, 19115]
click at [81, 323] on span "như" at bounding box center [85, 333] width 30 height 20
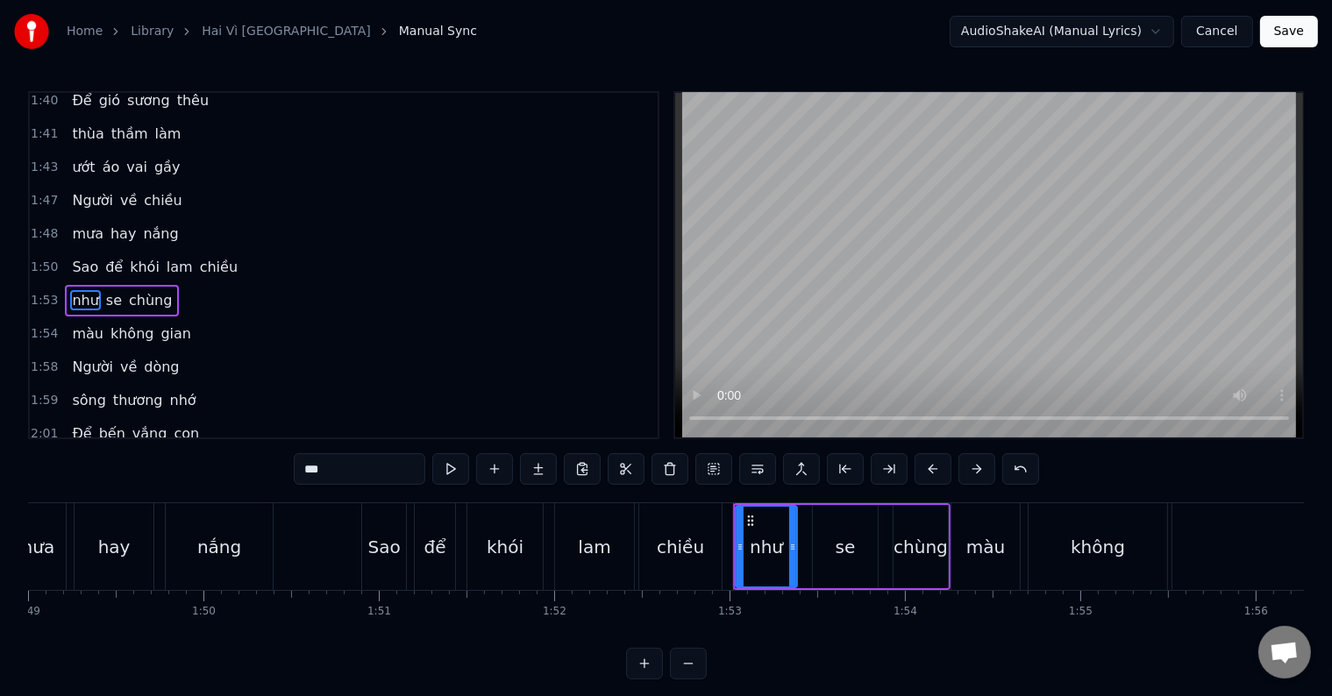
scroll to position [844, 0]
click at [756, 558] on div "như" at bounding box center [766, 547] width 33 height 26
click at [681, 556] on div "chiều" at bounding box center [680, 547] width 47 height 26
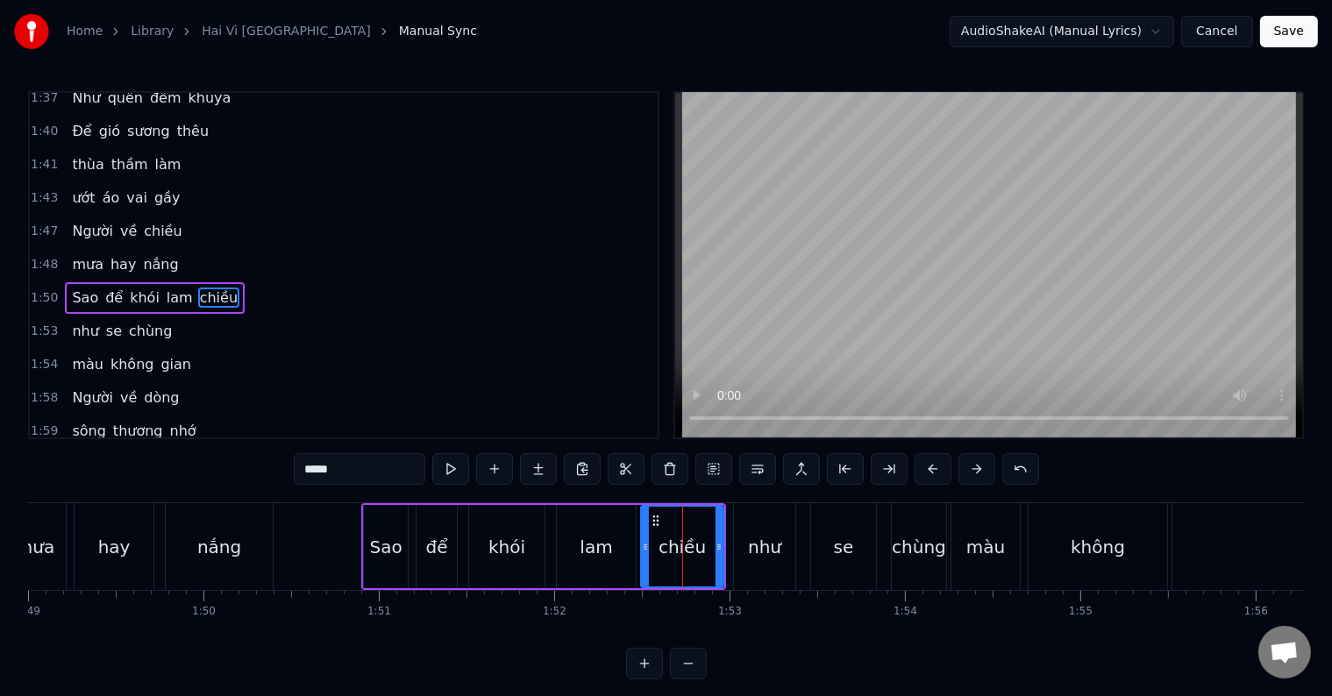
type input "***"
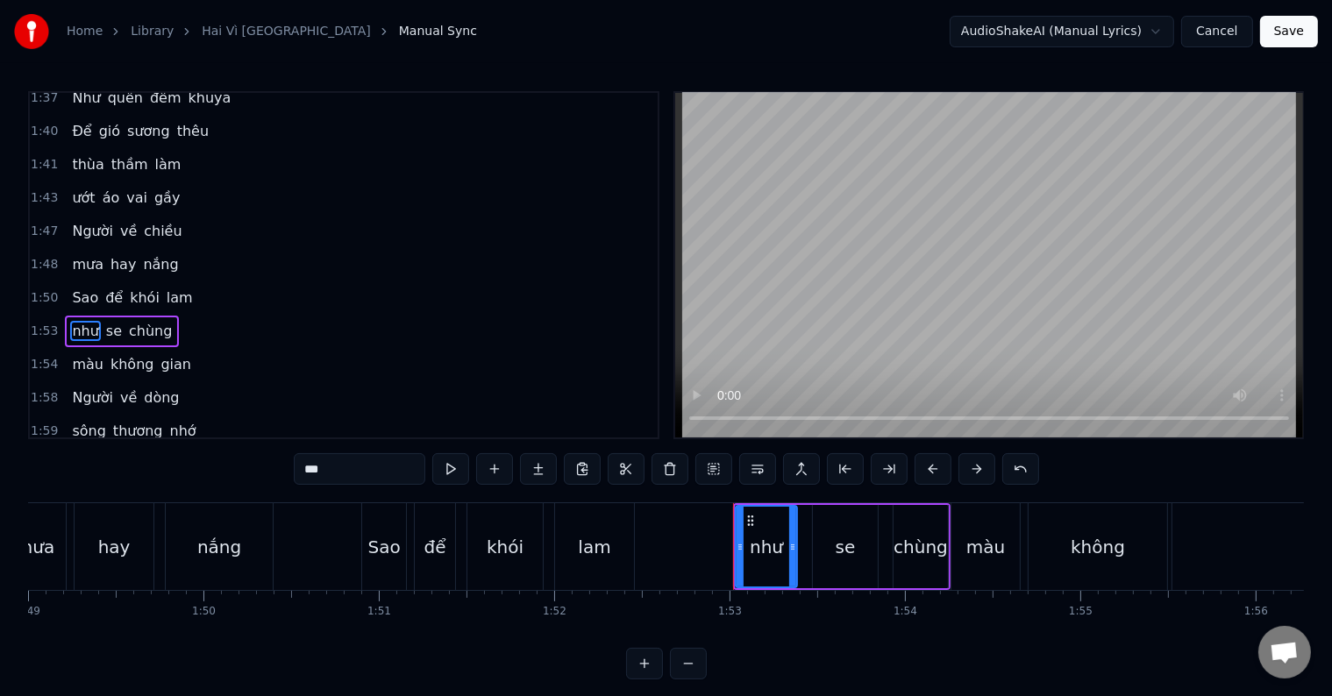
scroll to position [844, 0]
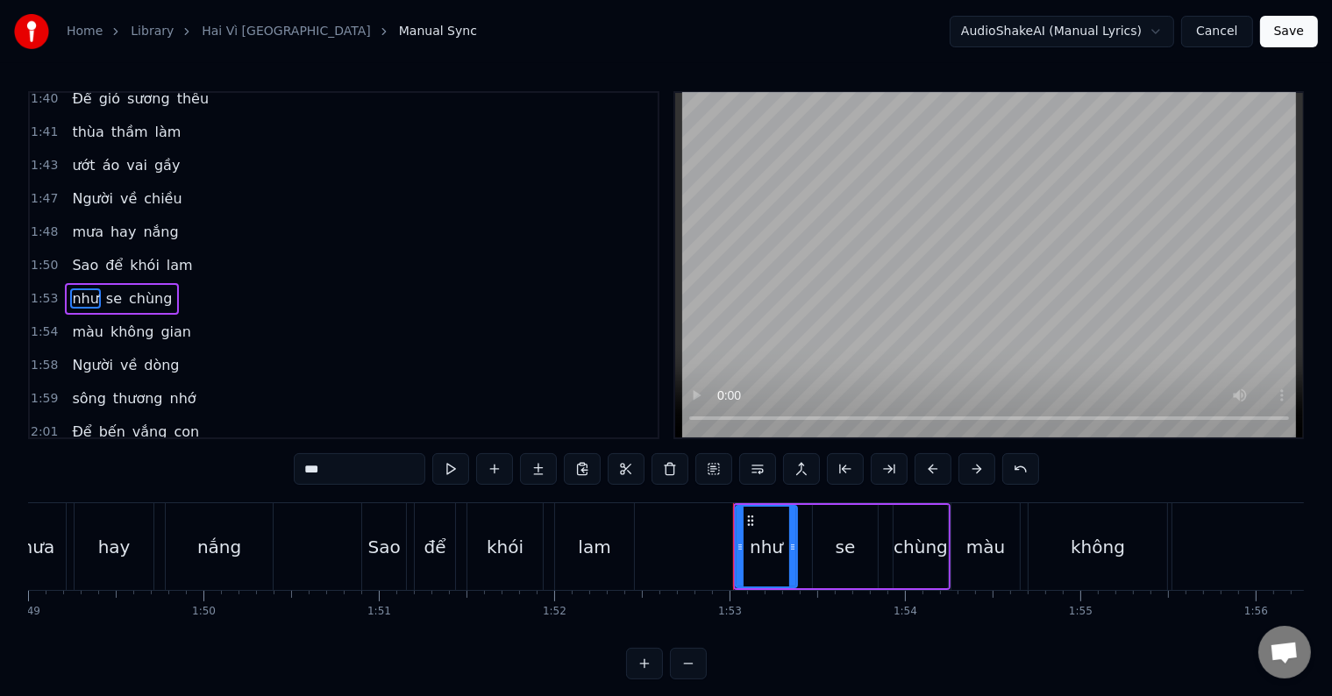
click at [758, 551] on div "như" at bounding box center [766, 547] width 33 height 26
click at [751, 518] on icon at bounding box center [751, 521] width 14 height 14
click at [495, 471] on button at bounding box center [494, 469] width 37 height 32
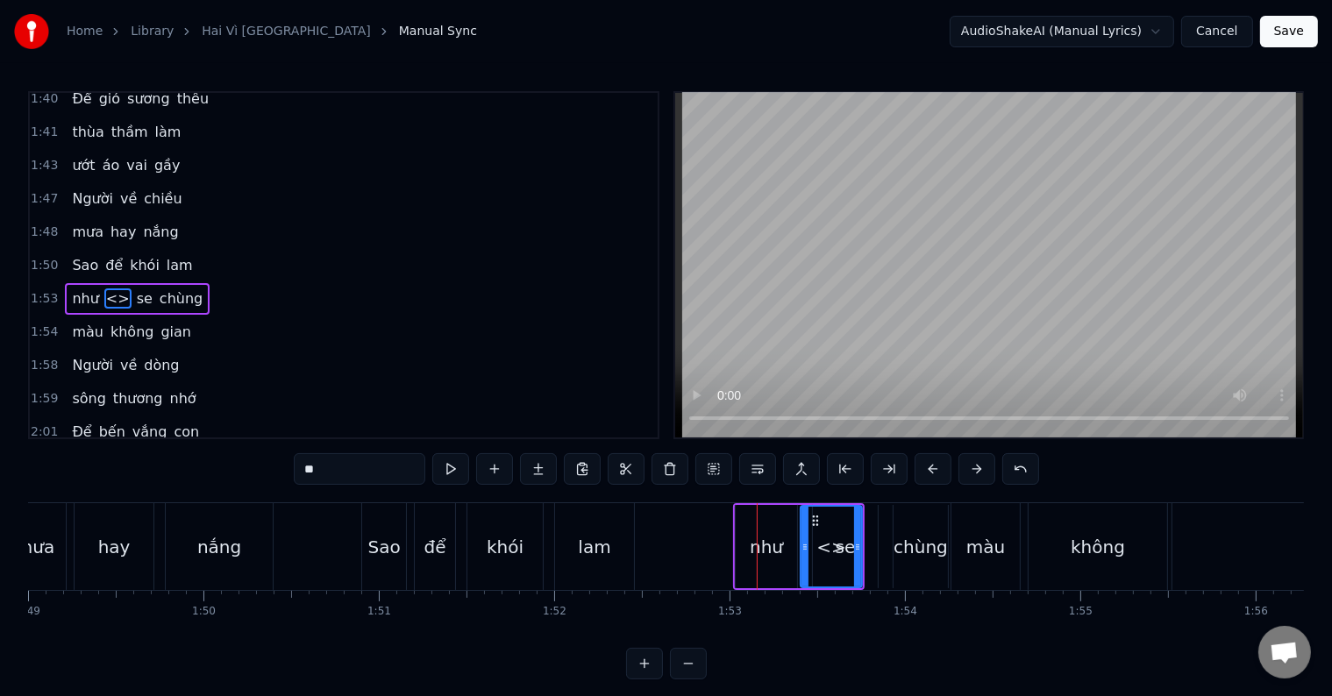
click at [757, 541] on div at bounding box center [757, 546] width 1 height 87
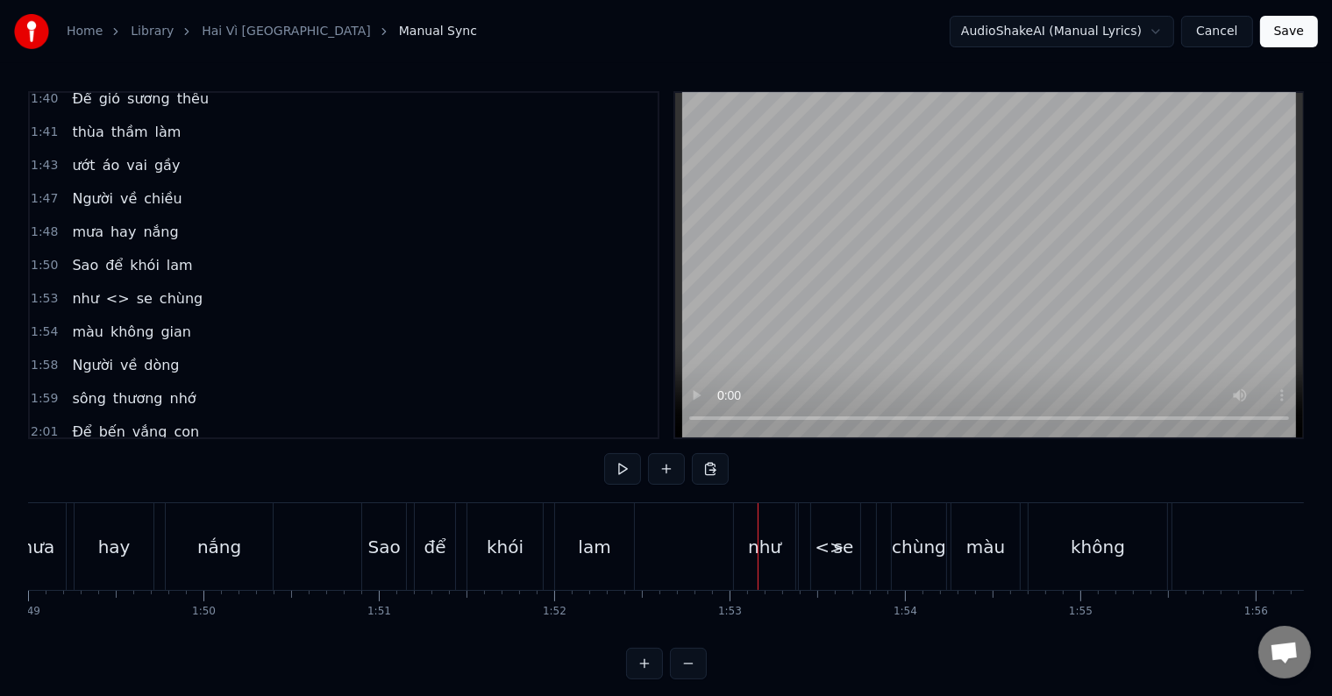
click at [774, 545] on div "như" at bounding box center [764, 547] width 33 height 26
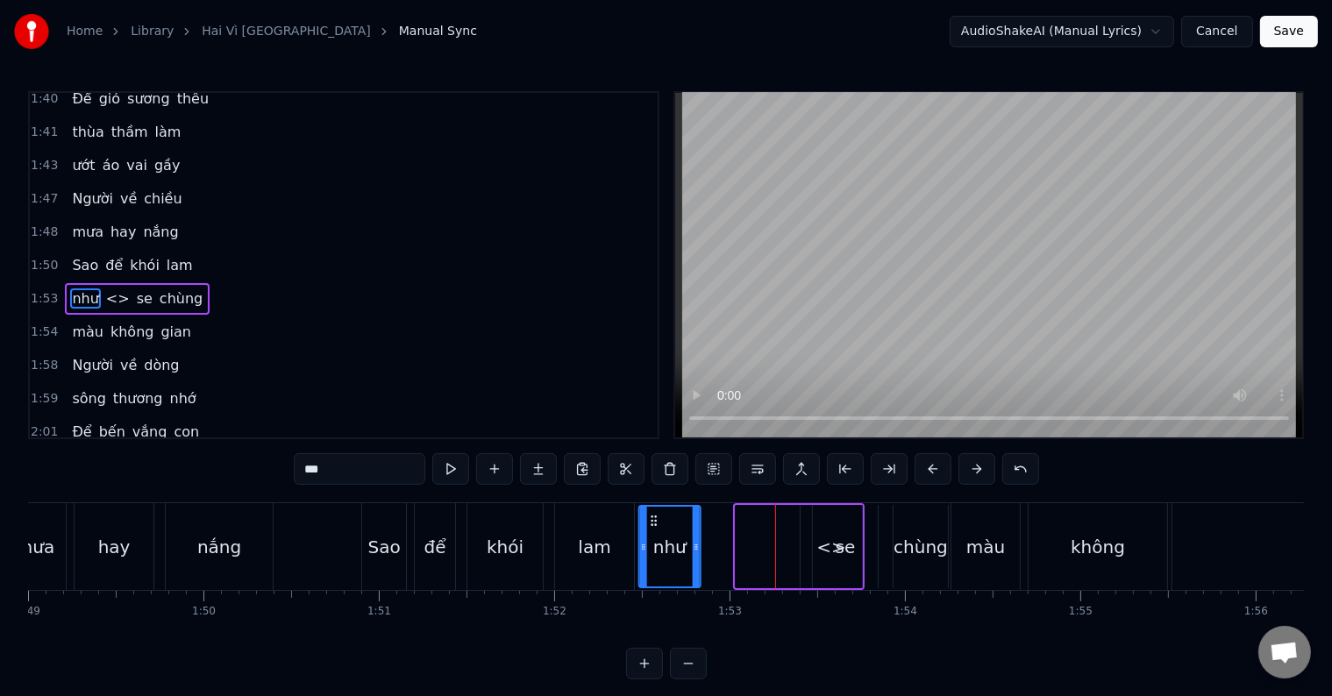
drag, startPoint x: 749, startPoint y: 519, endPoint x: 652, endPoint y: 516, distance: 96.5
click at [652, 516] on icon at bounding box center [654, 521] width 14 height 14
click at [104, 288] on span "<>" at bounding box center [117, 298] width 27 height 20
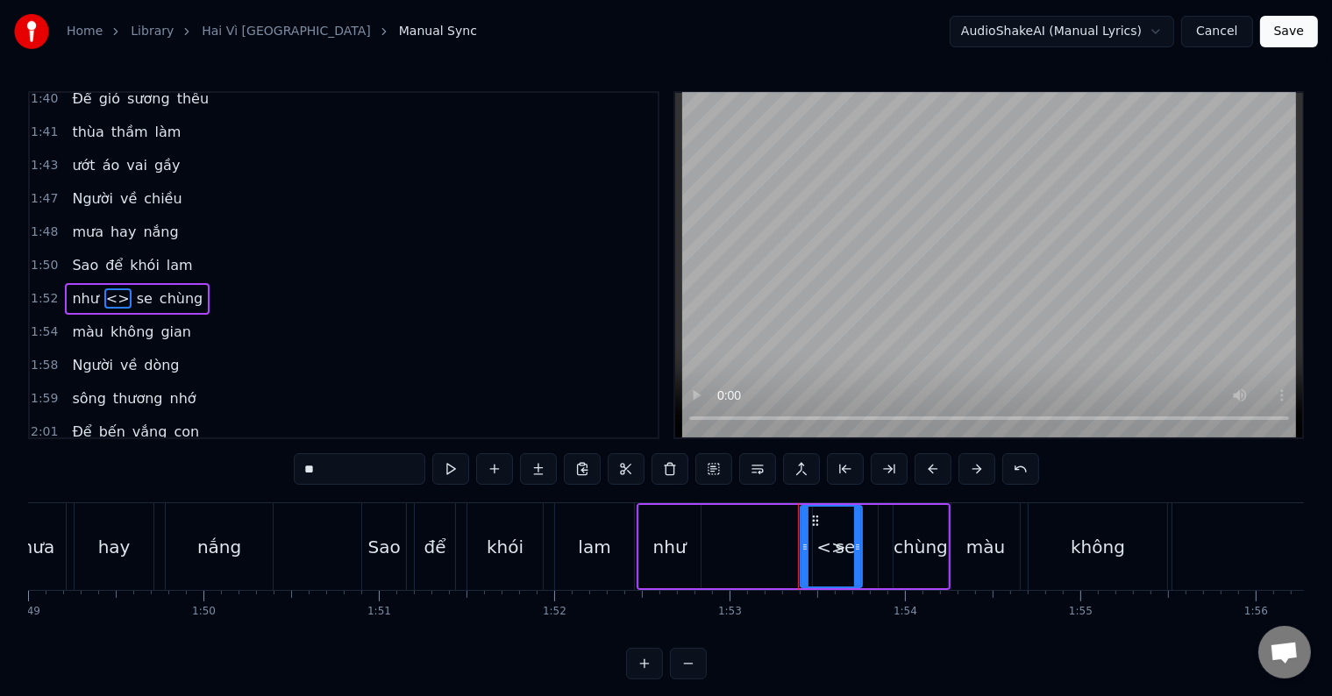
click at [82, 288] on span "như" at bounding box center [85, 298] width 30 height 20
type input "***"
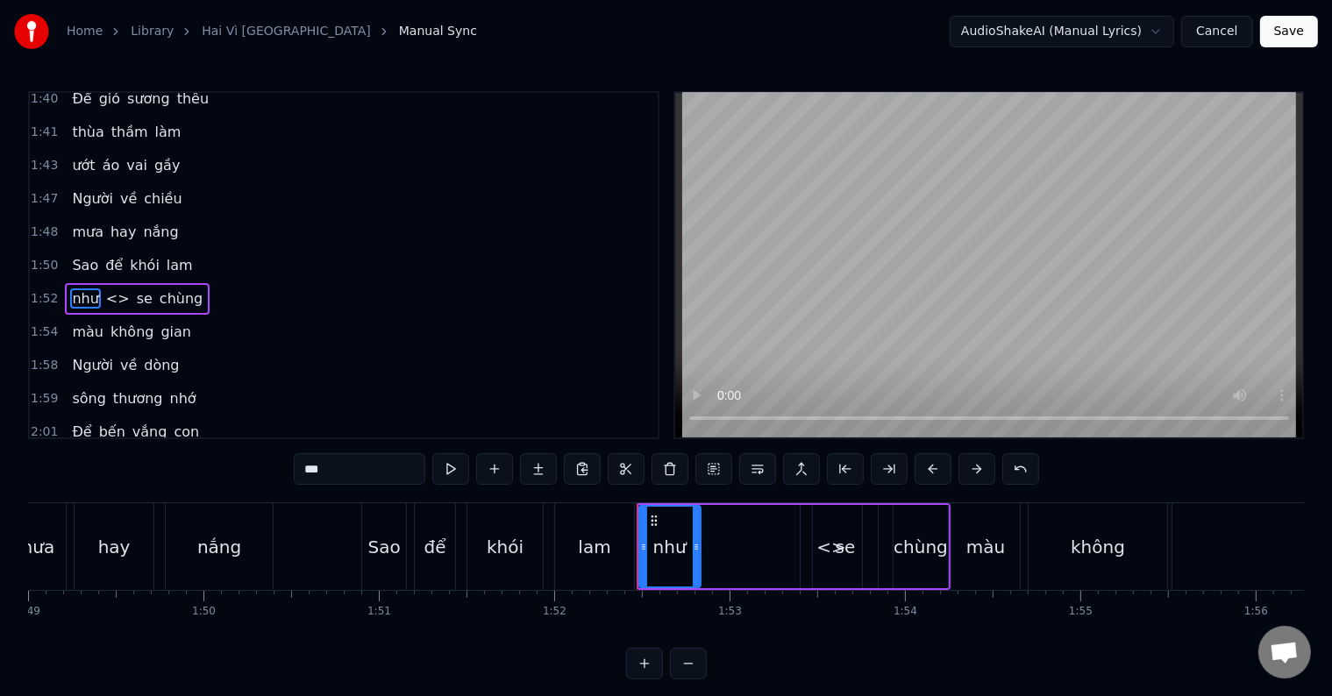
drag, startPoint x: 351, startPoint y: 466, endPoint x: 279, endPoint y: 468, distance: 71.9
click at [279, 468] on div "0:22 Người về một mùa 0:27 thu gió heo may 0:33 Về đâu có nhớ 0:38 chăng những …" at bounding box center [666, 385] width 1276 height 588
click at [116, 288] on span "<>" at bounding box center [129, 298] width 27 height 20
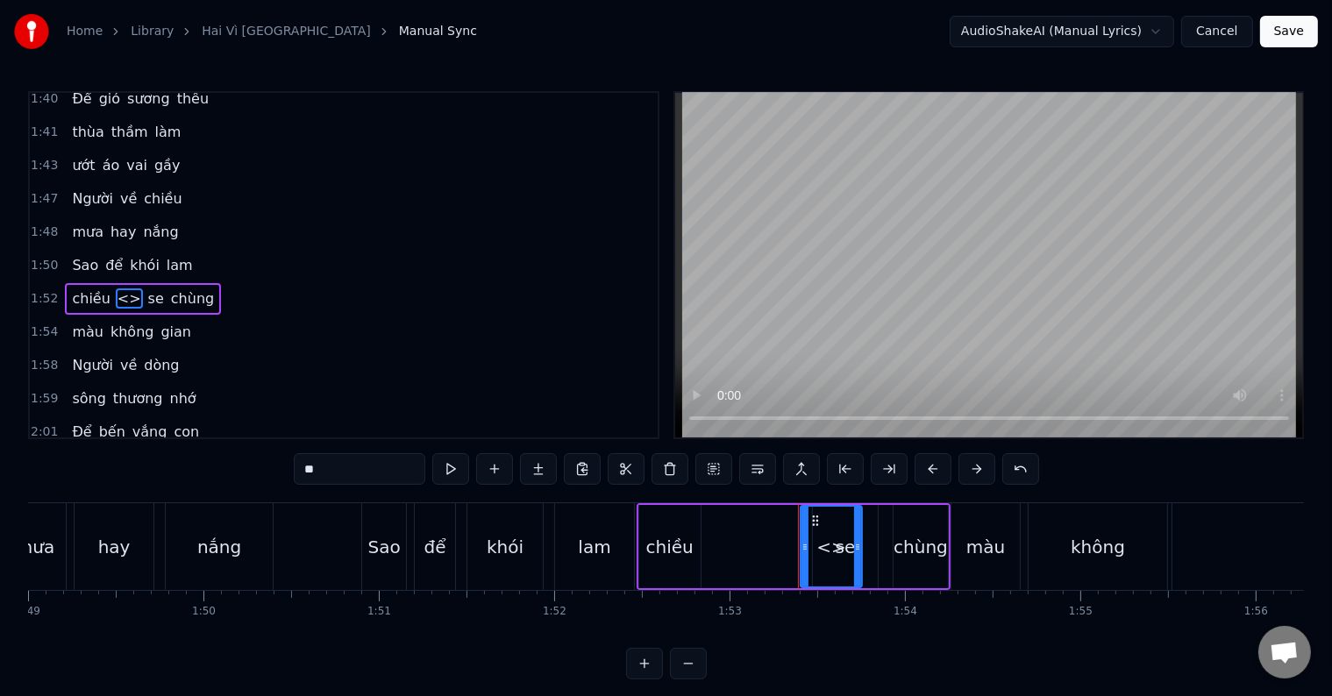
drag, startPoint x: 340, startPoint y: 464, endPoint x: 260, endPoint y: 464, distance: 80.7
click at [260, 464] on div "0:22 Người về một mùa 0:27 thu gió heo may 0:33 Về đâu có nhớ 0:38 chăng những …" at bounding box center [666, 385] width 1276 height 588
type input "*"
type input "***"
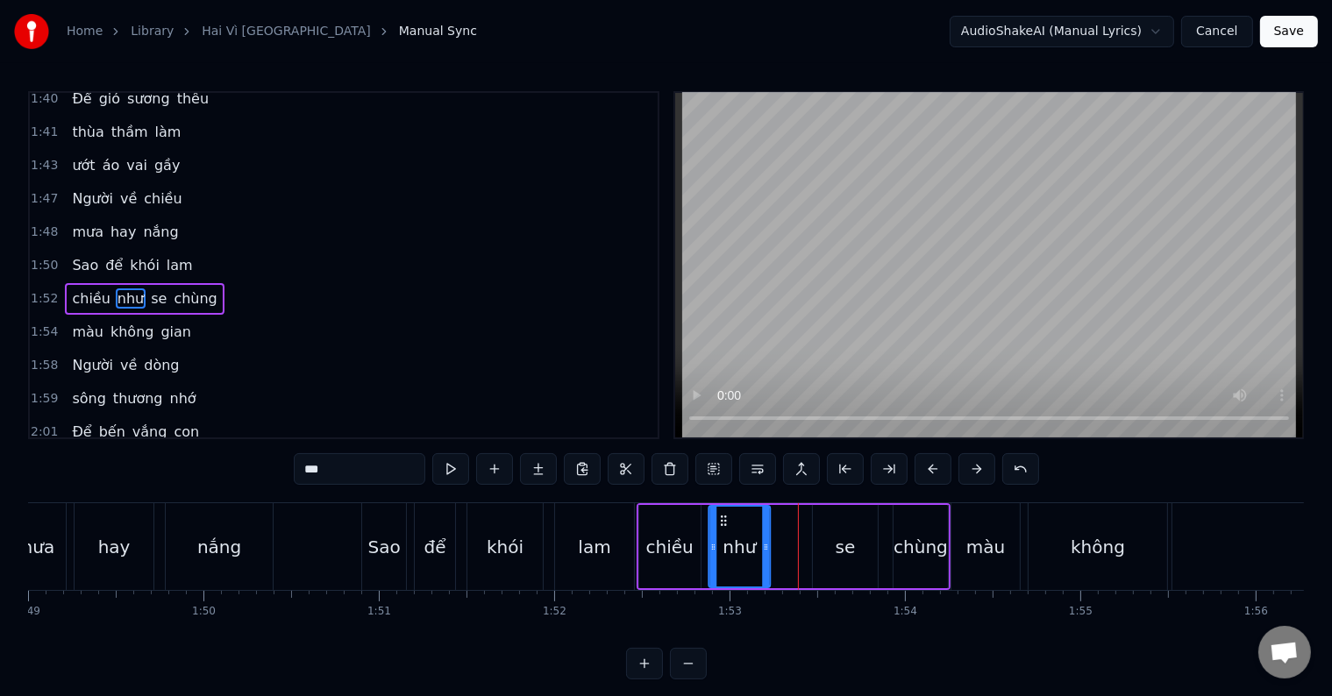
drag, startPoint x: 815, startPoint y: 520, endPoint x: 723, endPoint y: 523, distance: 92.1
click at [723, 523] on icon at bounding box center [723, 521] width 14 height 14
click at [798, 560] on div at bounding box center [798, 546] width 1 height 87
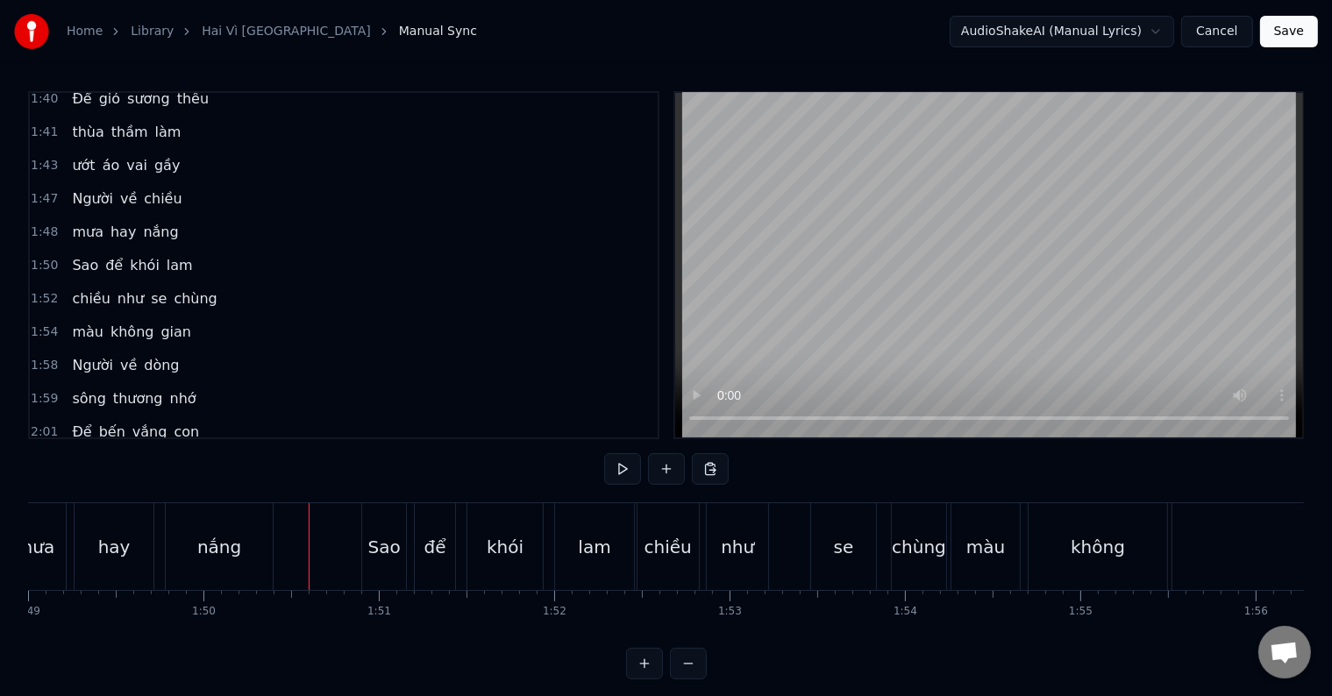
scroll to position [26, 0]
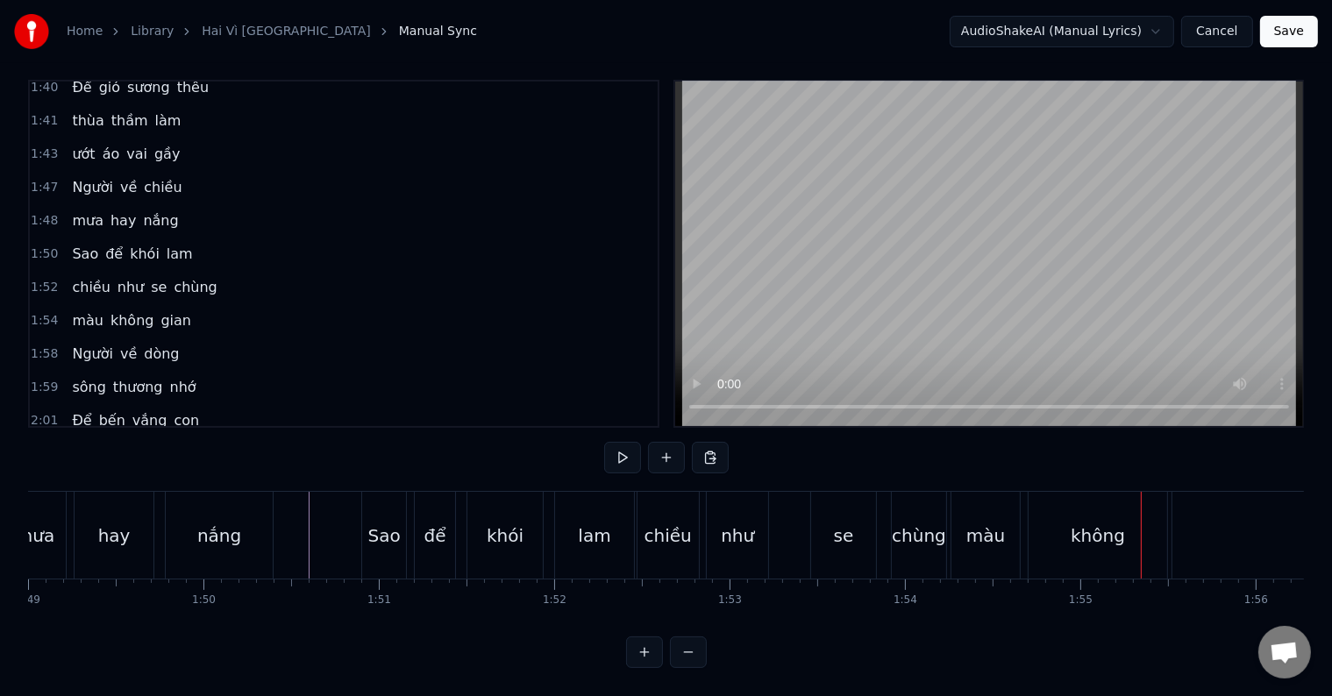
click at [103, 541] on div "hay" at bounding box center [114, 535] width 79 height 87
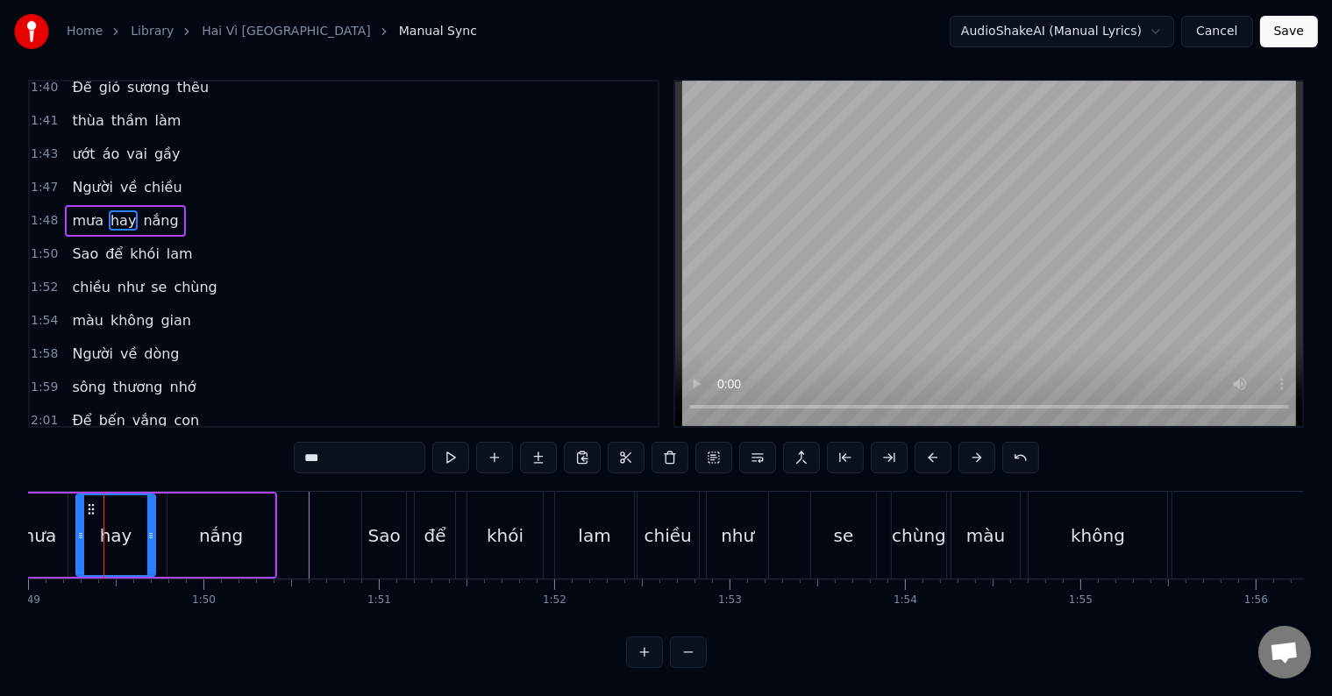
scroll to position [1, 0]
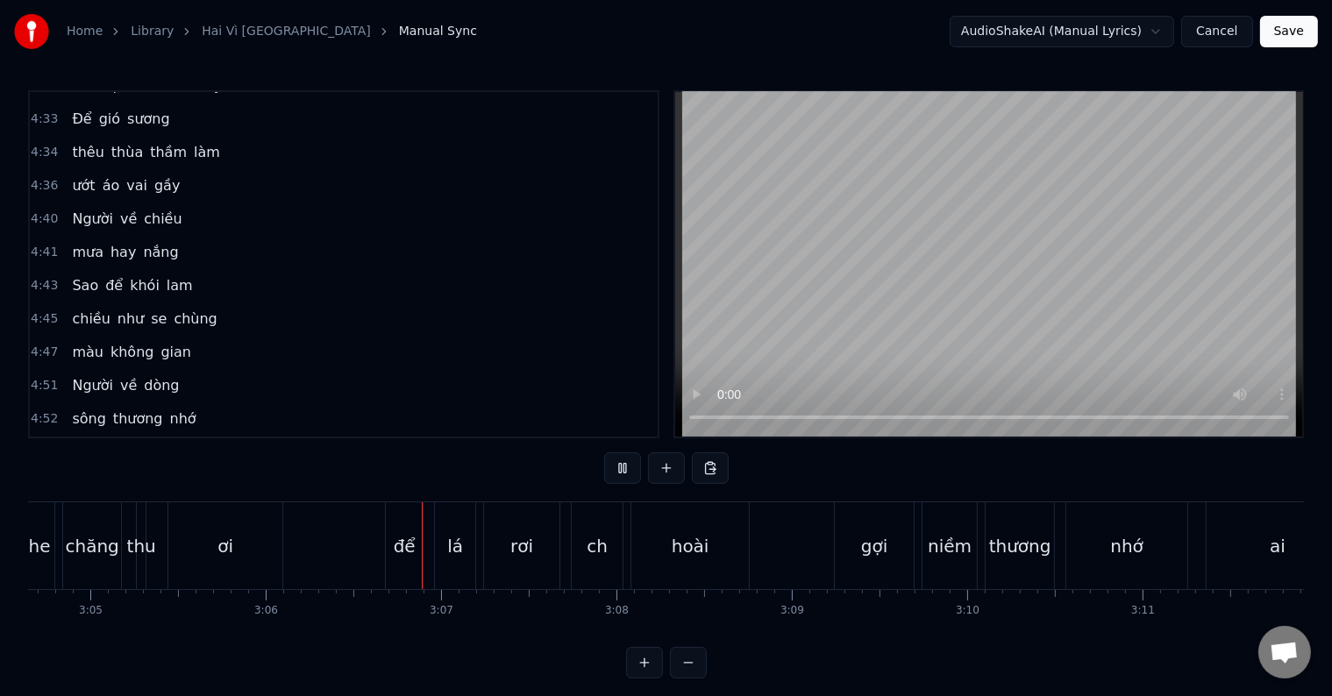
scroll to position [0, 32580]
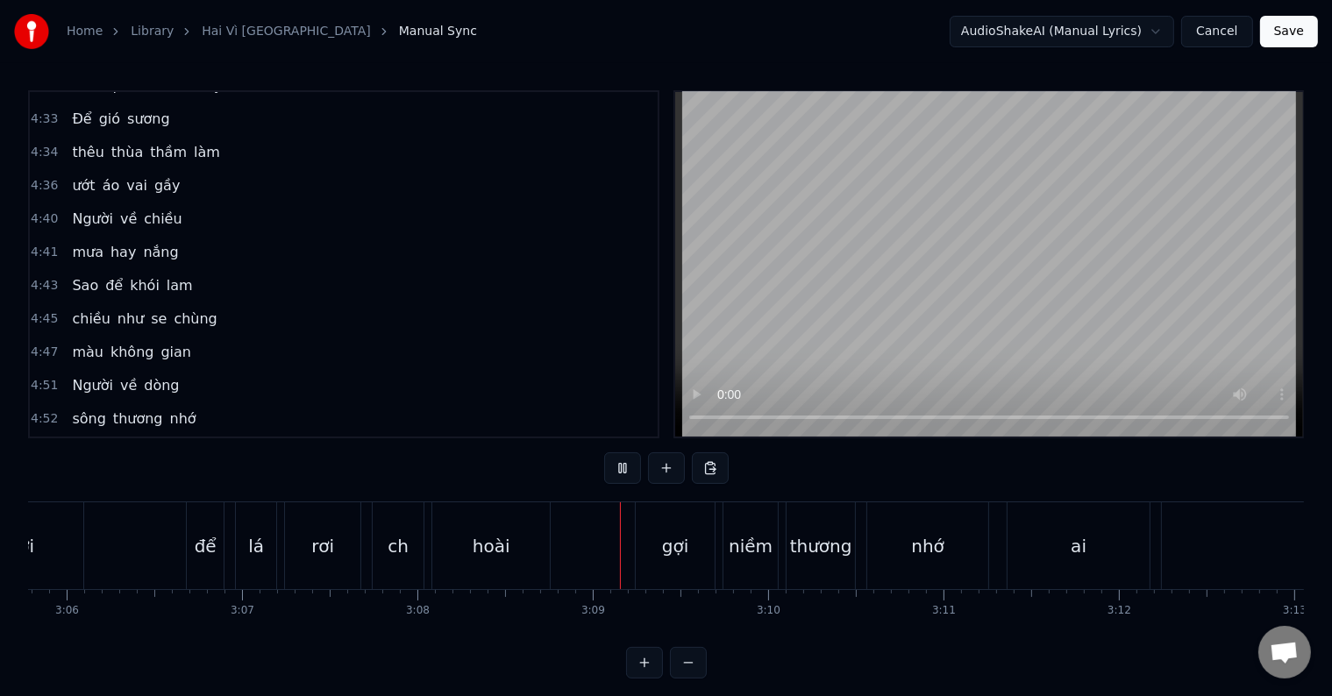
click at [416, 551] on div "ch" at bounding box center [398, 545] width 51 height 87
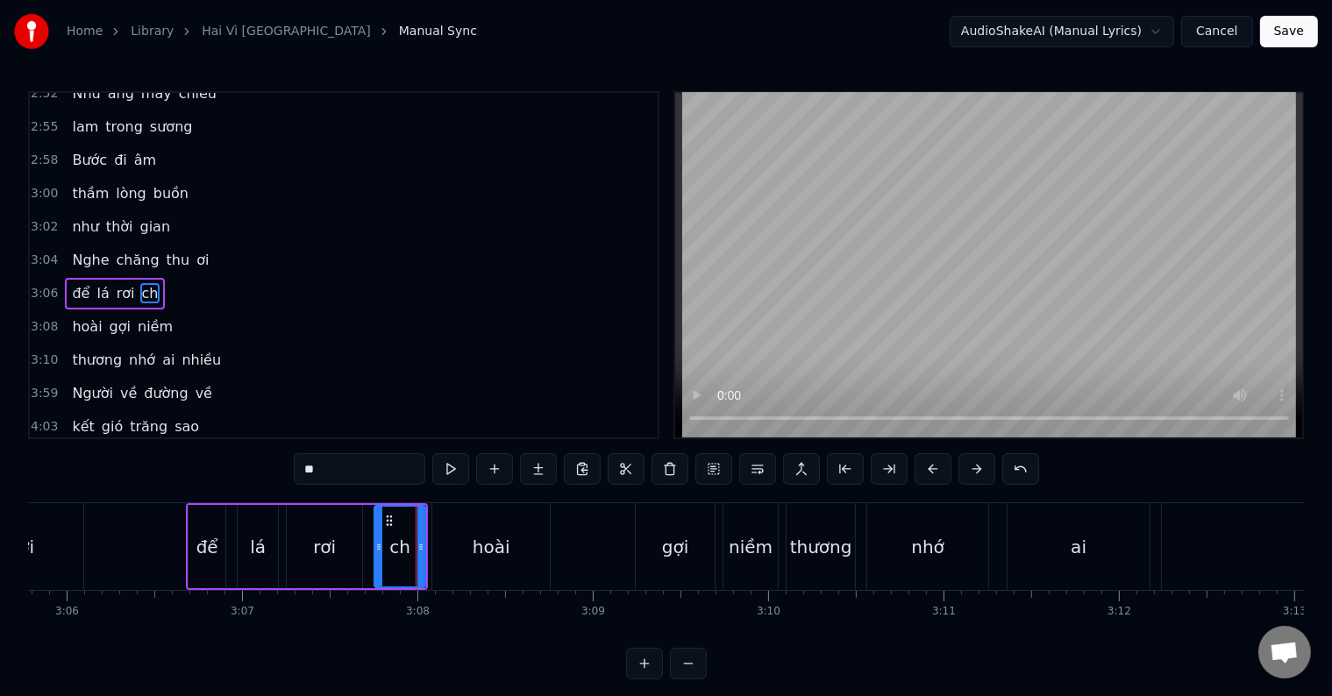
scroll to position [1747, 0]
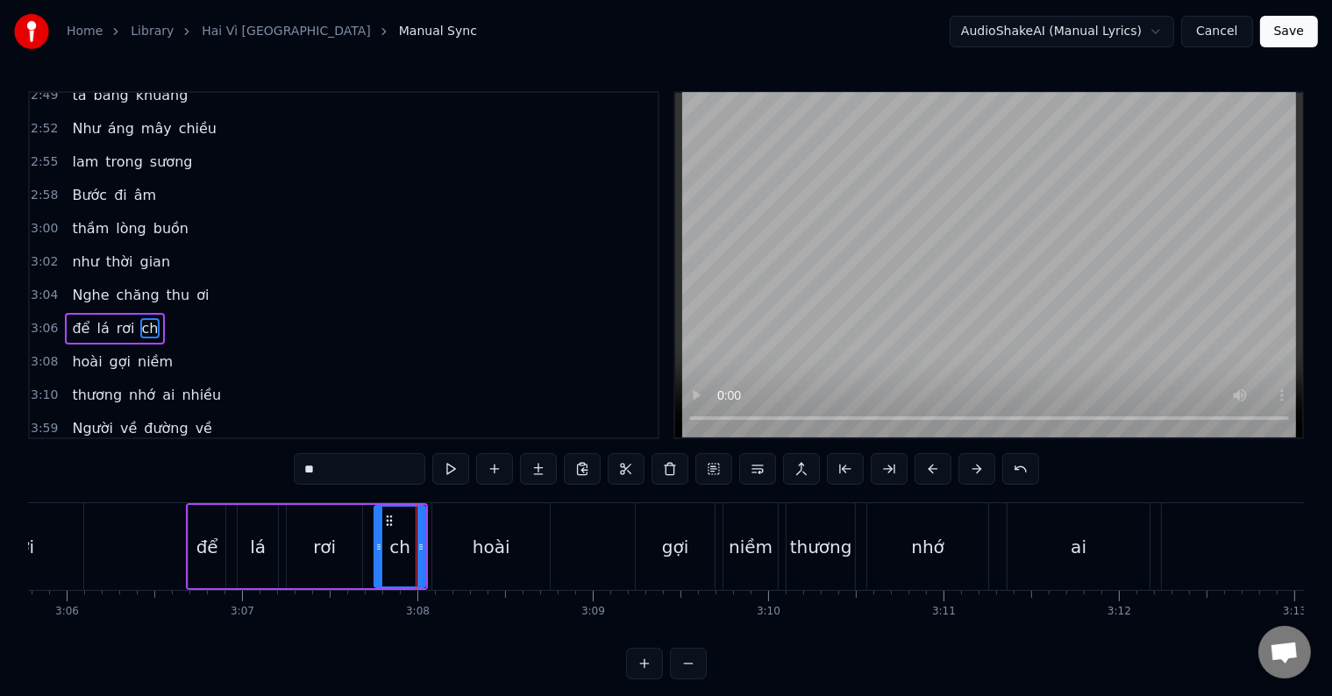
click at [375, 469] on input "**" at bounding box center [360, 469] width 132 height 32
type input "***"
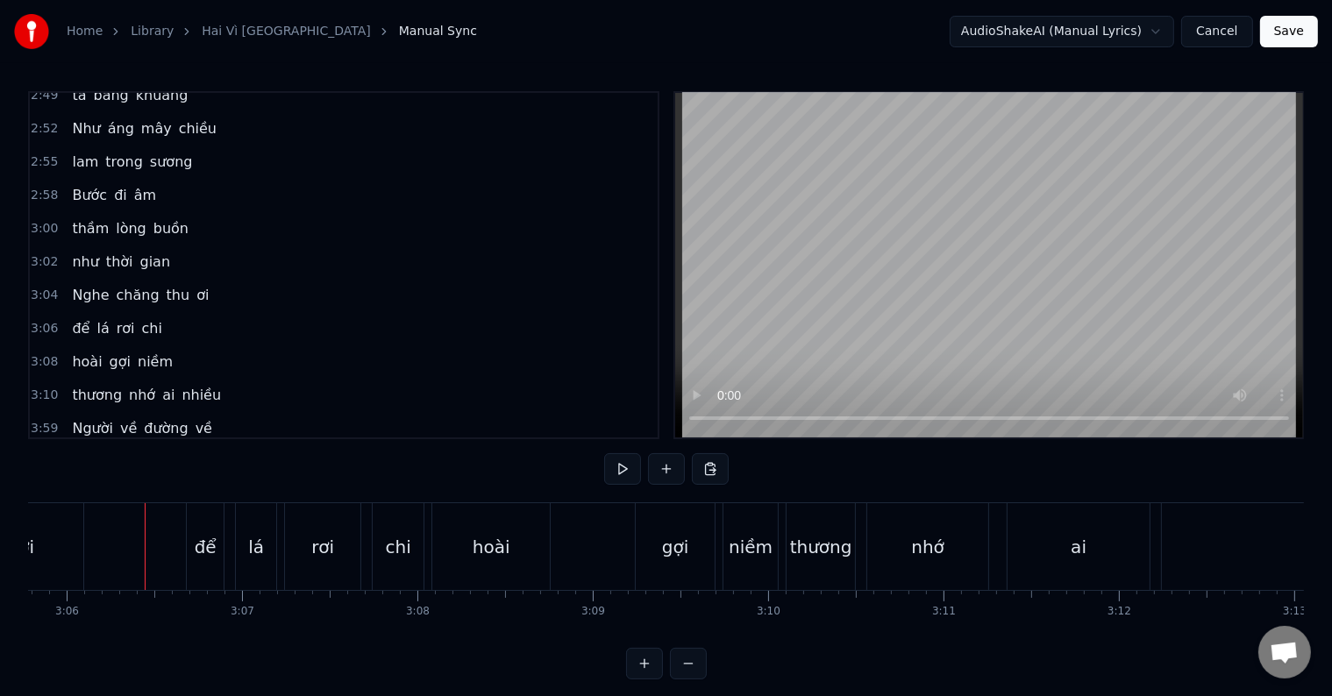
click at [145, 562] on div at bounding box center [145, 546] width 1 height 87
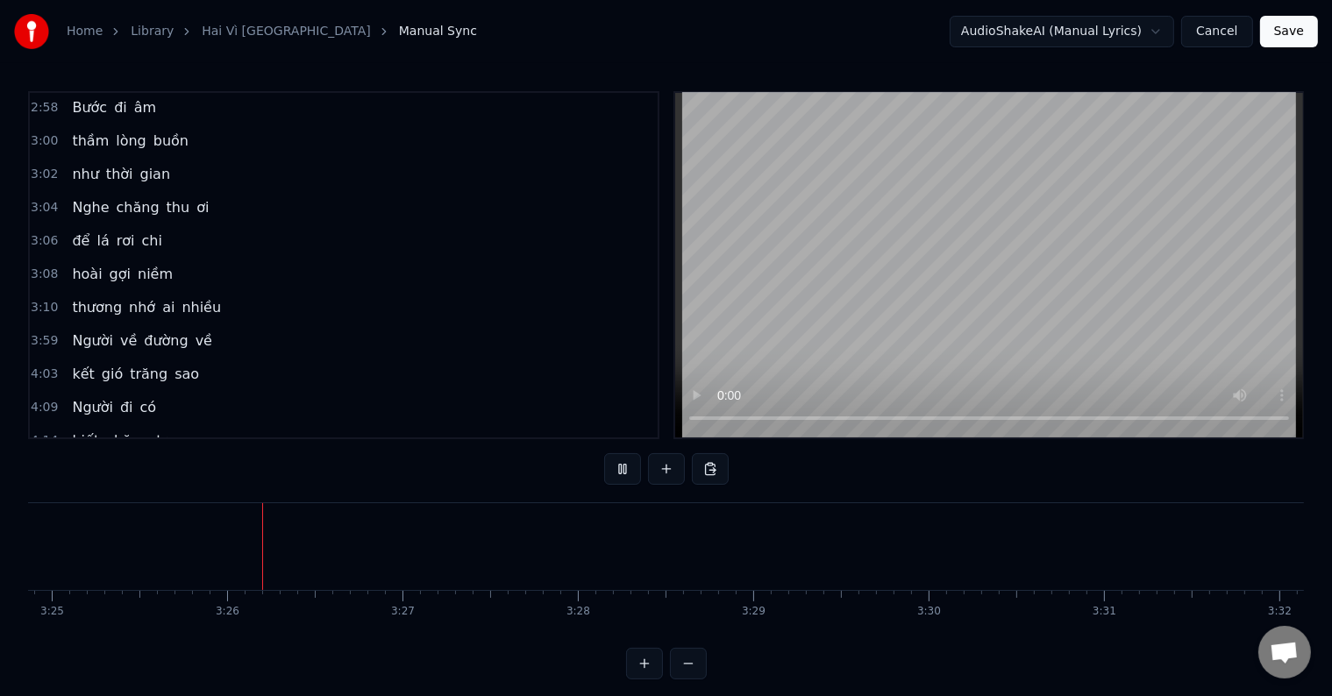
scroll to position [0, 35965]
click at [86, 331] on span "Người" at bounding box center [92, 341] width 45 height 20
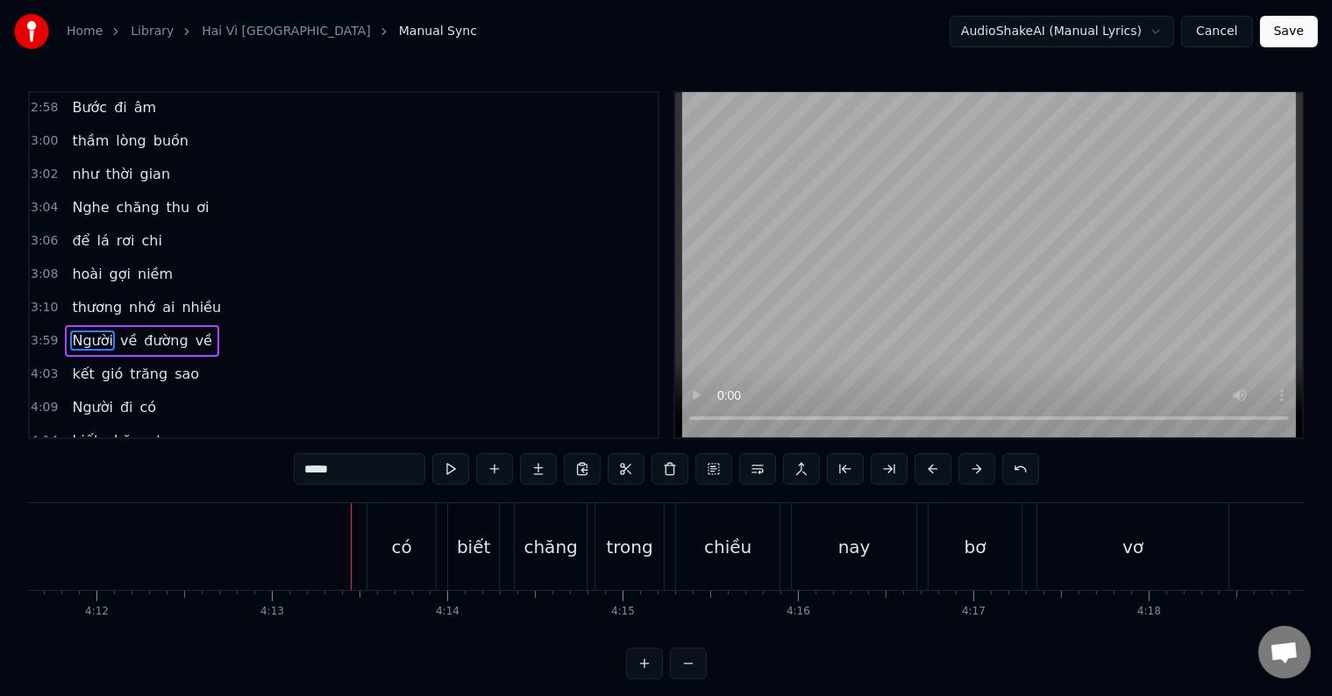
scroll to position [26, 0]
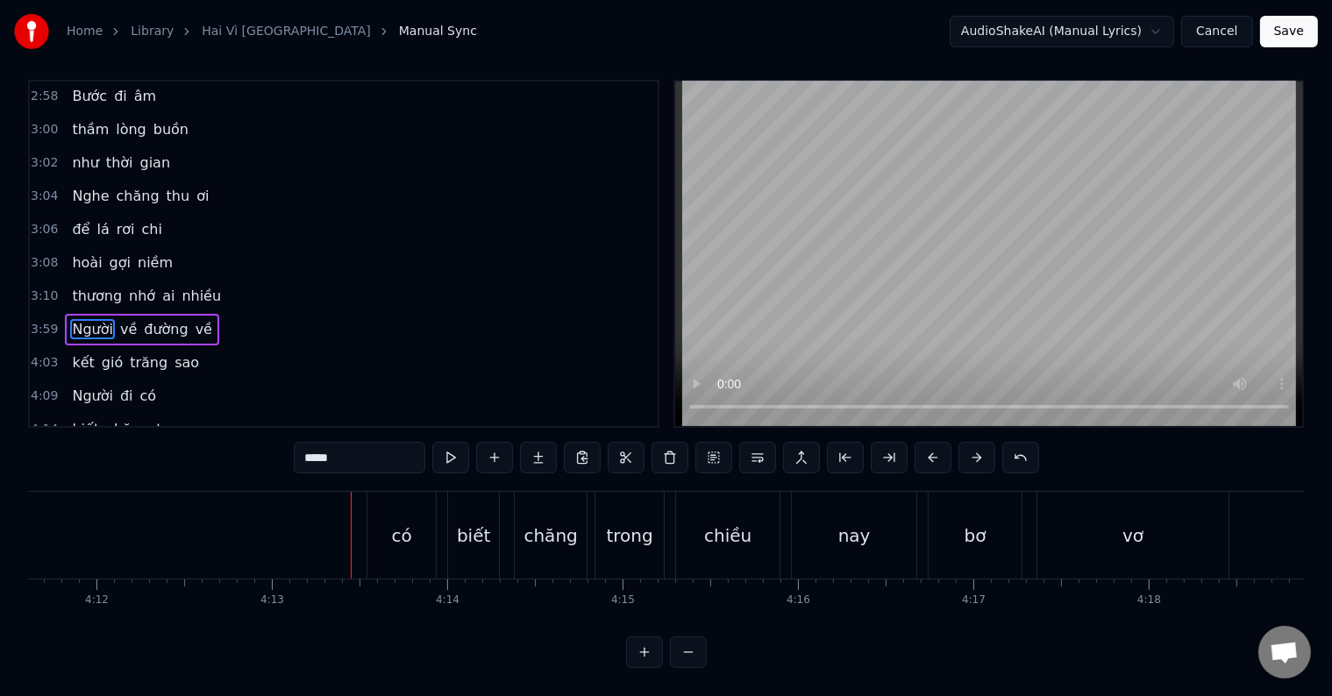
click at [84, 386] on span "Người" at bounding box center [92, 396] width 45 height 20
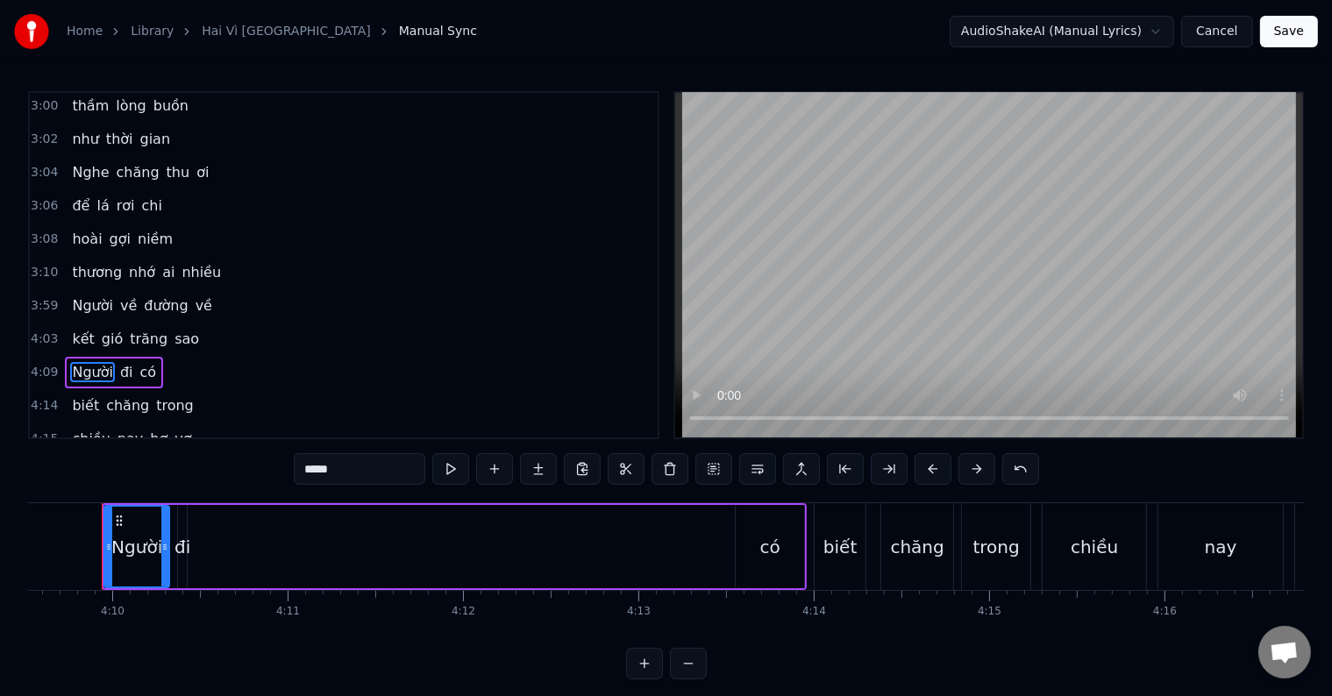
scroll to position [0, 43744]
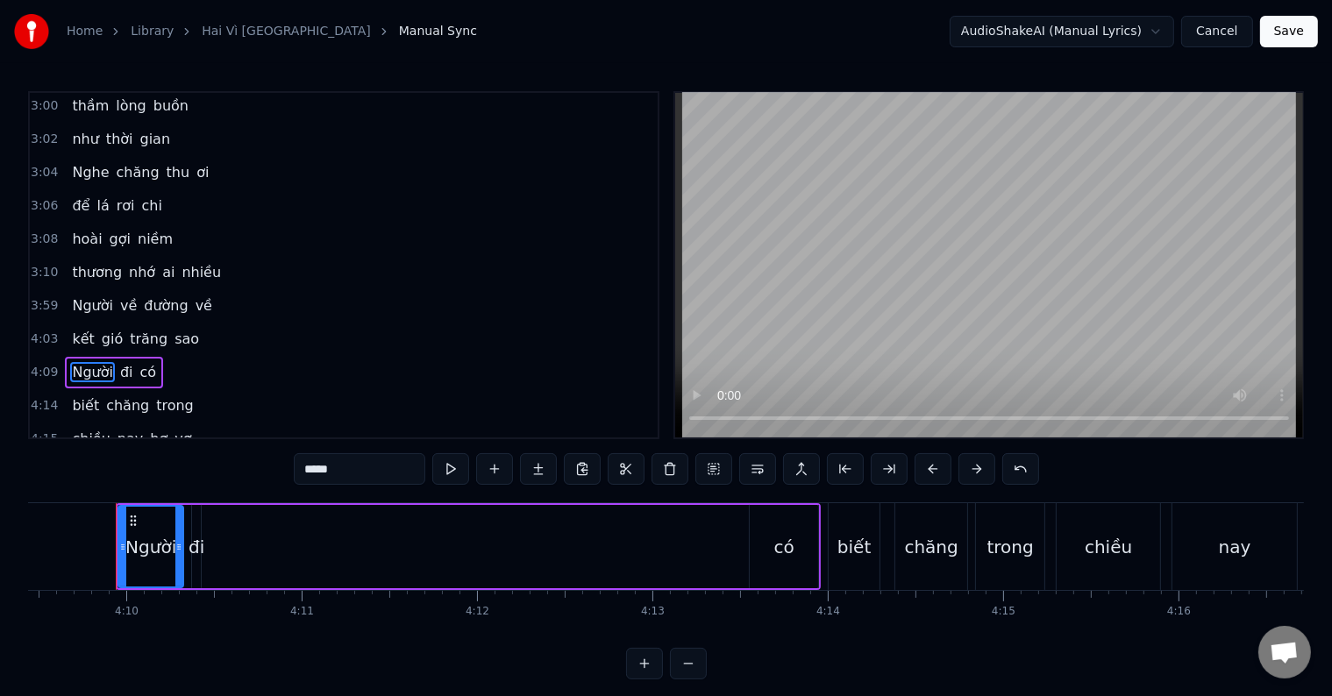
click at [191, 551] on div "đi" at bounding box center [197, 547] width 16 height 26
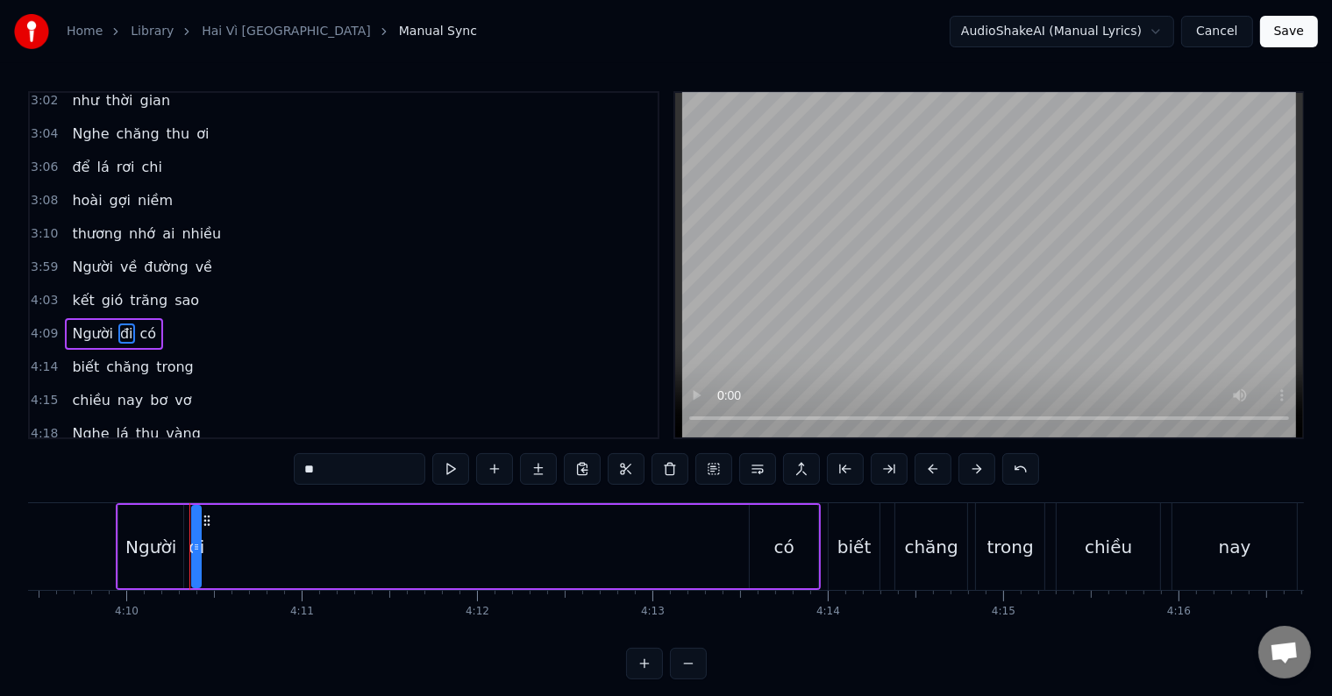
scroll to position [1908, 0]
click at [160, 543] on div "Người" at bounding box center [150, 547] width 51 height 26
click at [196, 548] on div "đi" at bounding box center [197, 547] width 16 height 26
type input "**"
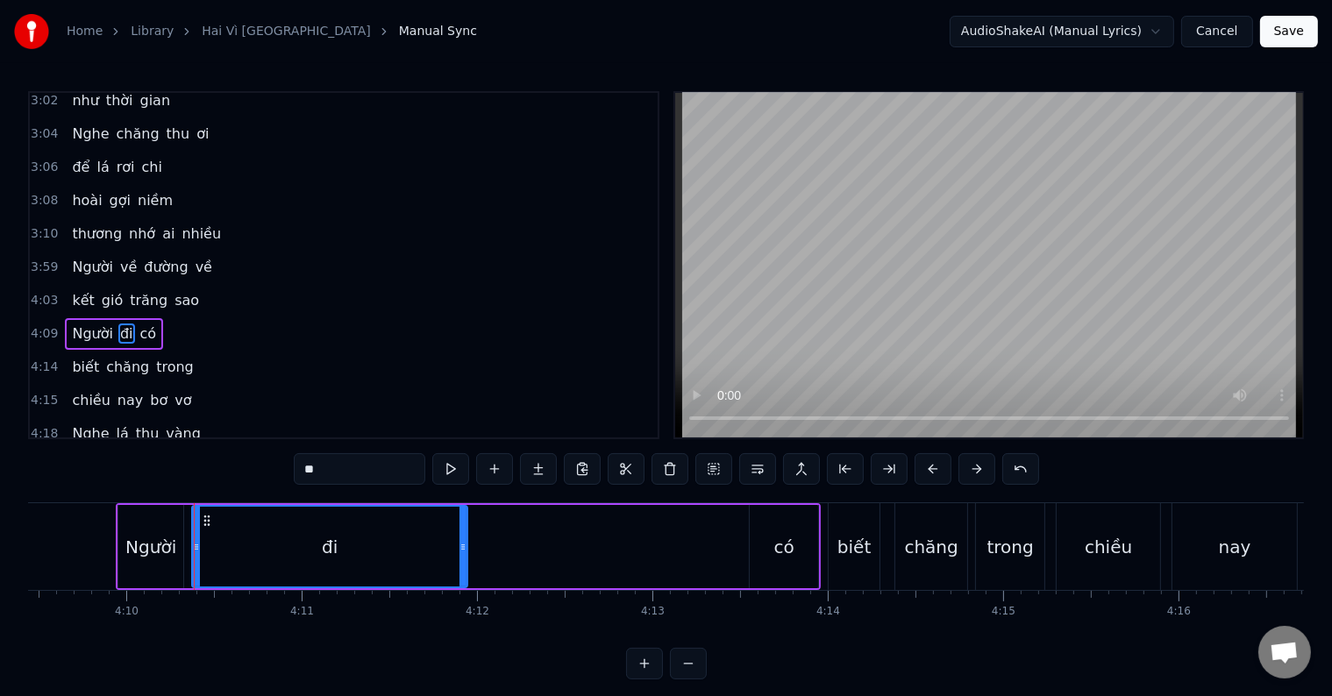
drag, startPoint x: 197, startPoint y: 548, endPoint x: 464, endPoint y: 556, distance: 266.7
click at [464, 556] on div at bounding box center [462, 547] width 7 height 80
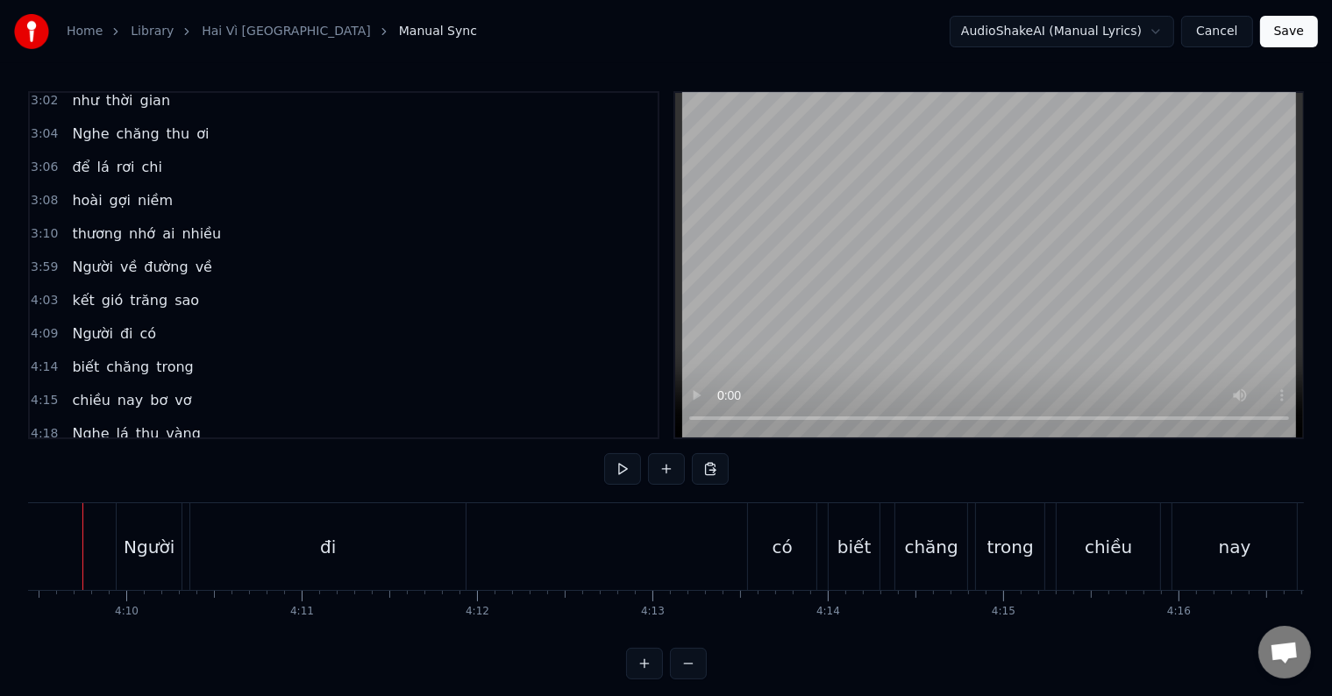
click at [82, 556] on div at bounding box center [82, 546] width 1 height 87
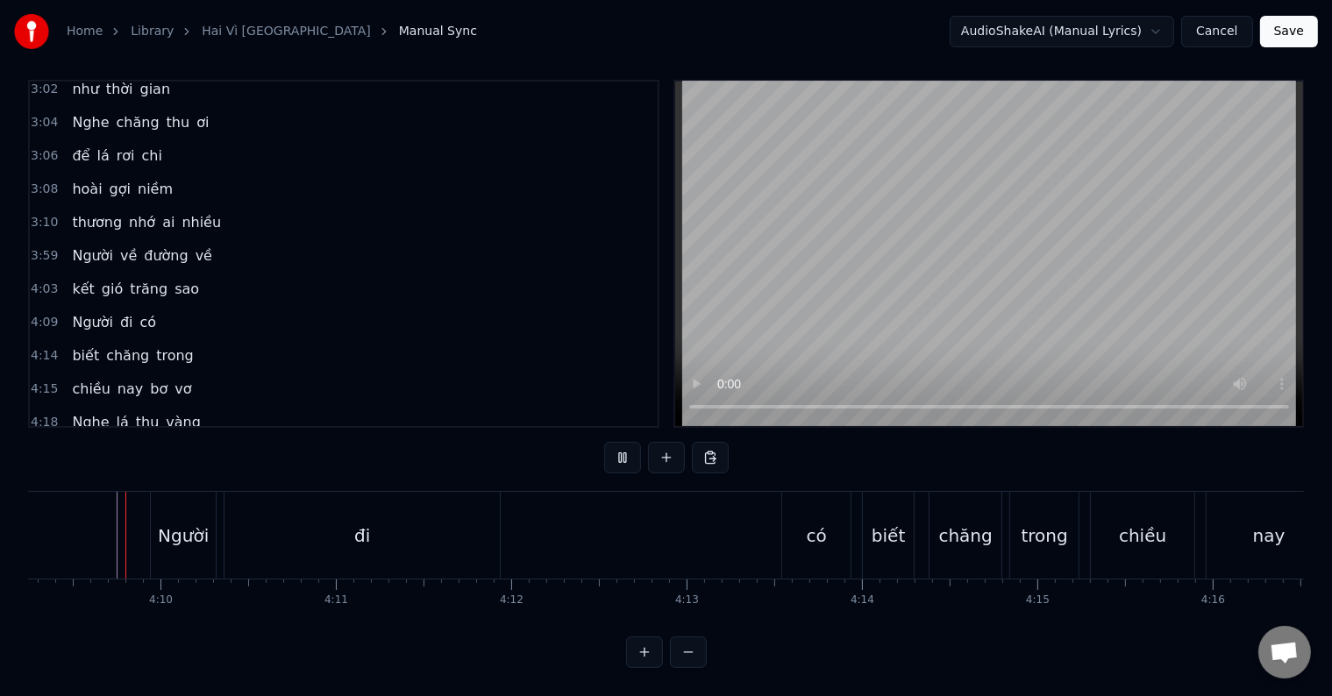
scroll to position [26, 0]
click at [449, 519] on div "đi" at bounding box center [361, 535] width 275 height 87
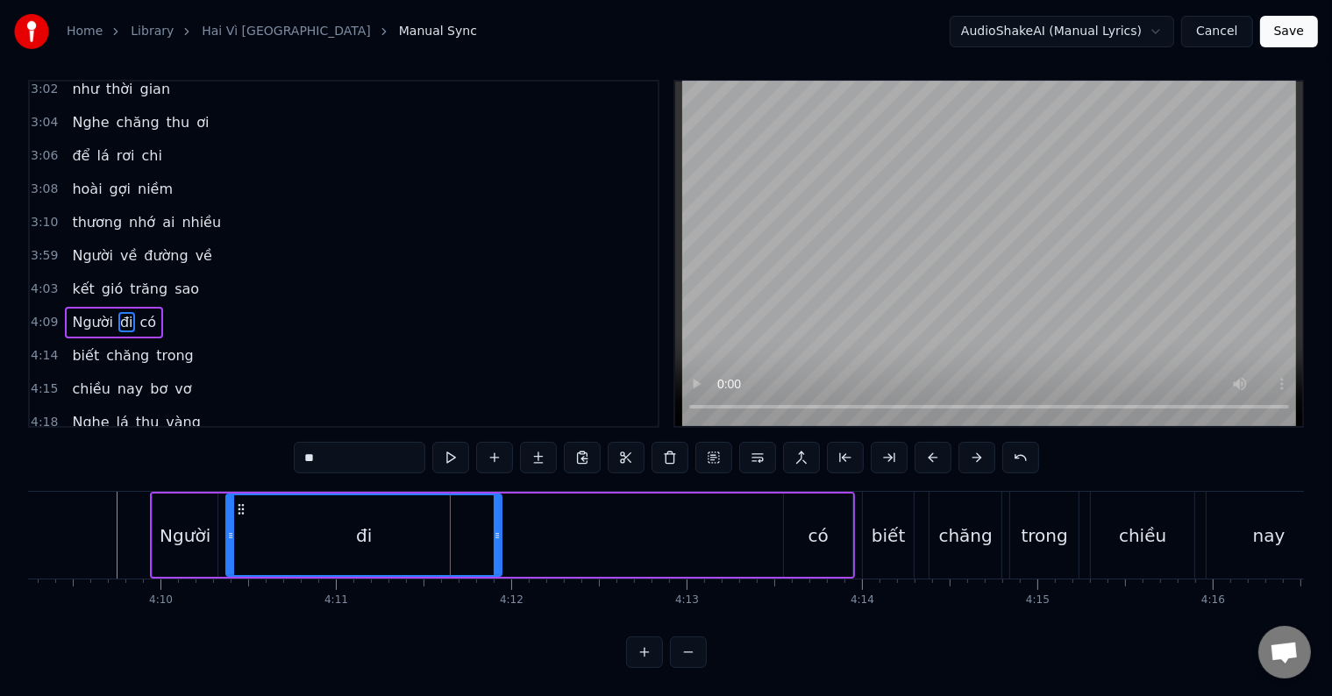
scroll to position [0, 0]
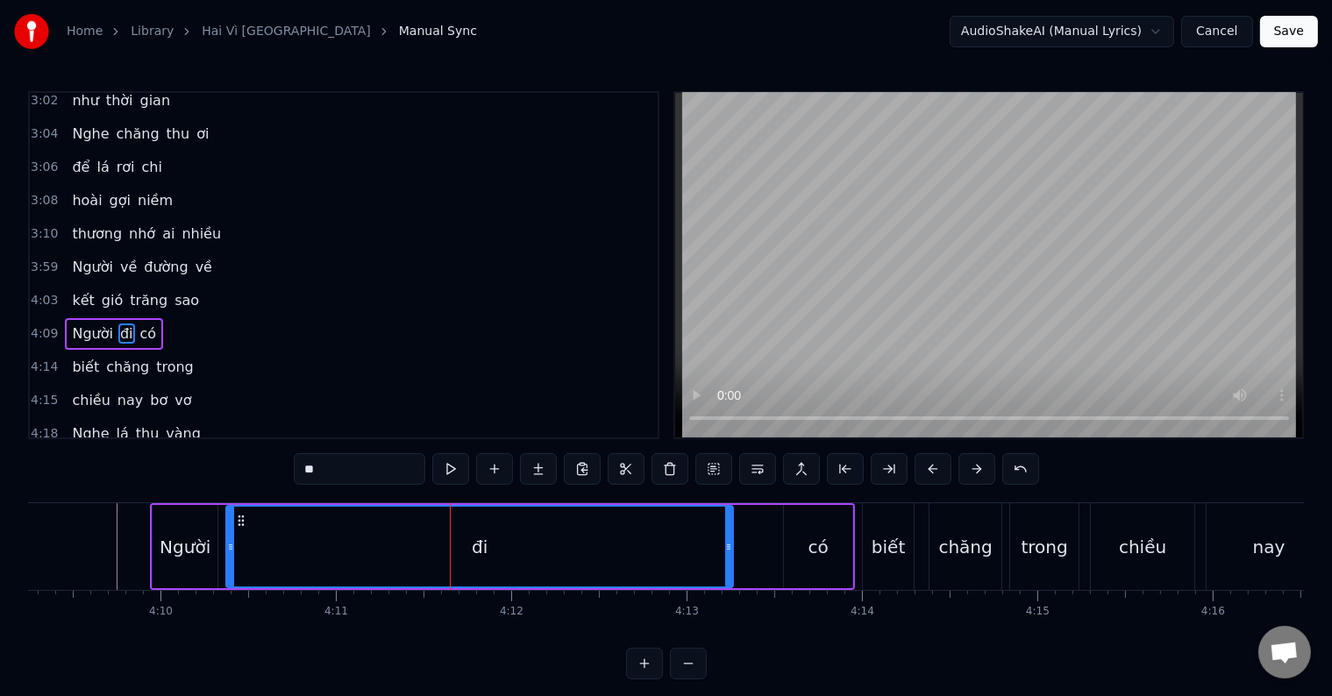
drag, startPoint x: 496, startPoint y: 545, endPoint x: 728, endPoint y: 545, distance: 231.5
click at [728, 545] on icon at bounding box center [728, 547] width 7 height 14
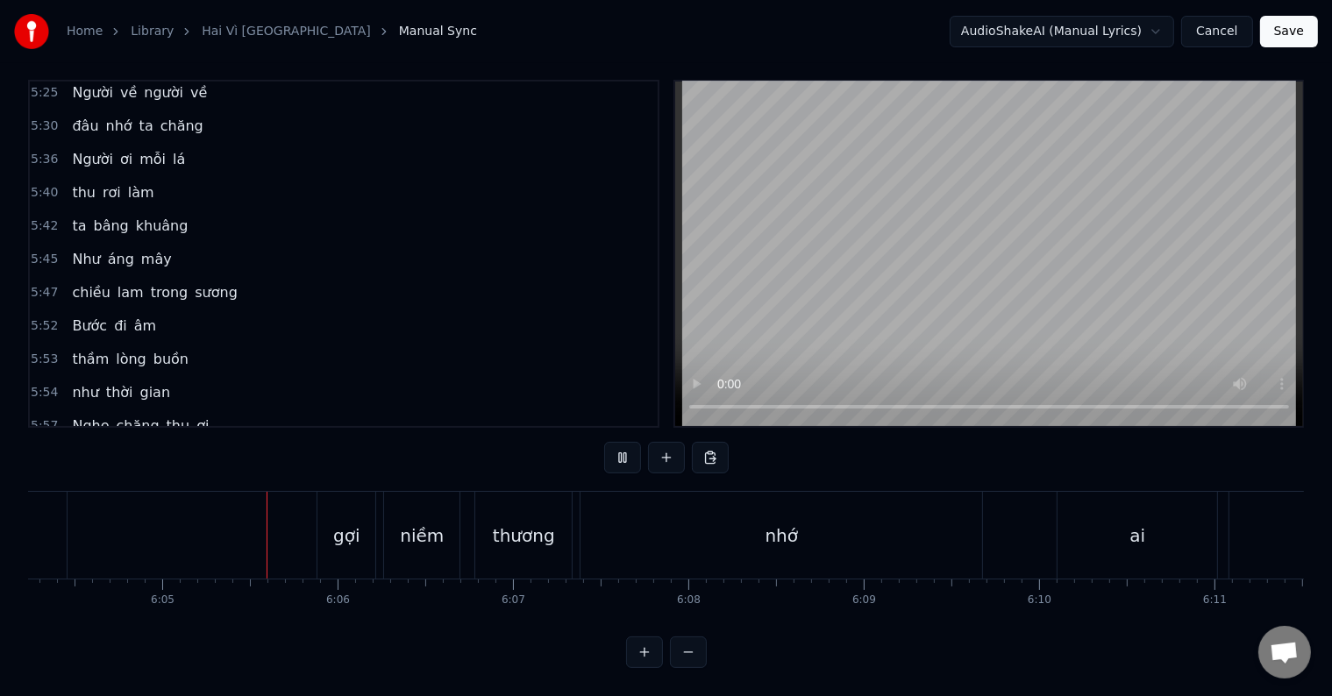
scroll to position [0, 63917]
click at [77, 416] on span "Nghe" at bounding box center [90, 426] width 40 height 20
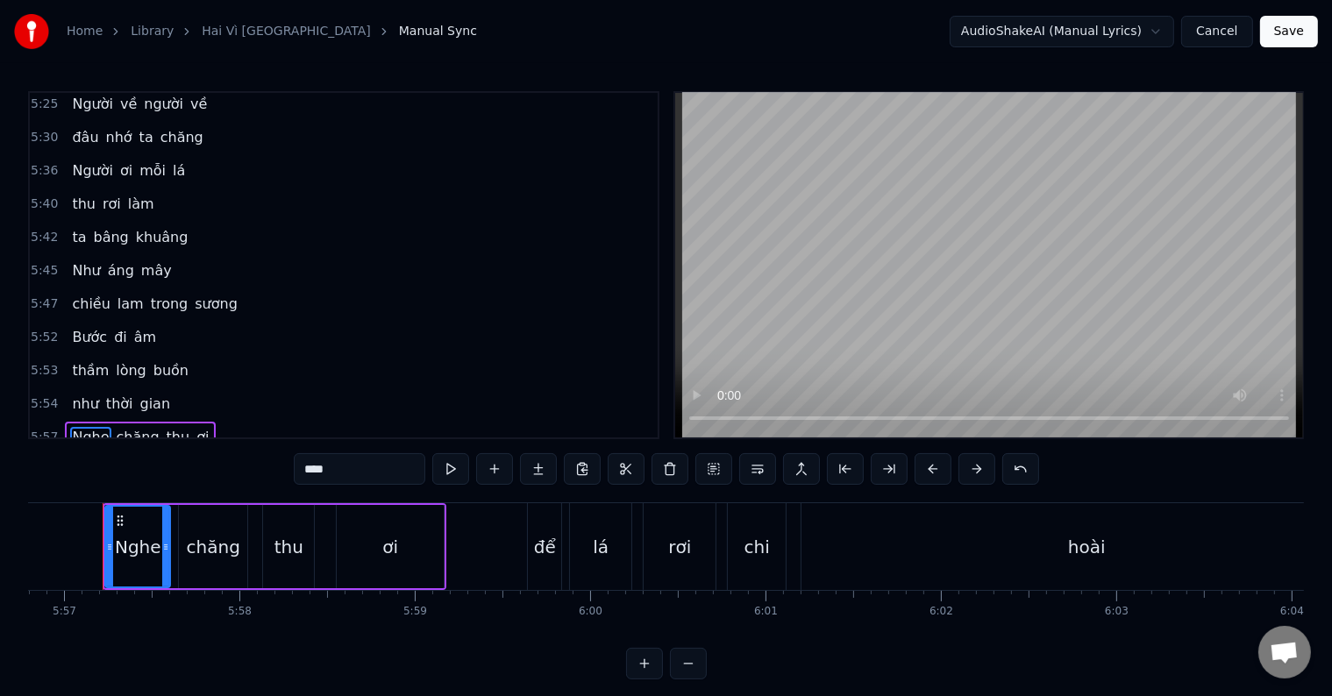
scroll to position [0, 62557]
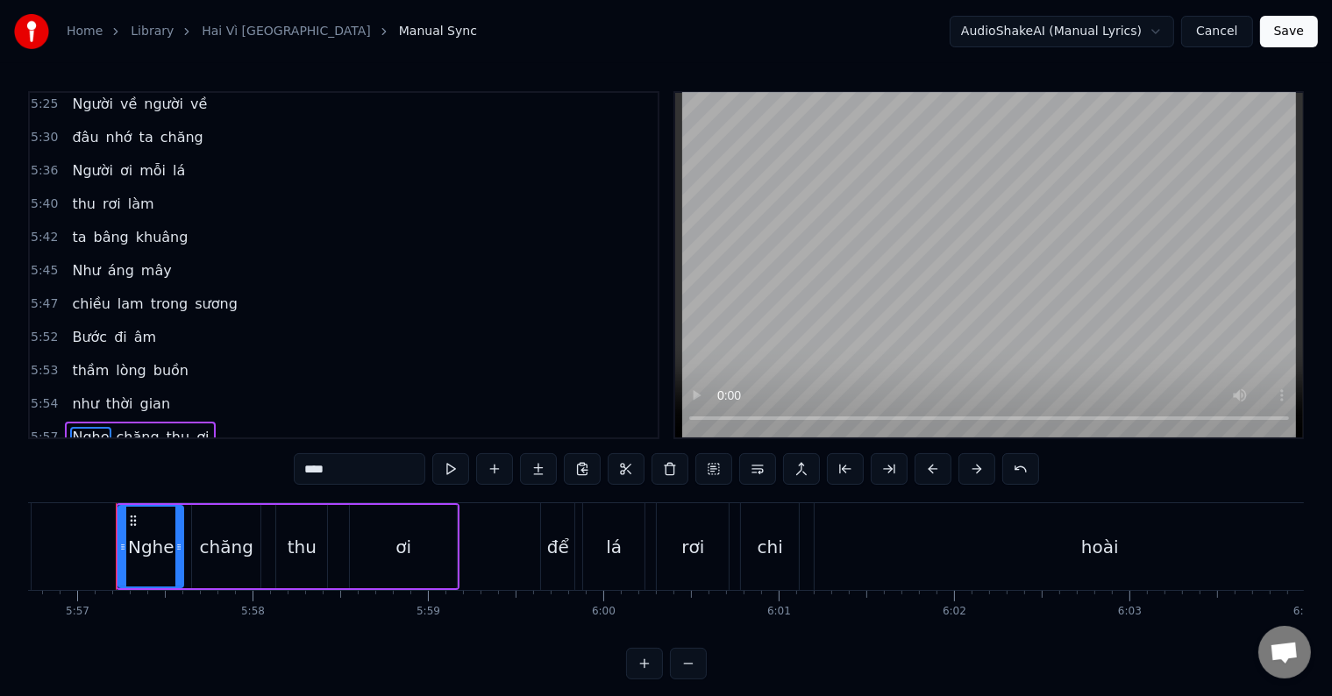
click at [77, 460] on span "để" at bounding box center [80, 470] width 21 height 20
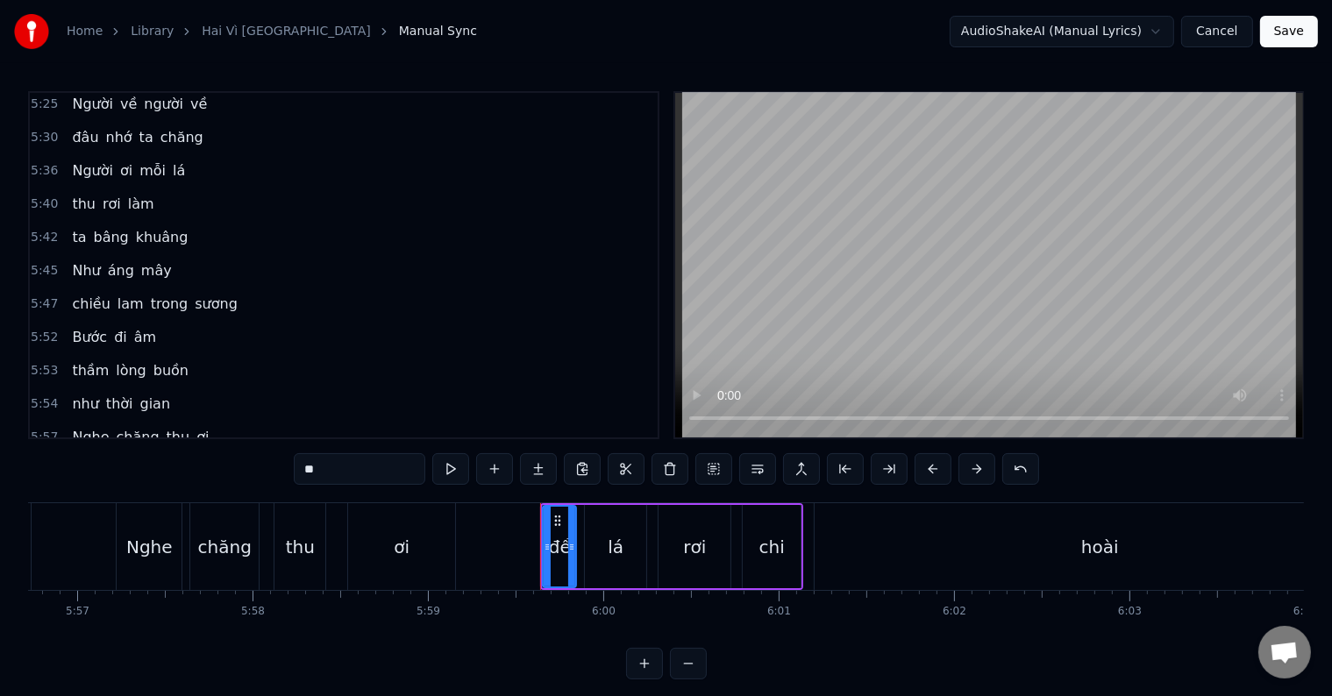
scroll to position [8, 0]
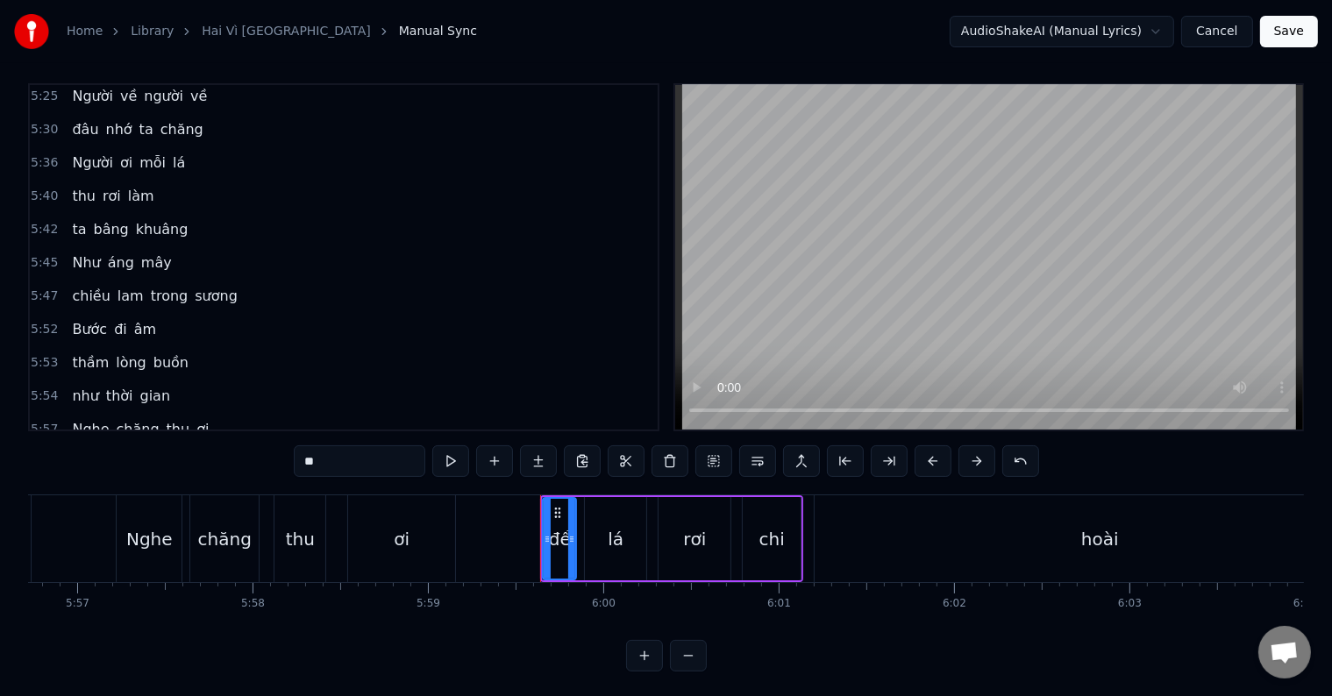
click at [76, 419] on span "Nghe" at bounding box center [90, 429] width 40 height 20
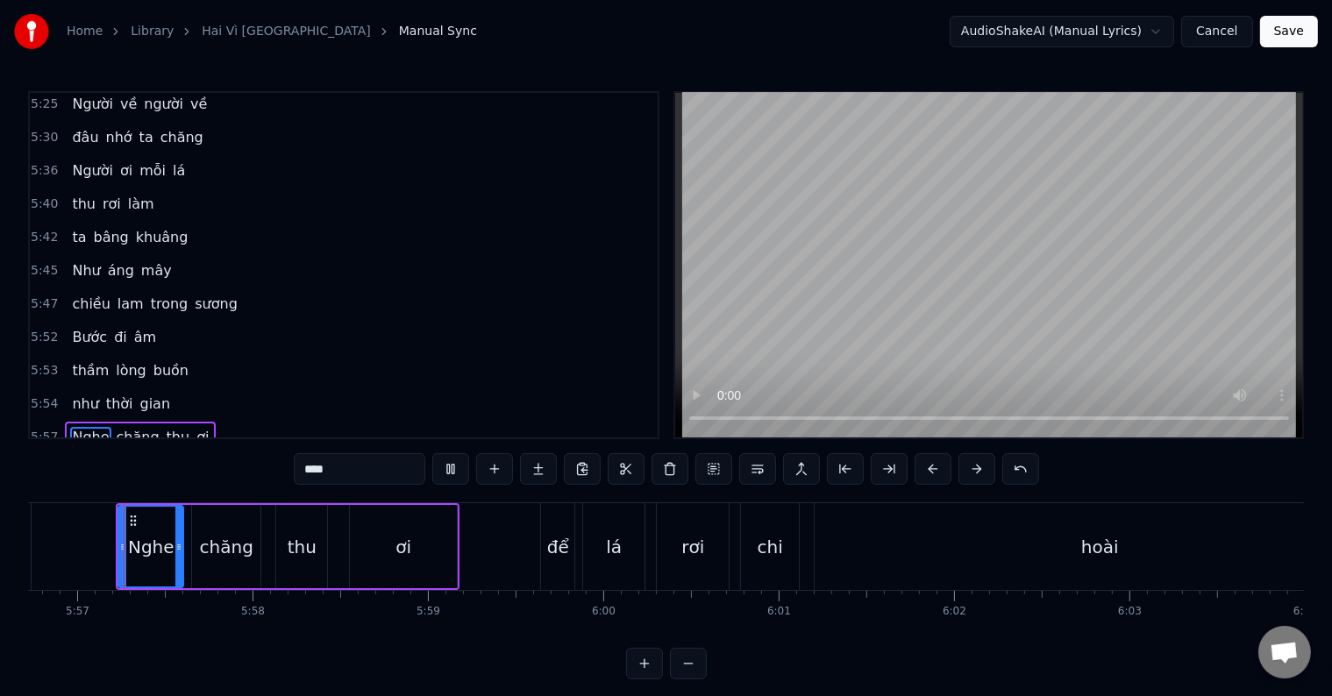
scroll to position [26, 0]
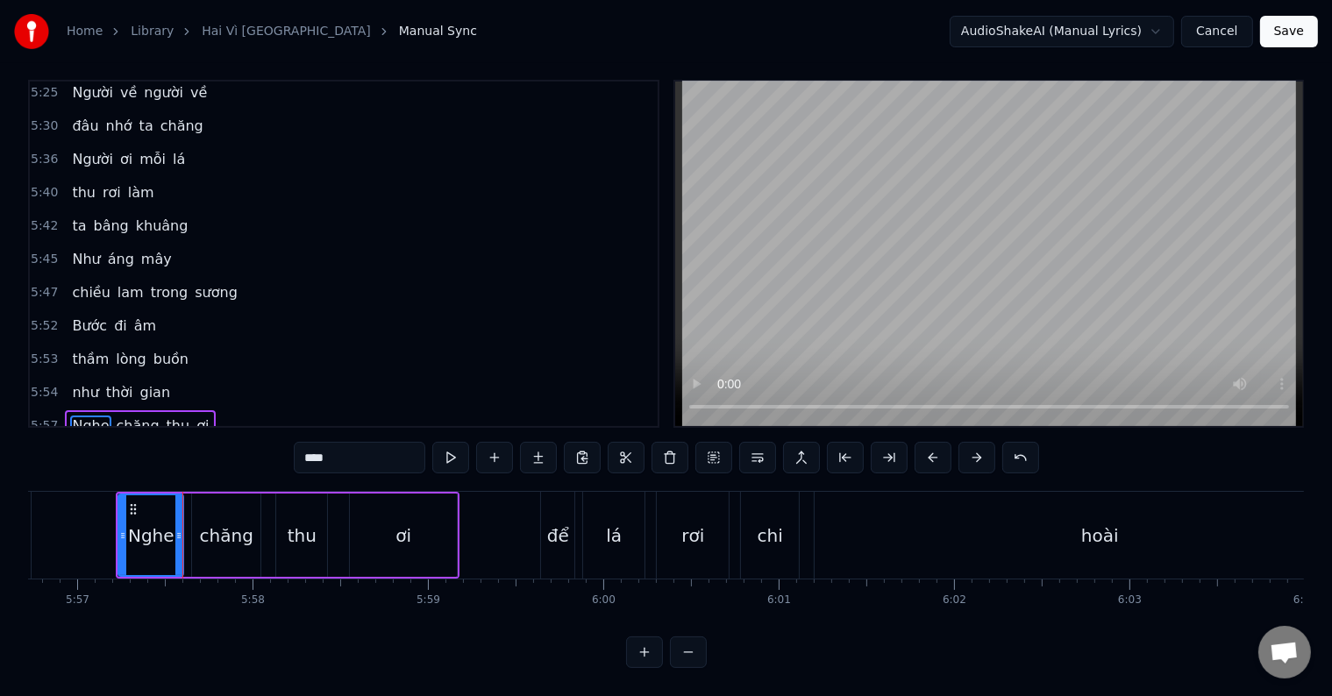
click at [83, 416] on span "Nghe" at bounding box center [90, 426] width 40 height 20
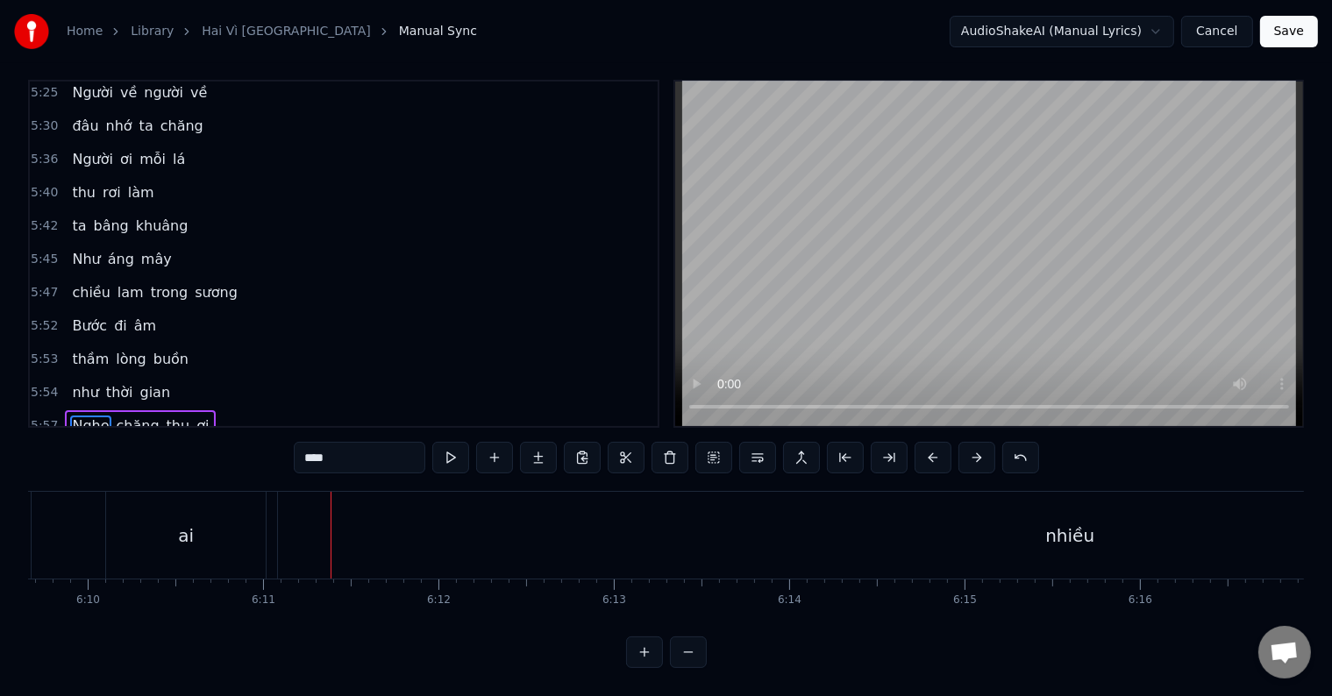
click at [79, 416] on span "Nghe" at bounding box center [90, 426] width 40 height 20
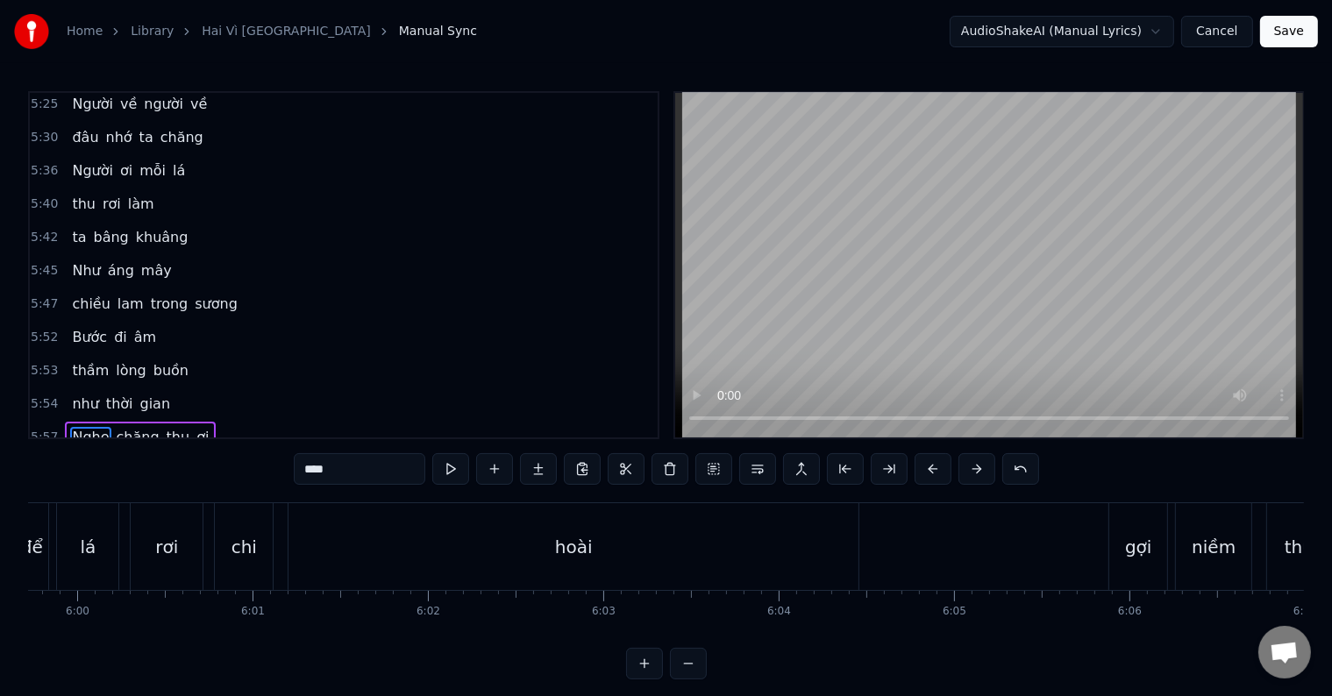
scroll to position [0, 62557]
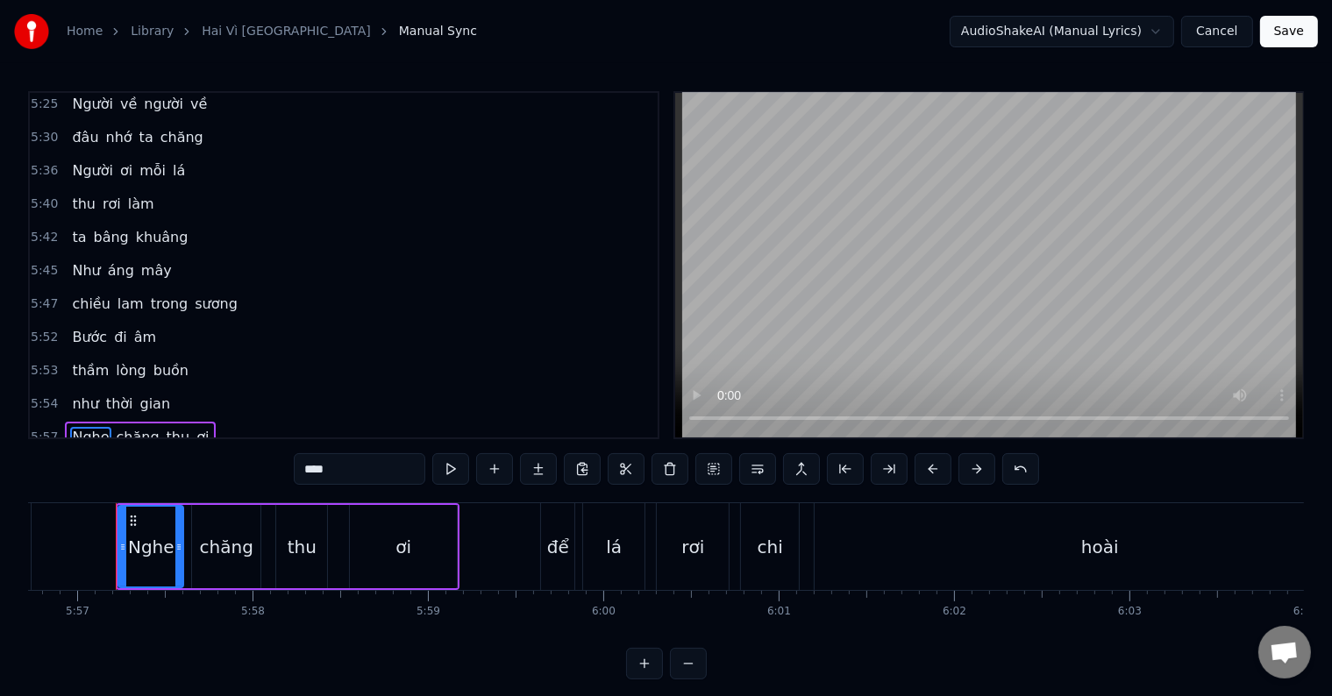
click at [70, 460] on span "để" at bounding box center [80, 470] width 21 height 20
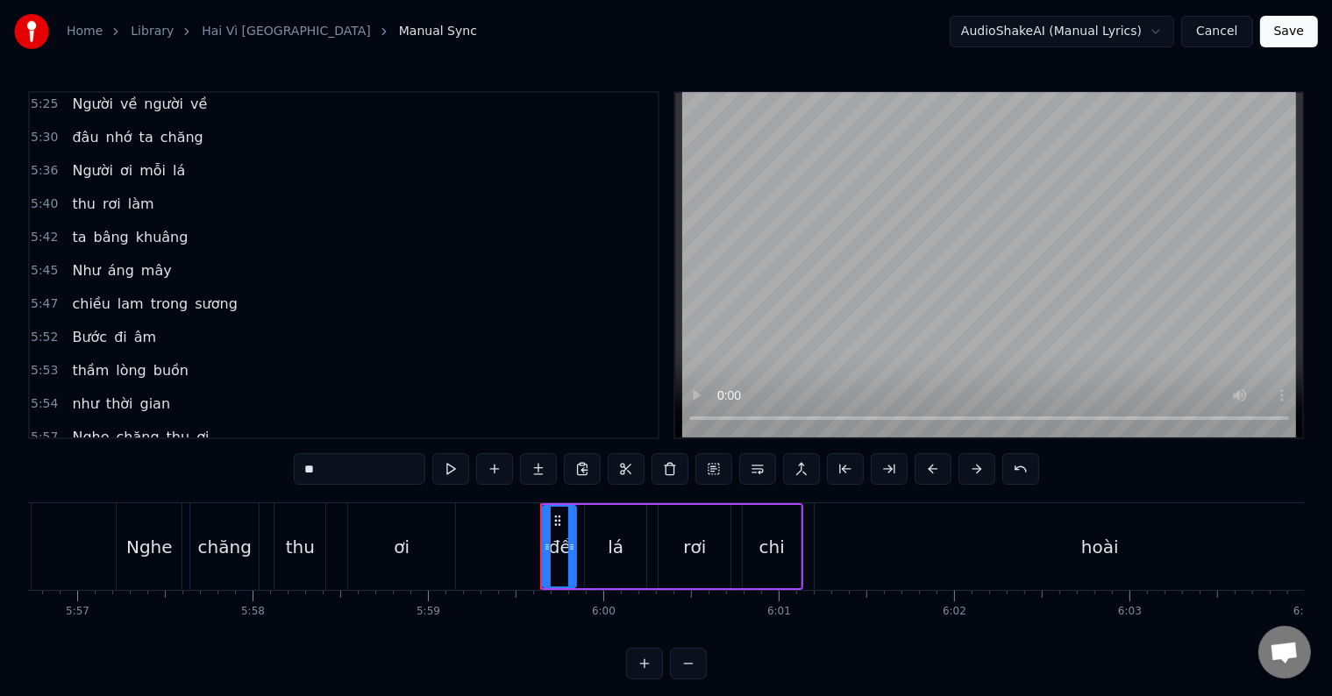
scroll to position [8, 0]
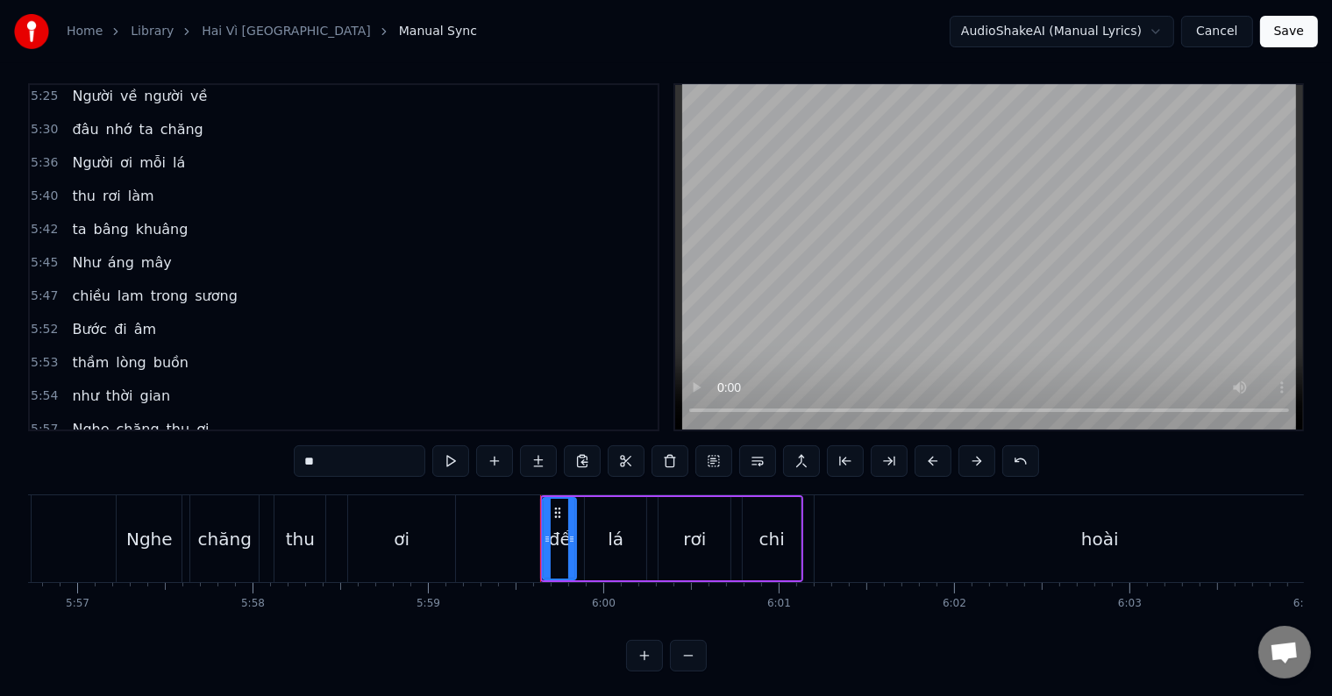
click at [769, 550] on div "chi" at bounding box center [771, 539] width 25 height 26
click at [861, 538] on div "hoài" at bounding box center [1100, 538] width 570 height 87
type input "****"
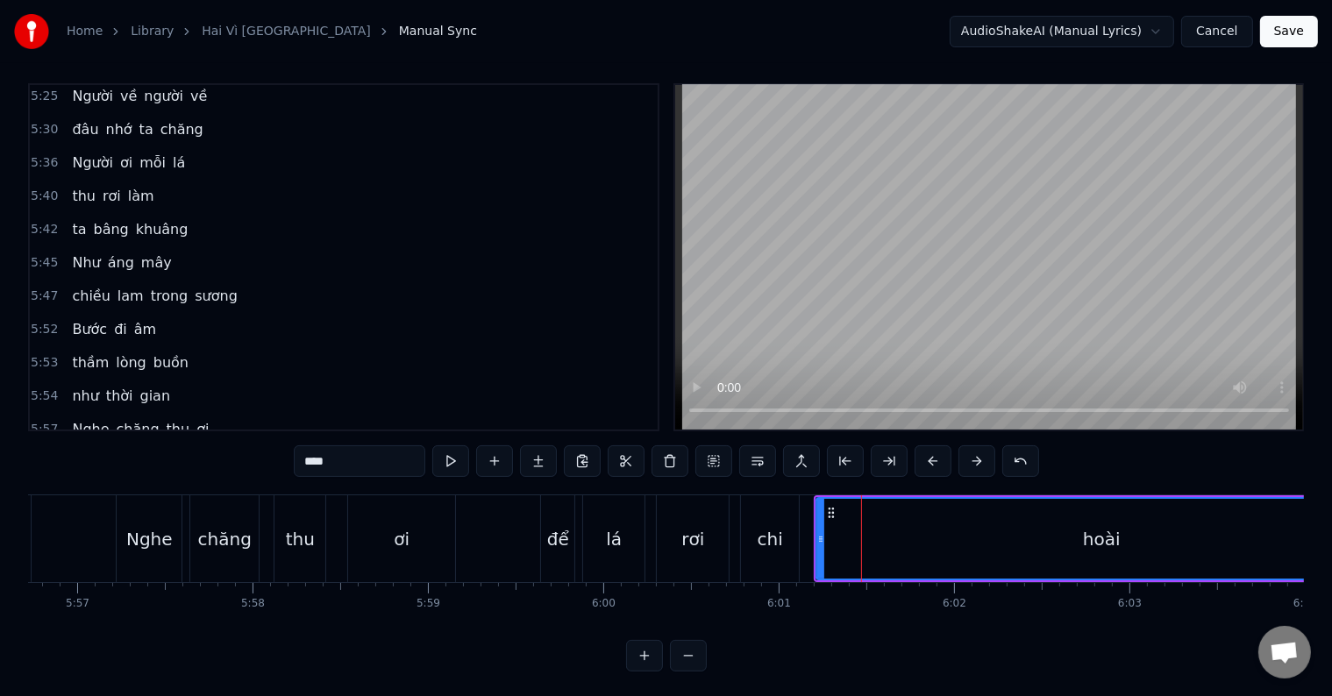
scroll to position [26, 0]
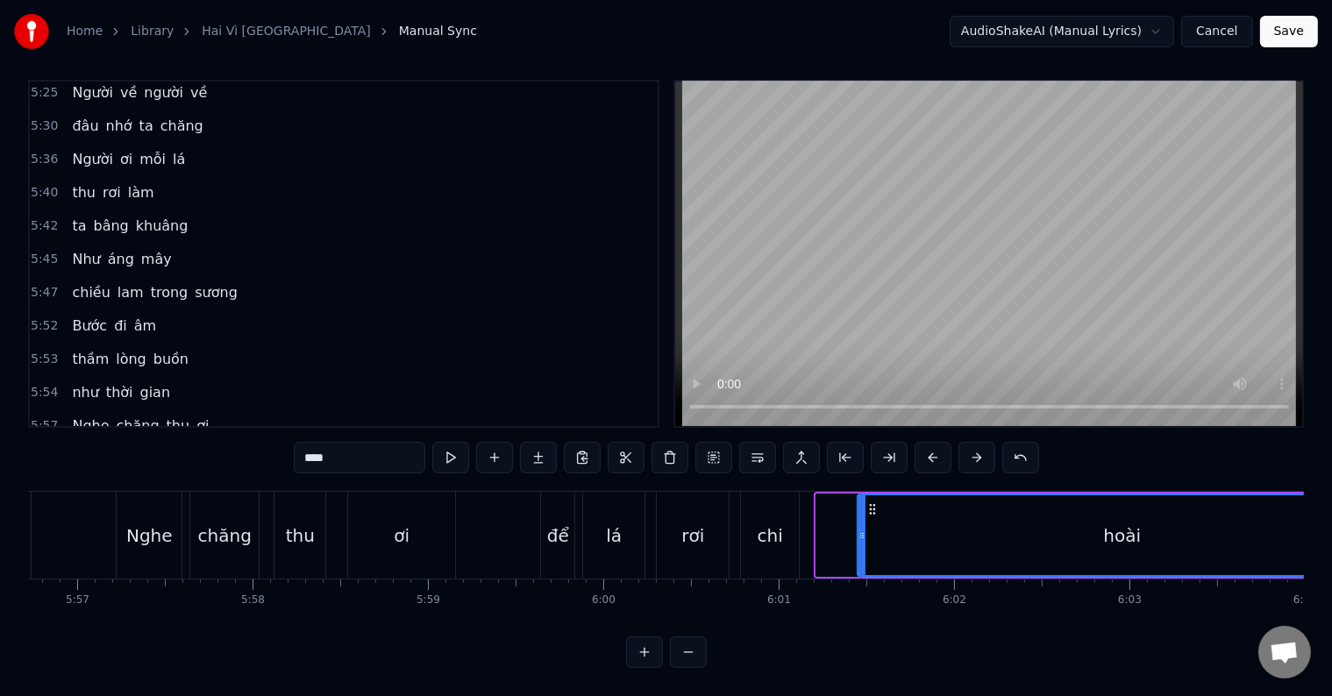
drag, startPoint x: 818, startPoint y: 522, endPoint x: 859, endPoint y: 520, distance: 41.2
click at [859, 529] on icon at bounding box center [861, 536] width 7 height 14
click at [863, 520] on div "hoài" at bounding box center [1122, 535] width 530 height 83
drag, startPoint x: 863, startPoint y: 520, endPoint x: 883, endPoint y: 520, distance: 20.2
click at [883, 529] on icon at bounding box center [882, 536] width 7 height 14
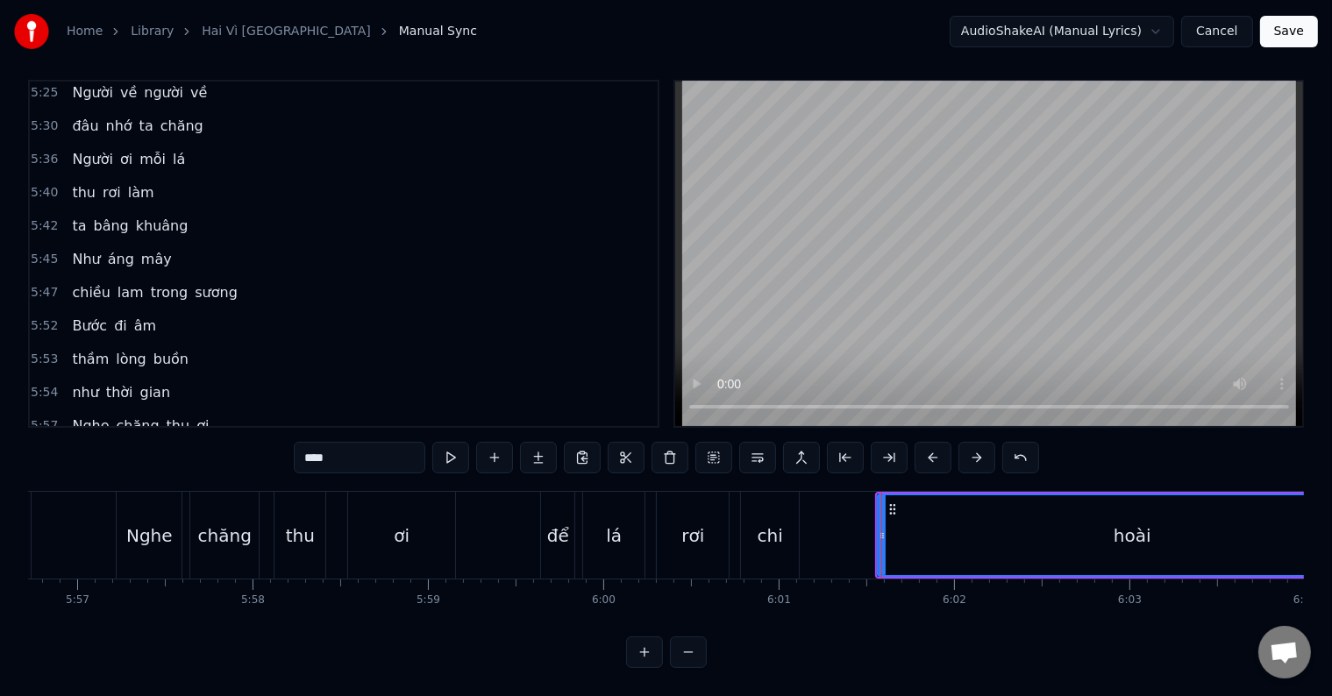
scroll to position [0, 63504]
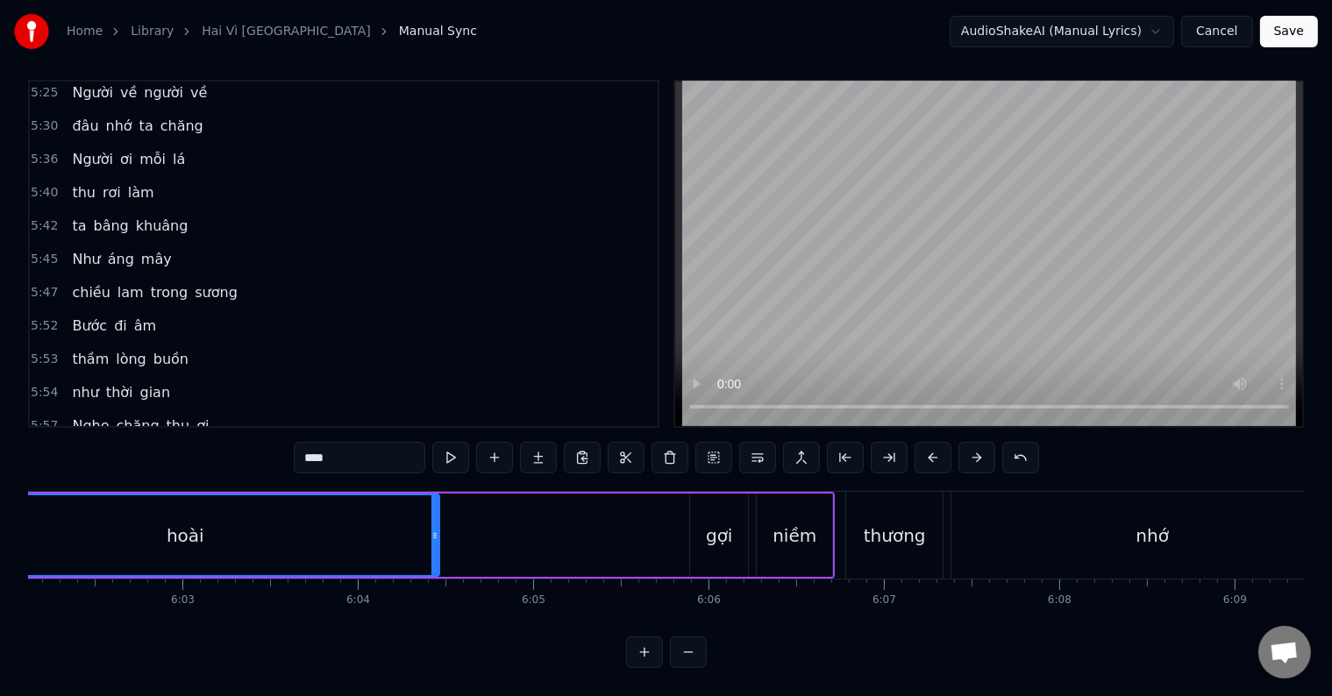
drag, startPoint x: 437, startPoint y: 523, endPoint x: 472, endPoint y: 532, distance: 36.2
click at [472, 532] on div at bounding box center [469, 535] width 7 height 80
drag, startPoint x: 473, startPoint y: 527, endPoint x: 502, endPoint y: 527, distance: 29.8
click at [502, 527] on div at bounding box center [499, 535] width 7 height 80
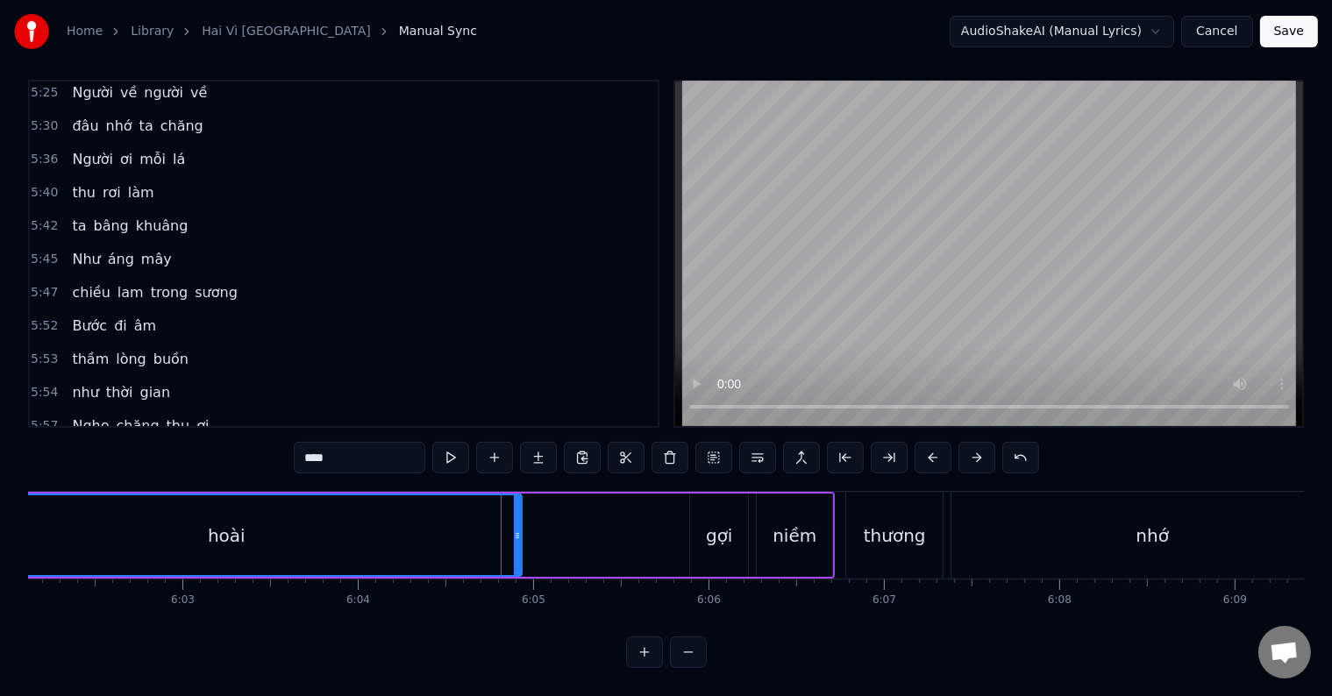
drag, startPoint x: 502, startPoint y: 527, endPoint x: 520, endPoint y: 527, distance: 17.5
click at [520, 527] on div at bounding box center [517, 535] width 7 height 80
drag, startPoint x: 520, startPoint y: 527, endPoint x: 548, endPoint y: 528, distance: 28.1
click at [545, 528] on div at bounding box center [541, 535] width 7 height 80
drag, startPoint x: 547, startPoint y: 528, endPoint x: 575, endPoint y: 528, distance: 28.1
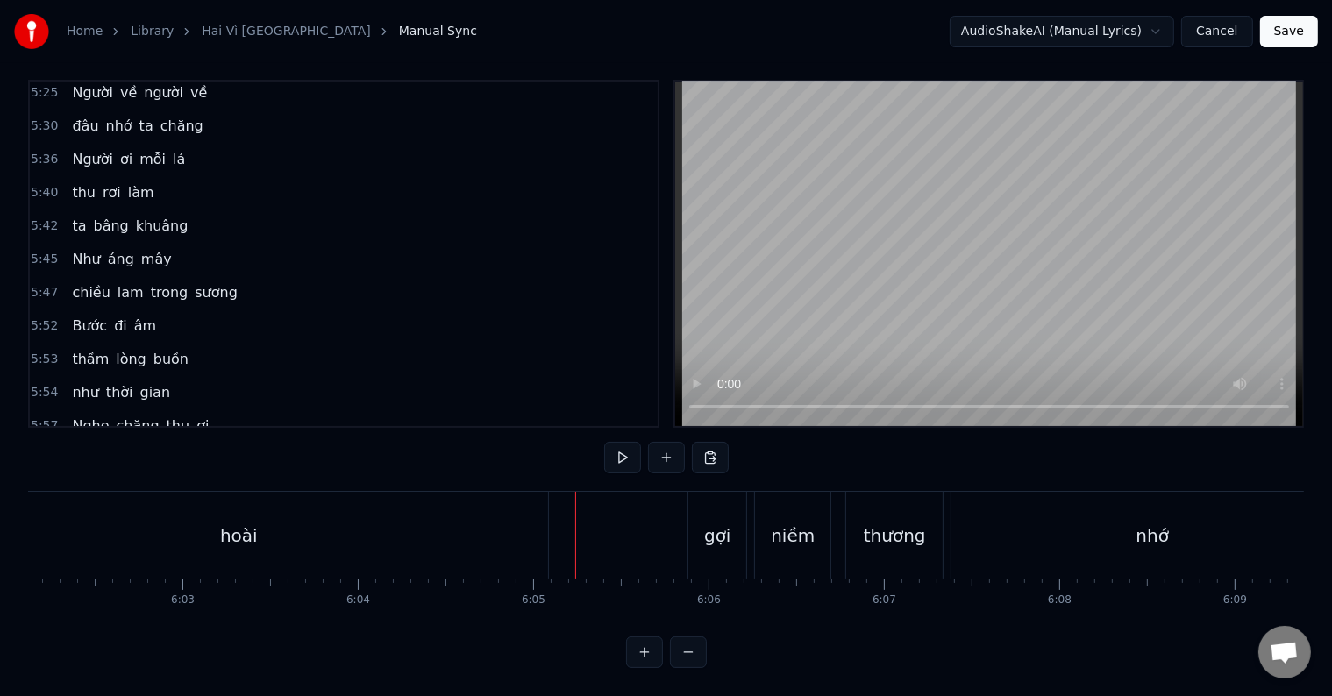
click at [496, 509] on div "hoài" at bounding box center [238, 535] width 619 height 87
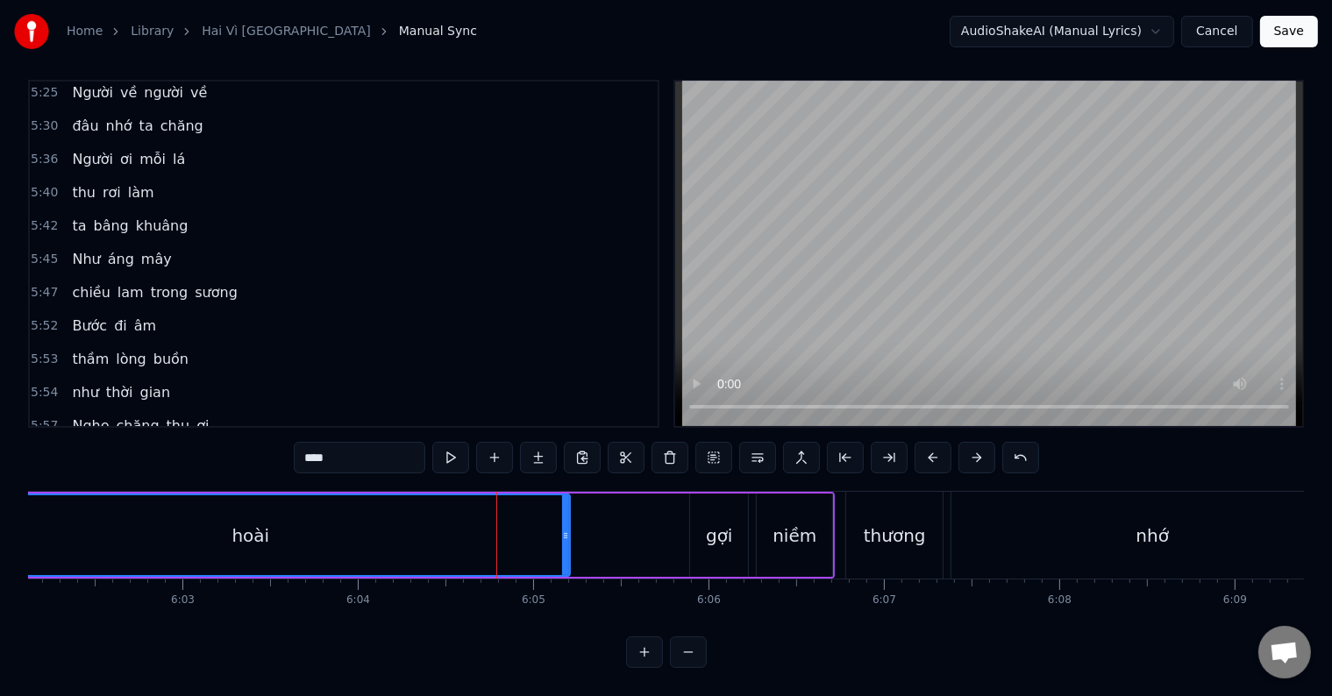
drag, startPoint x: 543, startPoint y: 518, endPoint x: 575, endPoint y: 518, distance: 32.4
click at [569, 529] on icon at bounding box center [565, 536] width 7 height 14
drag, startPoint x: 578, startPoint y: 519, endPoint x: 552, endPoint y: 519, distance: 25.4
click at [552, 529] on icon at bounding box center [552, 536] width 7 height 14
drag, startPoint x: 552, startPoint y: 519, endPoint x: 566, endPoint y: 519, distance: 14.0
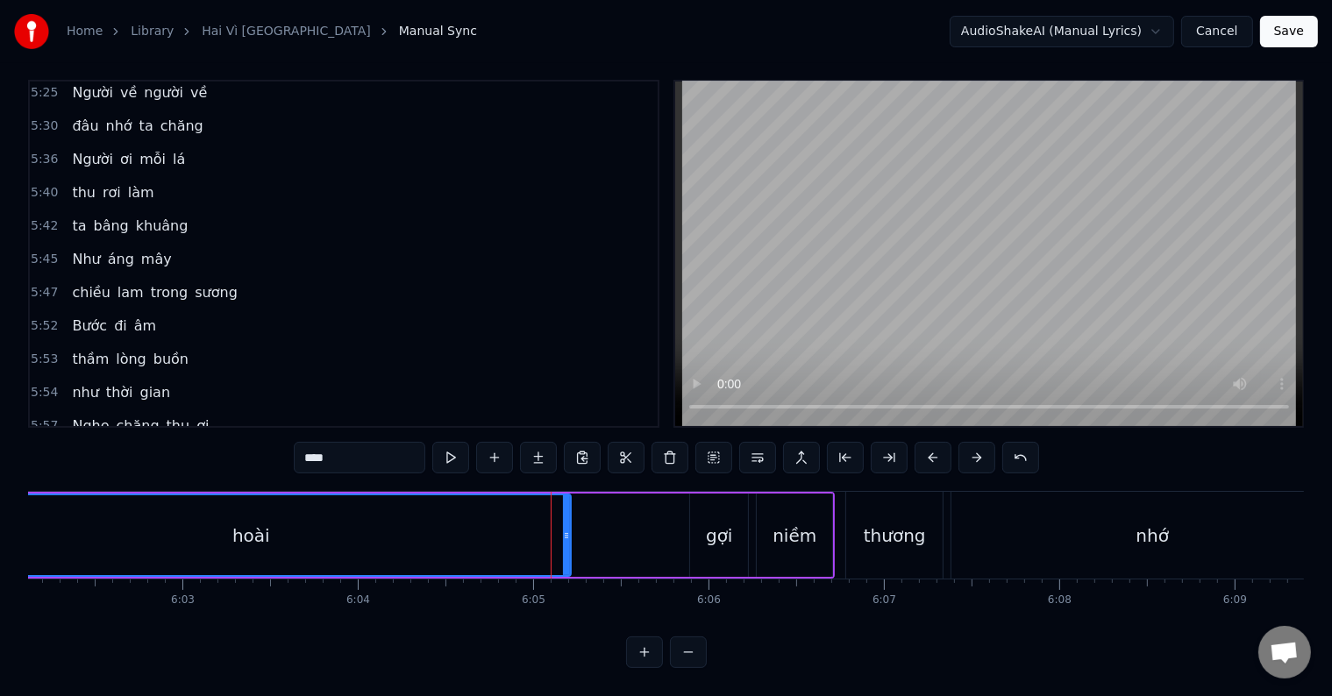
click at [566, 529] on icon at bounding box center [566, 536] width 7 height 14
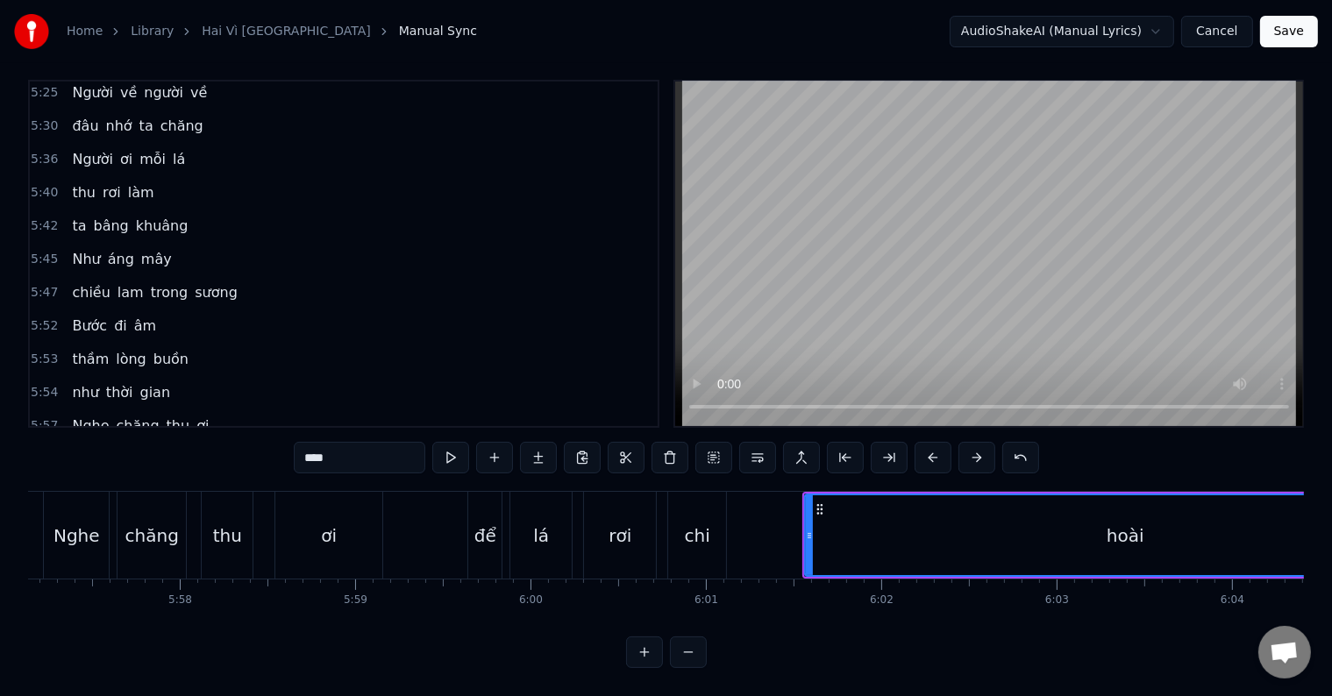
scroll to position [0, 62515]
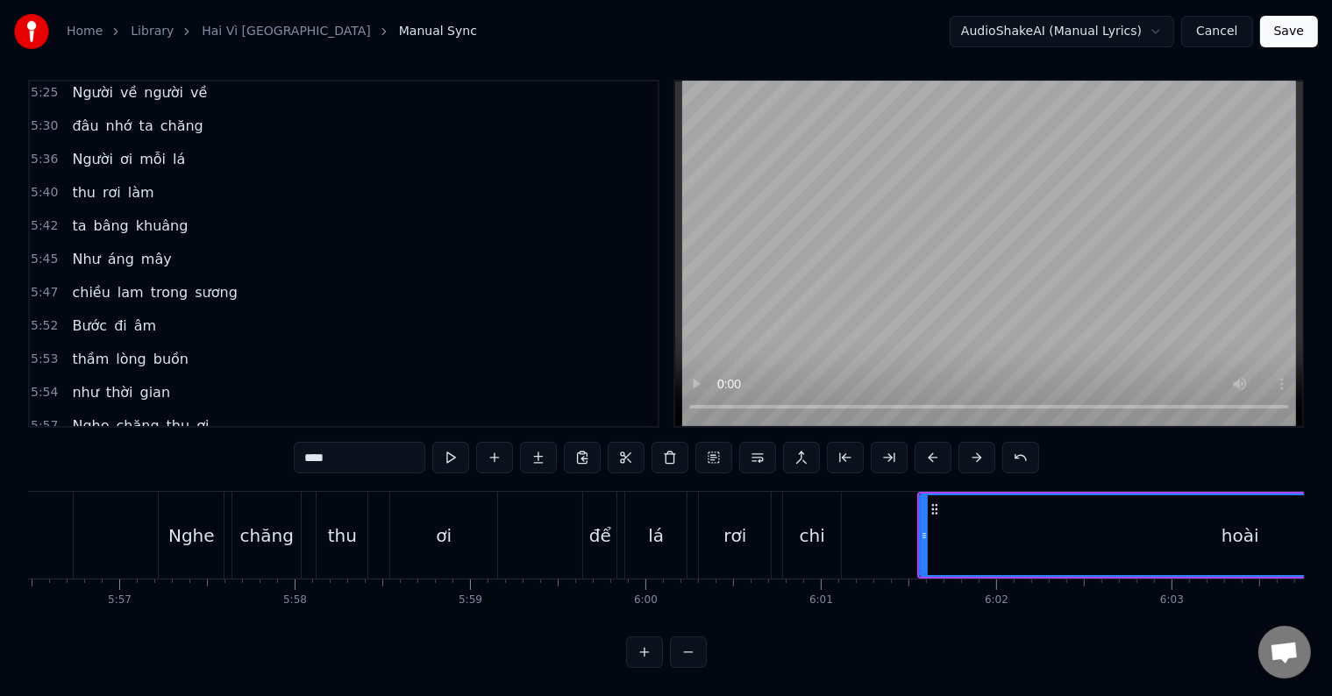
click at [815, 527] on div "chi" at bounding box center [812, 536] width 25 height 26
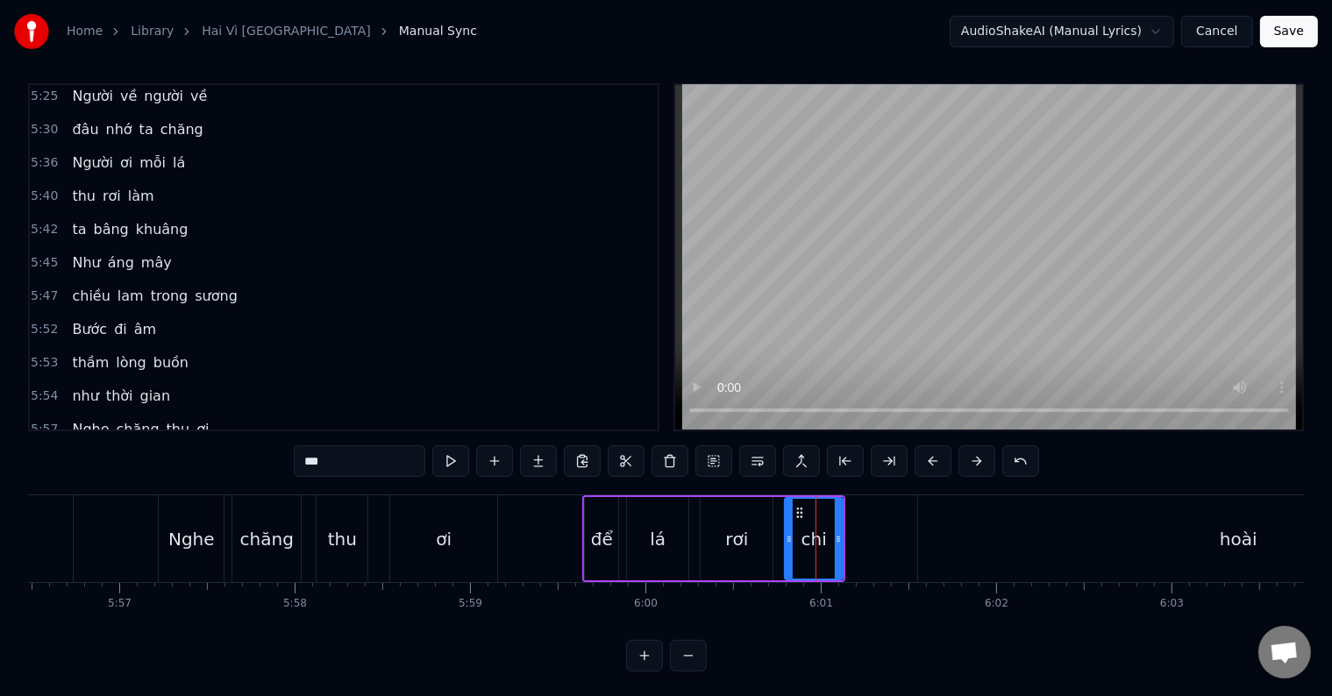
click at [1011, 544] on div "hoài" at bounding box center [1238, 538] width 640 height 87
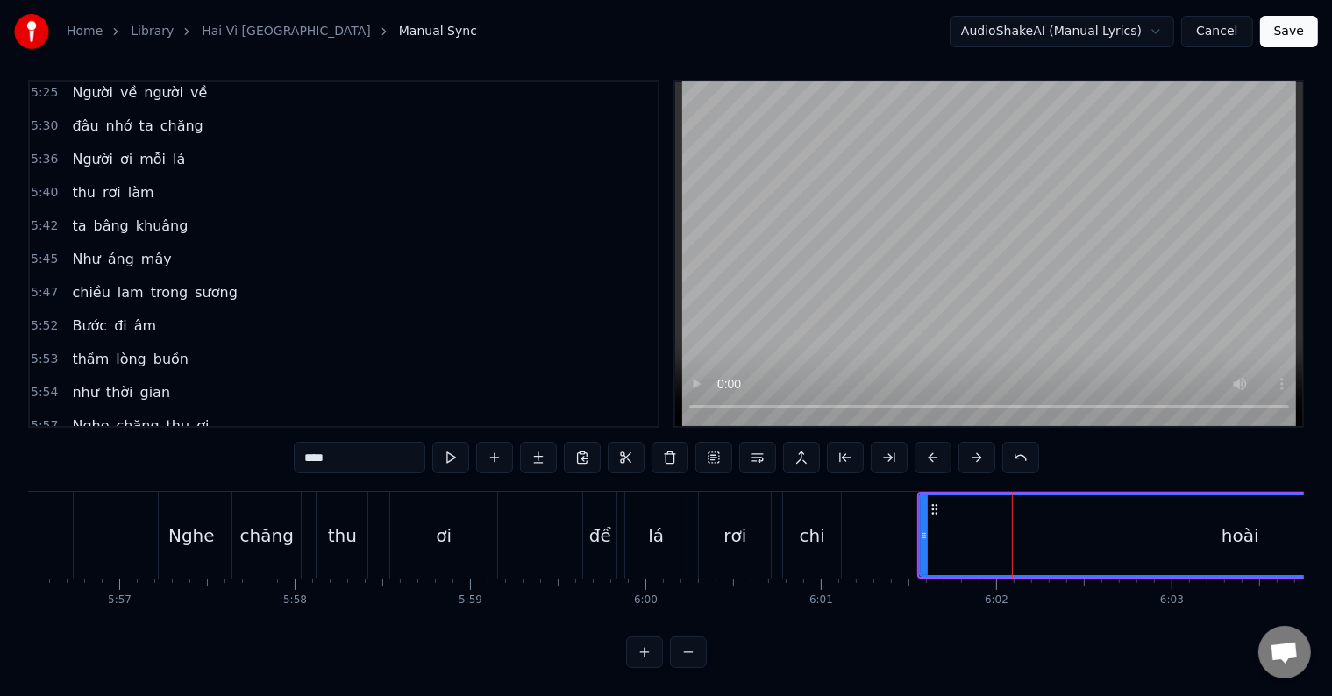
scroll to position [26, 0]
drag, startPoint x: 923, startPoint y: 520, endPoint x: 896, endPoint y: 519, distance: 27.2
click at [896, 529] on icon at bounding box center [899, 536] width 7 height 14
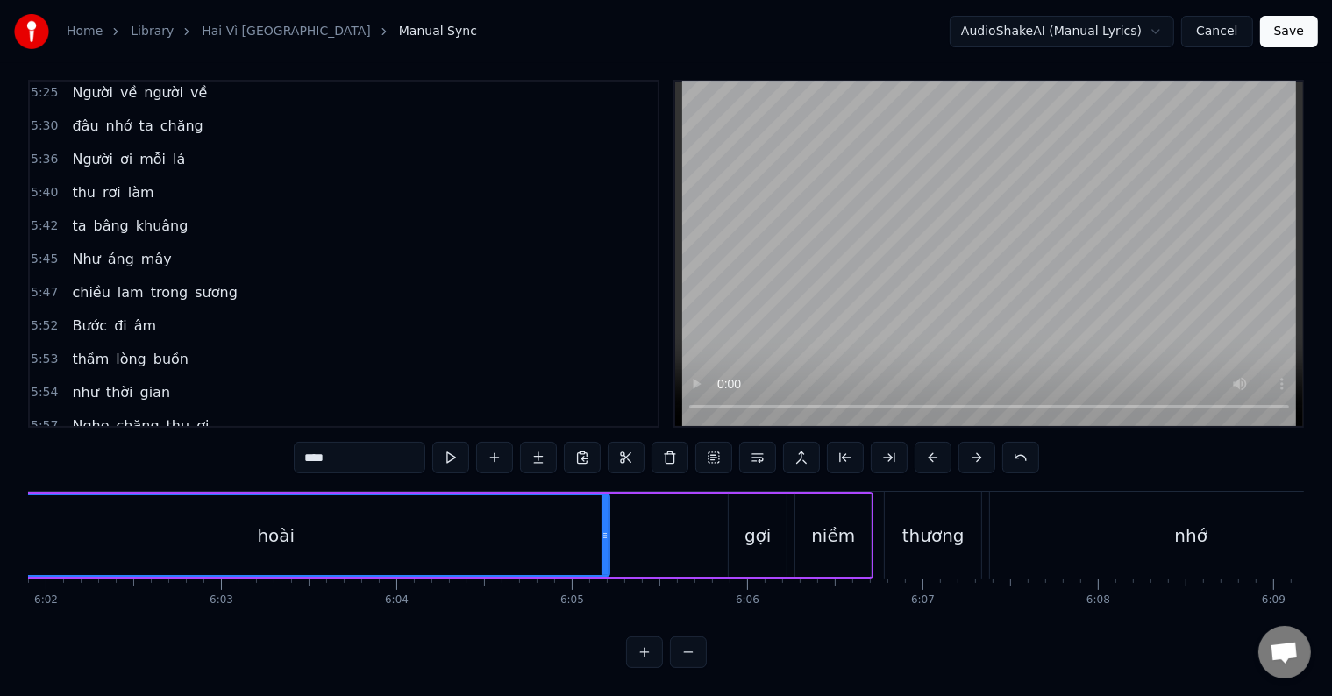
scroll to position [0, 63504]
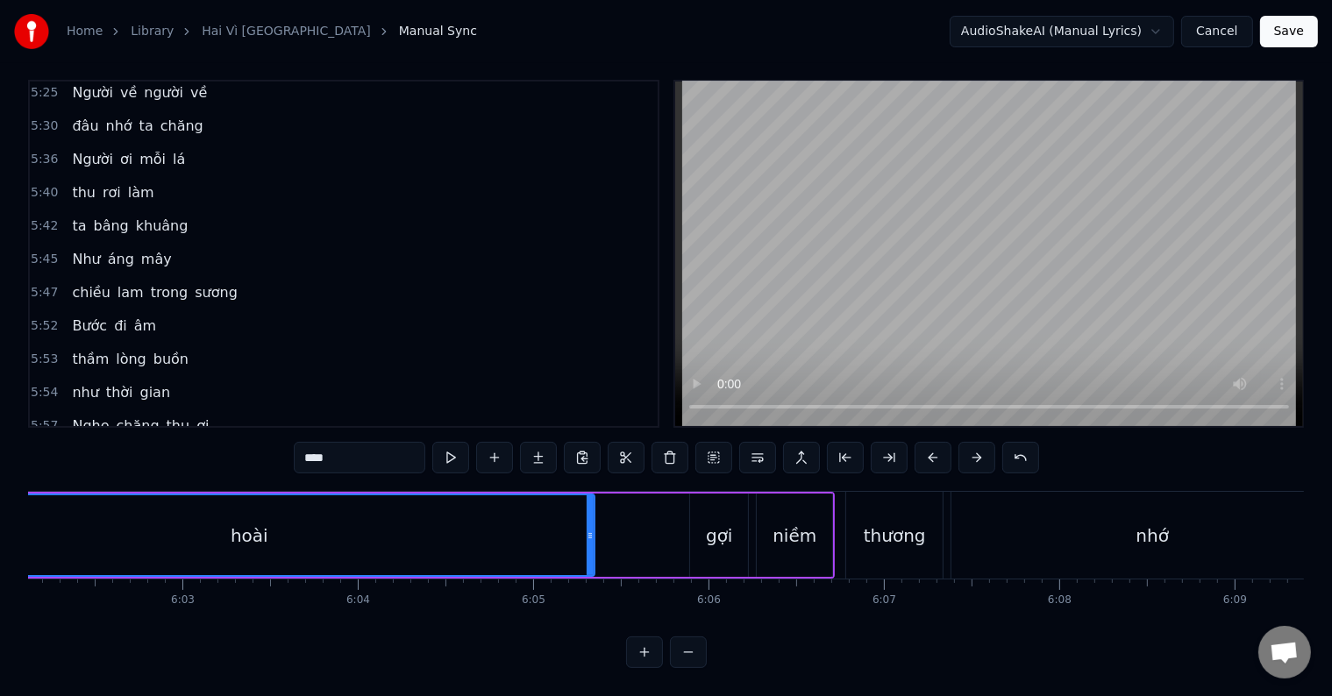
drag, startPoint x: 565, startPoint y: 519, endPoint x: 588, endPoint y: 522, distance: 23.8
click at [588, 529] on icon at bounding box center [590, 536] width 7 height 14
click at [76, 416] on span "Nghe" at bounding box center [90, 426] width 40 height 20
type input "****"
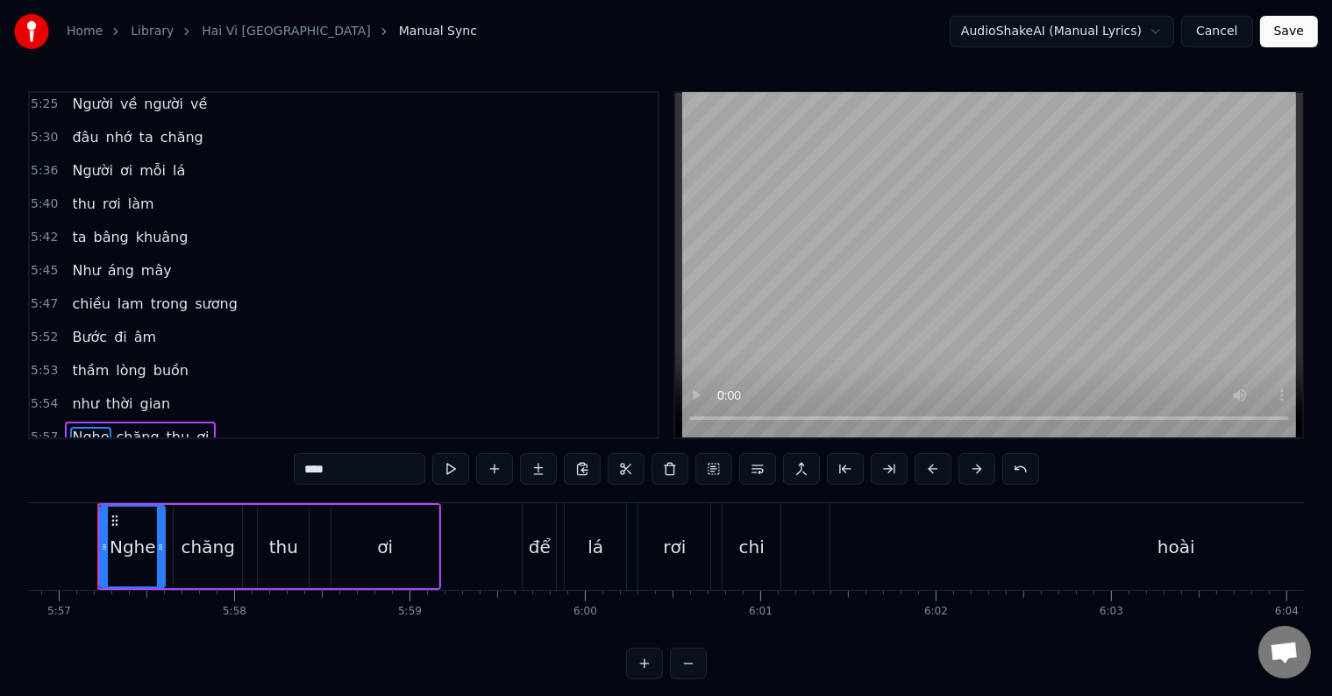
scroll to position [0, 62557]
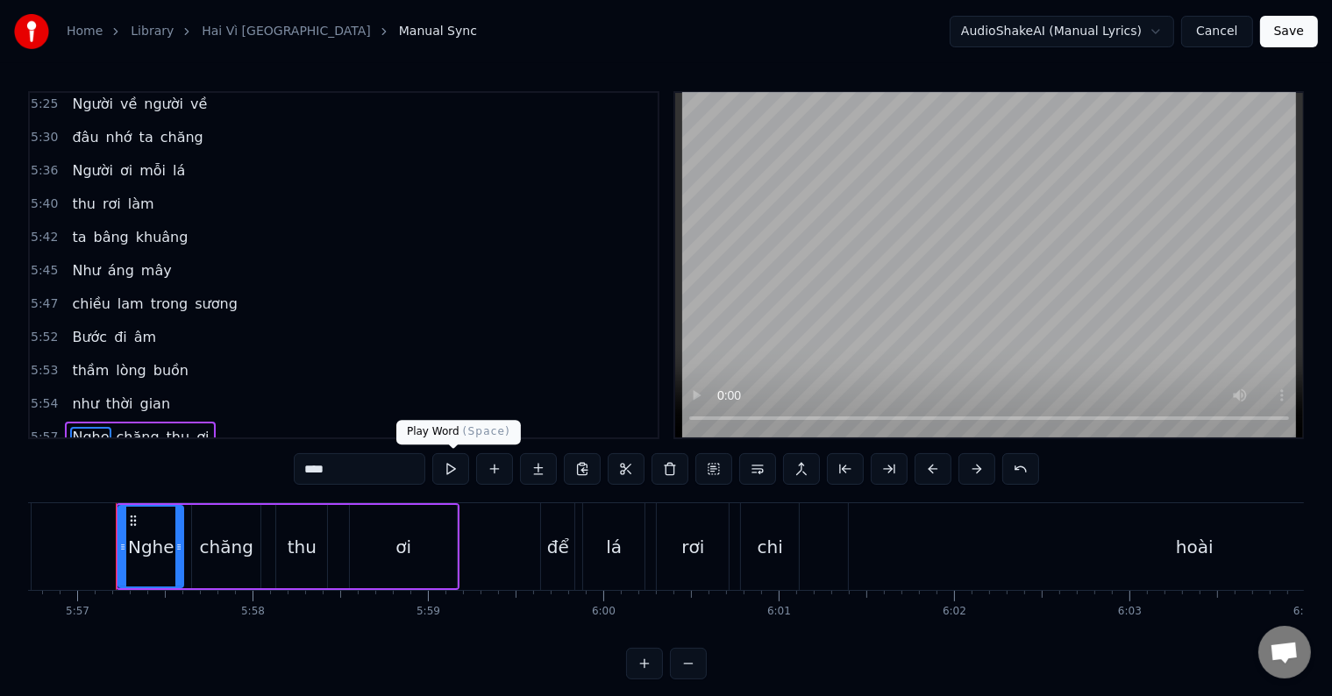
click at [445, 467] on button at bounding box center [450, 469] width 37 height 32
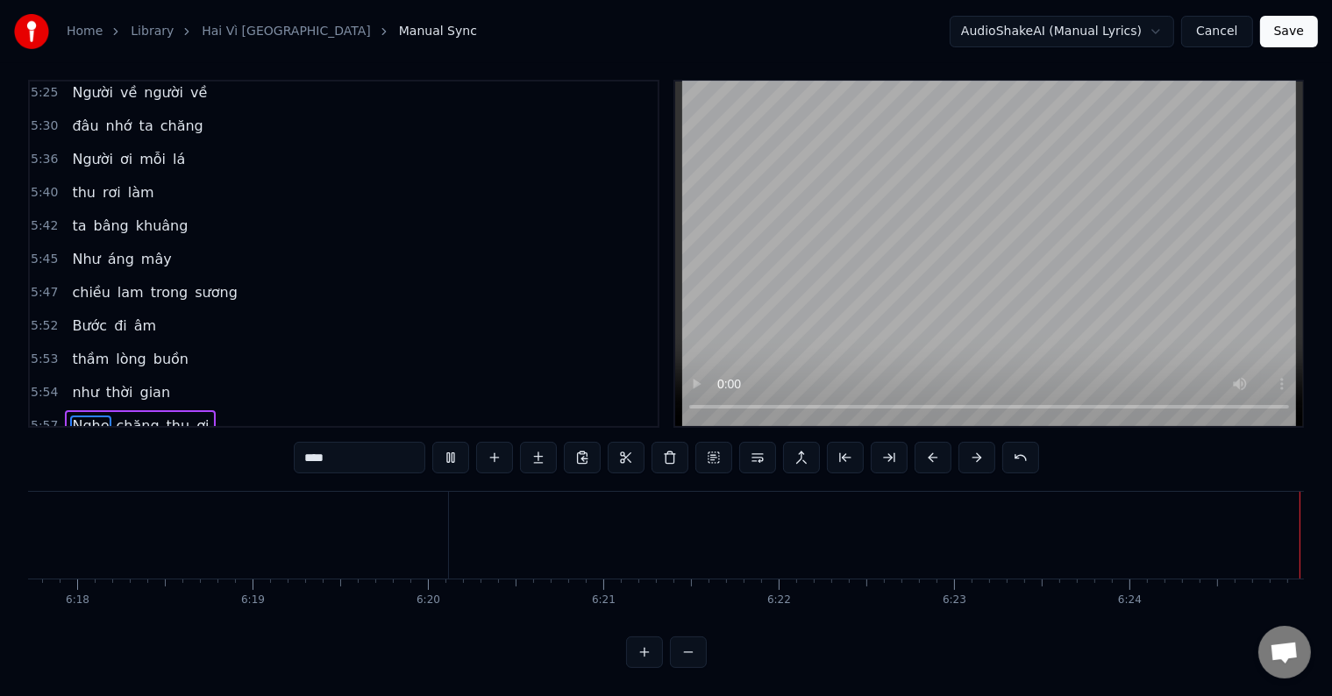
scroll to position [0, 66241]
click at [1301, 32] on button "Save" at bounding box center [1289, 32] width 58 height 32
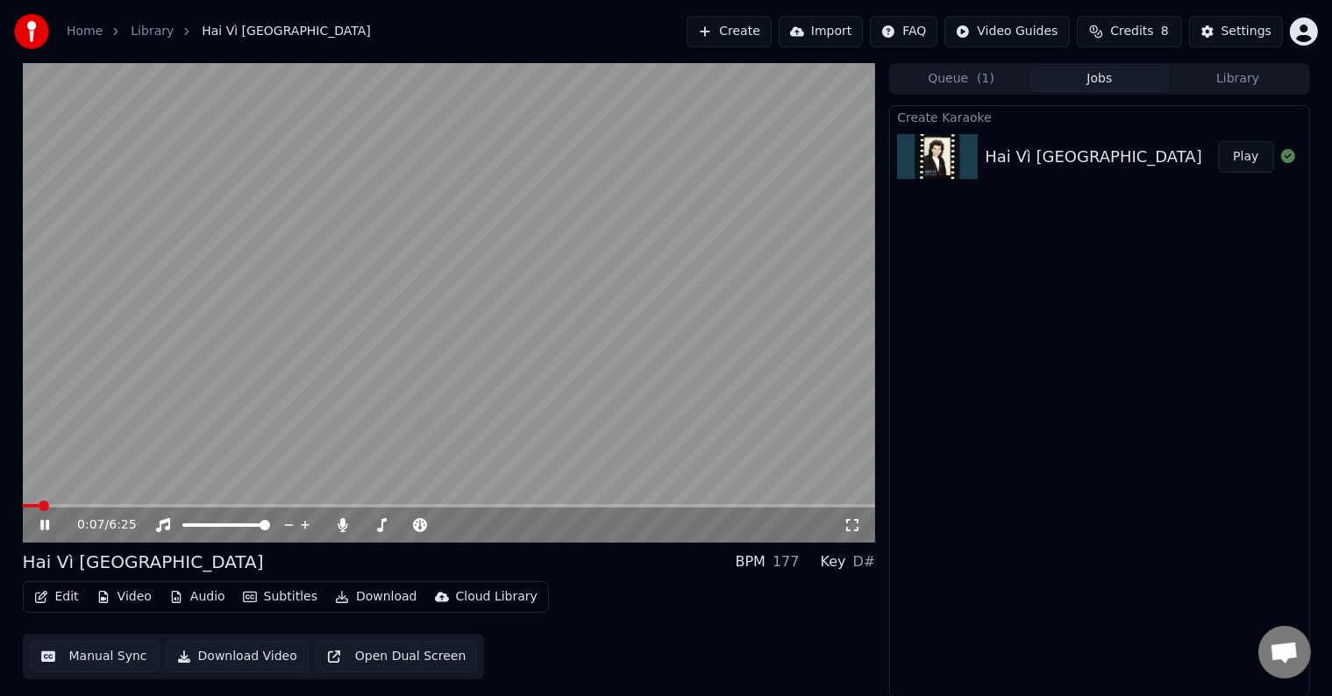
scroll to position [8, 0]
click at [1240, 81] on button "Library" at bounding box center [1238, 78] width 139 height 25
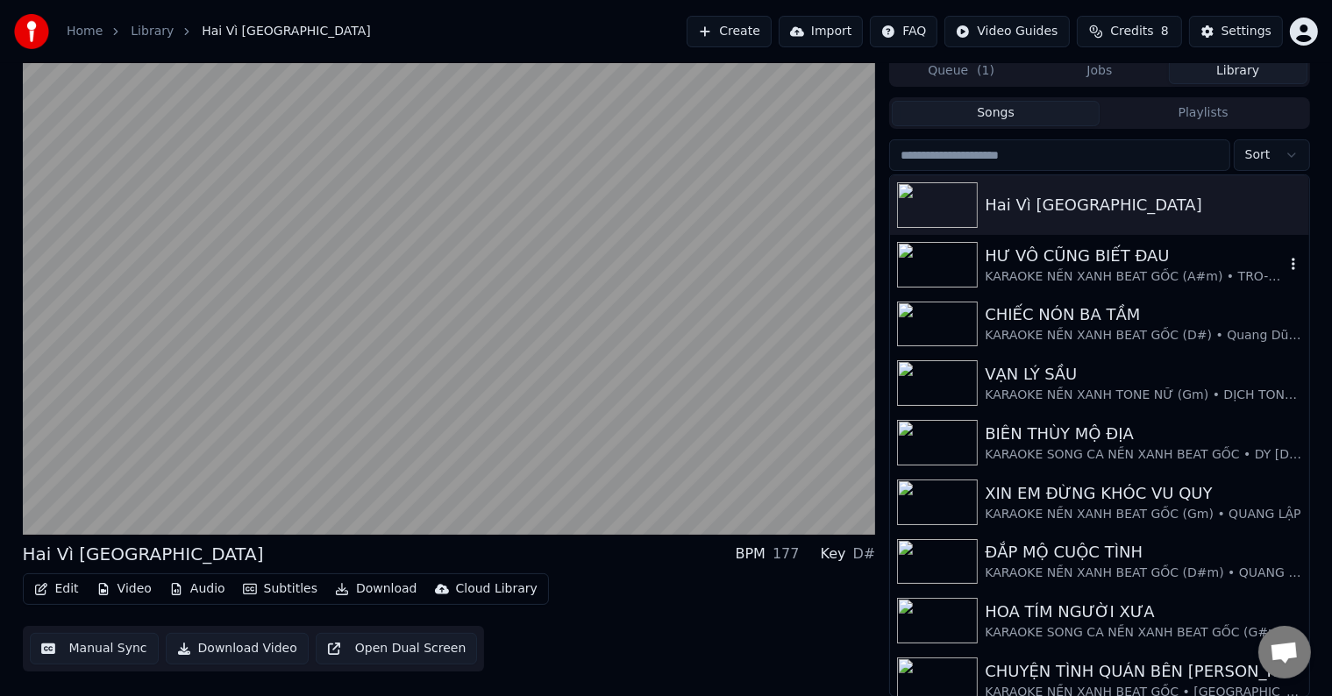
click at [1066, 268] on div "KARAOKE NỀN XANH BEAT GỐC (A#m) • TRO-MUSIC" at bounding box center [1134, 277] width 299 height 18
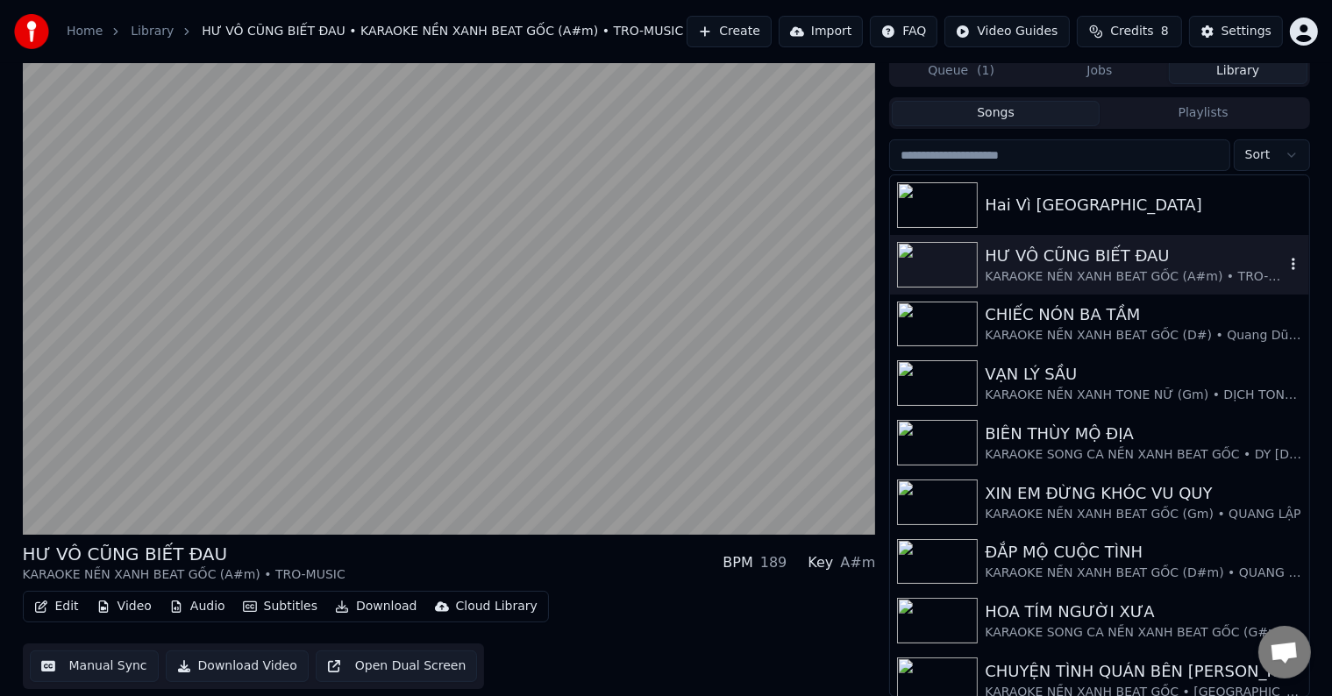
click at [1073, 267] on div "HƯ VÔ CŨNG BIẾT ĐAU" at bounding box center [1134, 256] width 299 height 25
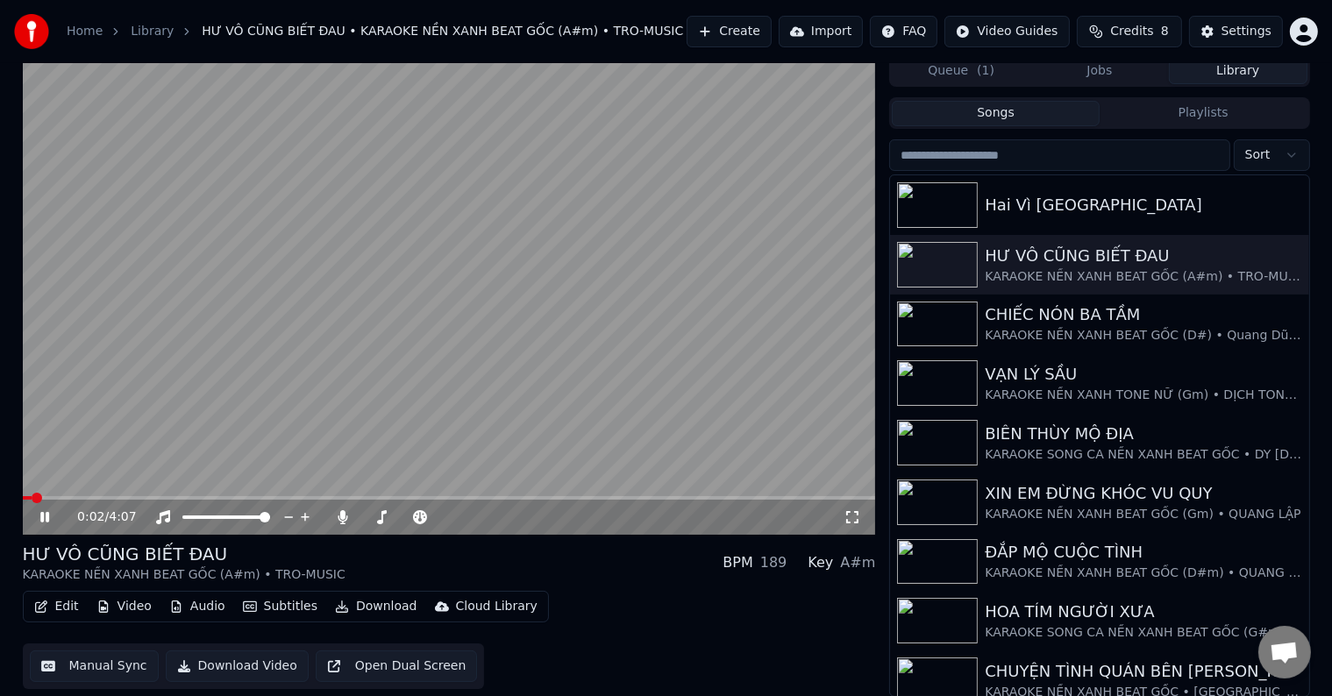
click at [64, 609] on button "Edit" at bounding box center [56, 606] width 59 height 25
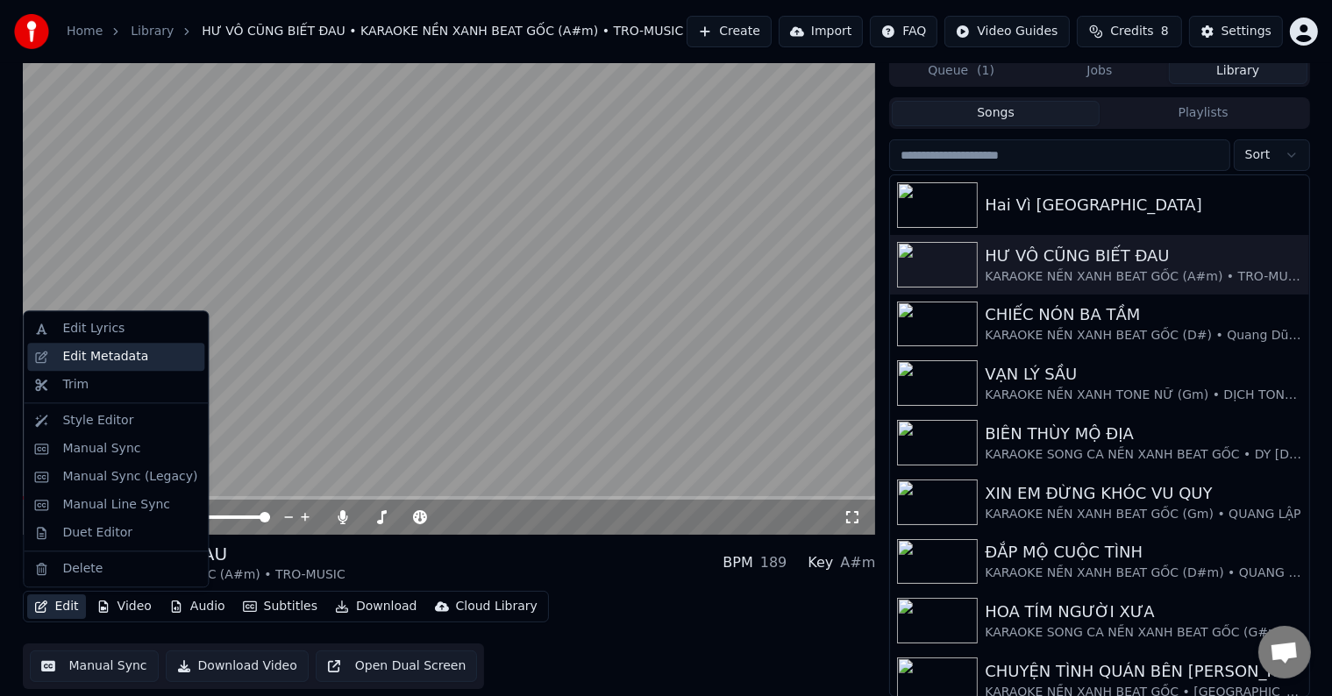
click at [102, 358] on div "Edit Metadata" at bounding box center [105, 357] width 86 height 18
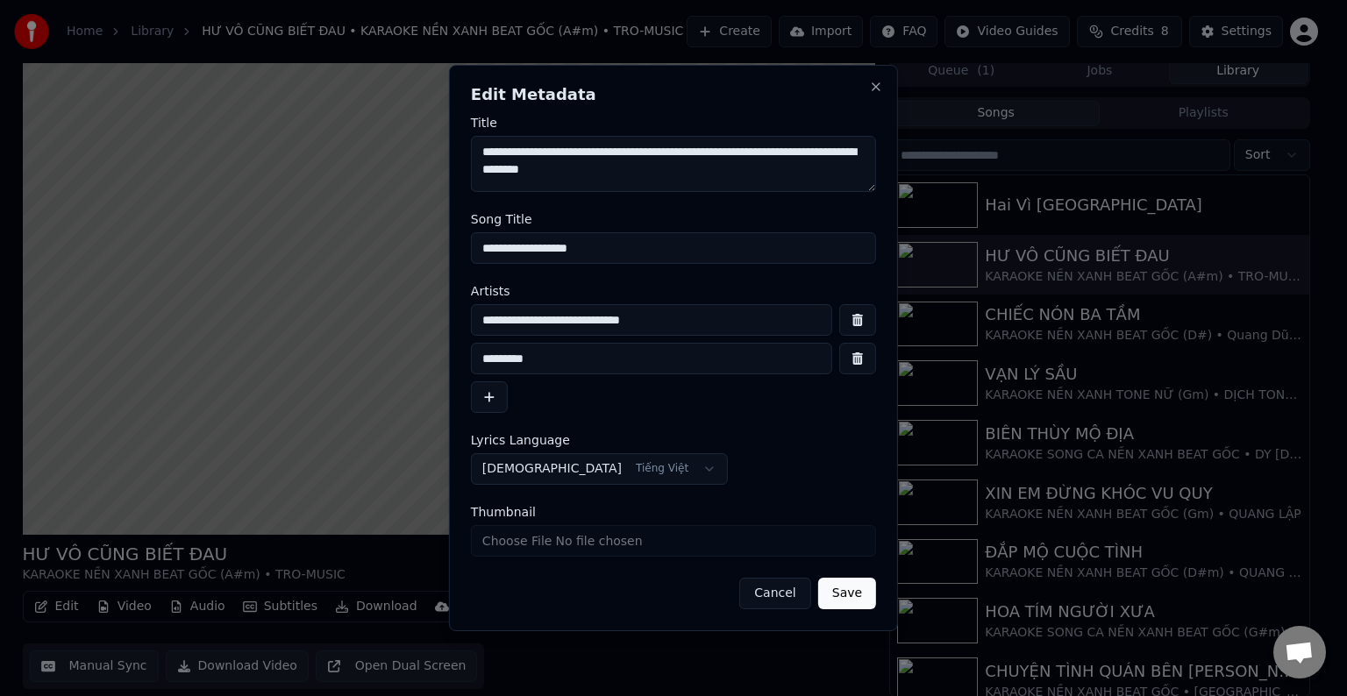
drag, startPoint x: 723, startPoint y: 317, endPoint x: 418, endPoint y: 317, distance: 305.1
click at [418, 317] on body "Home Library HƯ VÔ CŨNG BIẾT ĐAU • KARAOKE NỀN XANH BEAT GỐC (A#m) • TRO-MUSIC …" at bounding box center [666, 340] width 1332 height 696
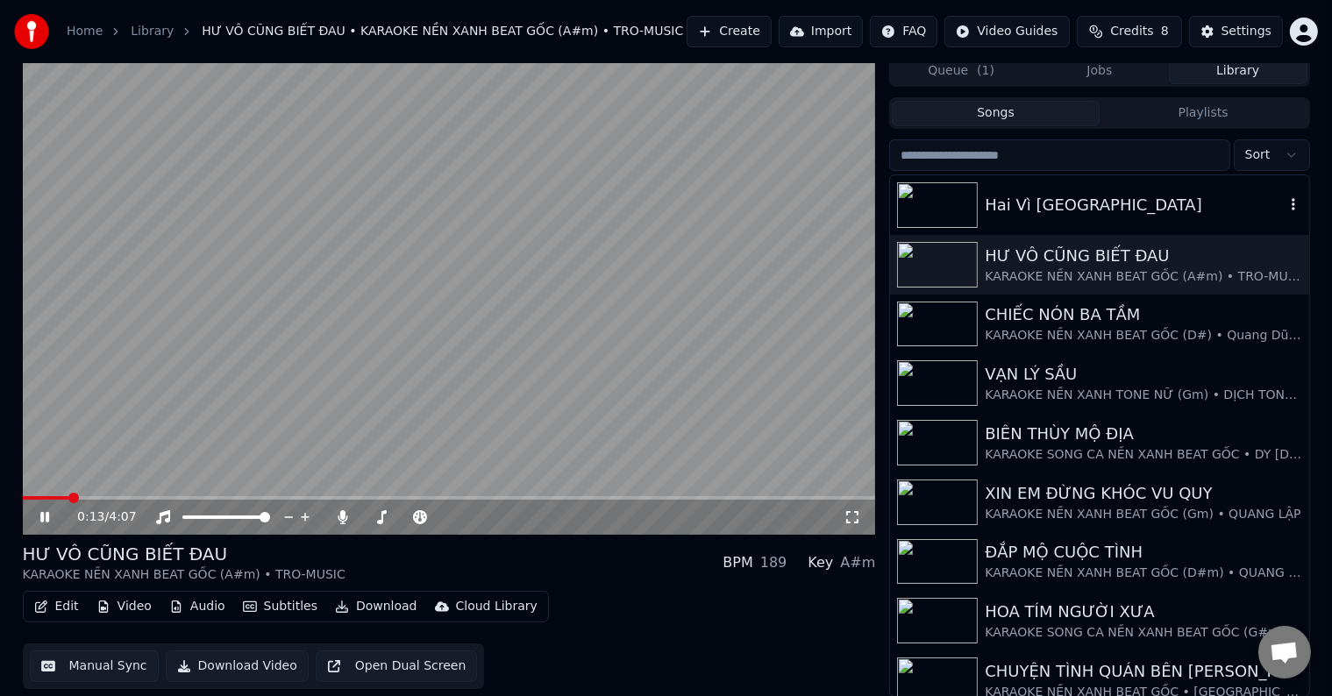
click at [1087, 203] on div "Hai Vì [GEOGRAPHIC_DATA]" at bounding box center [1134, 205] width 299 height 25
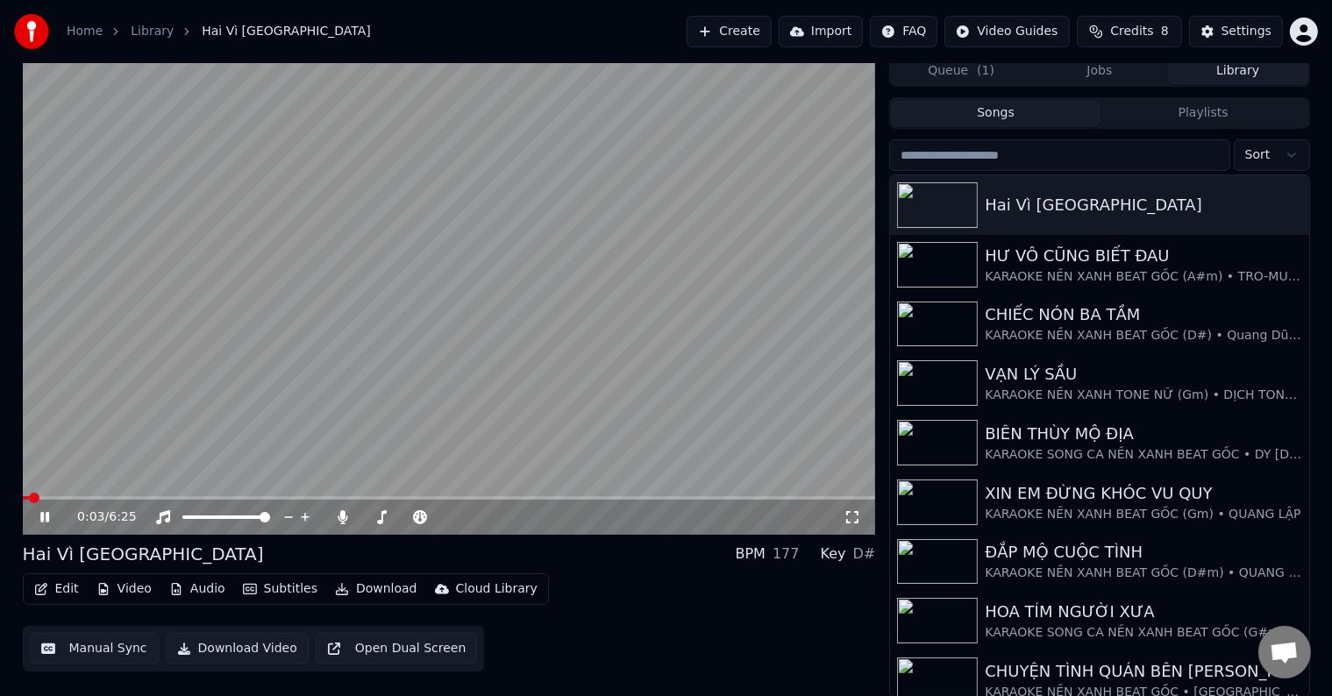
click at [70, 587] on button "Edit" at bounding box center [56, 589] width 59 height 25
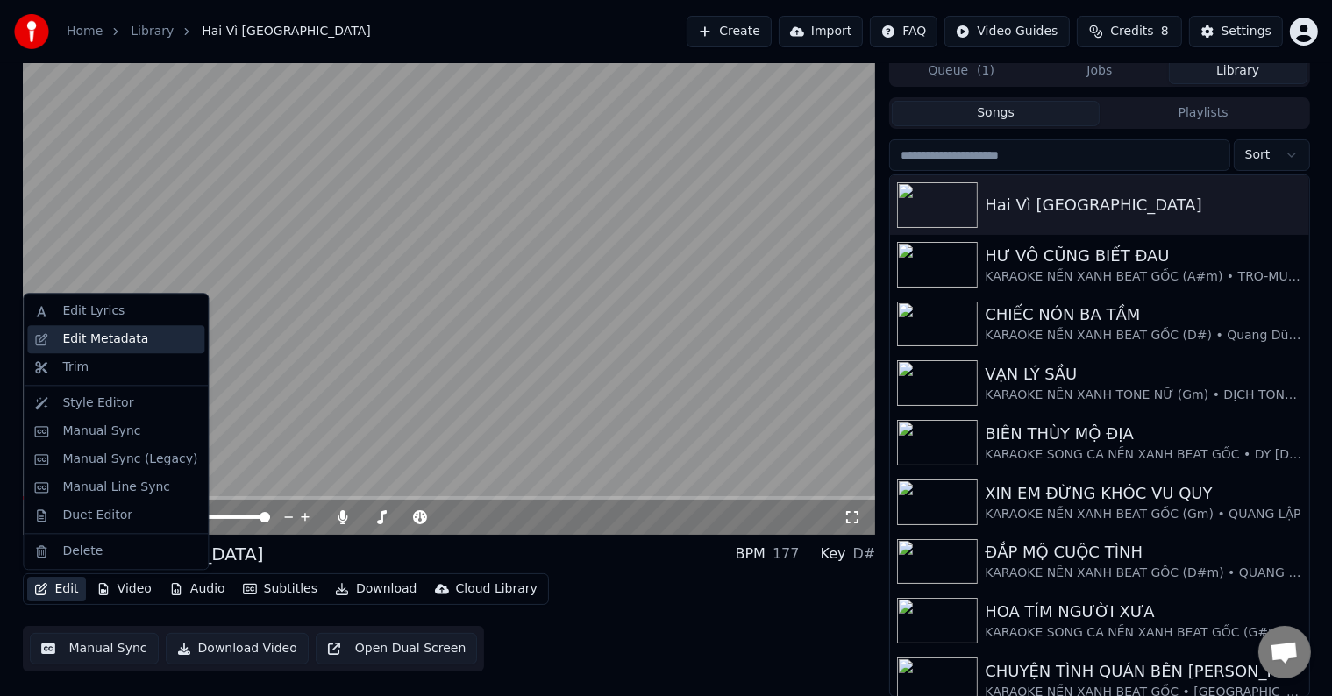
click at [96, 331] on div "Edit Metadata" at bounding box center [105, 340] width 86 height 18
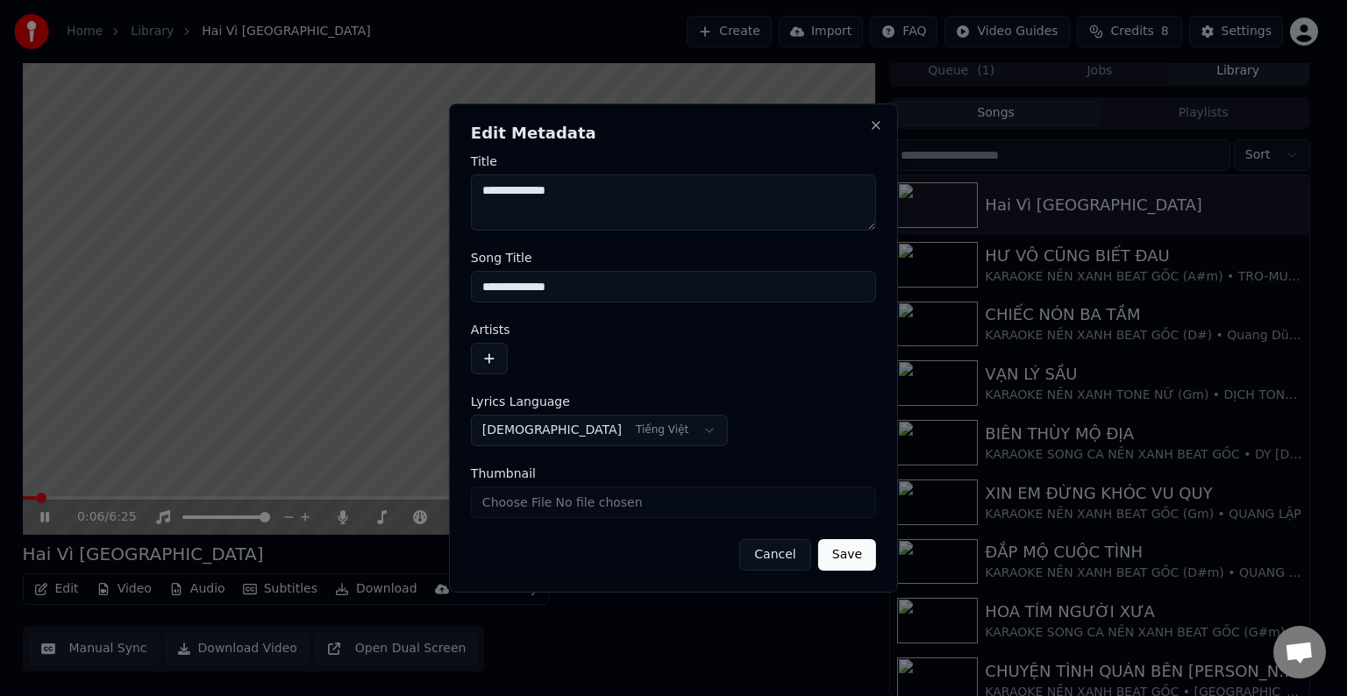
click at [552, 253] on label "Song Title" at bounding box center [673, 258] width 405 height 12
click at [552, 271] on input "**********" at bounding box center [673, 287] width 405 height 32
click at [552, 328] on label "Artists" at bounding box center [673, 330] width 405 height 12
click at [488, 358] on button "button" at bounding box center [489, 359] width 37 height 32
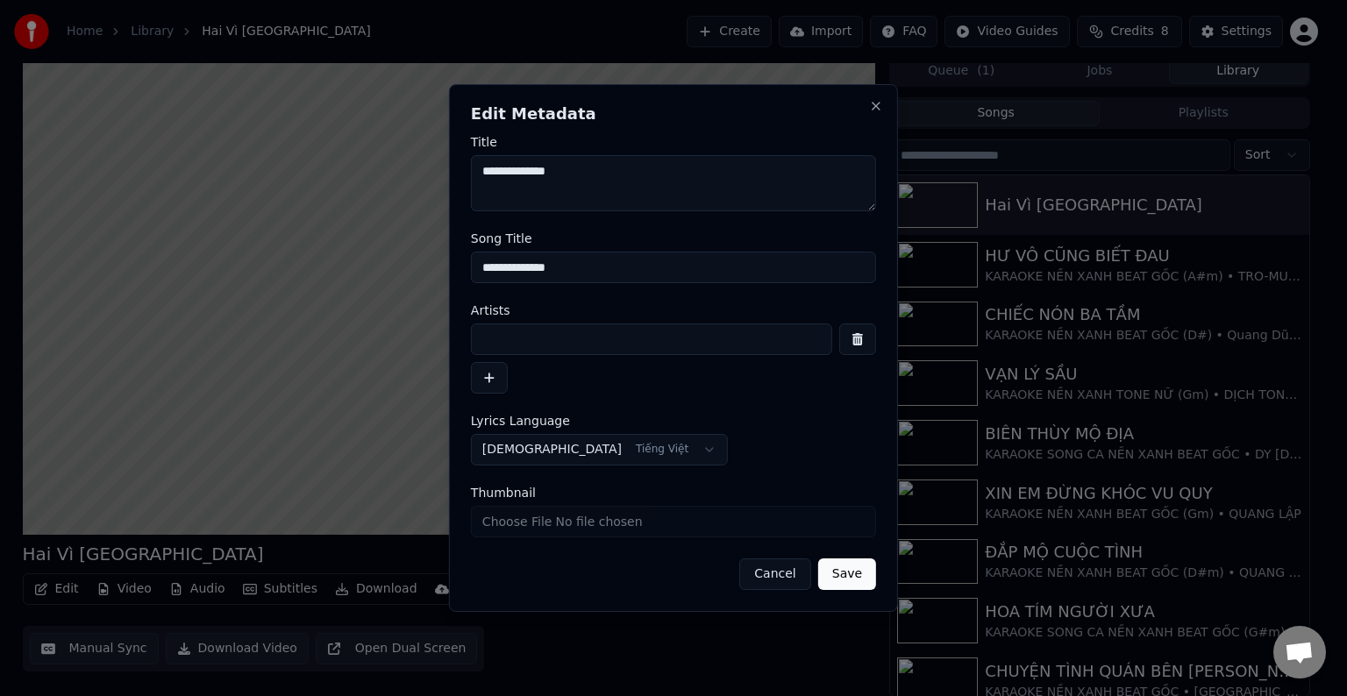
click at [535, 338] on input at bounding box center [651, 340] width 361 height 32
paste input "**********"
click at [687, 342] on input "**********" at bounding box center [651, 340] width 361 height 32
click at [671, 337] on input "**********" at bounding box center [651, 340] width 361 height 32
type input "**********"
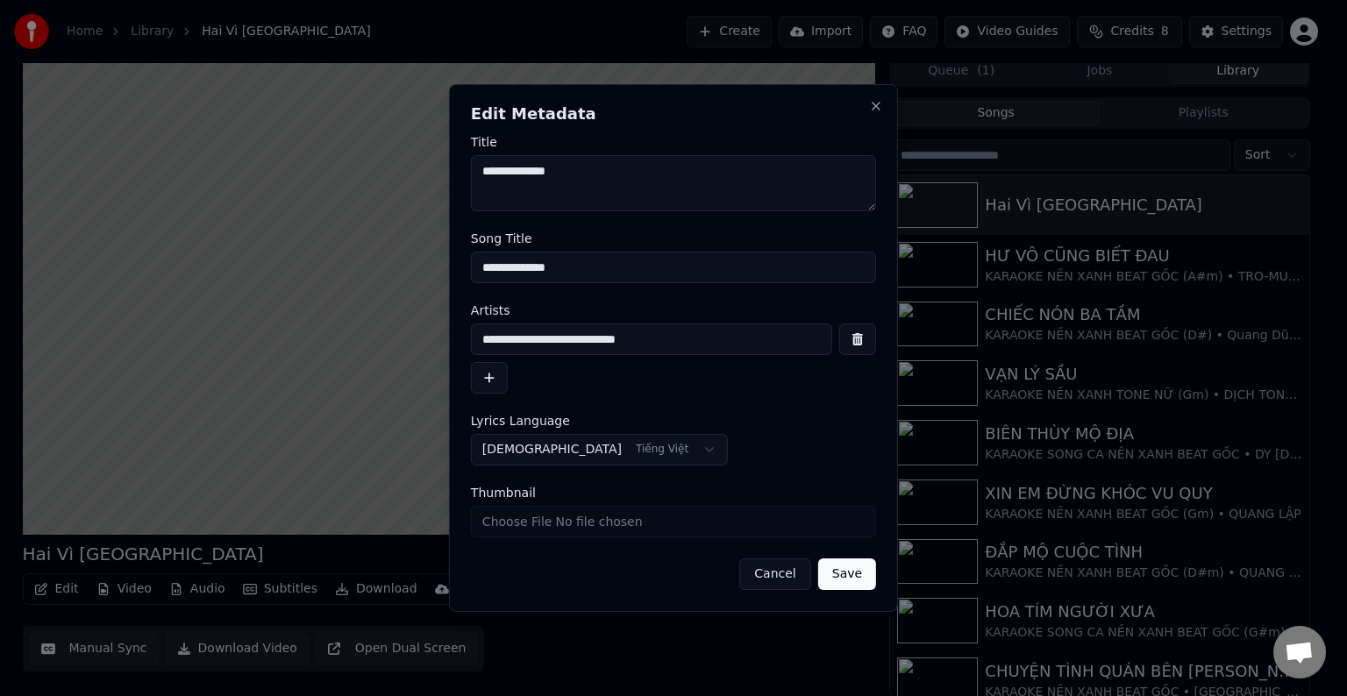
click at [490, 377] on button "button" at bounding box center [489, 378] width 37 height 32
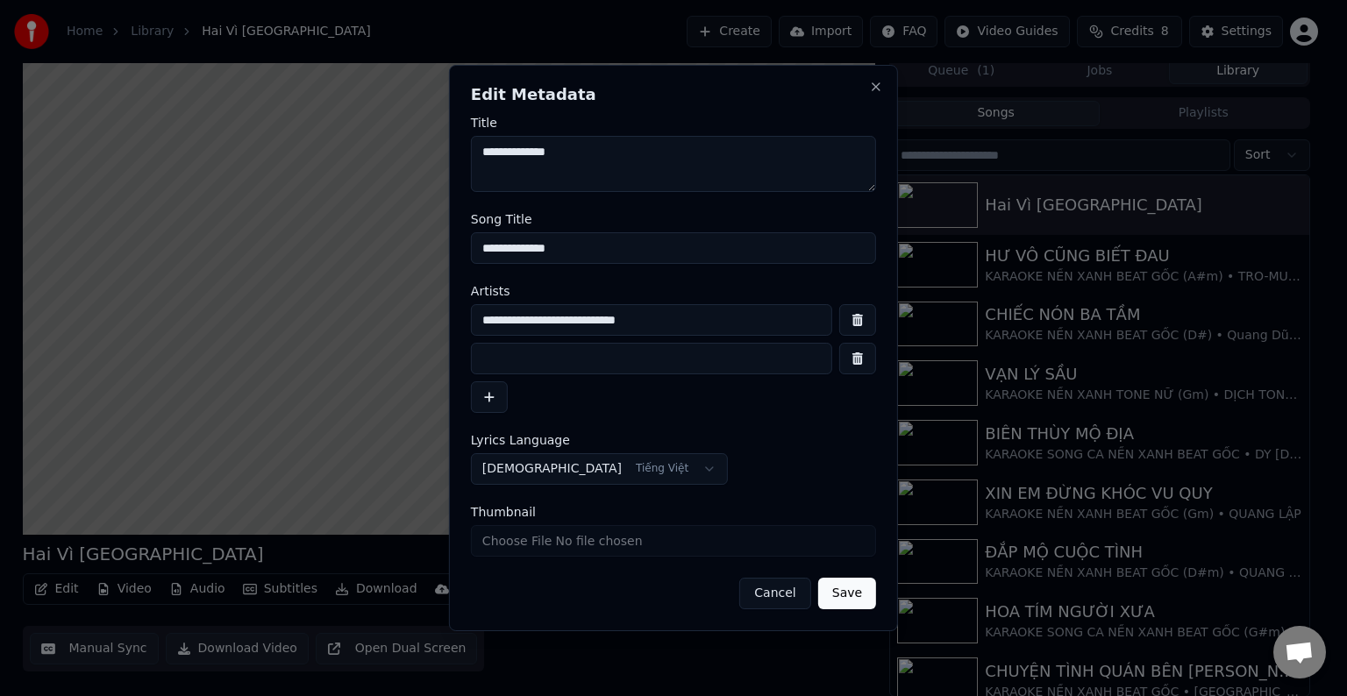
click at [532, 361] on input at bounding box center [651, 359] width 361 height 32
type input "*******"
drag, startPoint x: 573, startPoint y: 242, endPoint x: 410, endPoint y: 242, distance: 163.1
click at [410, 242] on body "Home Library Hai Vì [GEOGRAPHIC_DATA] Create Import FAQ Video Guides Credits 8 …" at bounding box center [666, 340] width 1332 height 696
type input "**********"
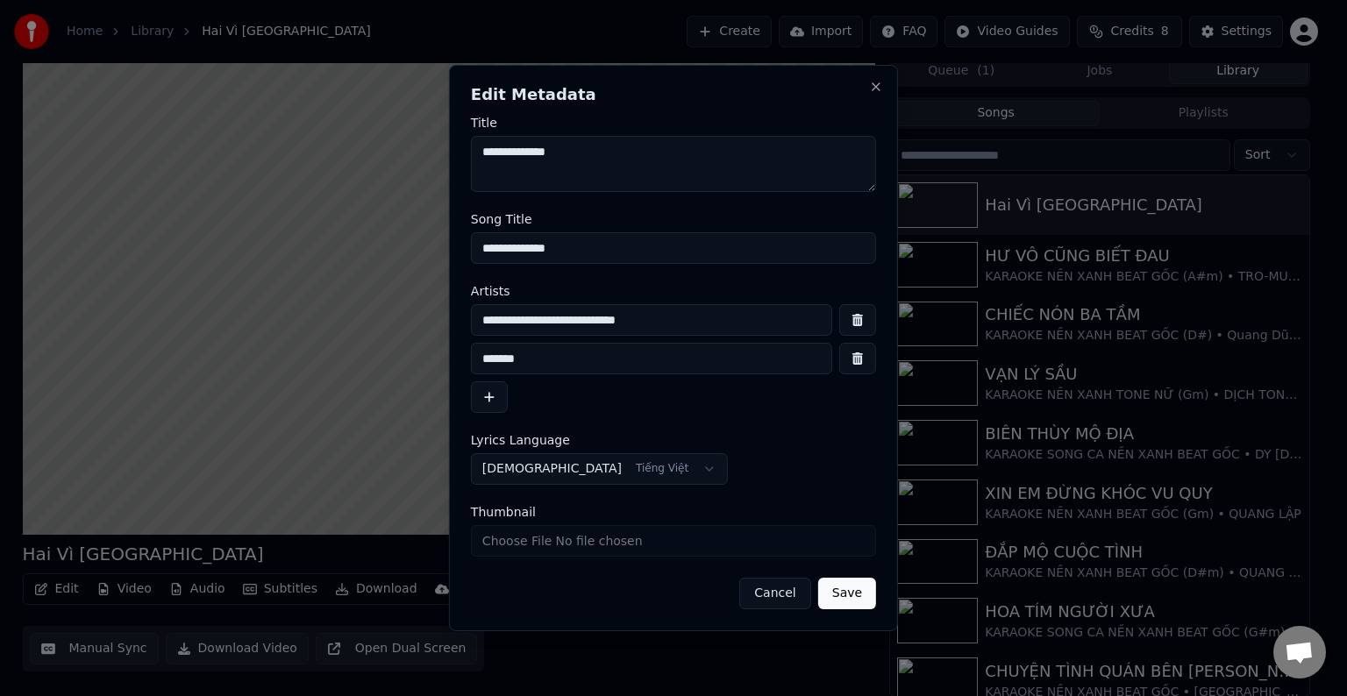
click at [852, 592] on button "Save" at bounding box center [847, 594] width 58 height 32
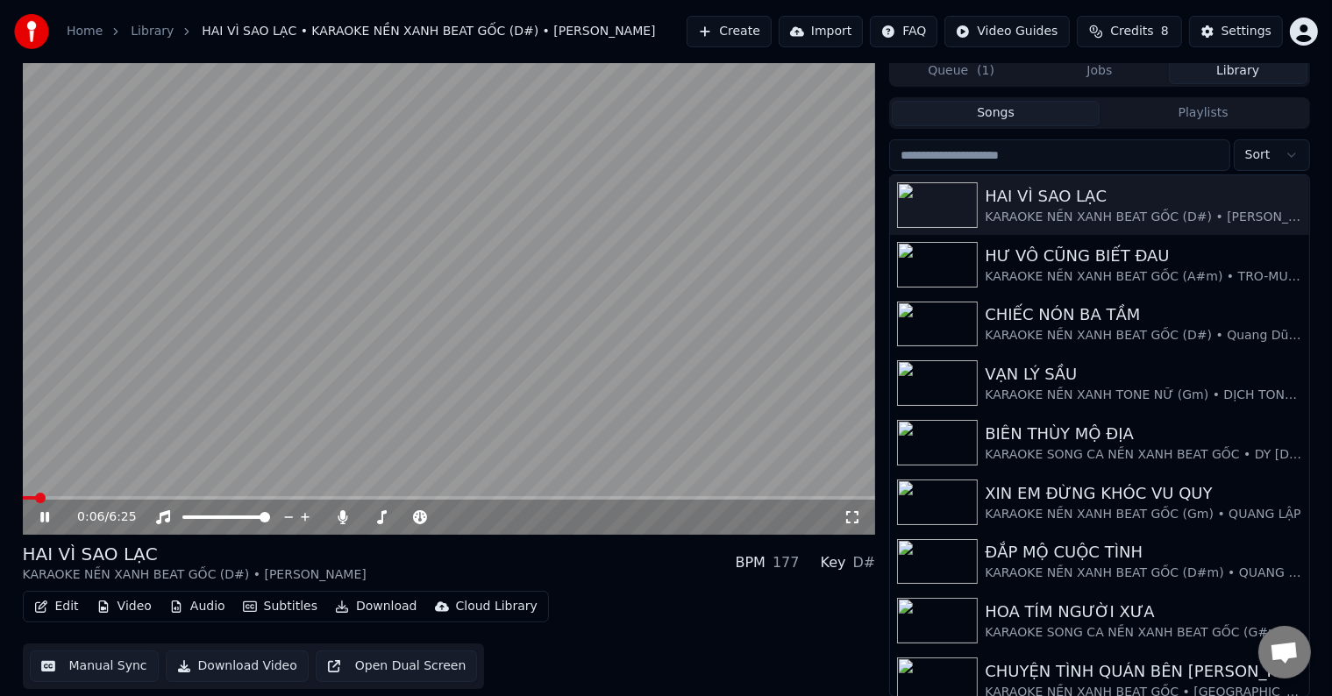
click at [35, 496] on span at bounding box center [40, 498] width 11 height 11
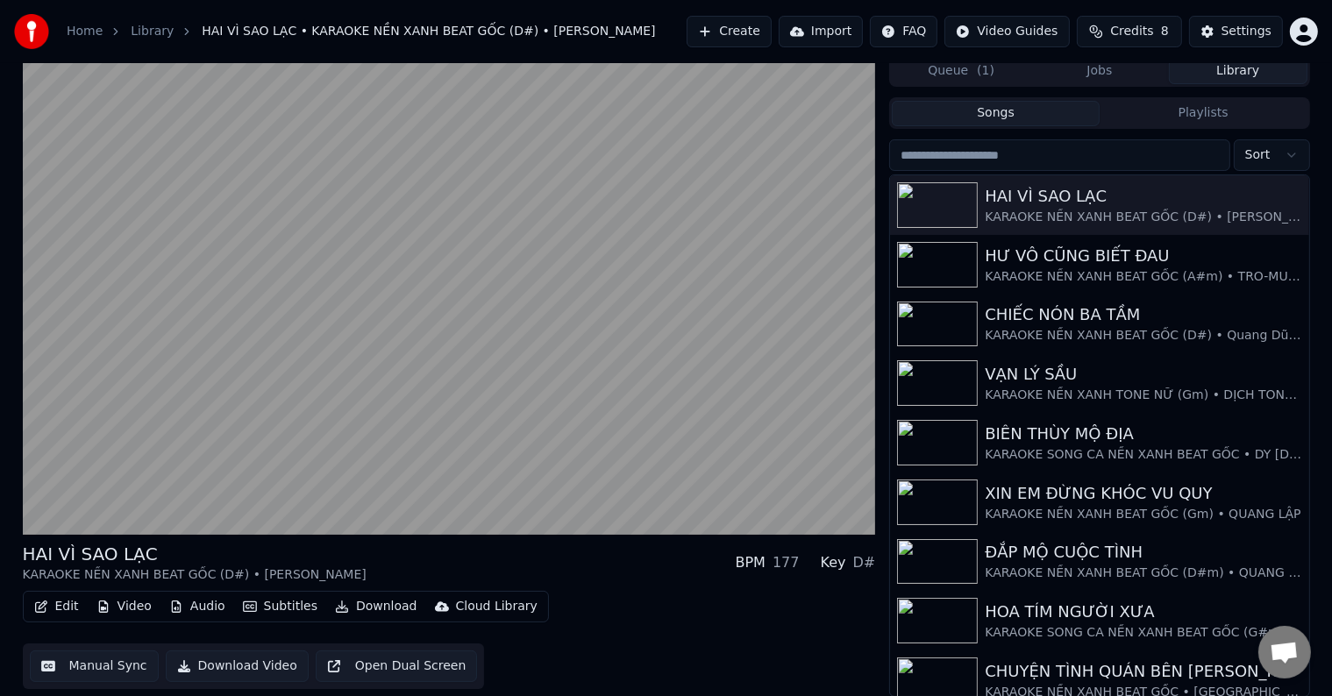
click at [123, 283] on video at bounding box center [449, 295] width 853 height 480
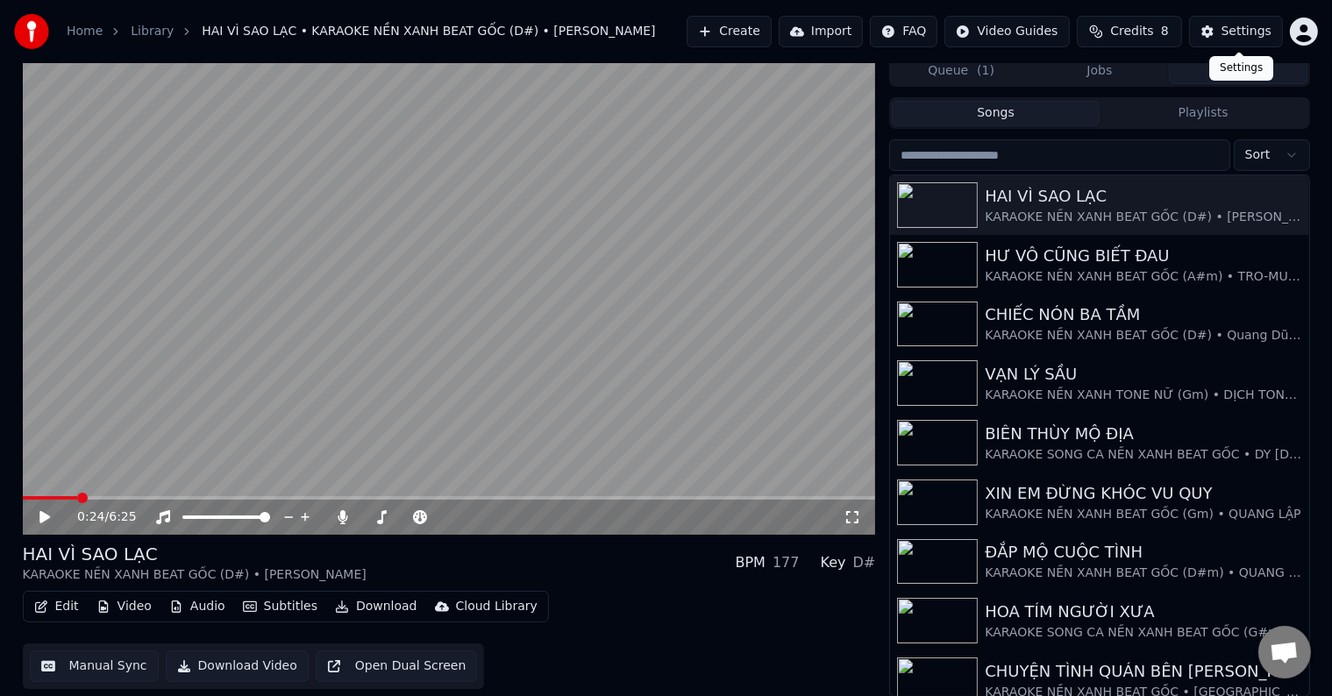
click at [1241, 20] on button "Settings" at bounding box center [1236, 32] width 94 height 32
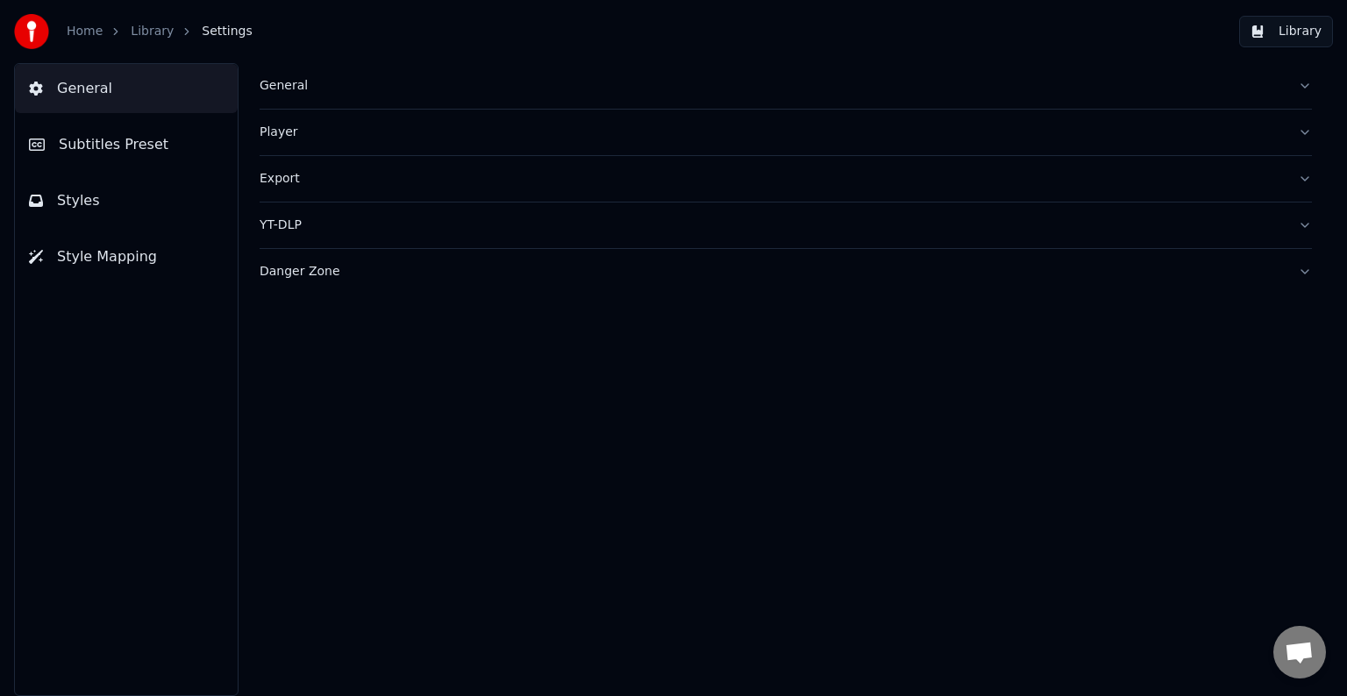
click at [125, 140] on span "Subtitles Preset" at bounding box center [114, 144] width 110 height 21
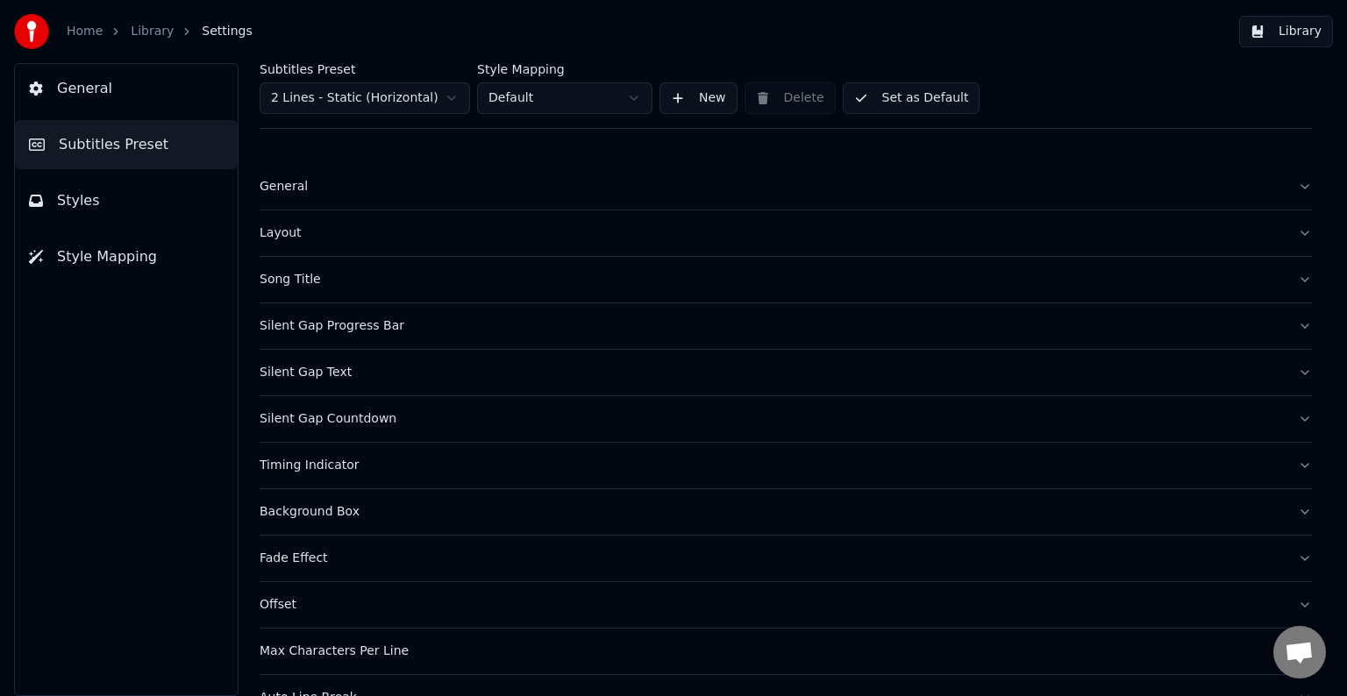
click at [298, 280] on div "Song Title" at bounding box center [772, 280] width 1024 height 18
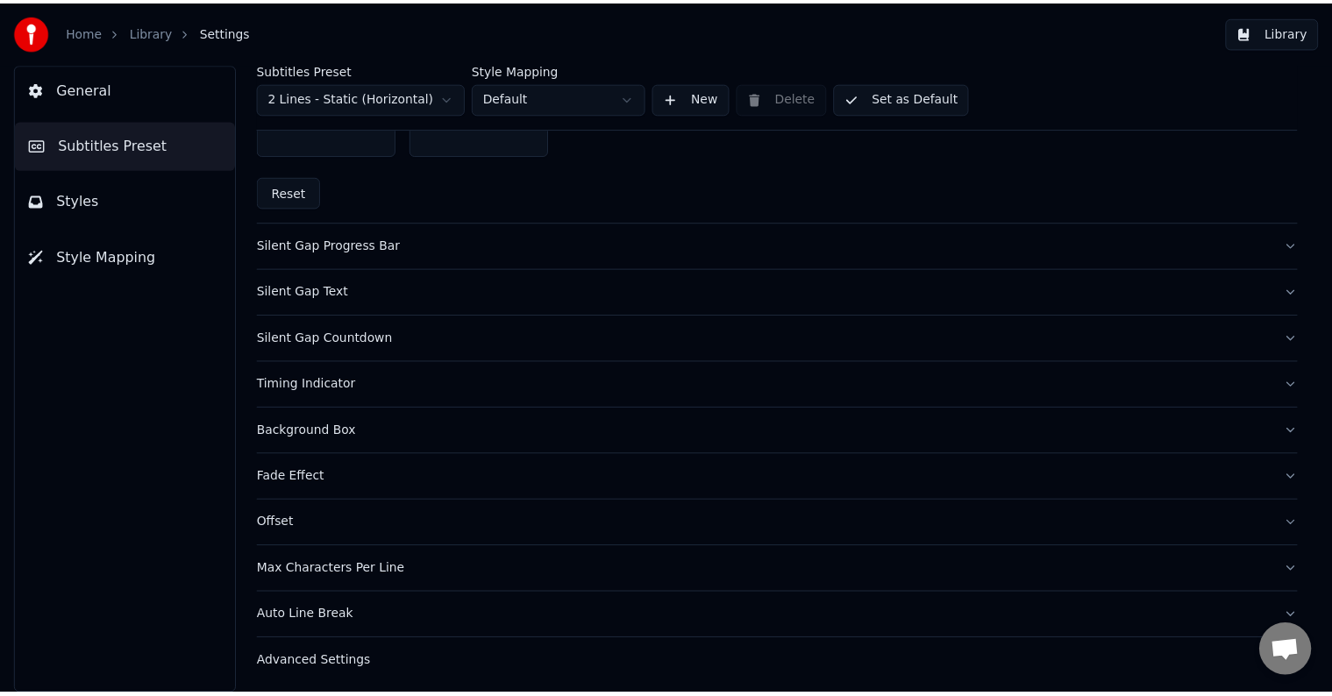
scroll to position [607, 0]
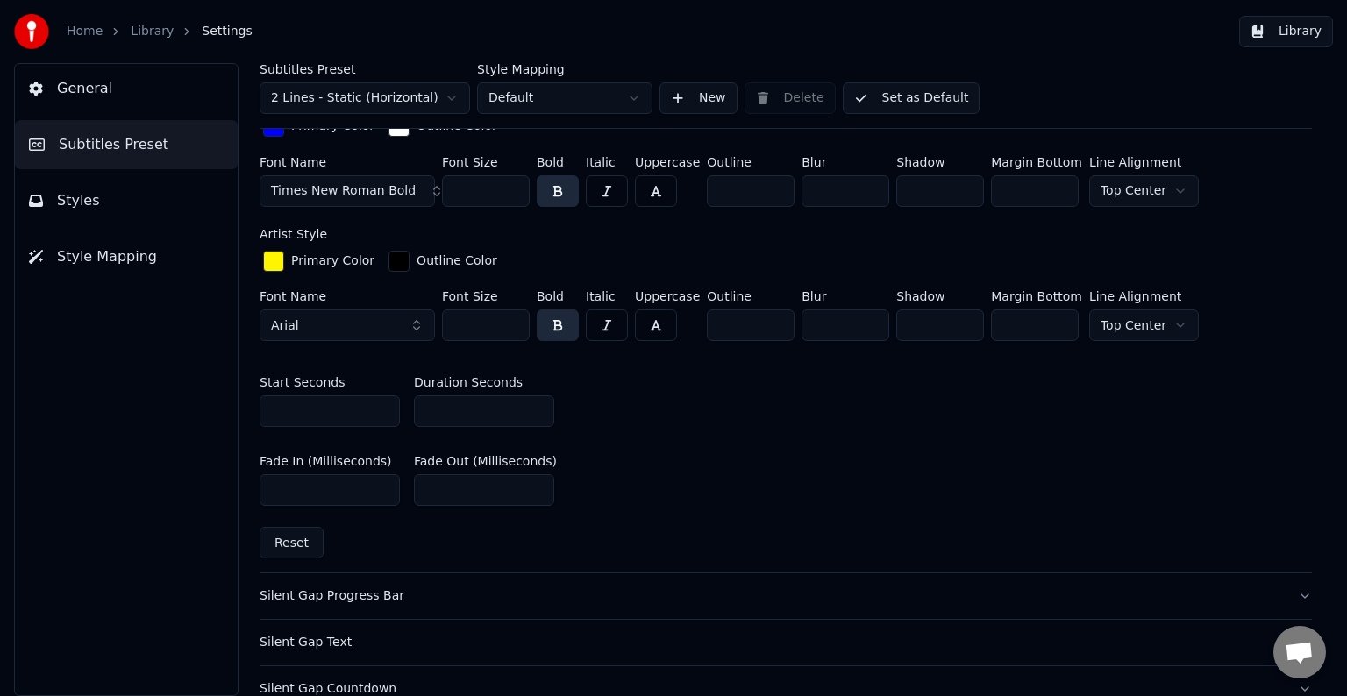
drag, startPoint x: 421, startPoint y: 403, endPoint x: 456, endPoint y: 417, distance: 37.5
click at [456, 417] on input "**" at bounding box center [484, 411] width 140 height 32
type input "**"
click at [1295, 27] on button "Library" at bounding box center [1286, 32] width 94 height 32
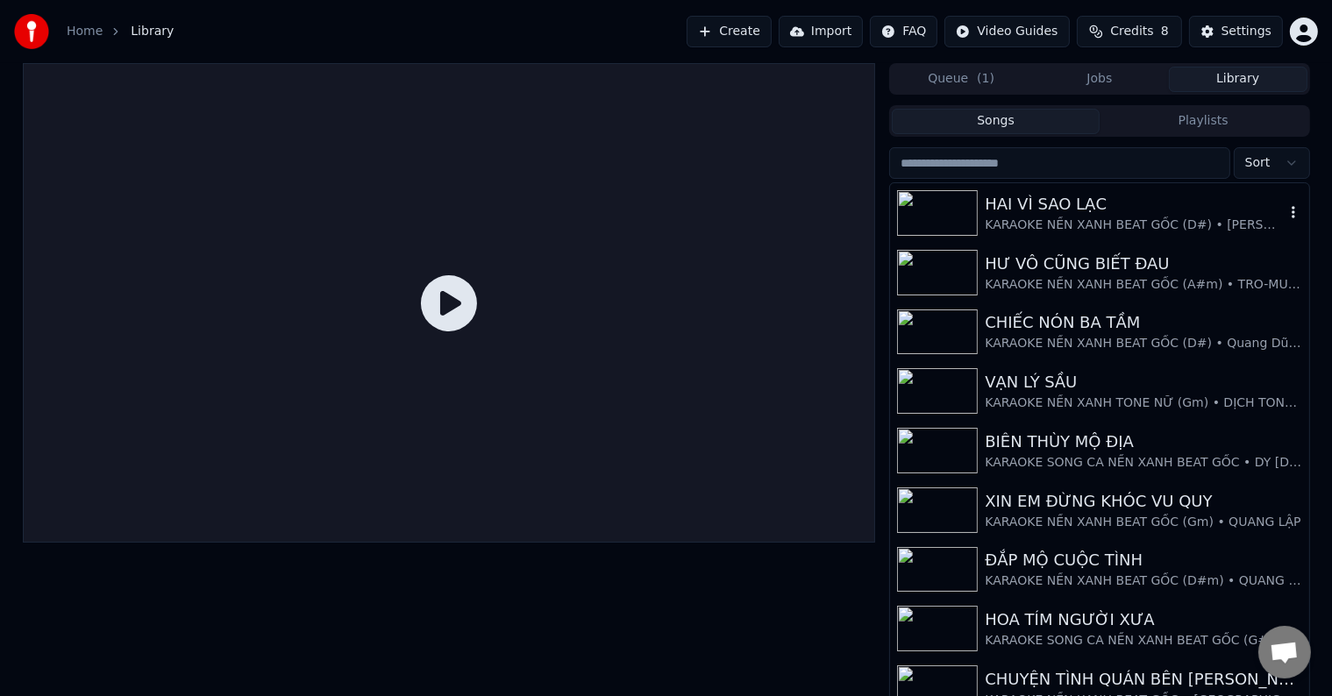
click at [1057, 200] on div "HAI VÌ SAO LẠC" at bounding box center [1134, 204] width 299 height 25
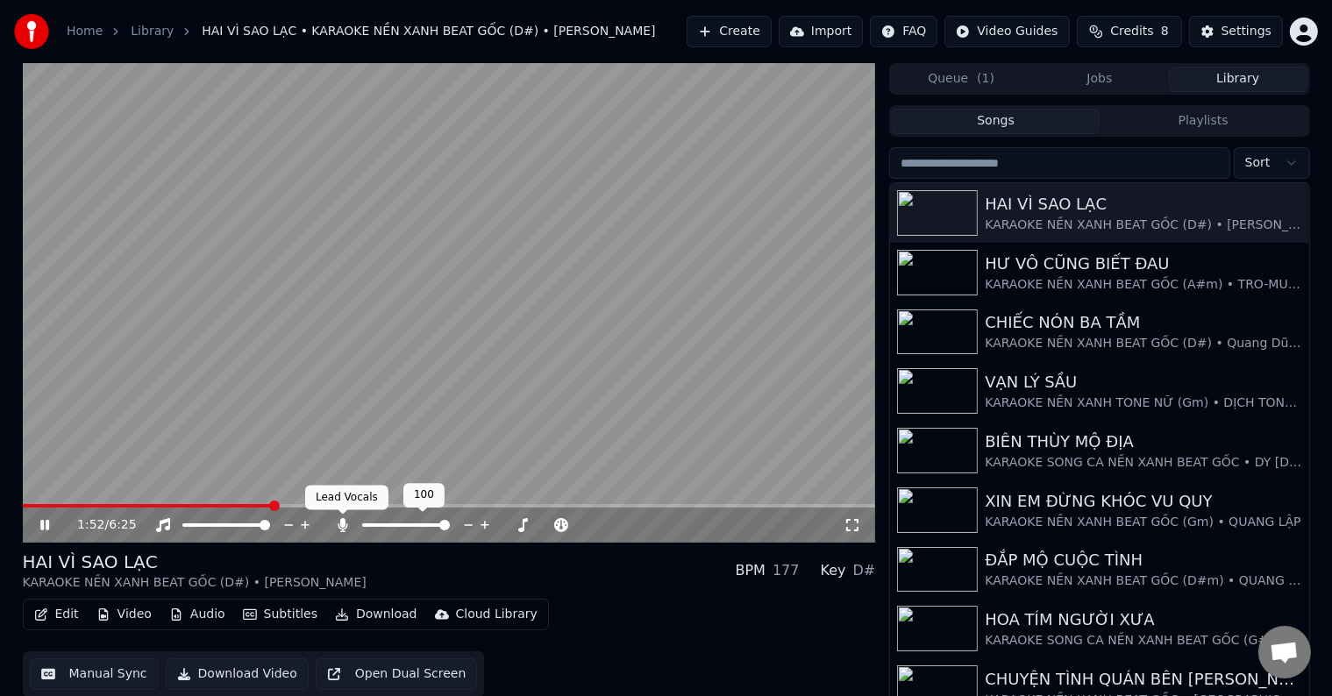
click at [341, 522] on icon at bounding box center [343, 525] width 10 height 14
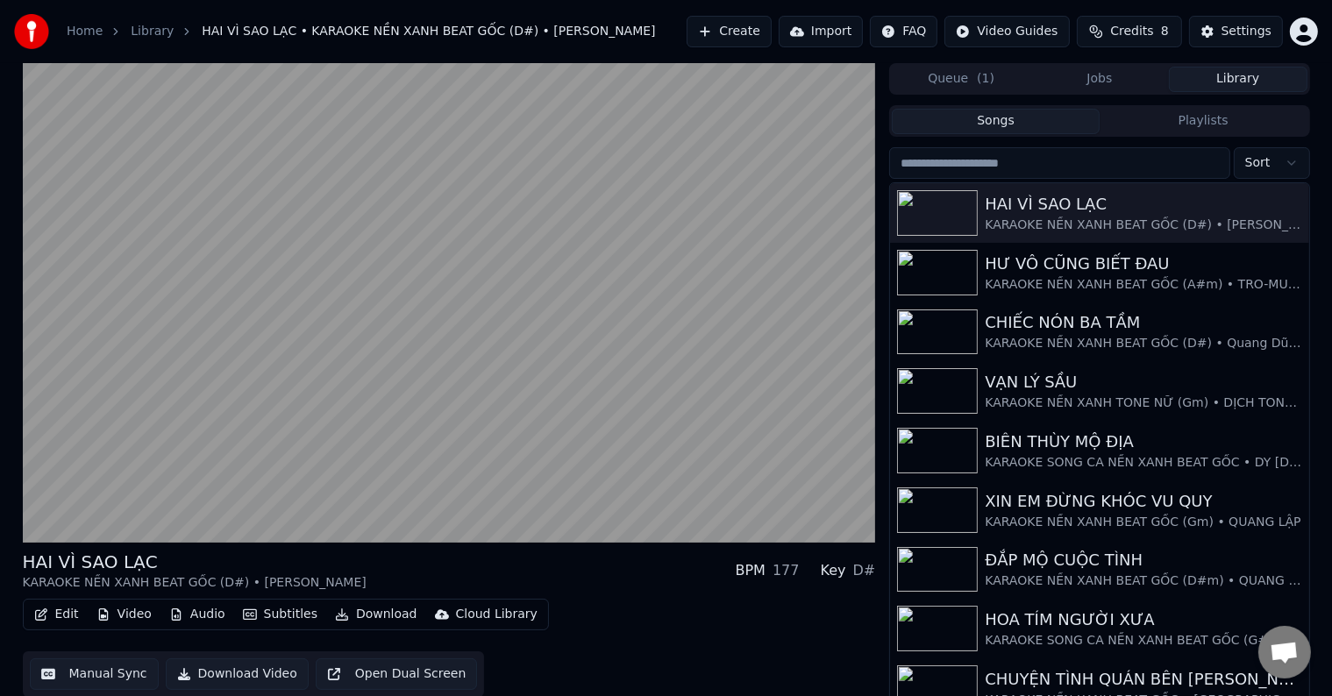
drag, startPoint x: 108, startPoint y: 674, endPoint x: 106, endPoint y: 714, distance: 39.5
click at [106, 695] on html "Home Library HAI VÌ SAO LẠC • KARAOKE NỀN XANH BEAT GỐC (D#) • TUẤN VŨ Create I…" at bounding box center [666, 348] width 1332 height 696
click at [210, 672] on button "Download Video" at bounding box center [237, 675] width 143 height 32
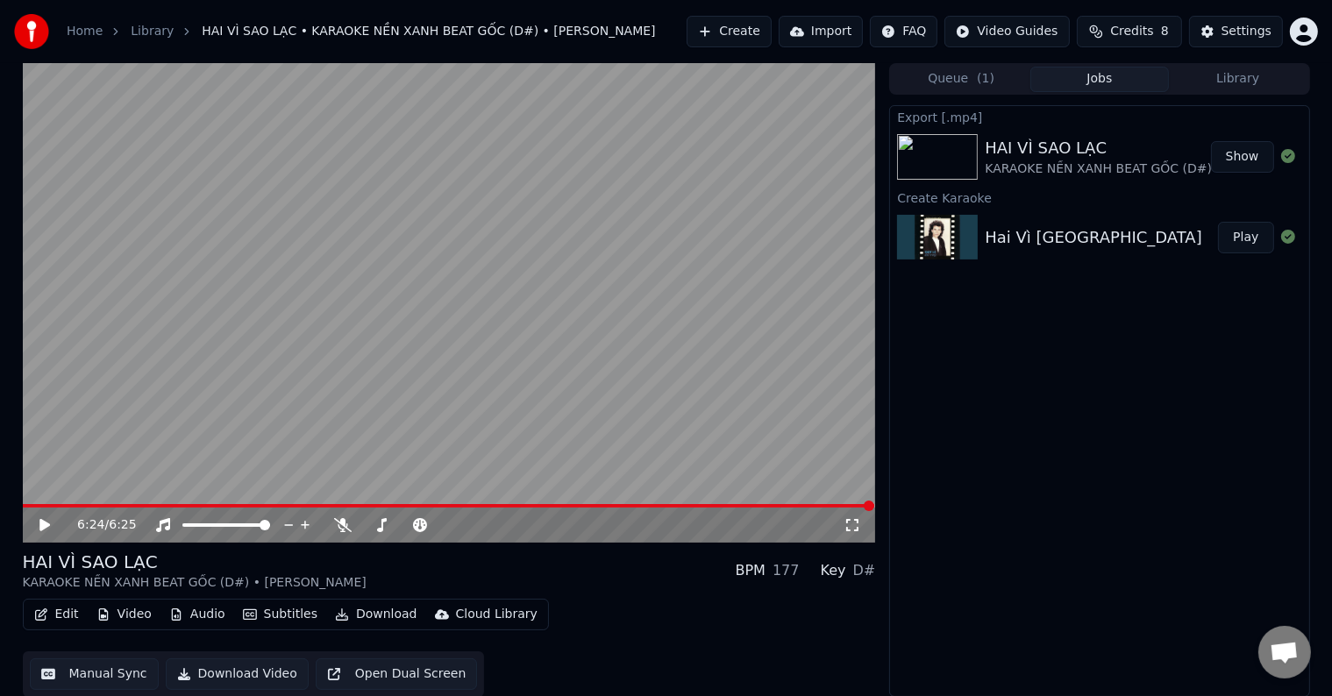
click at [1242, 158] on button "Show" at bounding box center [1242, 157] width 63 height 32
click at [368, 617] on button "Download" at bounding box center [376, 614] width 96 height 25
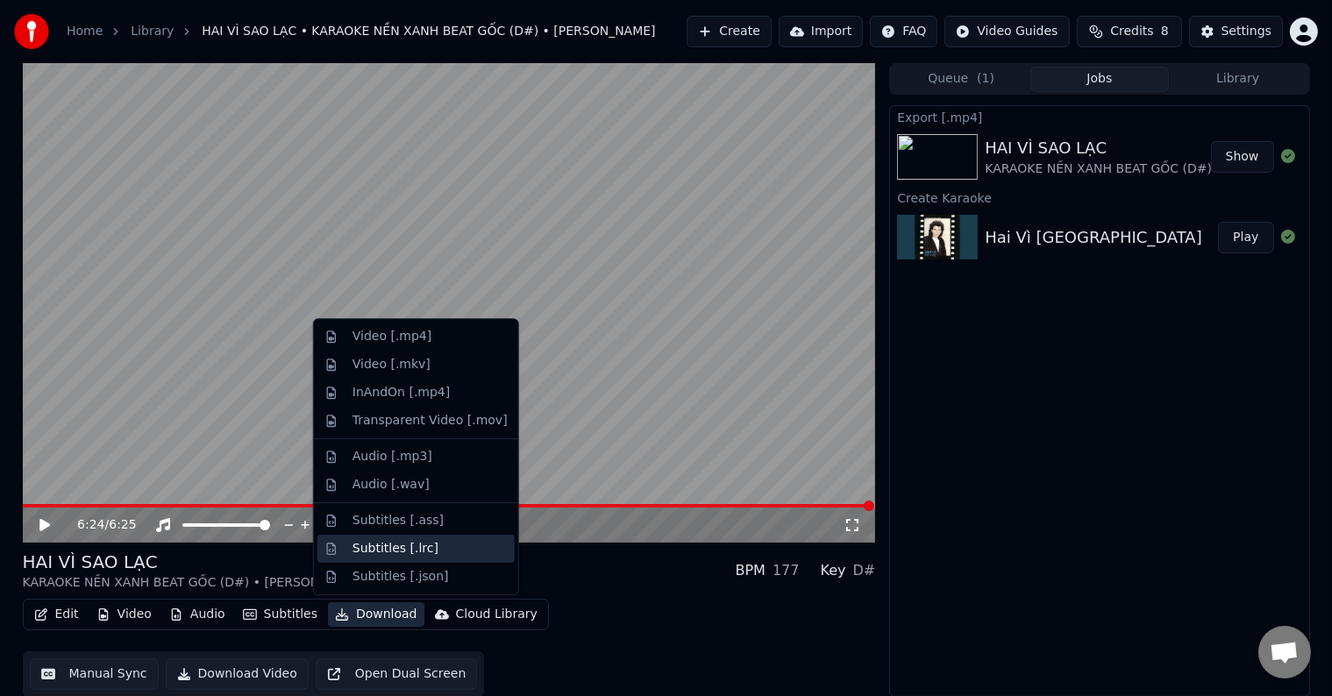
scroll to position [1, 0]
click at [105, 673] on button "Manual Sync" at bounding box center [94, 674] width 129 height 32
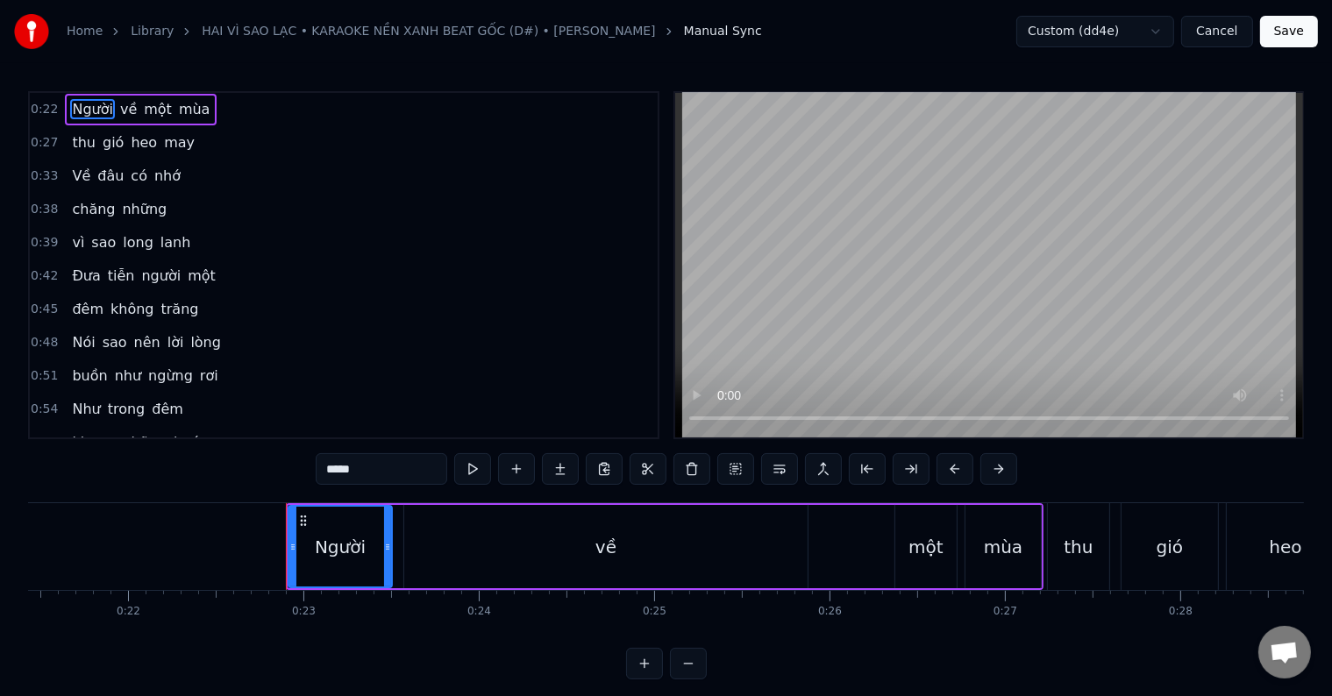
scroll to position [0, 3928]
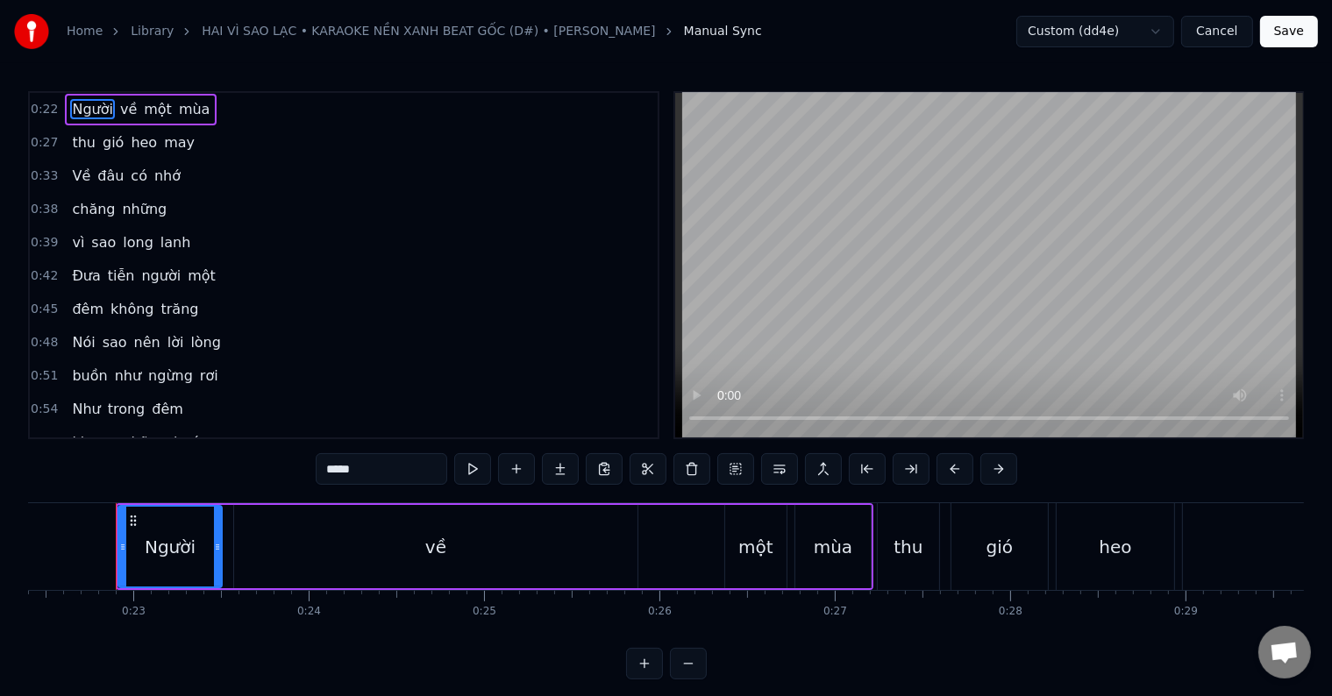
drag, startPoint x: 39, startPoint y: 105, endPoint x: 140, endPoint y: 141, distance: 107.1
click at [53, 275] on div "0:22 Người về một mùa 0:27 thu gió heo may 0:33 Về đâu có nhớ 0:38 chăng những …" at bounding box center [343, 265] width 631 height 348
click at [279, 96] on div "0:22 Người về một mùa" at bounding box center [344, 109] width 628 height 33
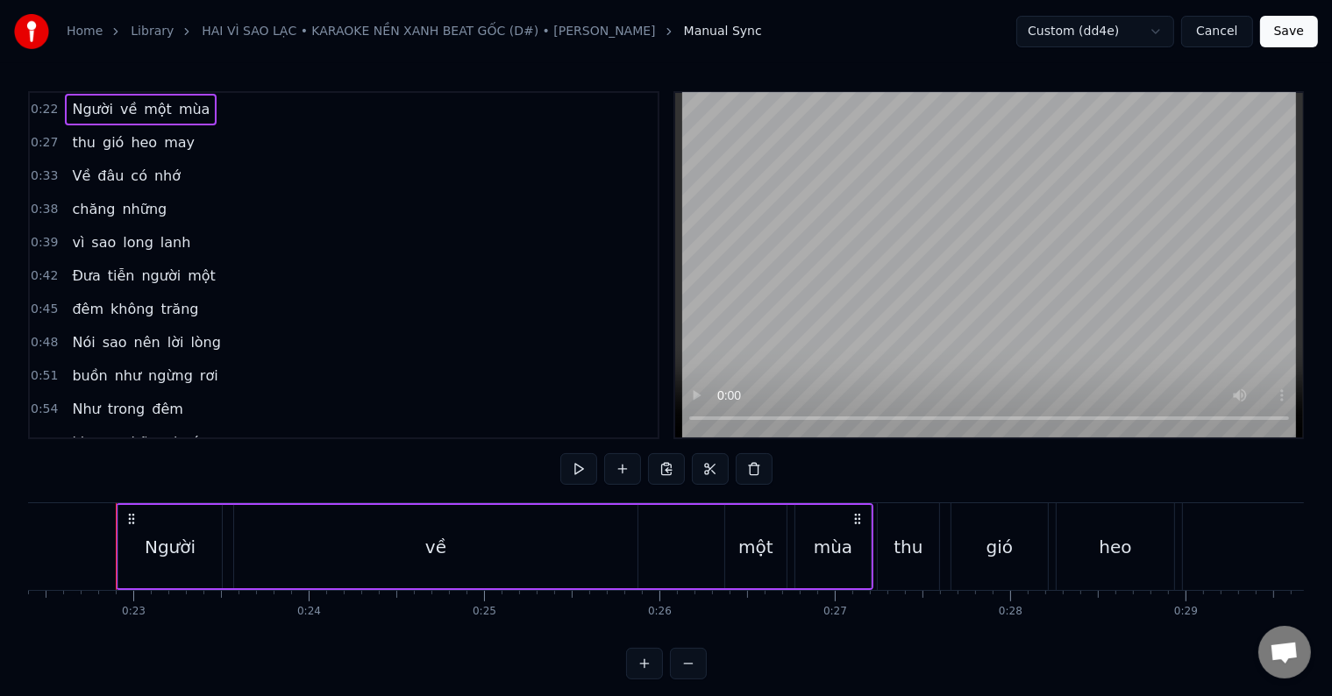
drag, startPoint x: 255, startPoint y: 97, endPoint x: 253, endPoint y: 193, distance: 95.6
click at [253, 193] on div "0:22 Người về một mùa 0:27 thu gió heo may 0:33 Về đâu có nhớ 0:38 chăng những …" at bounding box center [343, 265] width 631 height 348
click at [154, 217] on div "chăng những" at bounding box center [119, 210] width 109 height 32
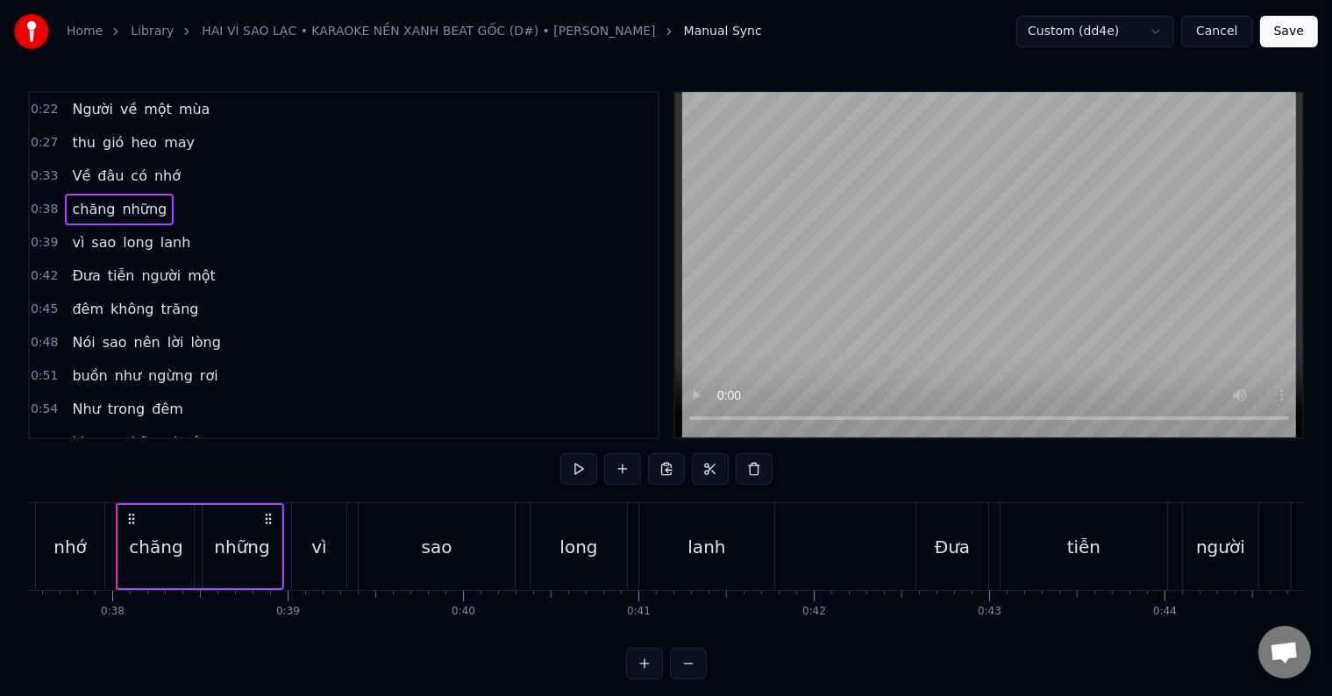
click at [202, 102] on div "0:22 Người về một mùa" at bounding box center [344, 109] width 628 height 33
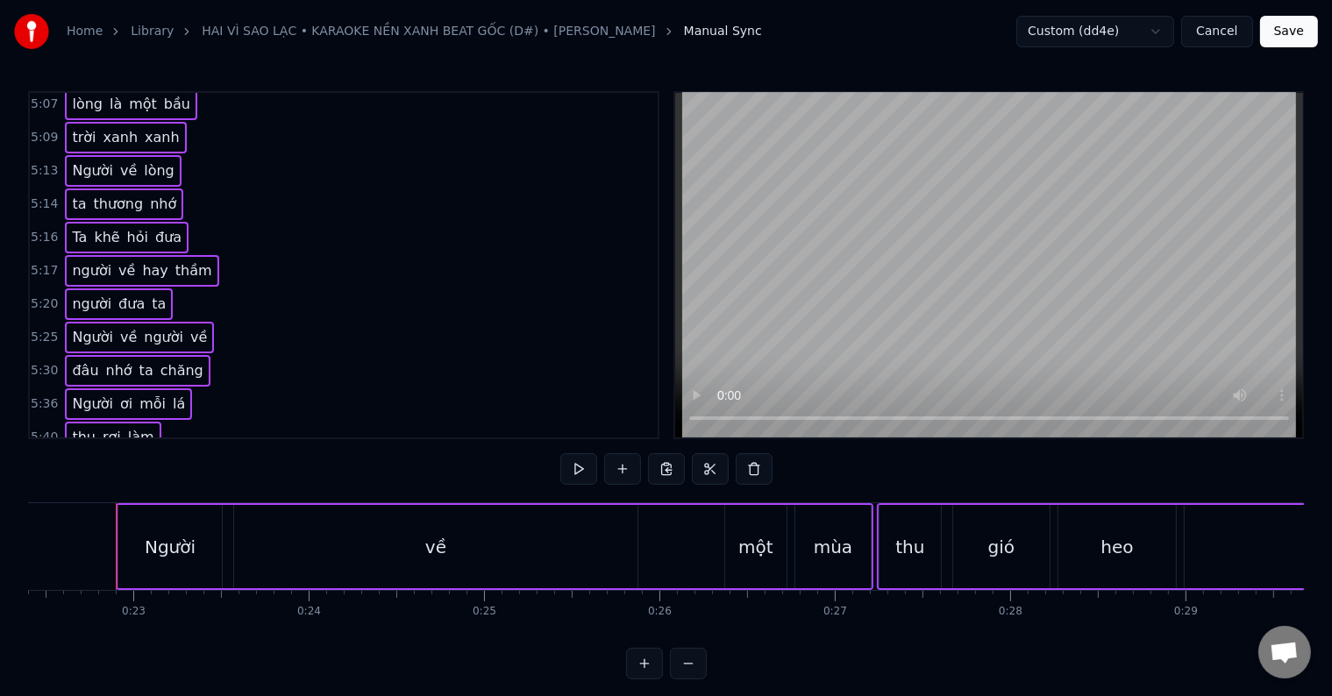
scroll to position [3157, 0]
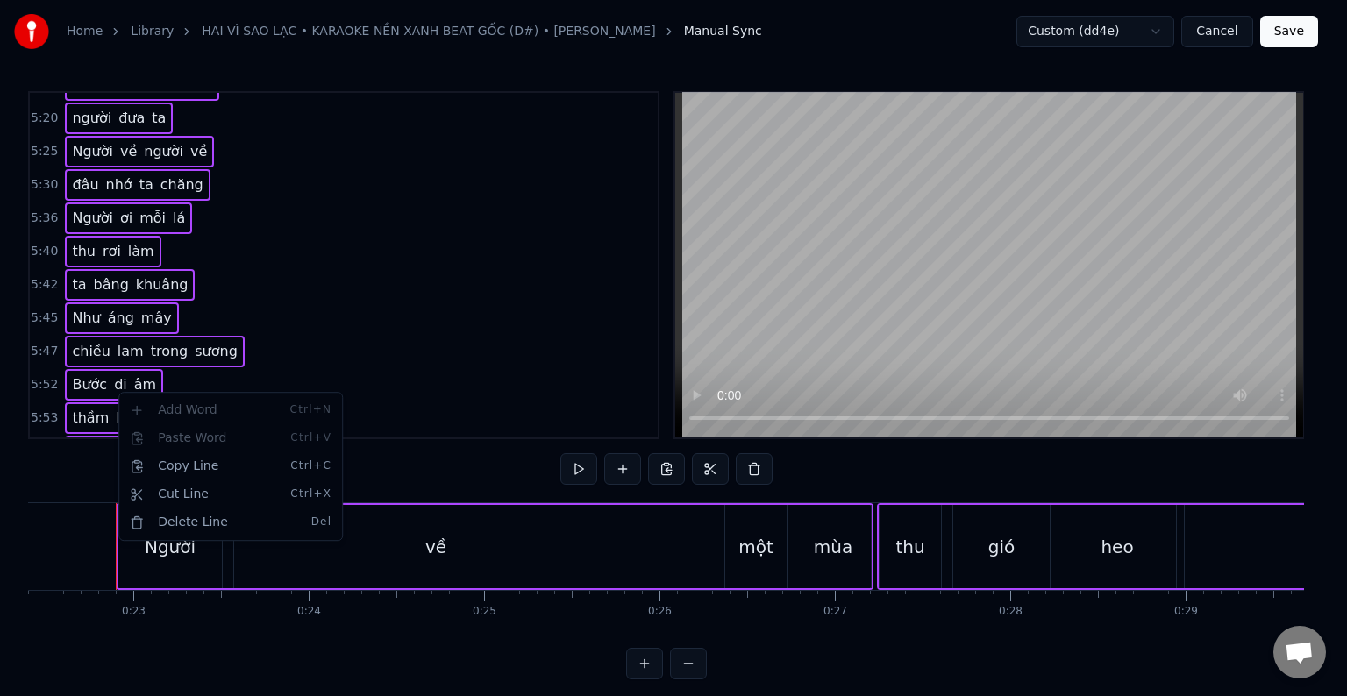
click at [347, 322] on html "Home Library HAI VÌ SAO LẠC • KARAOKE NỀN XANH BEAT GỐC (D#) • TUẤN VŨ Manual S…" at bounding box center [673, 354] width 1347 height 708
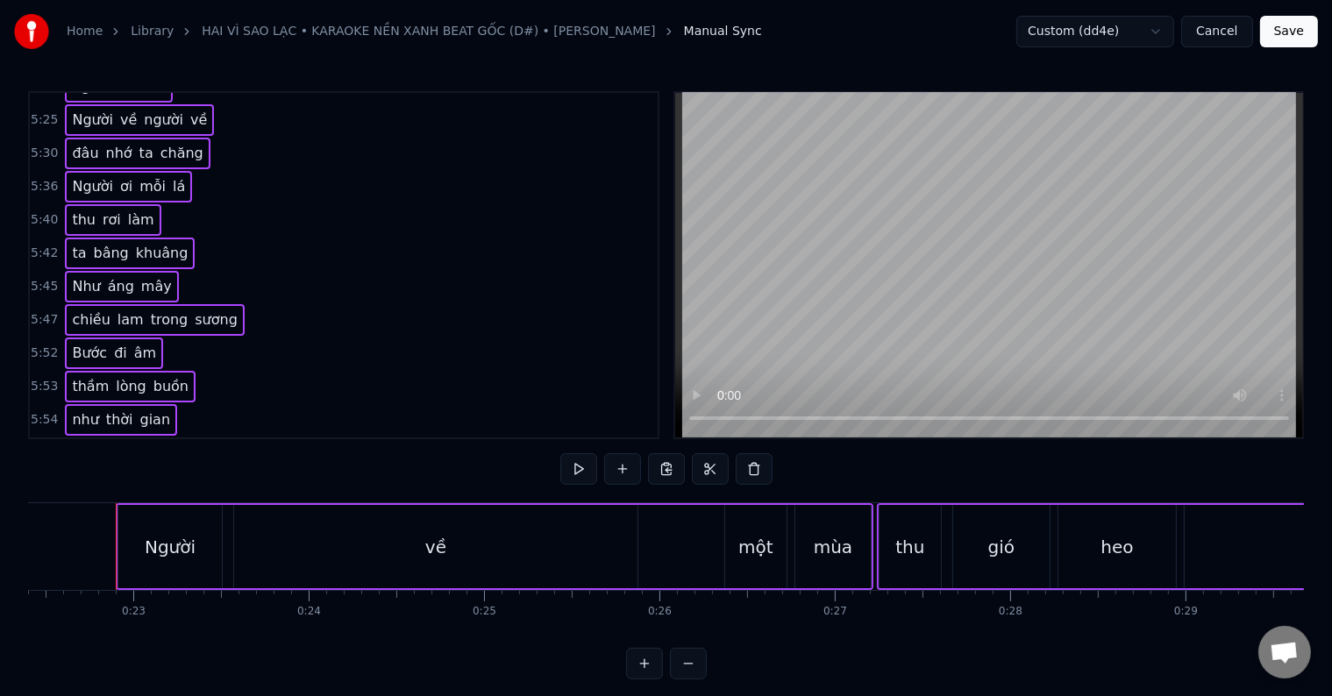
scroll to position [3204, 0]
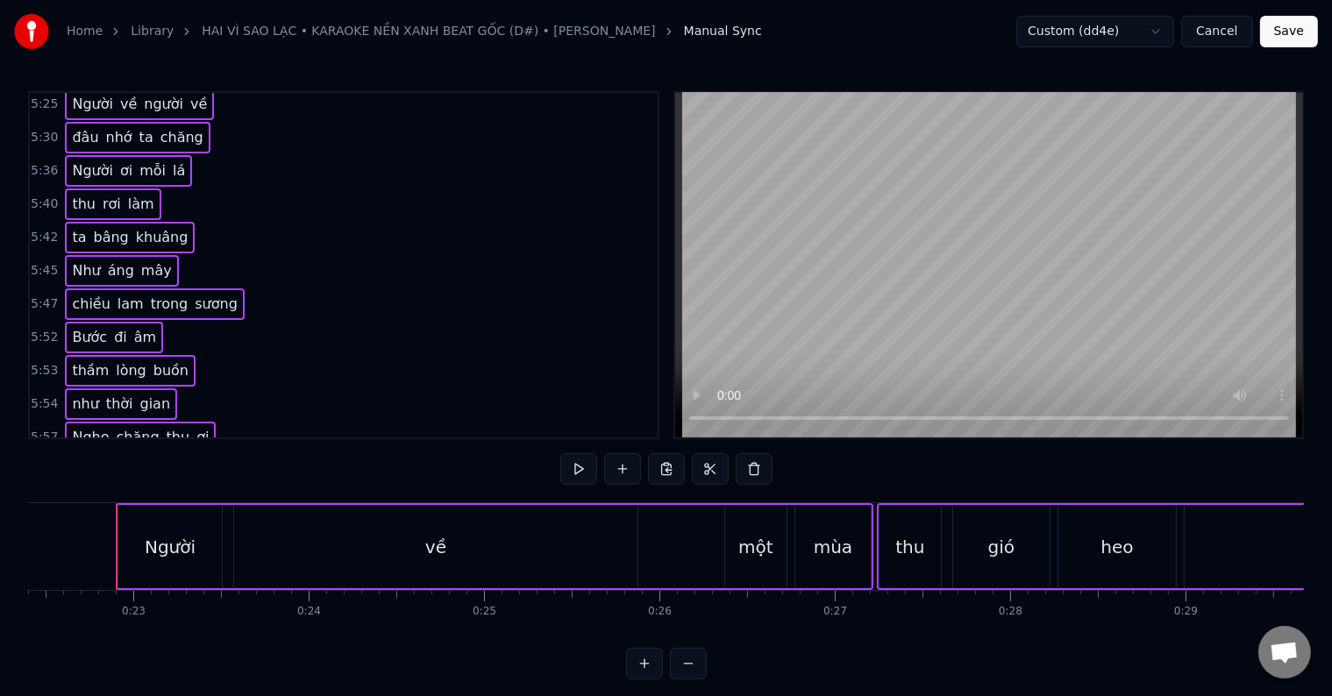
click at [273, 521] on div "6:06 thương nhớ ai nhiều" at bounding box center [344, 537] width 628 height 33
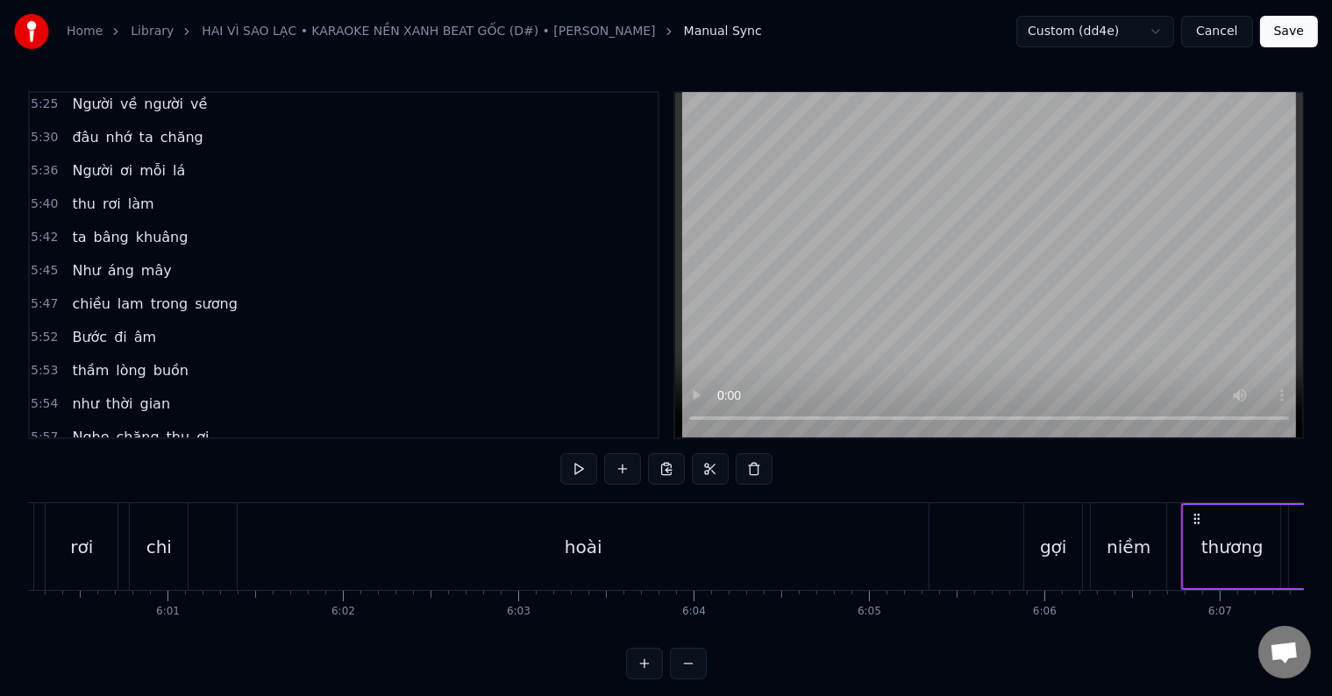
scroll to position [0, 64234]
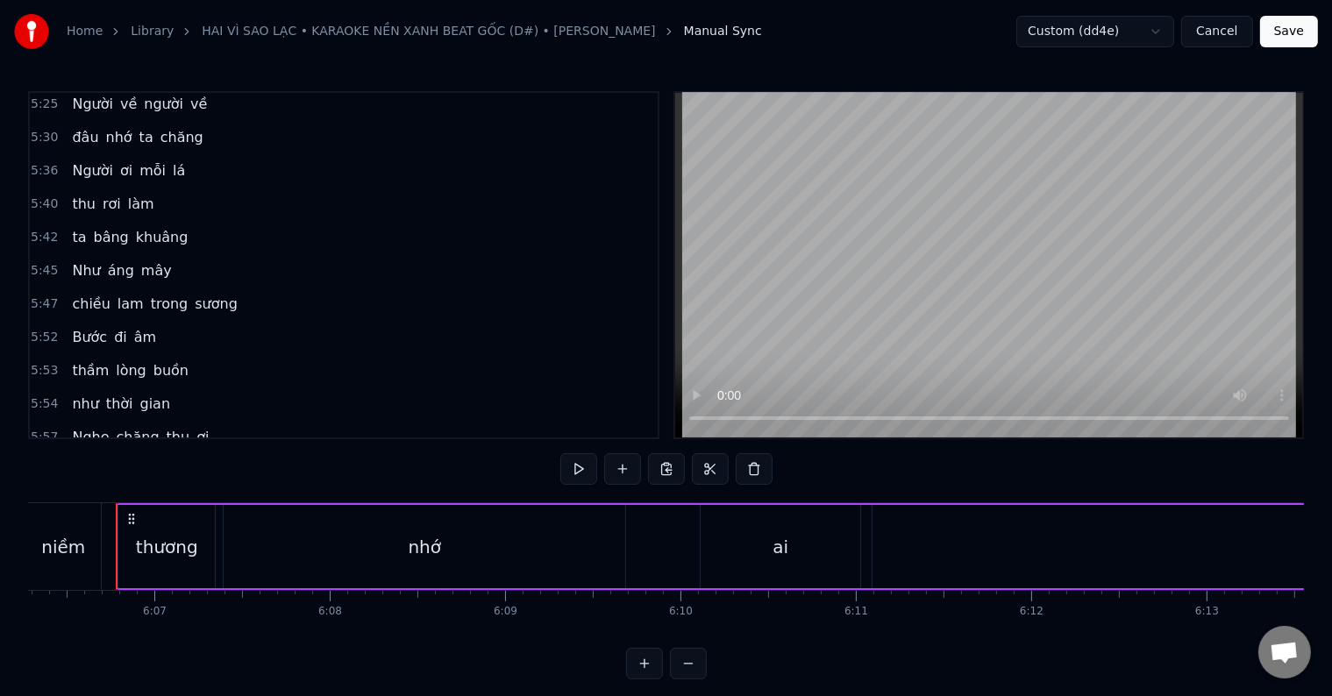
drag, startPoint x: 224, startPoint y: 418, endPoint x: 102, endPoint y: 231, distance: 224.2
click at [102, 221] on div "0:22 Người về một mùa 0:27 thu gió heo may 0:33 Về đâu có nhớ 0:38 chăng những …" at bounding box center [343, 265] width 631 height 348
drag, startPoint x: 35, startPoint y: 449, endPoint x: 27, endPoint y: 212, distance: 236.9
click at [27, 212] on div "Home Library HAI VÌ SAO LẠC • KARAOKE NỀN XANH BEAT GỐC (D#) • TUẤN VŨ Manual S…" at bounding box center [666, 340] width 1332 height 680
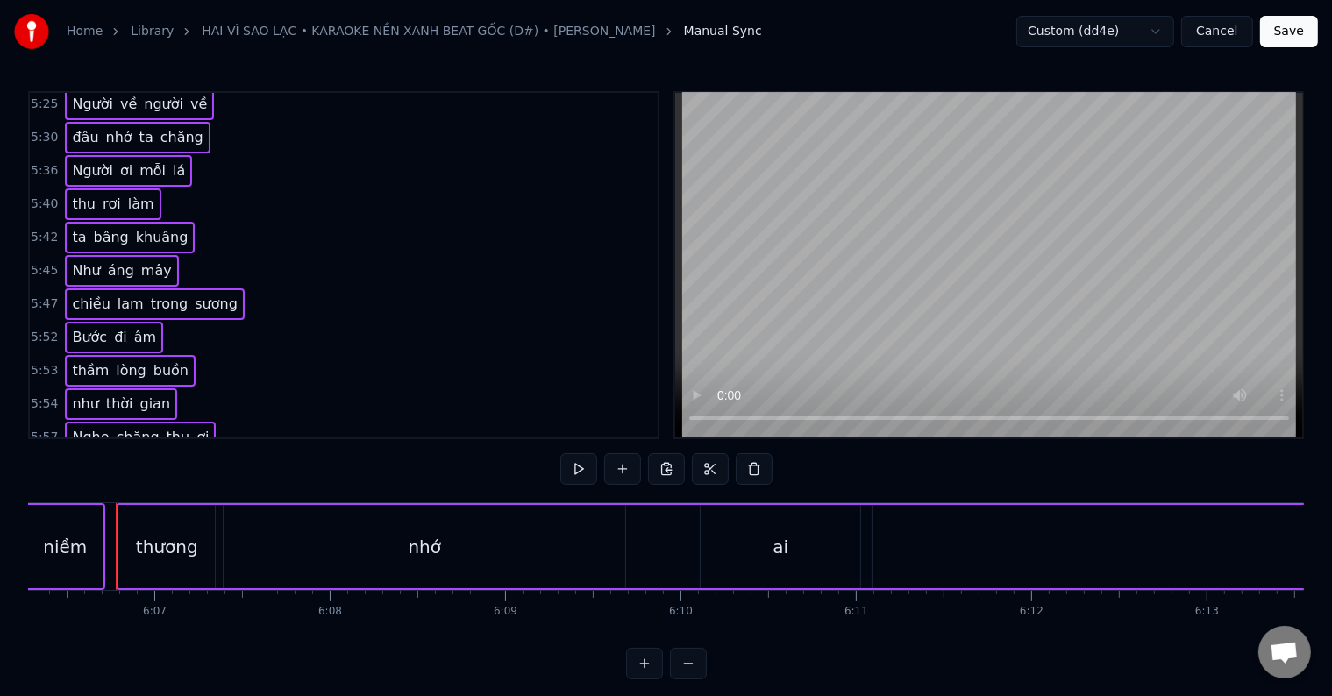
click at [1232, 28] on button "Cancel" at bounding box center [1216, 32] width 71 height 32
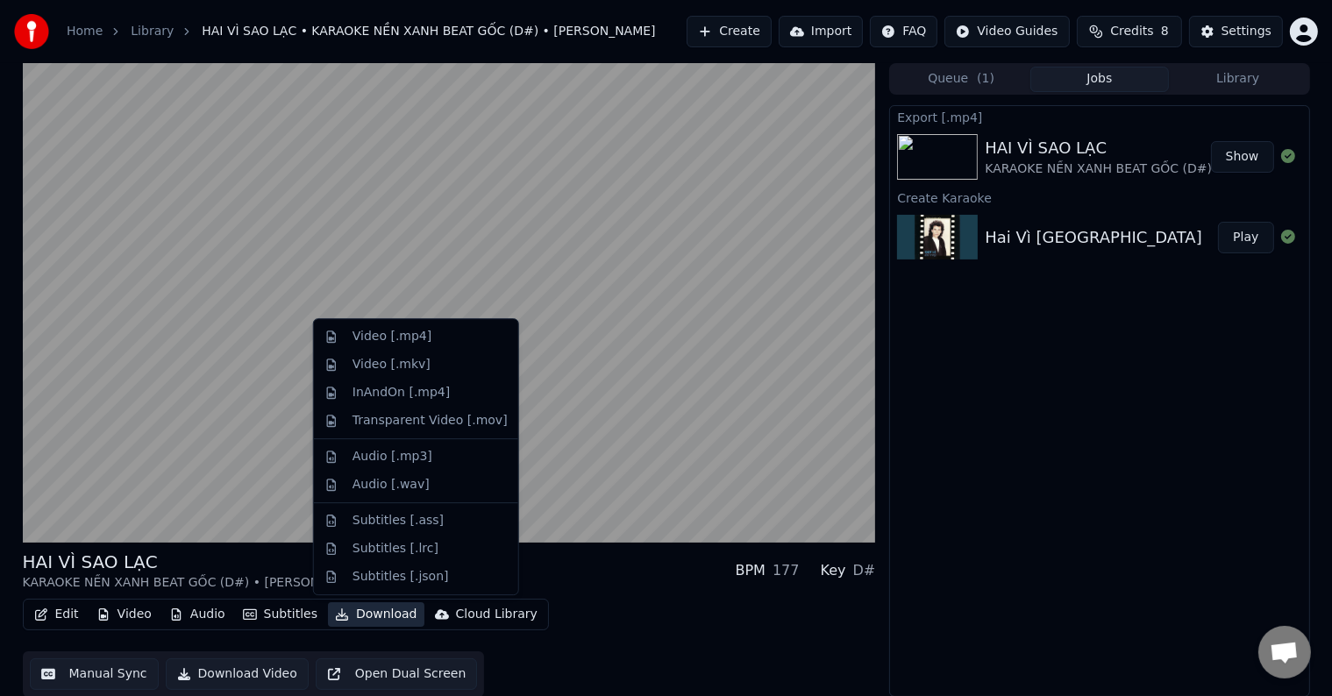
click at [375, 610] on button "Download" at bounding box center [376, 614] width 96 height 25
click at [388, 551] on div "Subtitles [.lrc]" at bounding box center [395, 549] width 86 height 18
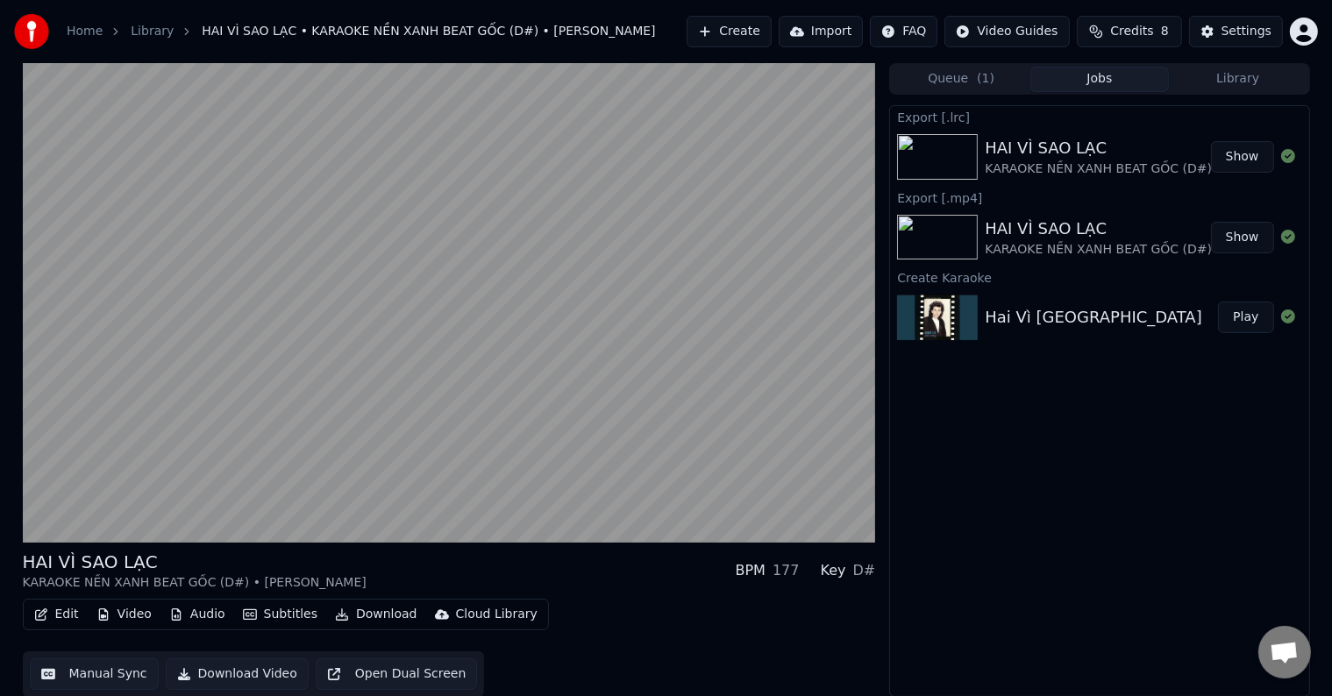
click at [1244, 155] on button "Show" at bounding box center [1242, 157] width 63 height 32
